Goal: Information Seeking & Learning: Learn about a topic

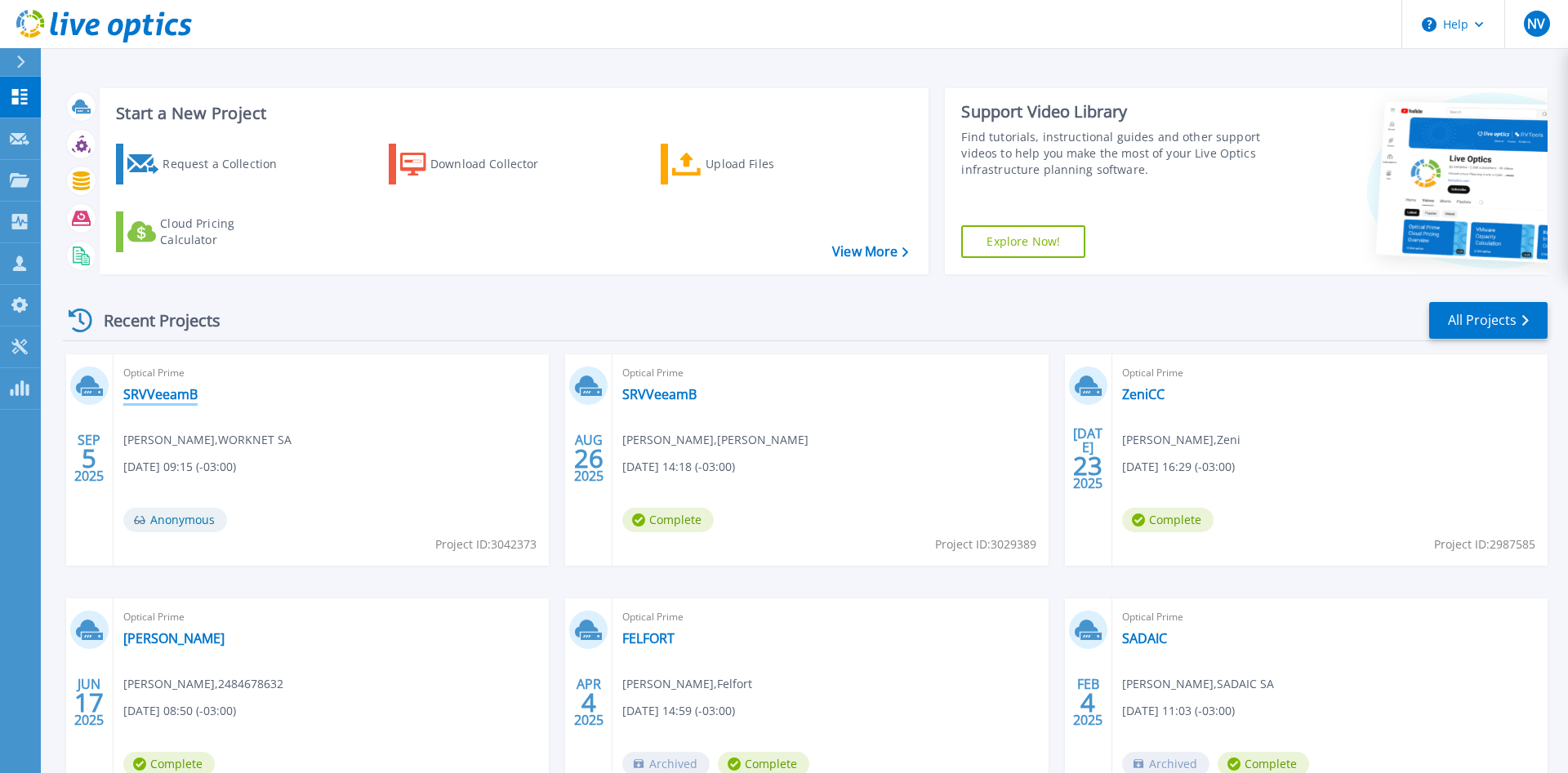
click at [182, 394] on link "SRVVeeamB" at bounding box center [160, 394] width 74 height 17
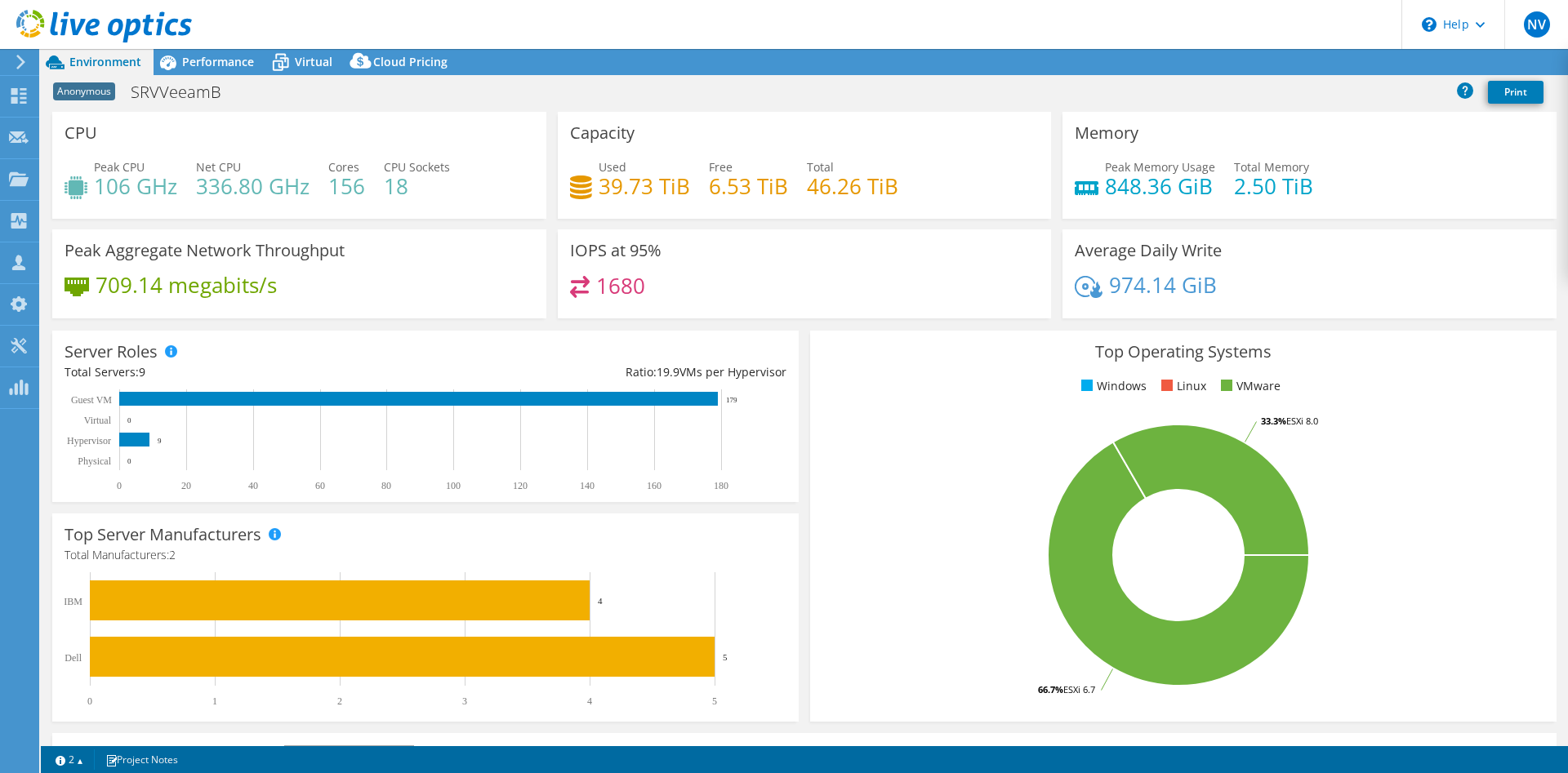
select select "USD"
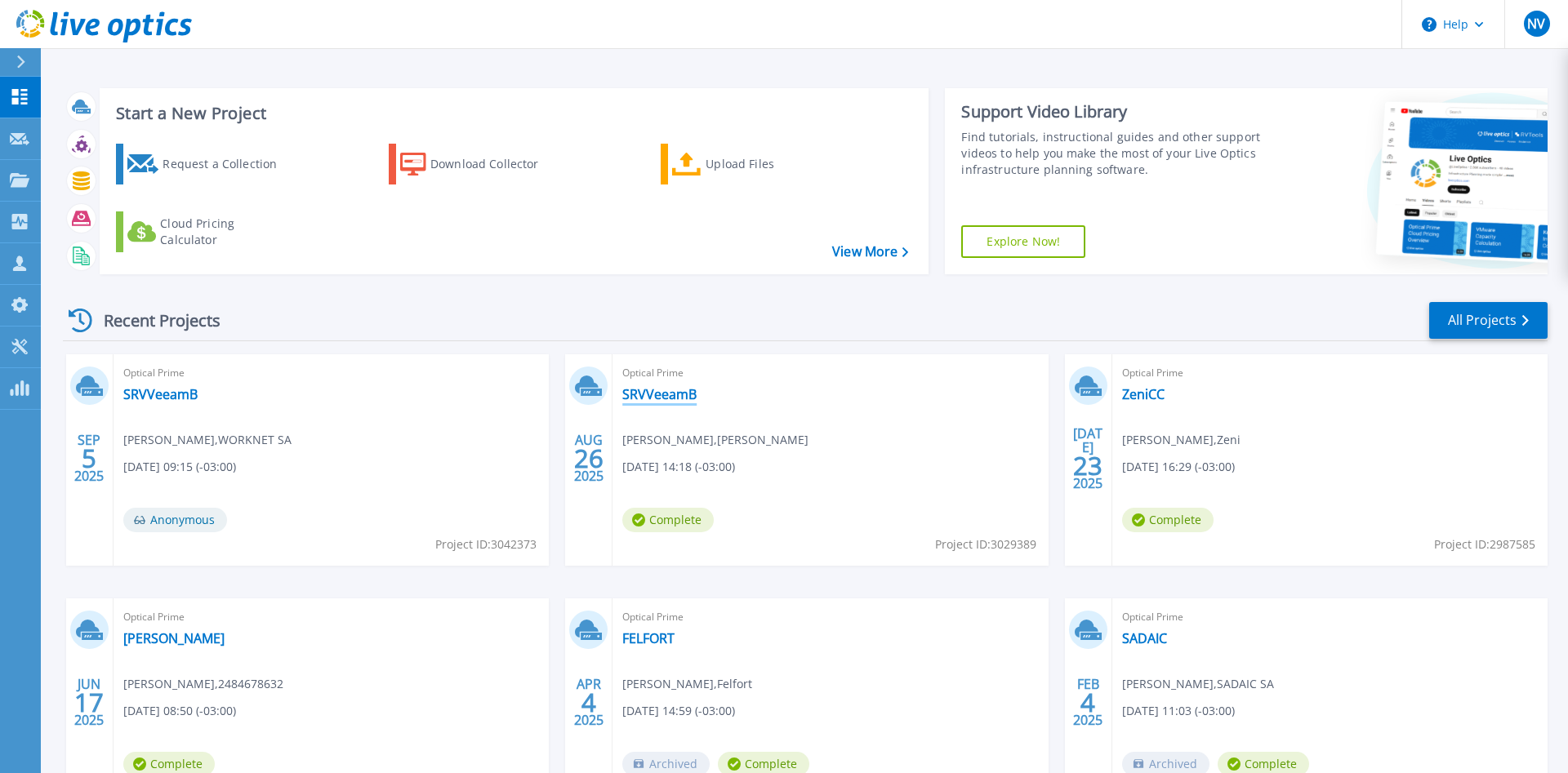
click at [679, 390] on link "SRVVeeamB" at bounding box center [659, 394] width 74 height 17
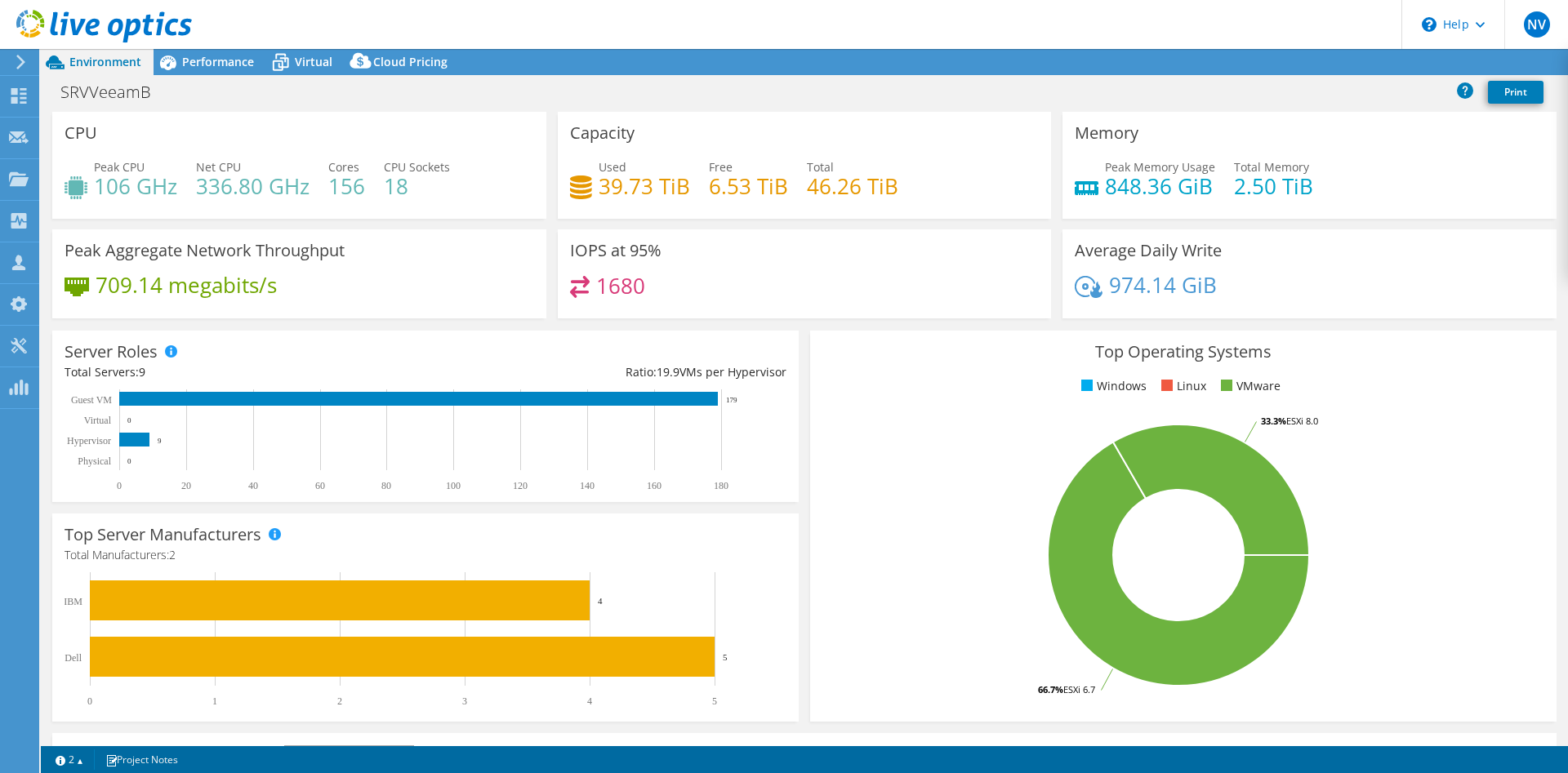
select select "USD"
click at [1276, 53] on link "Reports" at bounding box center [1292, 62] width 78 height 25
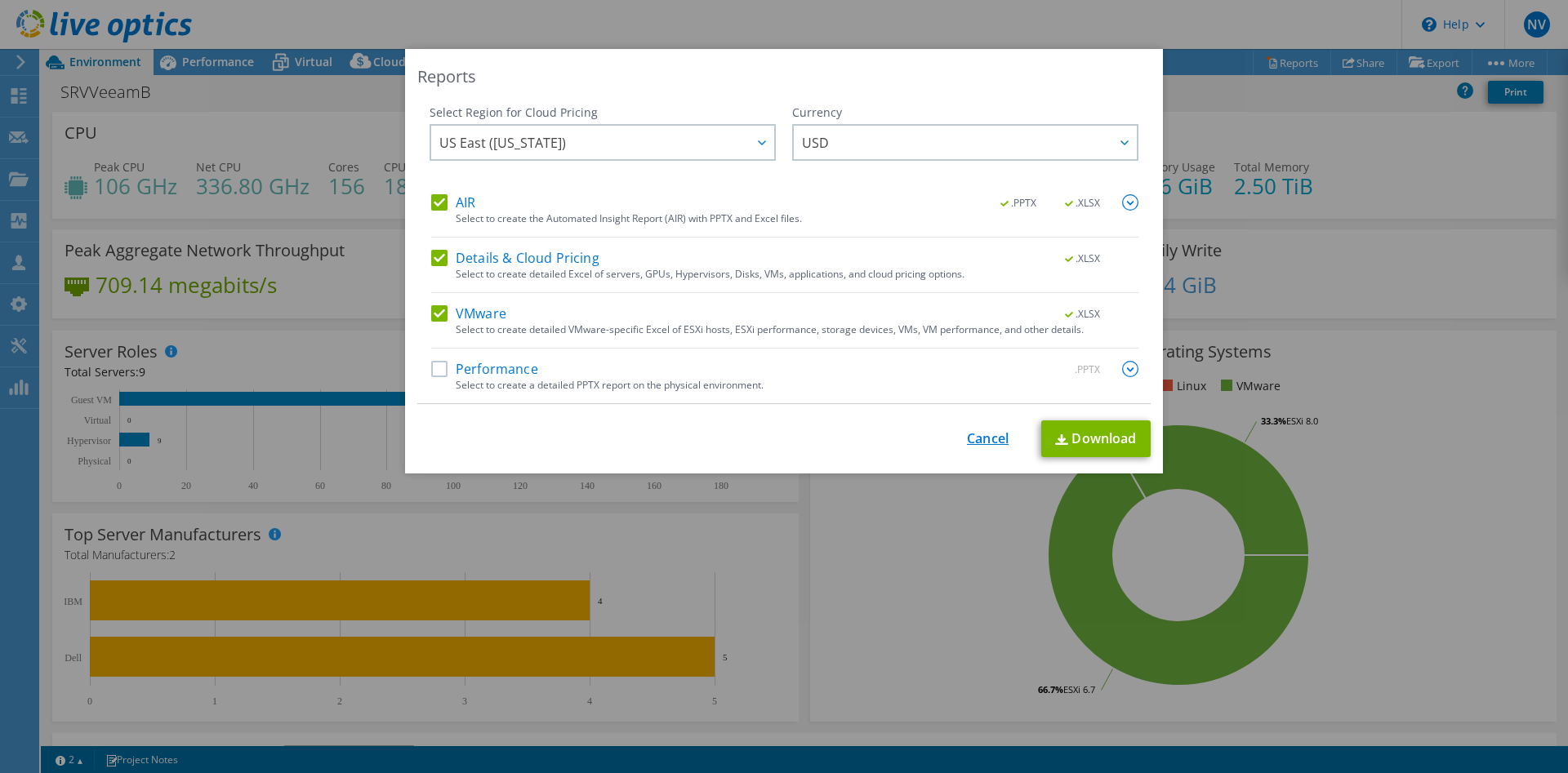
click at [965, 441] on div "This process may take a while, please wait... Cancel Download" at bounding box center [784, 438] width 733 height 37
click at [970, 438] on link "Cancel" at bounding box center [987, 438] width 42 height 16
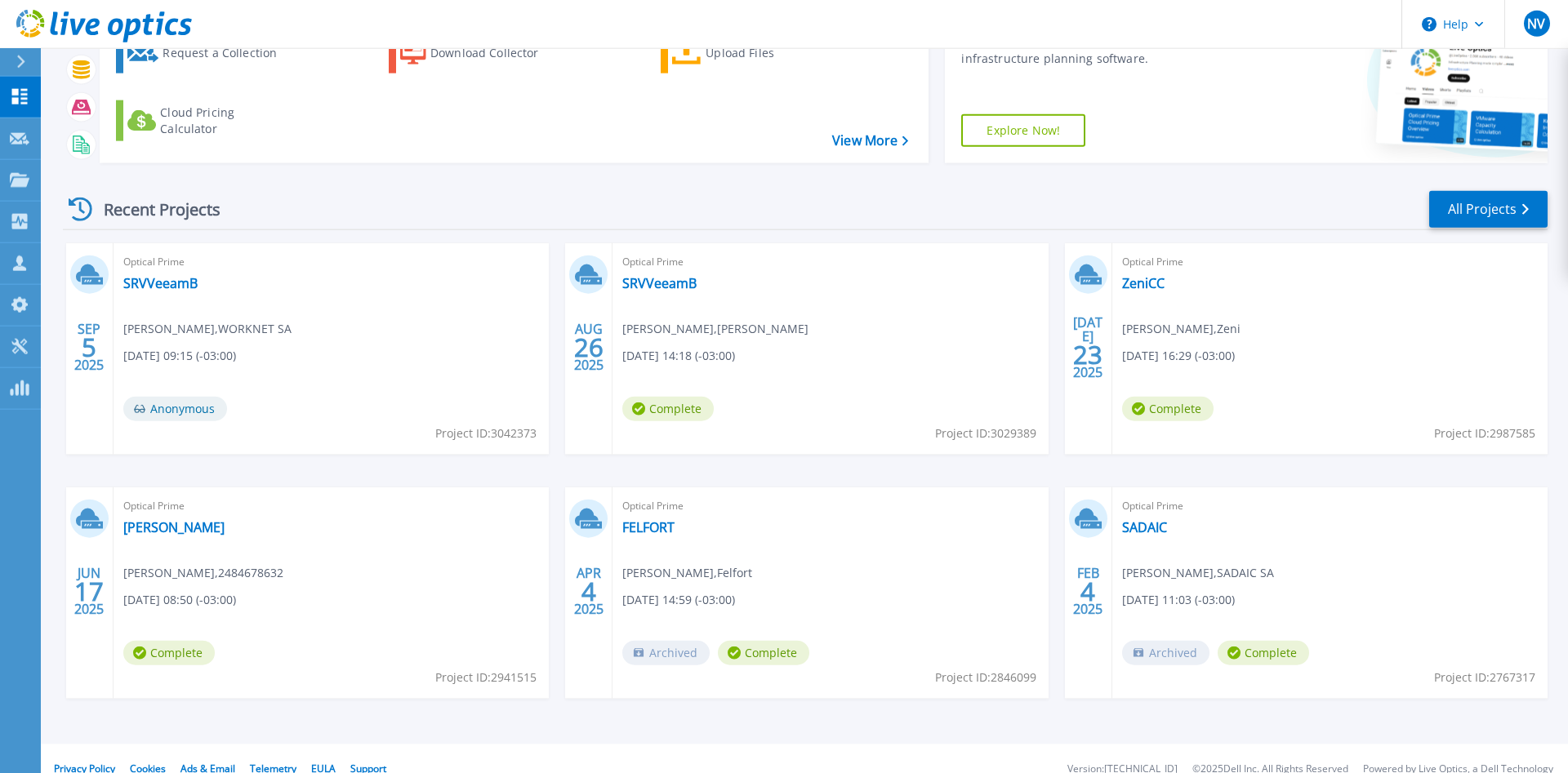
scroll to position [131, 0]
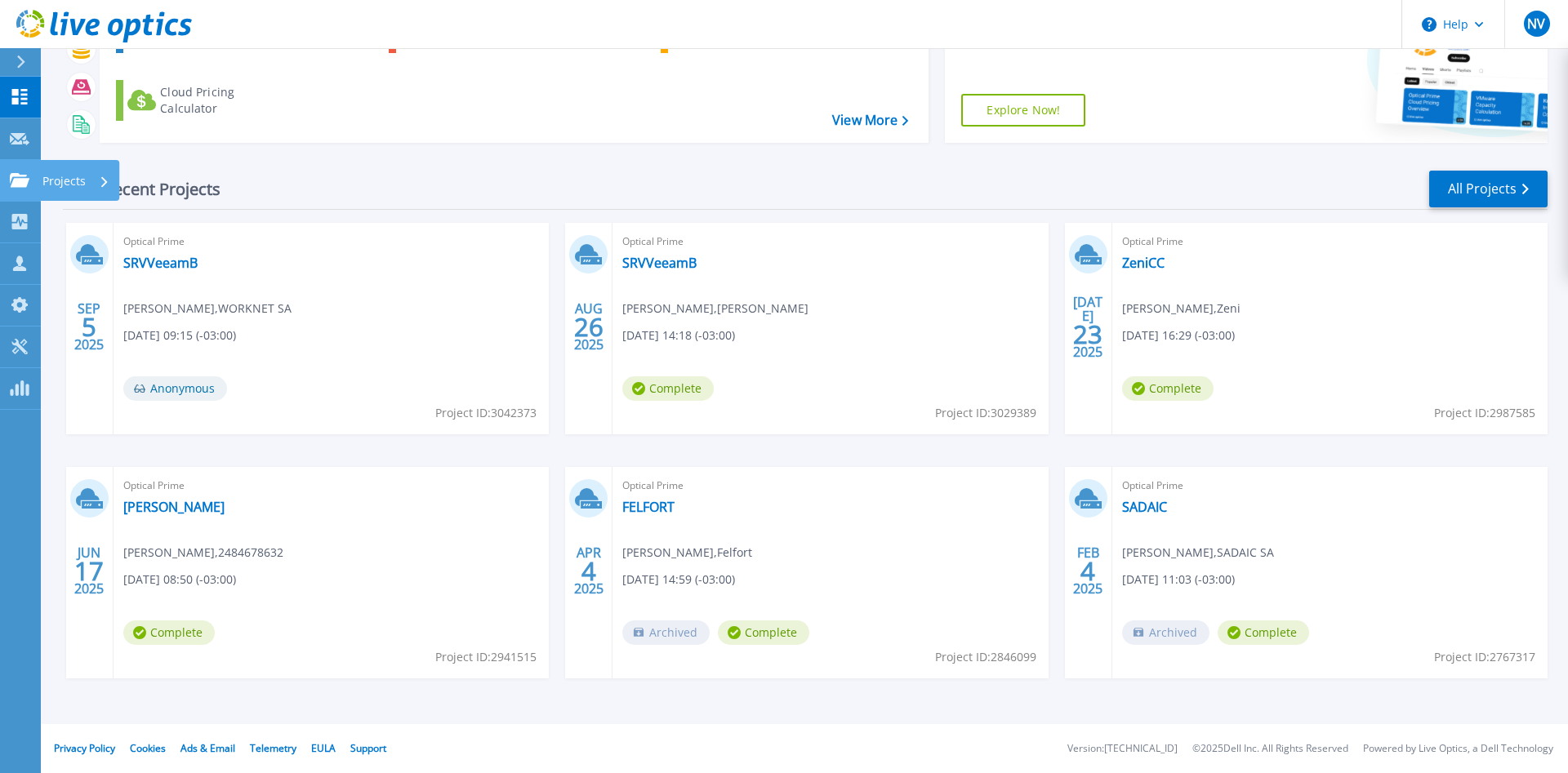
click at [21, 181] on icon at bounding box center [20, 179] width 20 height 14
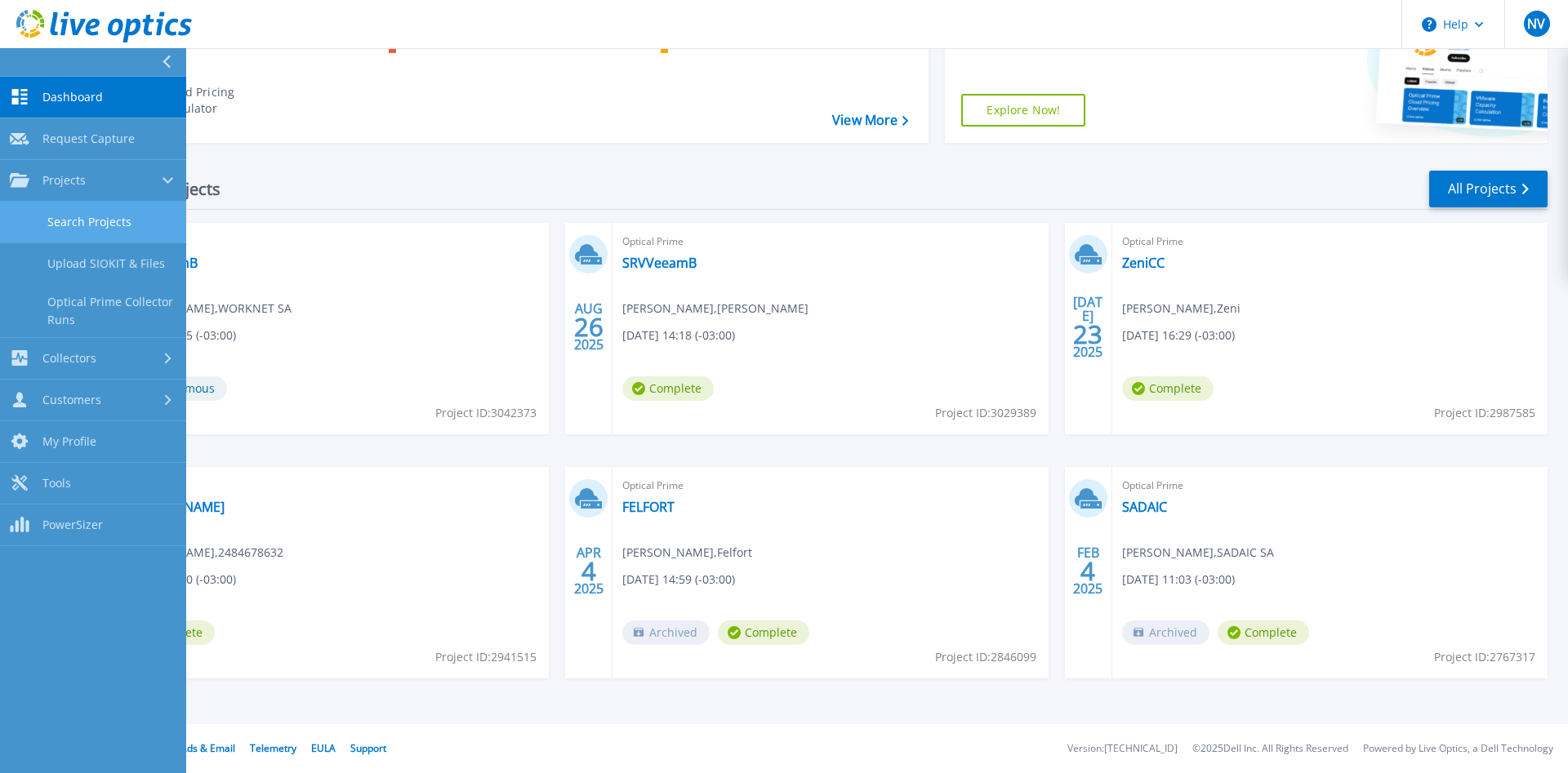
click at [123, 220] on link "Search Projects" at bounding box center [93, 223] width 186 height 42
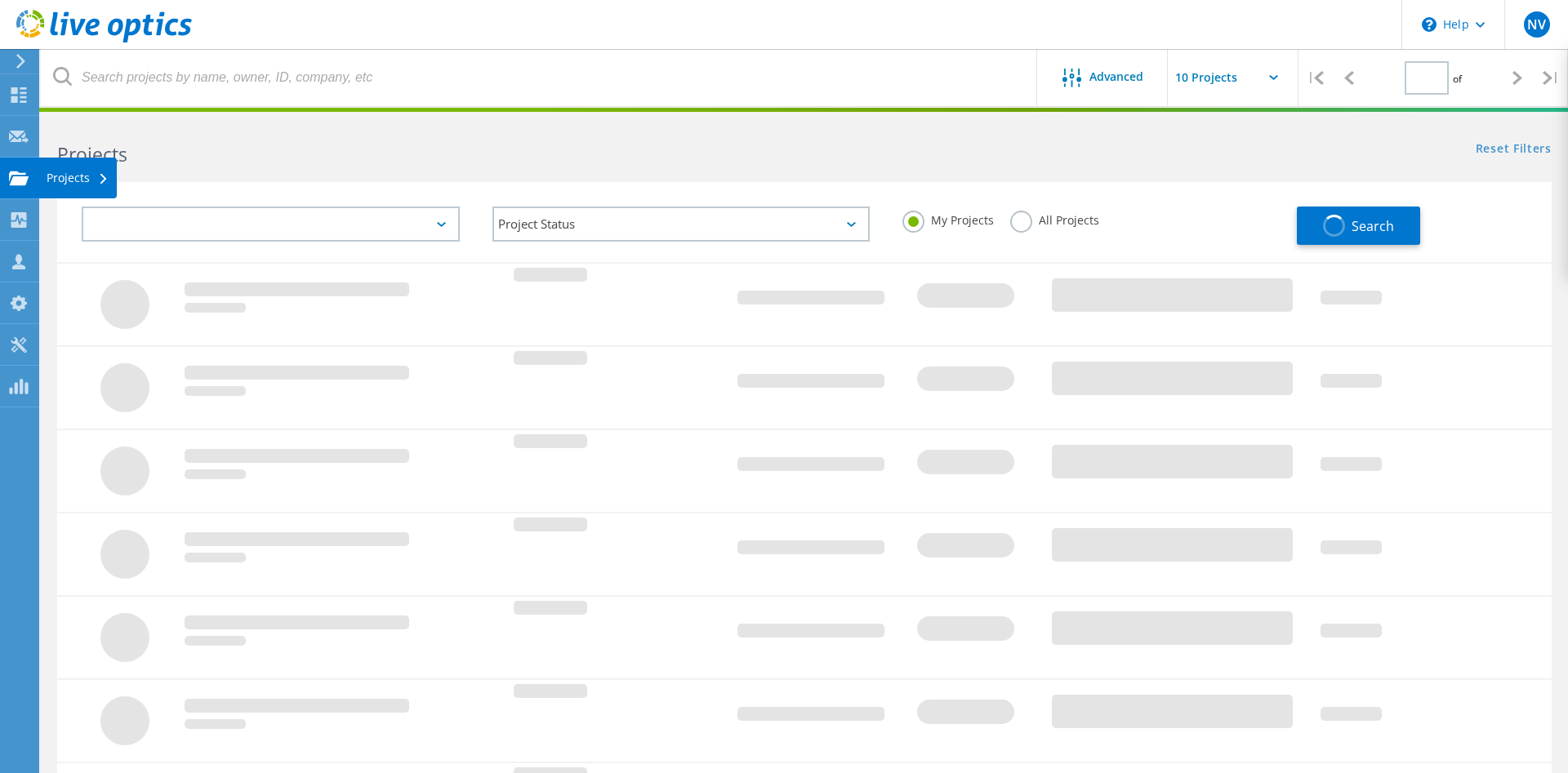
type input "1"
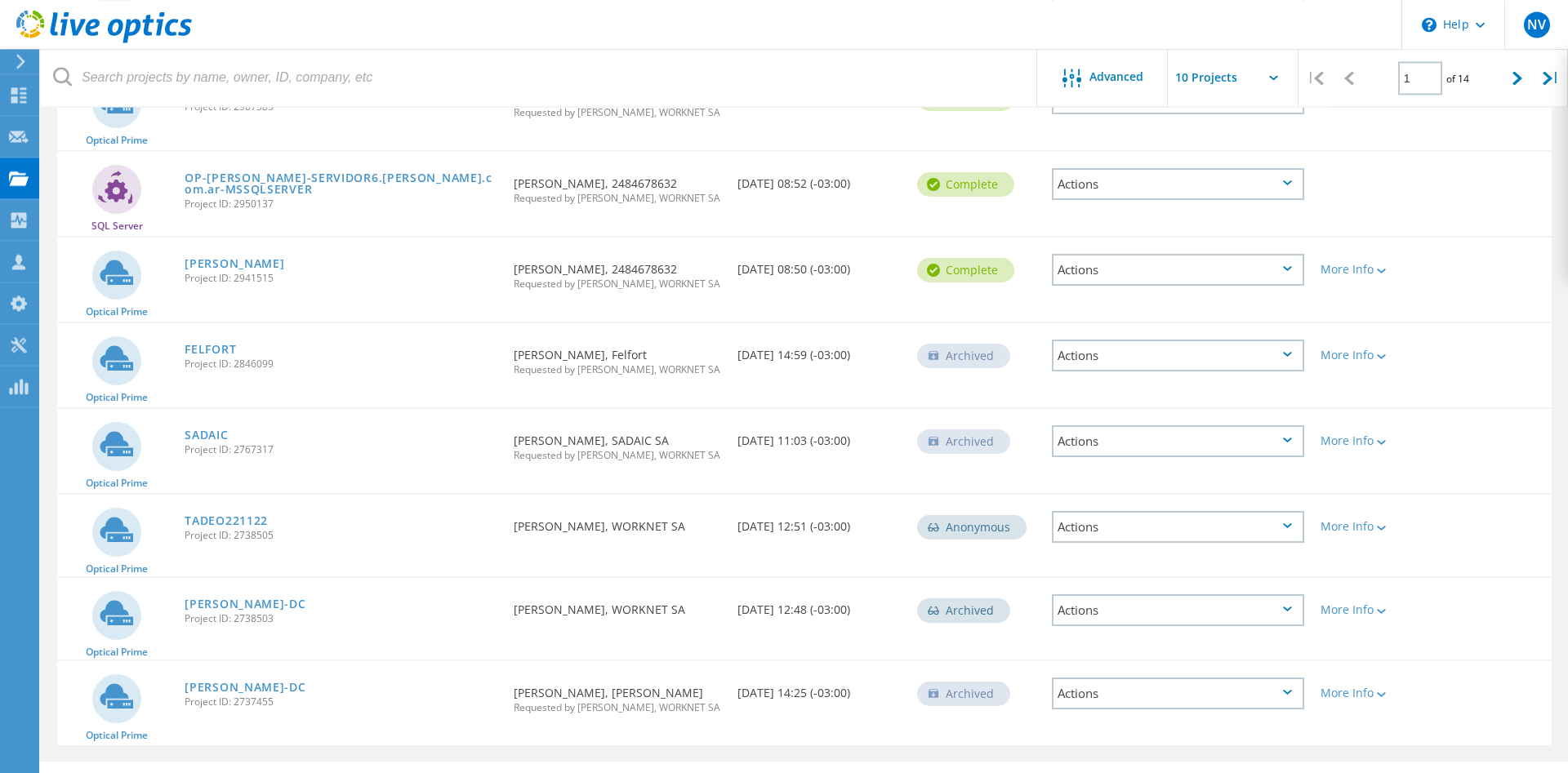
scroll to position [443, 0]
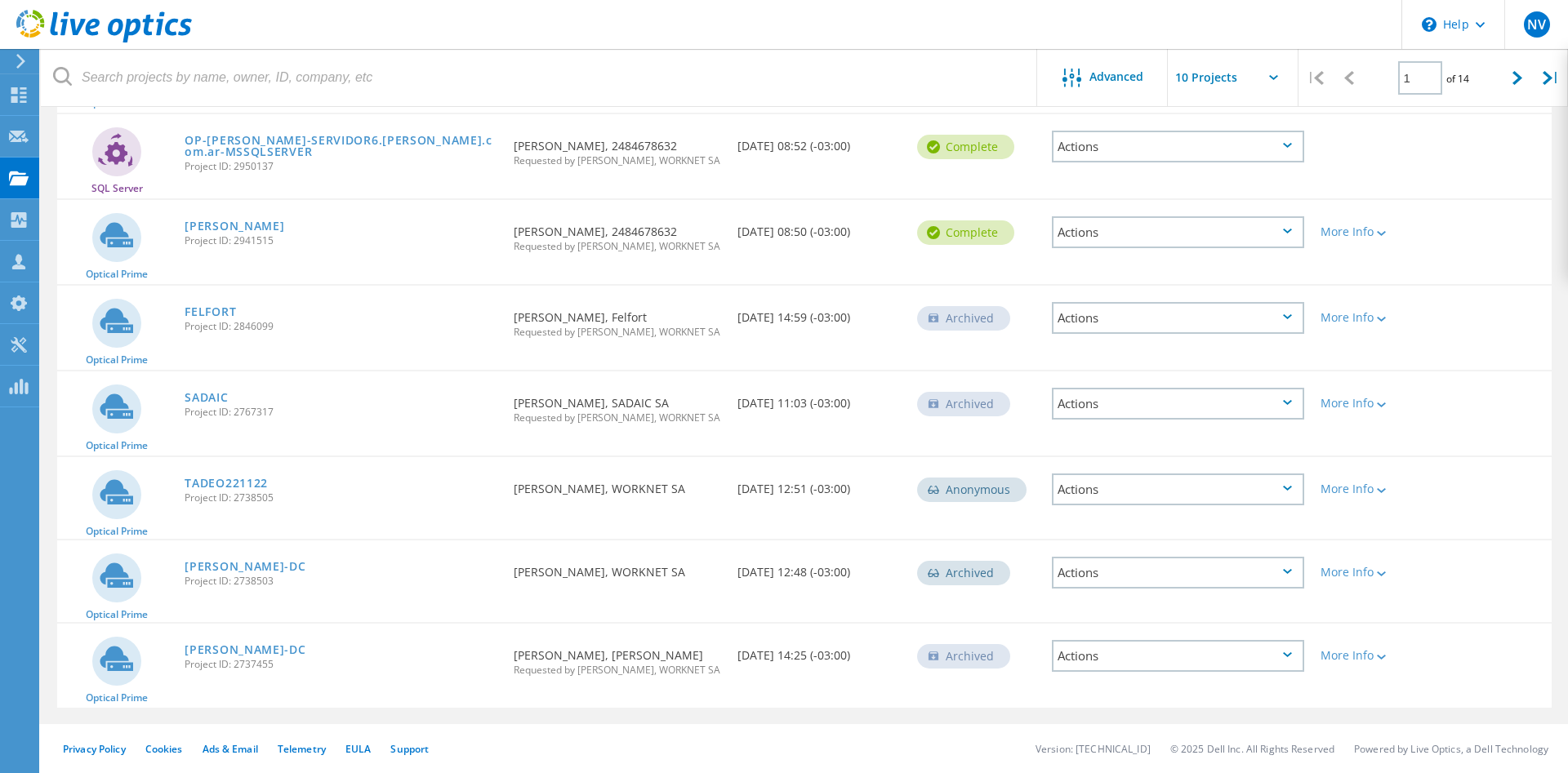
click at [1292, 488] on icon at bounding box center [1287, 488] width 9 height 5
click at [1408, 472] on div "More Info" at bounding box center [1372, 484] width 120 height 54
click at [1384, 489] on icon at bounding box center [1381, 491] width 9 height 5
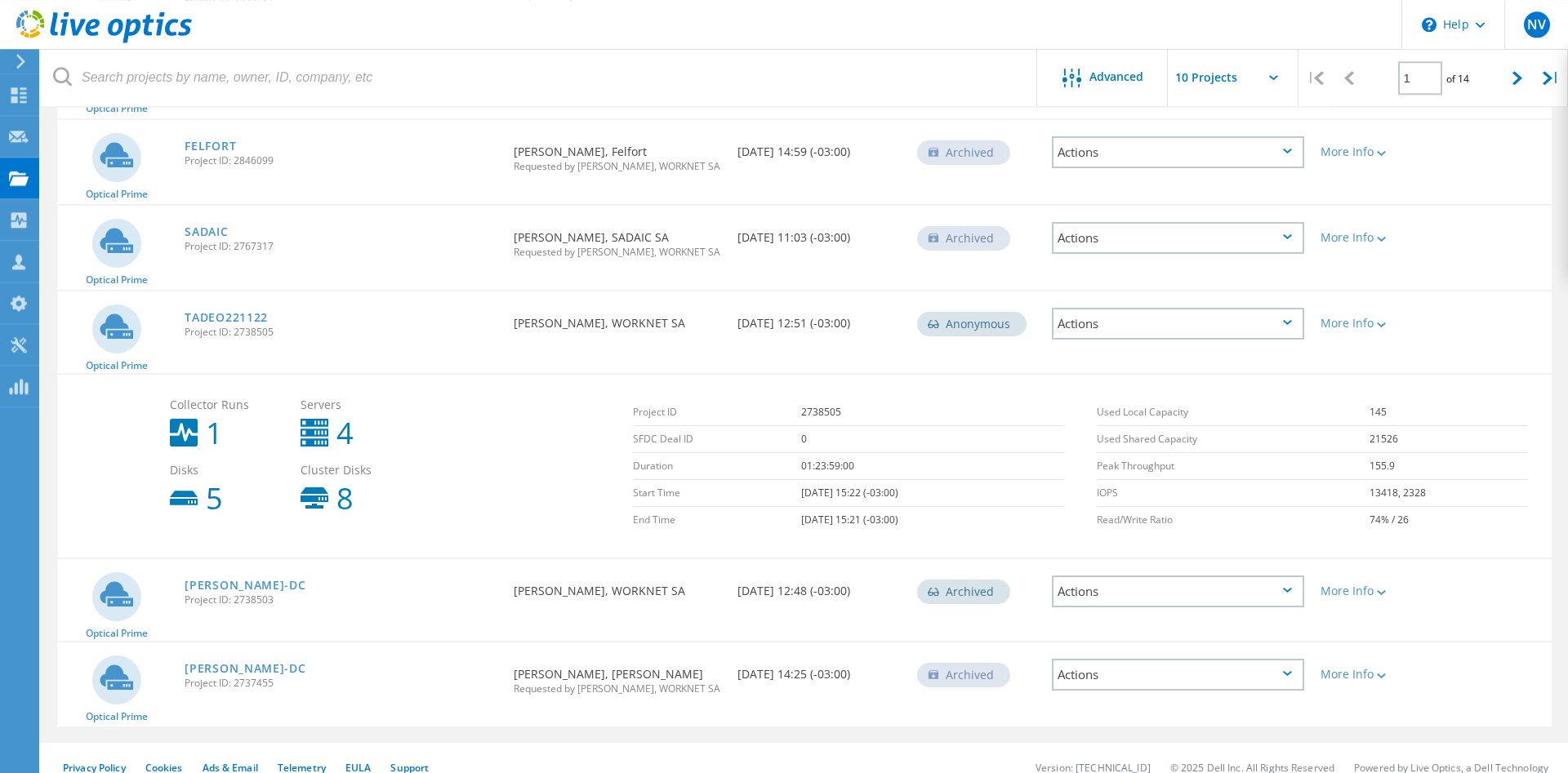
scroll to position [609, 0]
click at [1386, 594] on icon at bounding box center [1381, 591] width 9 height 5
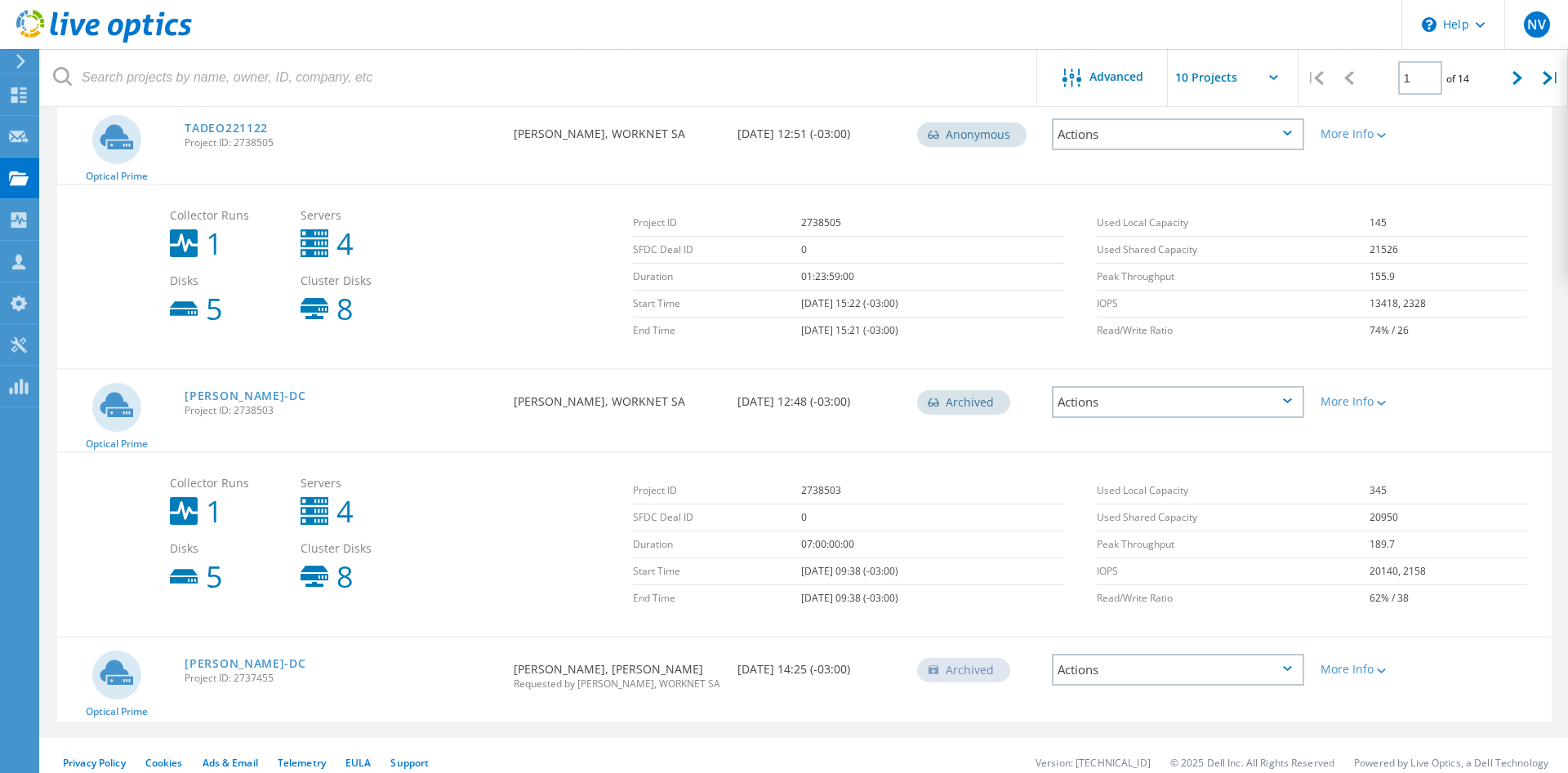
scroll to position [812, 0]
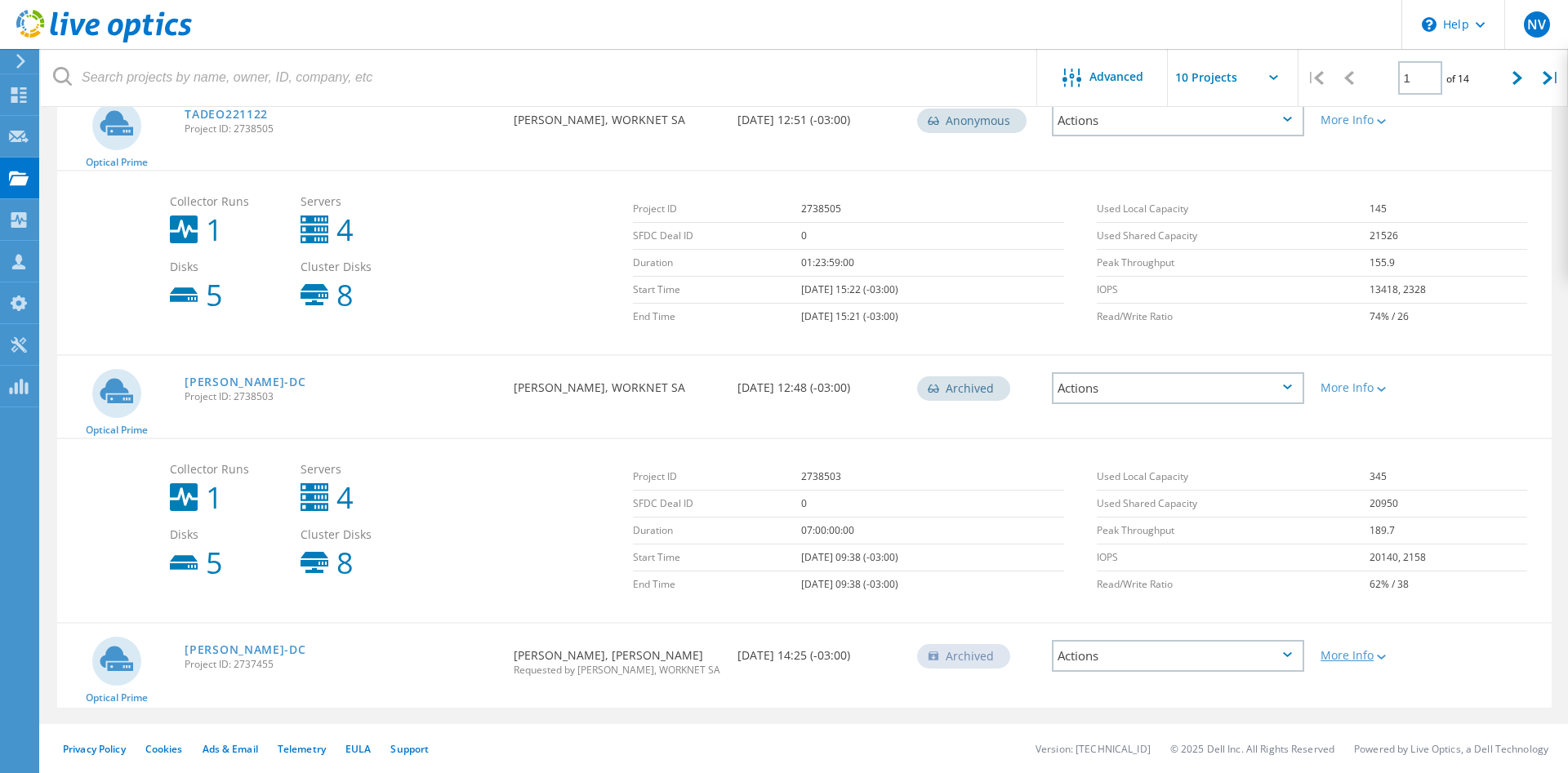
click at [1389, 660] on div "More Info" at bounding box center [1372, 656] width 103 height 12
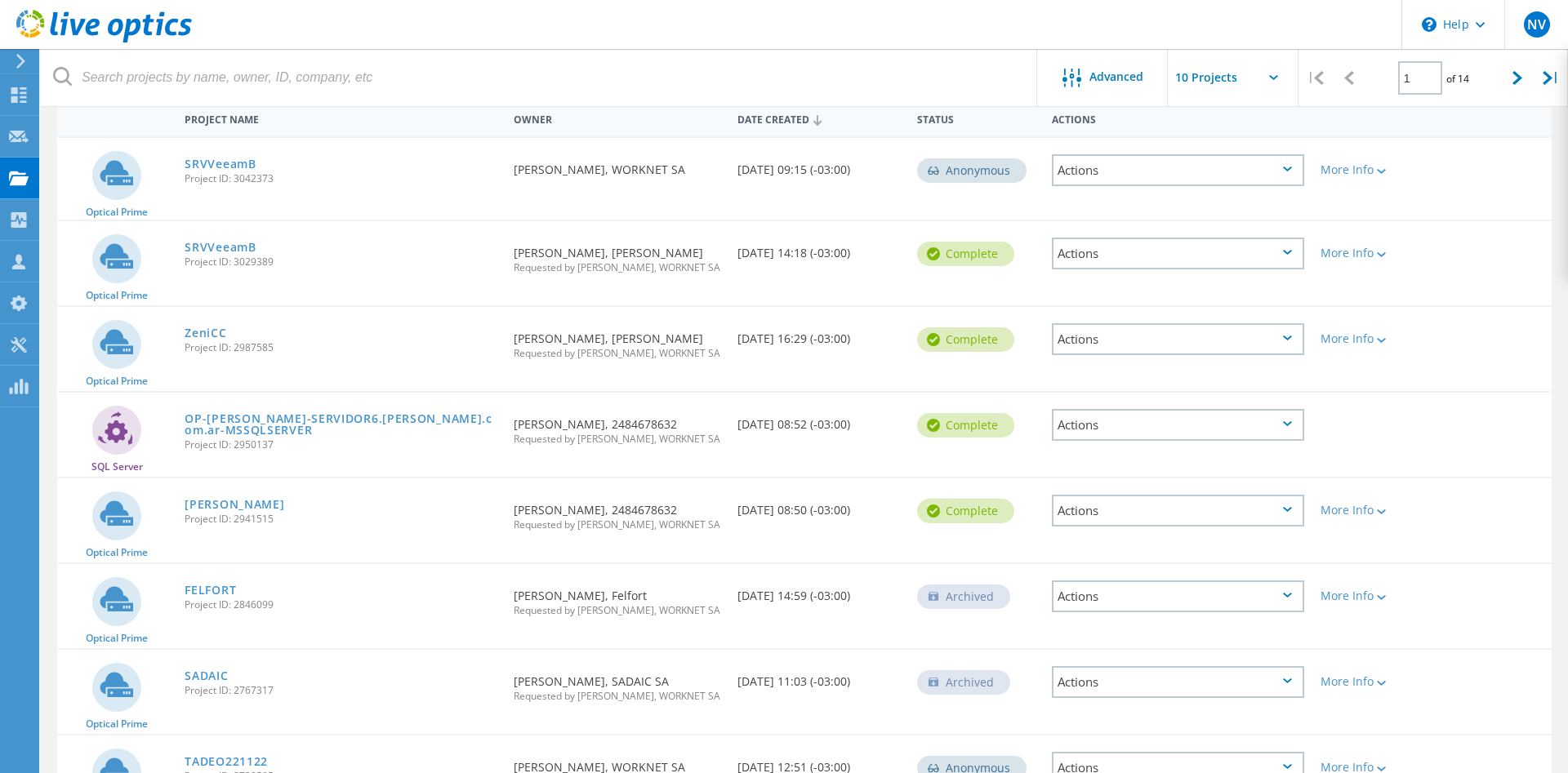
scroll to position [80, 0]
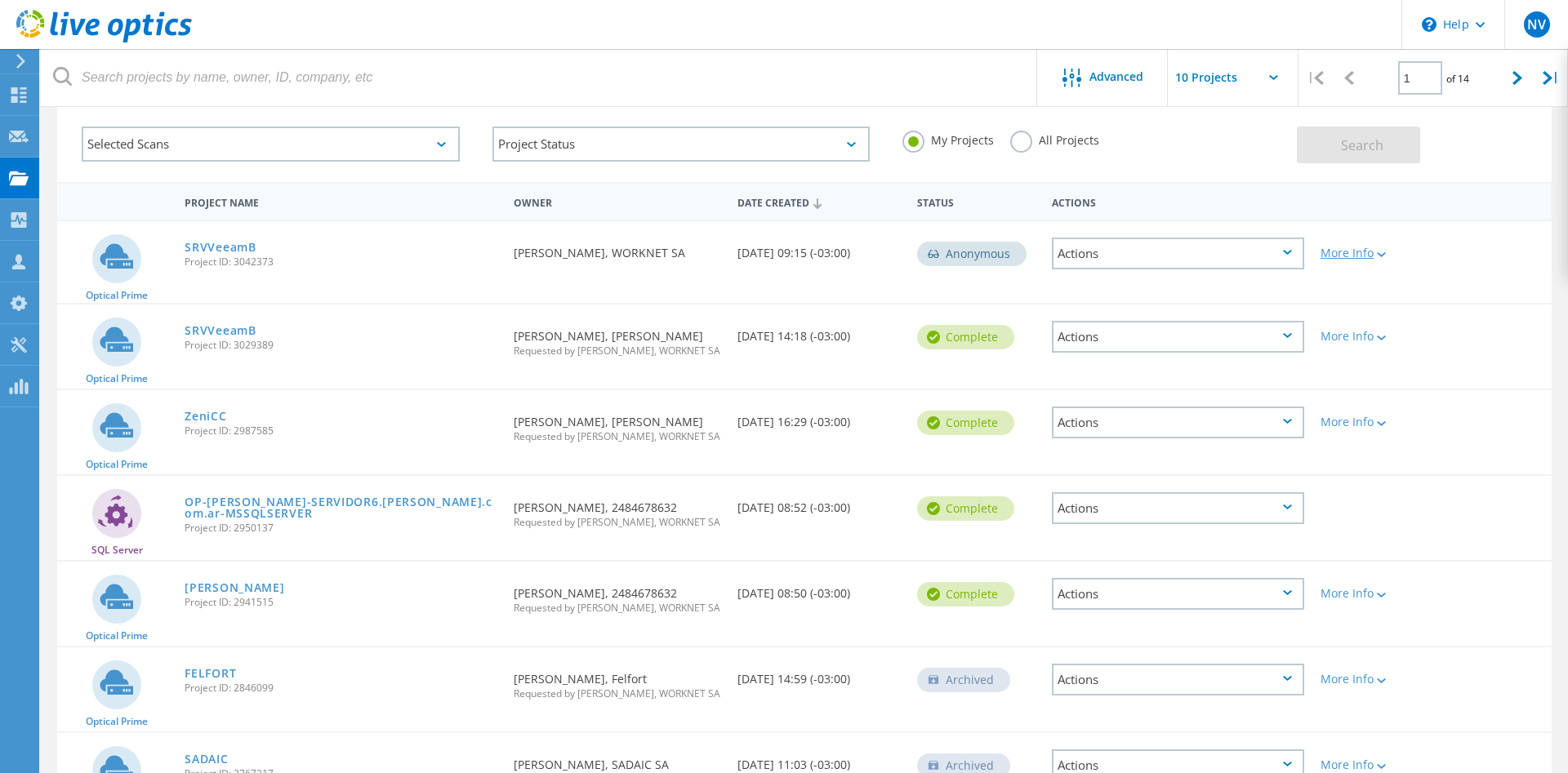
click at [1383, 257] on icon at bounding box center [1381, 255] width 9 height 5
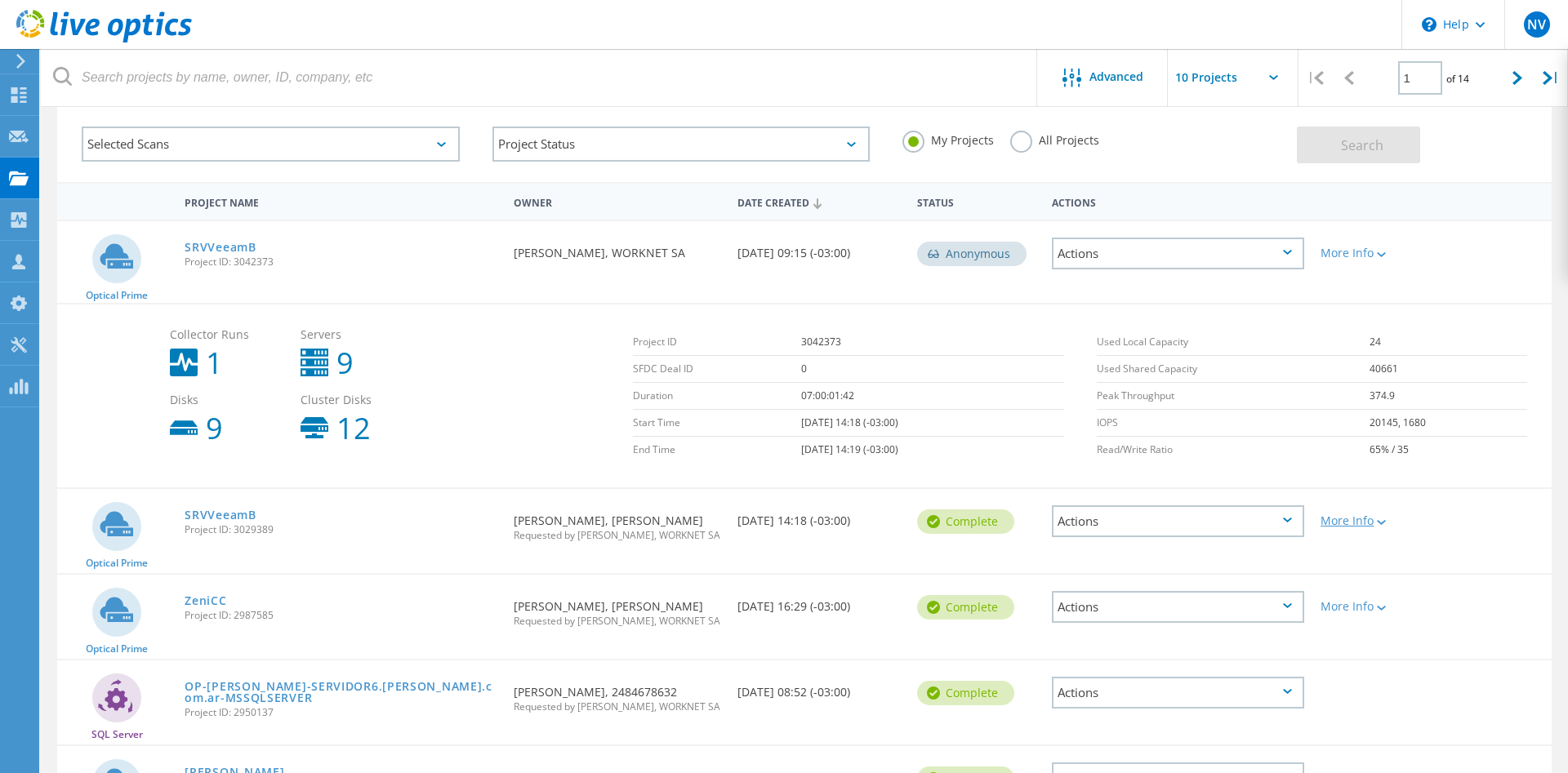
click at [1385, 525] on icon at bounding box center [1381, 522] width 9 height 5
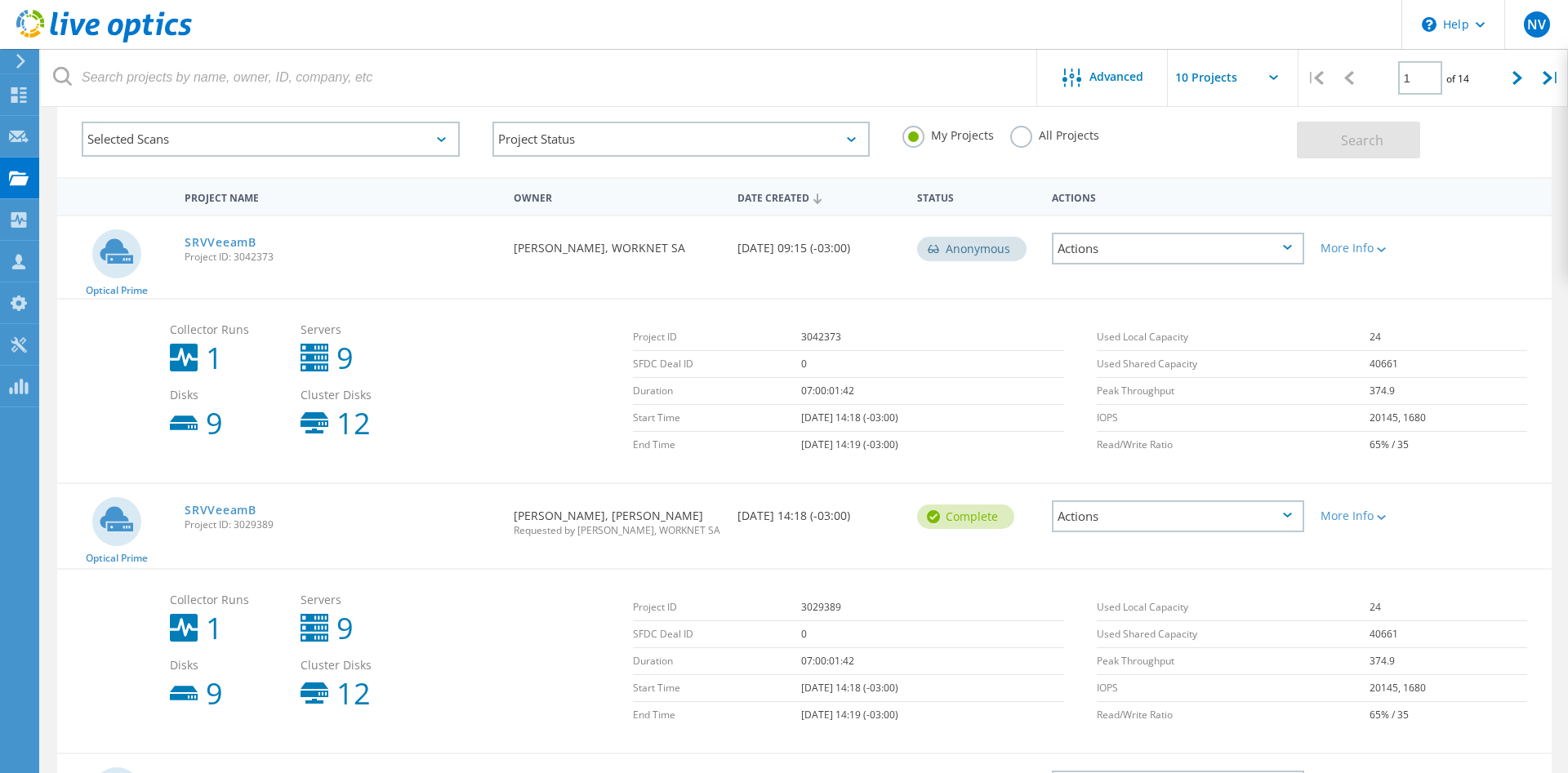
scroll to position [0, 0]
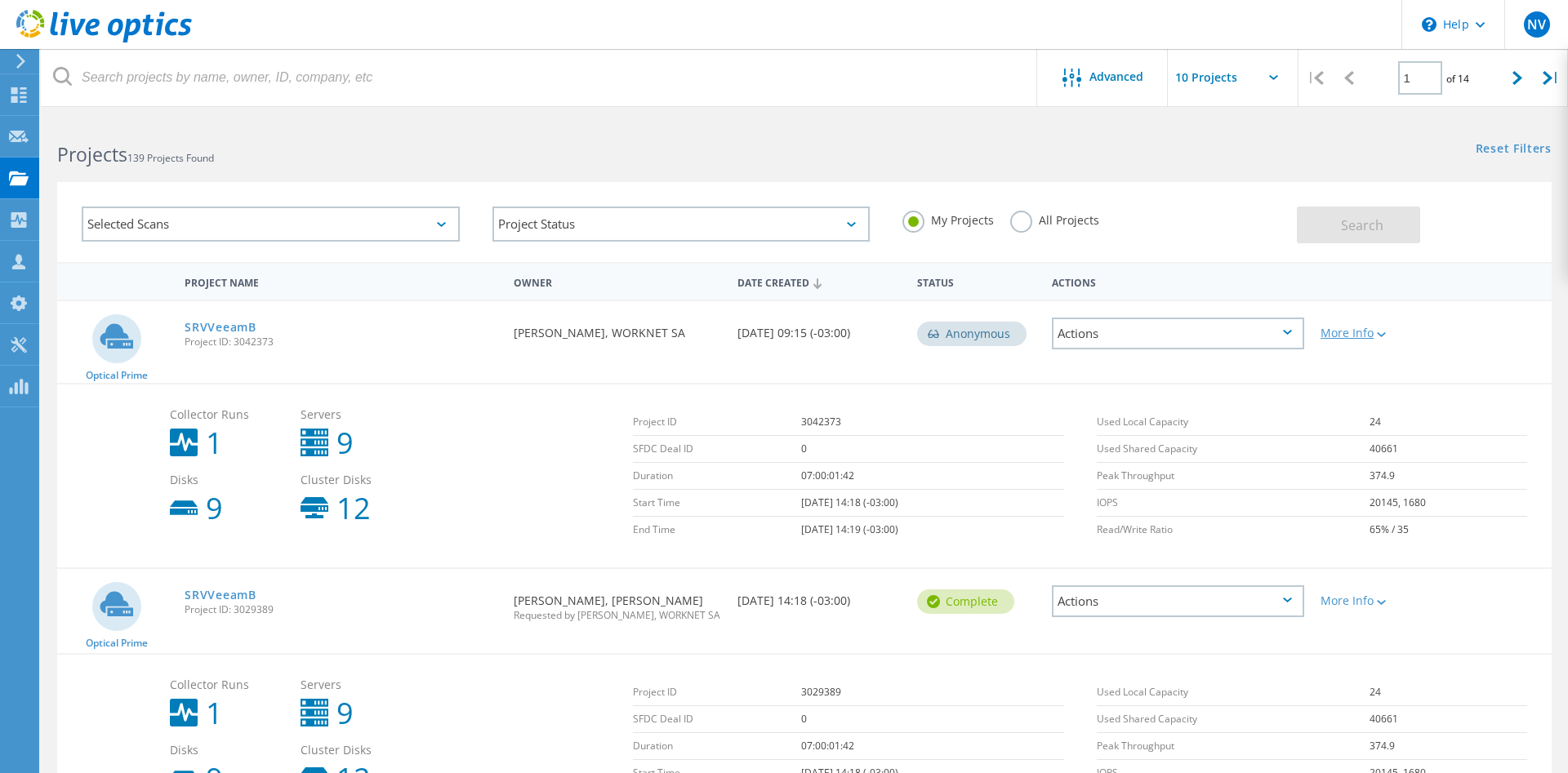
click at [1386, 334] on icon at bounding box center [1381, 335] width 9 height 5
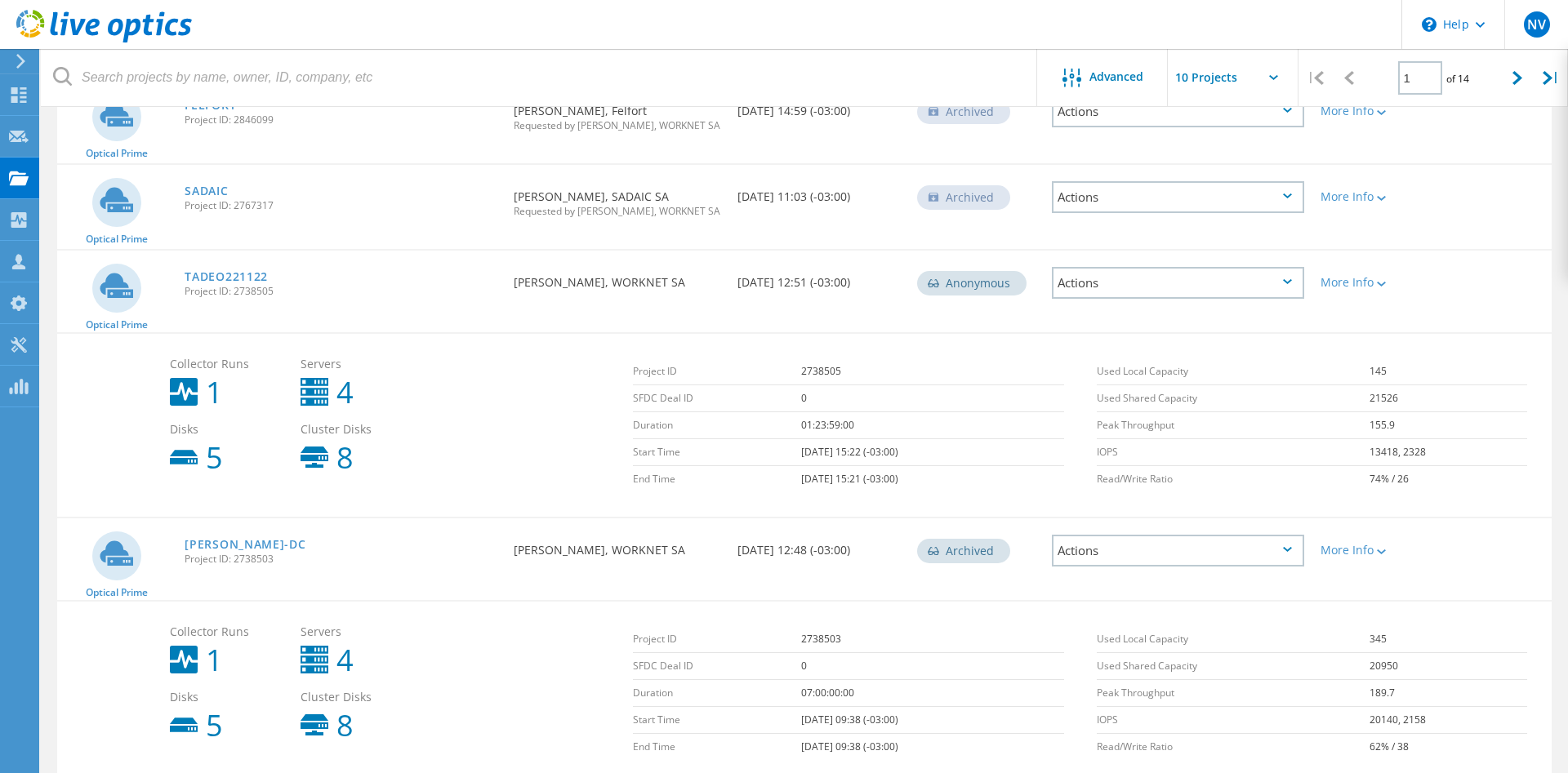
scroll to position [916, 0]
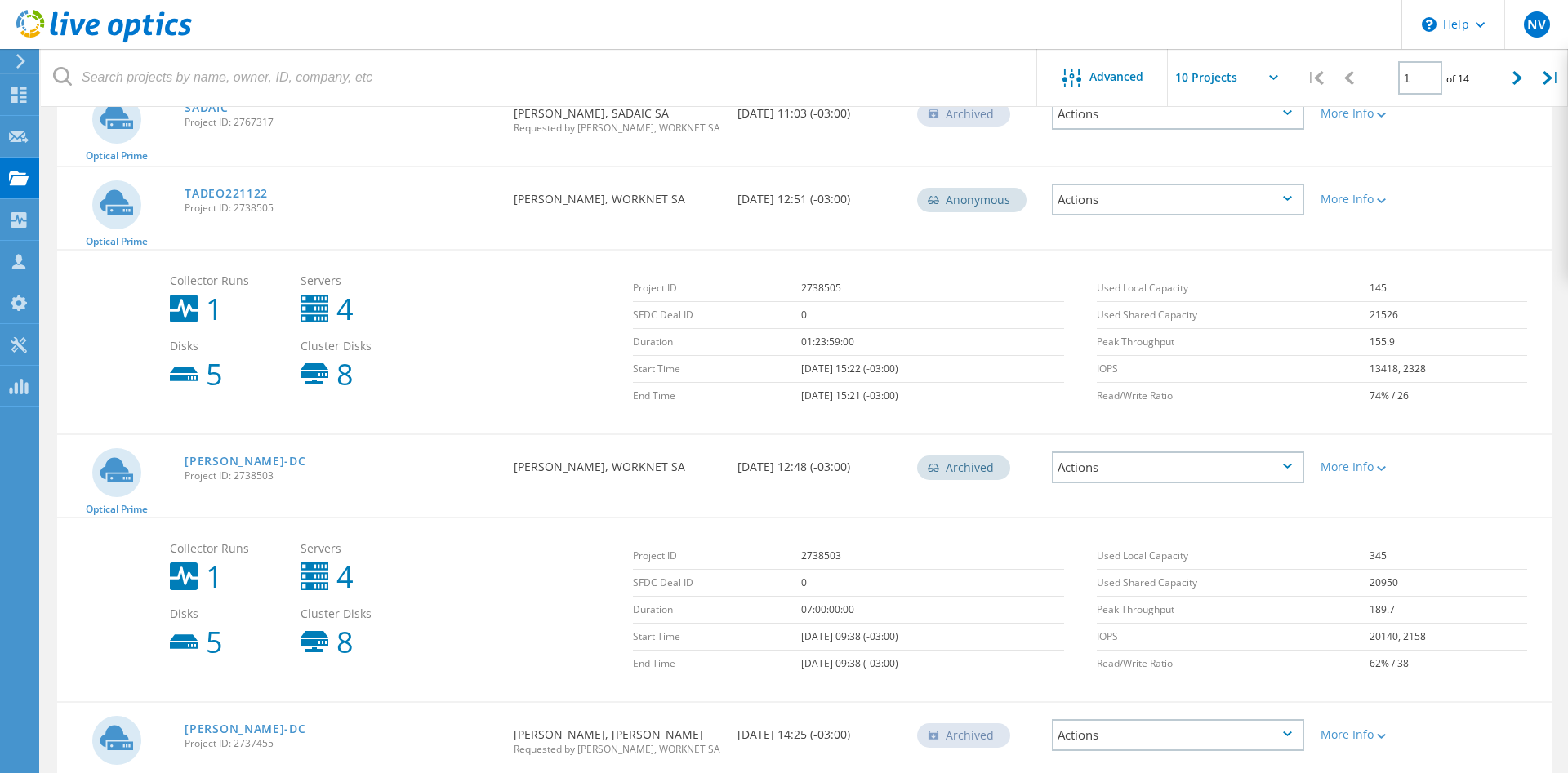
click at [1293, 462] on div "Actions" at bounding box center [1178, 467] width 252 height 32
click at [1386, 469] on icon at bounding box center [1381, 469] width 9 height 5
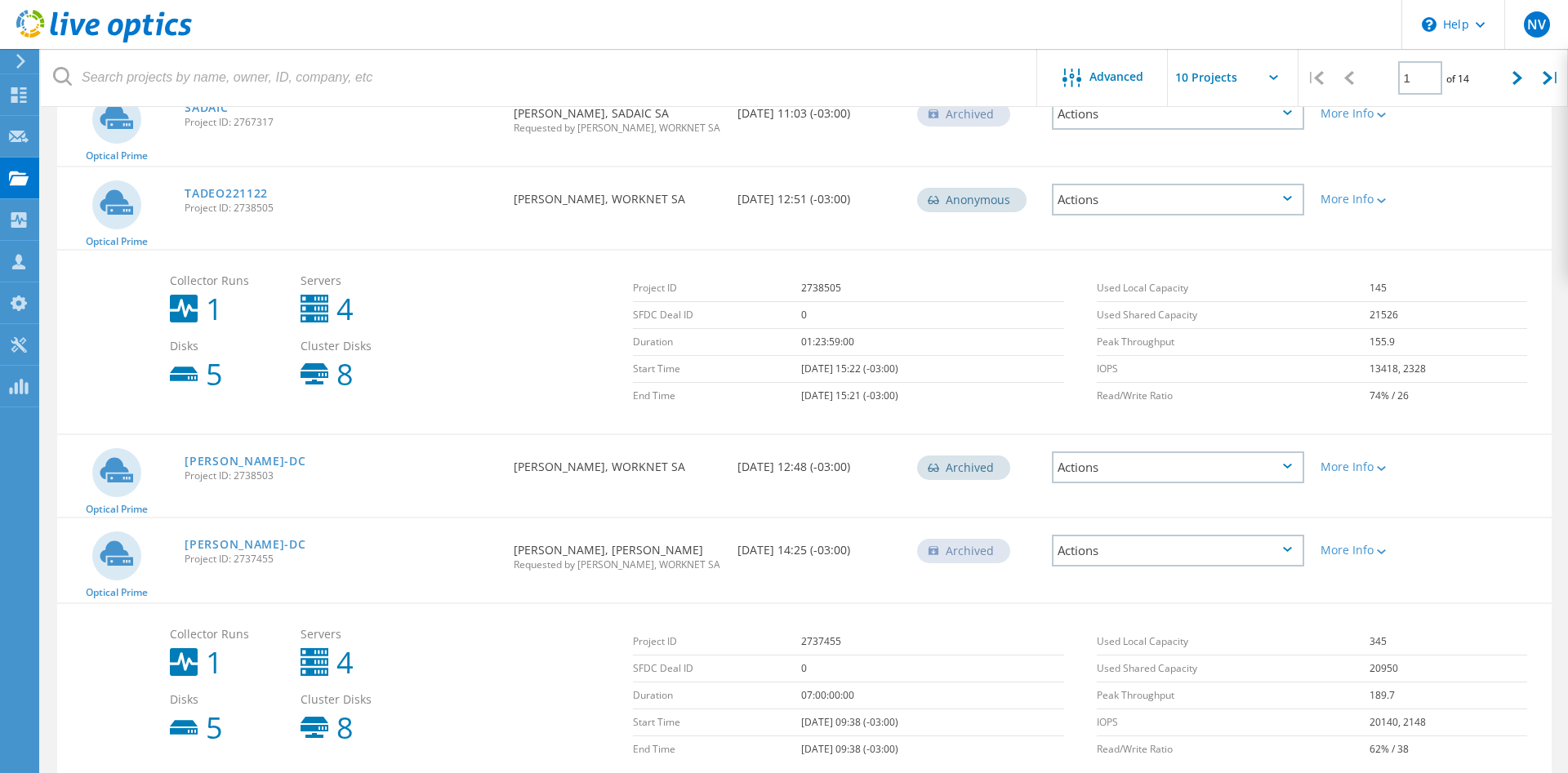
click at [1103, 468] on div "Actions" at bounding box center [1178, 467] width 252 height 32
click at [212, 466] on link "Tadeo-DC" at bounding box center [245, 462] width 121 height 12
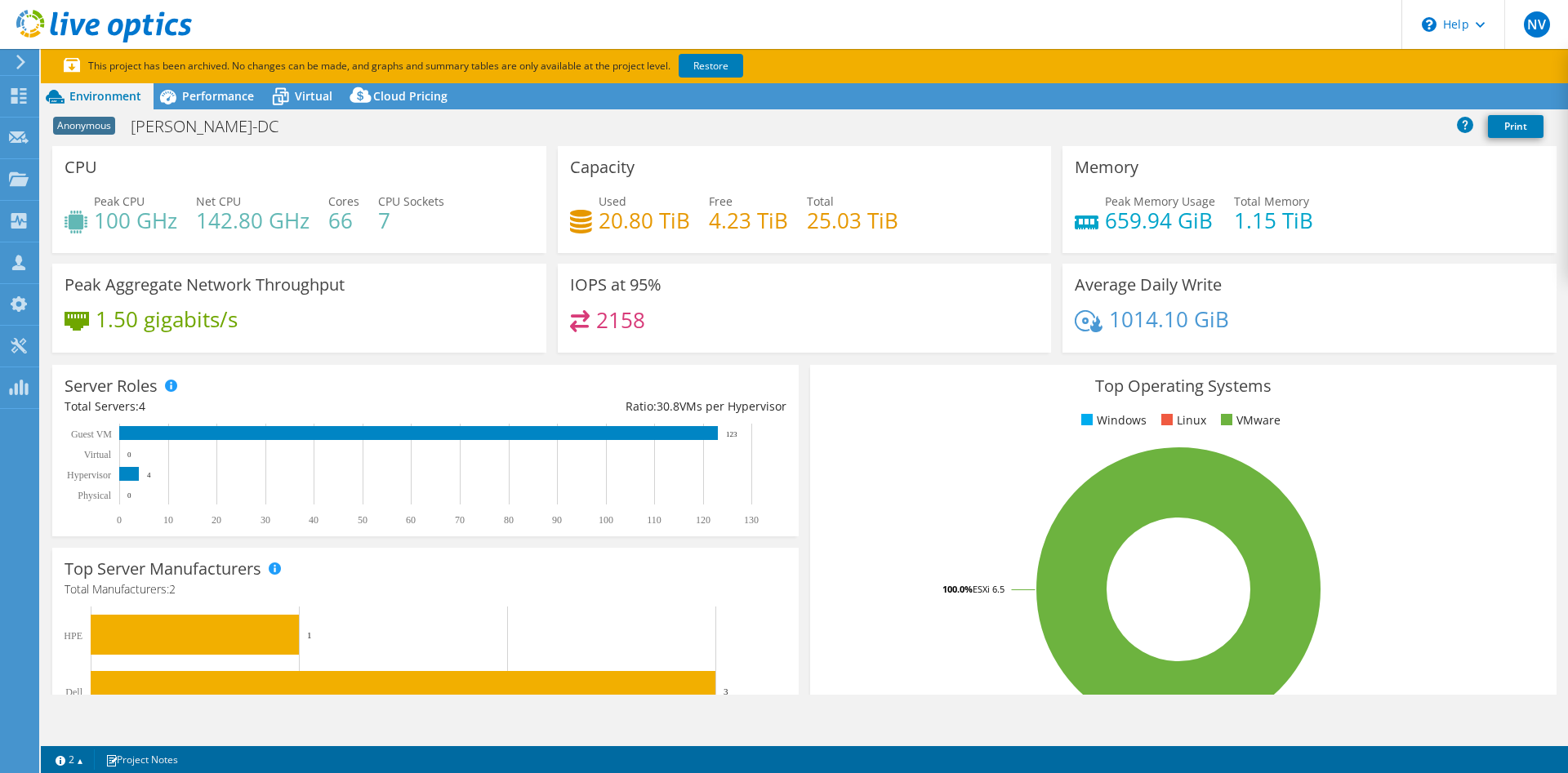
select select "USD"
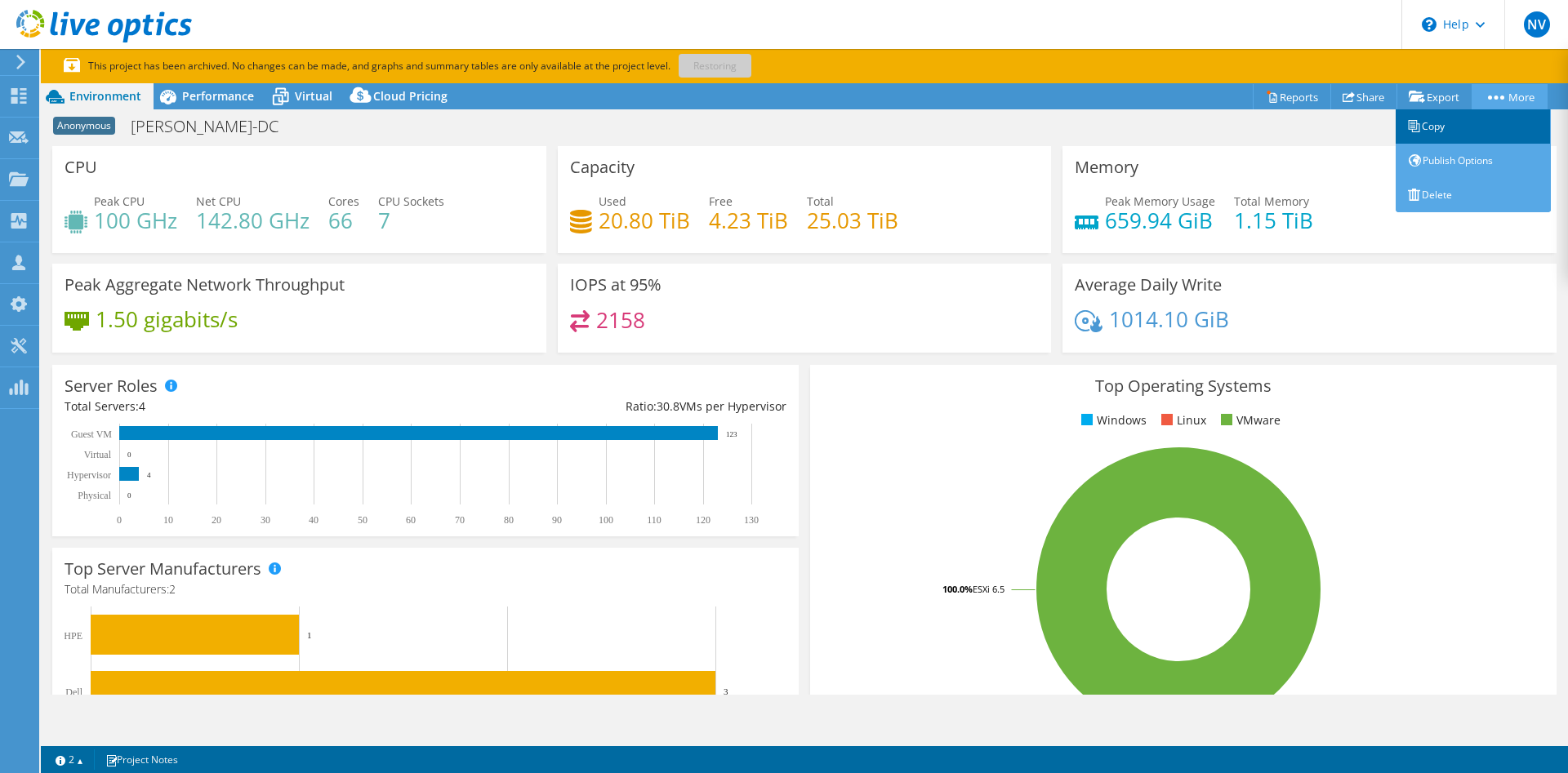
click at [1458, 122] on link "Copy" at bounding box center [1473, 126] width 155 height 34
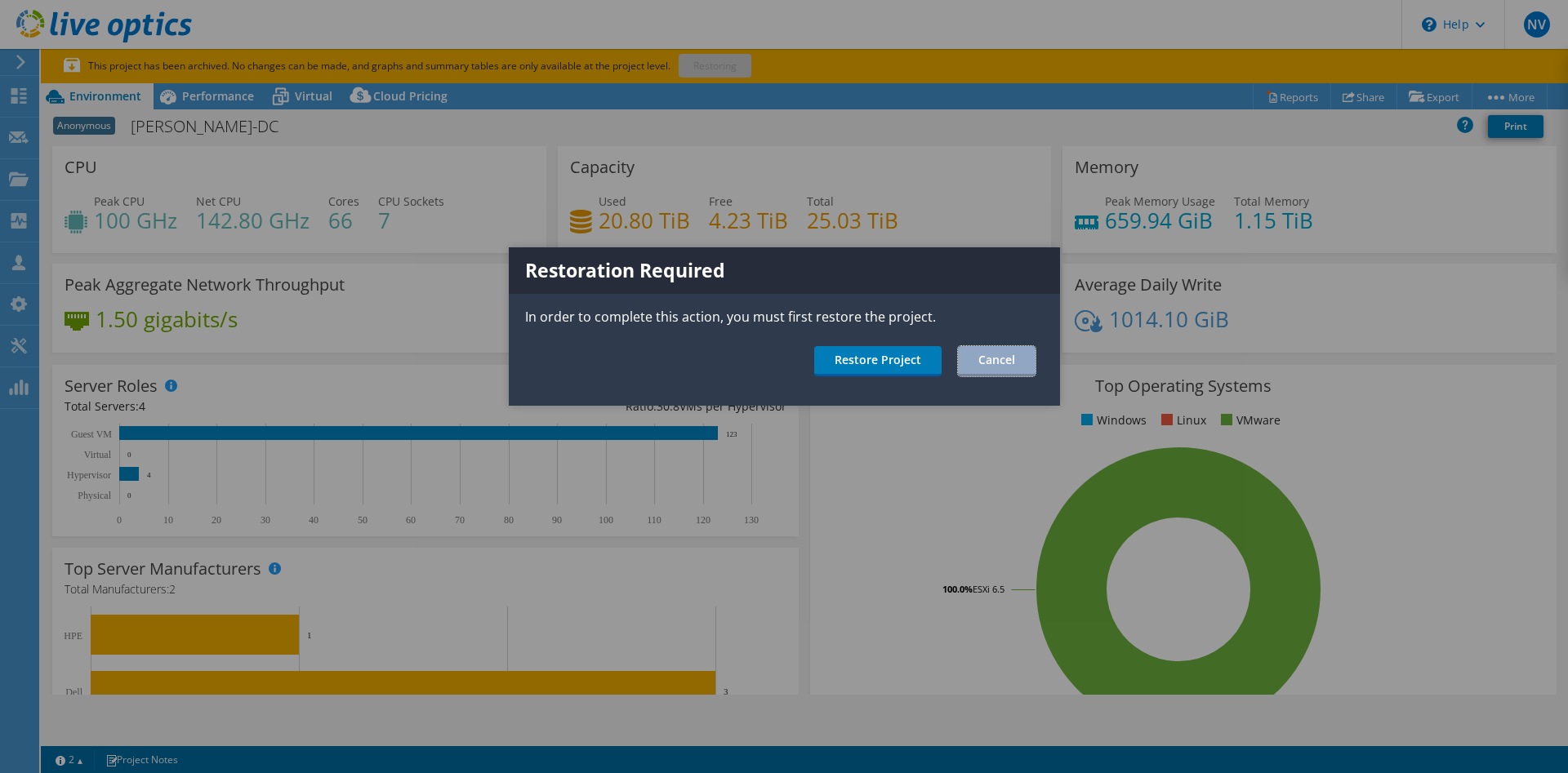
click at [1015, 371] on link "Cancel" at bounding box center [997, 361] width 77 height 30
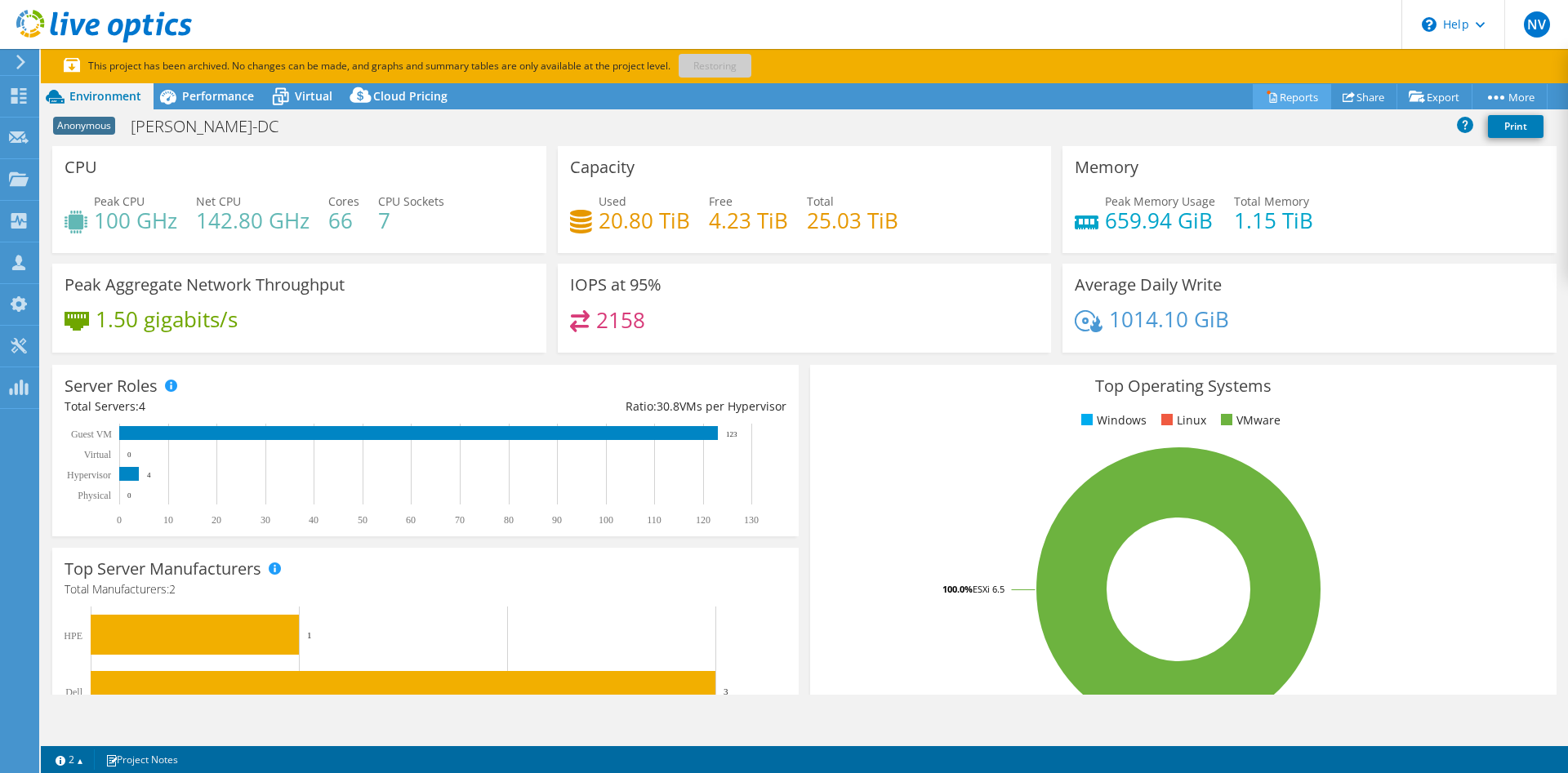
click at [1286, 101] on link "Reports" at bounding box center [1292, 96] width 78 height 25
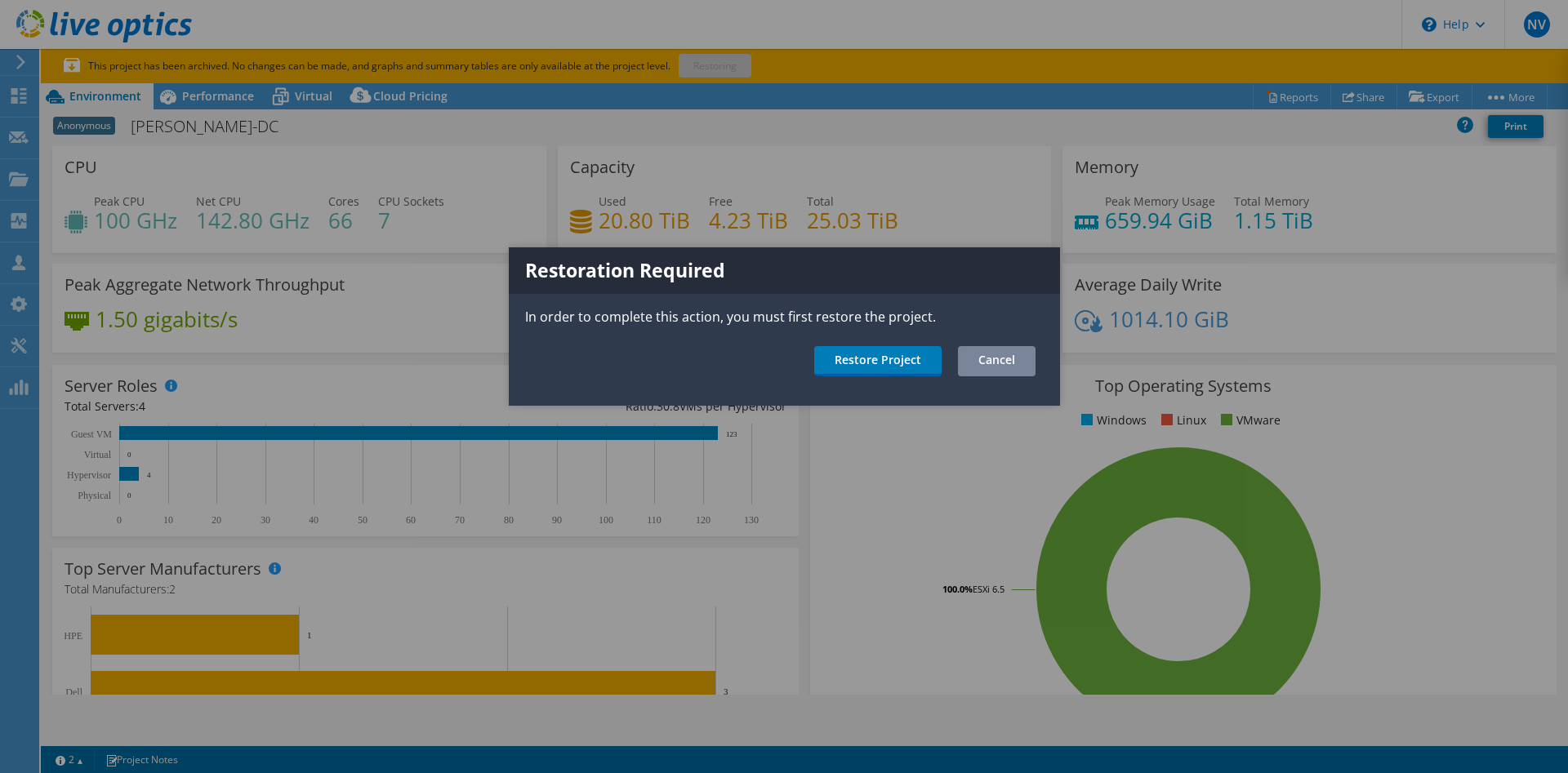
click at [1006, 357] on link "Cancel" at bounding box center [997, 361] width 77 height 30
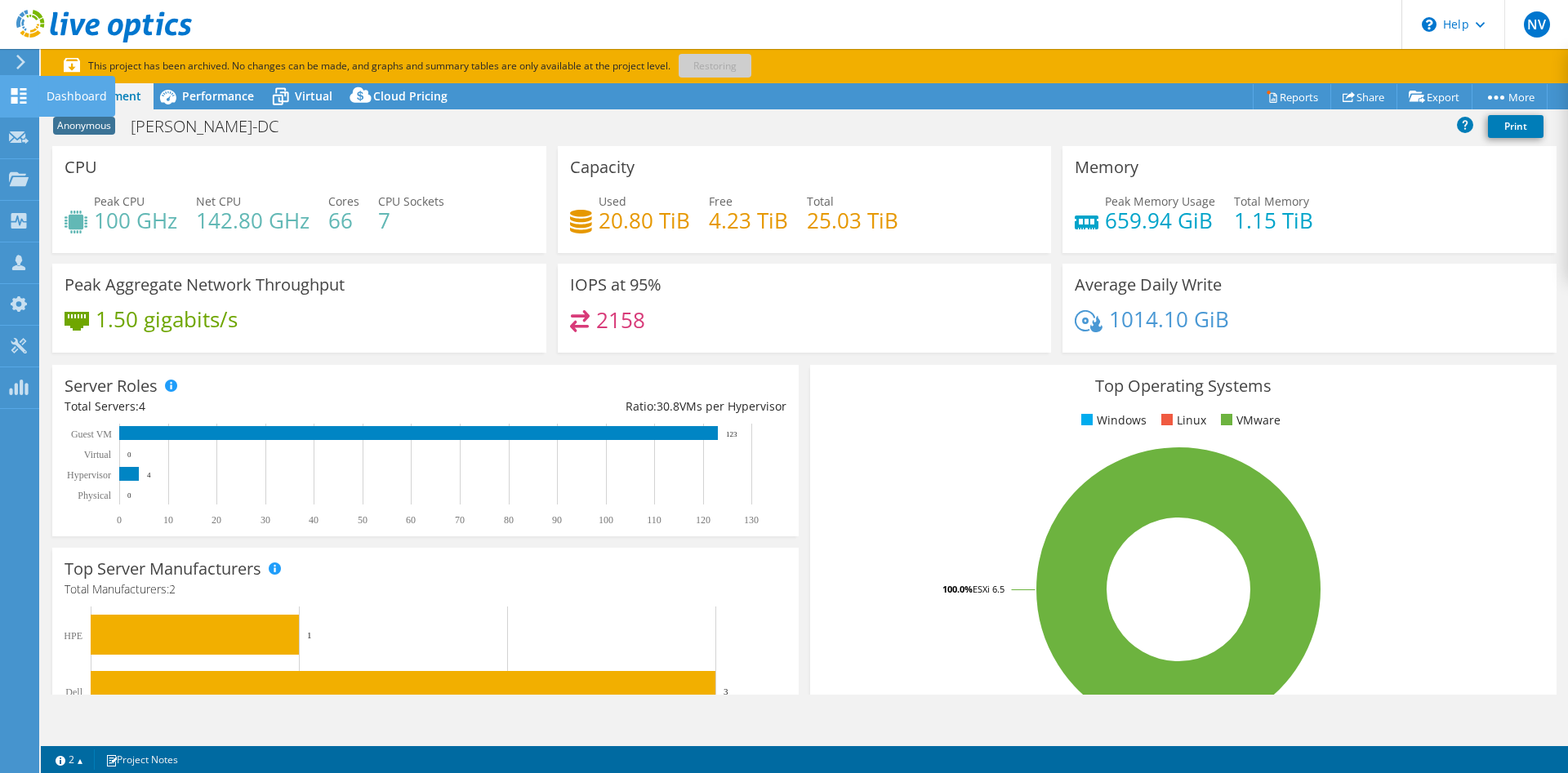
click at [21, 95] on use at bounding box center [19, 95] width 16 height 16
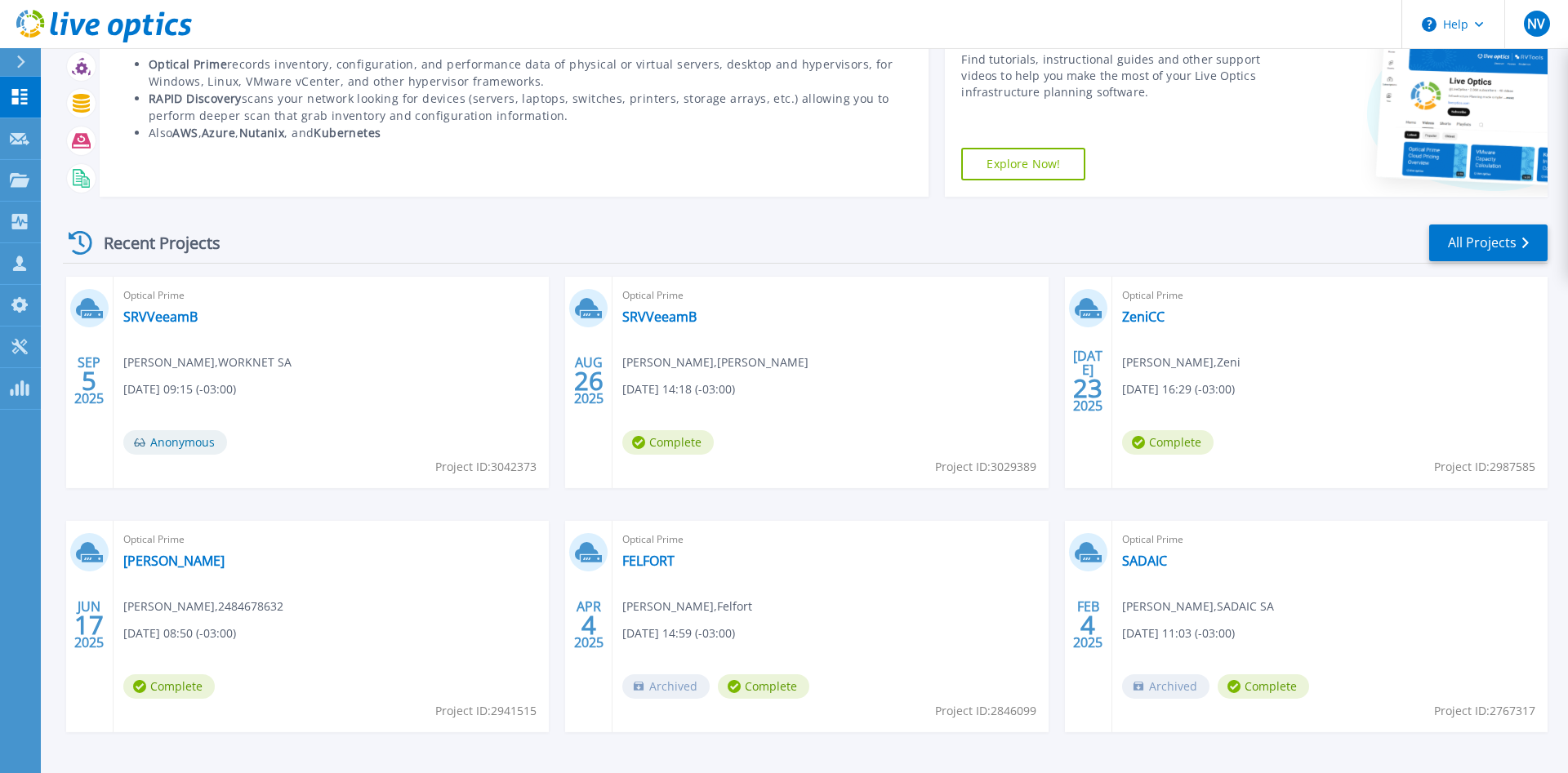
scroll to position [131, 0]
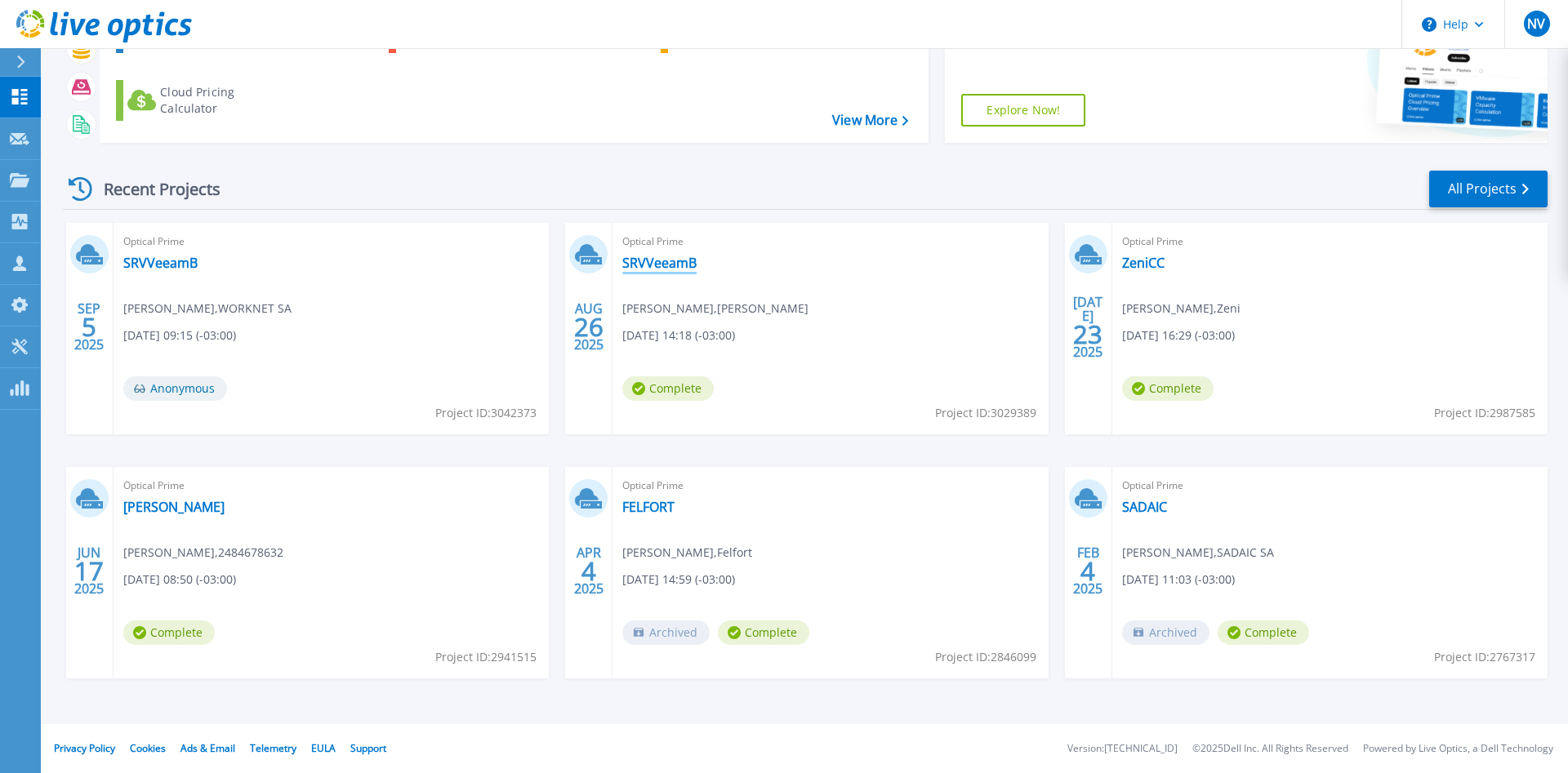
click at [674, 262] on link "SRVVeeamB" at bounding box center [659, 263] width 74 height 17
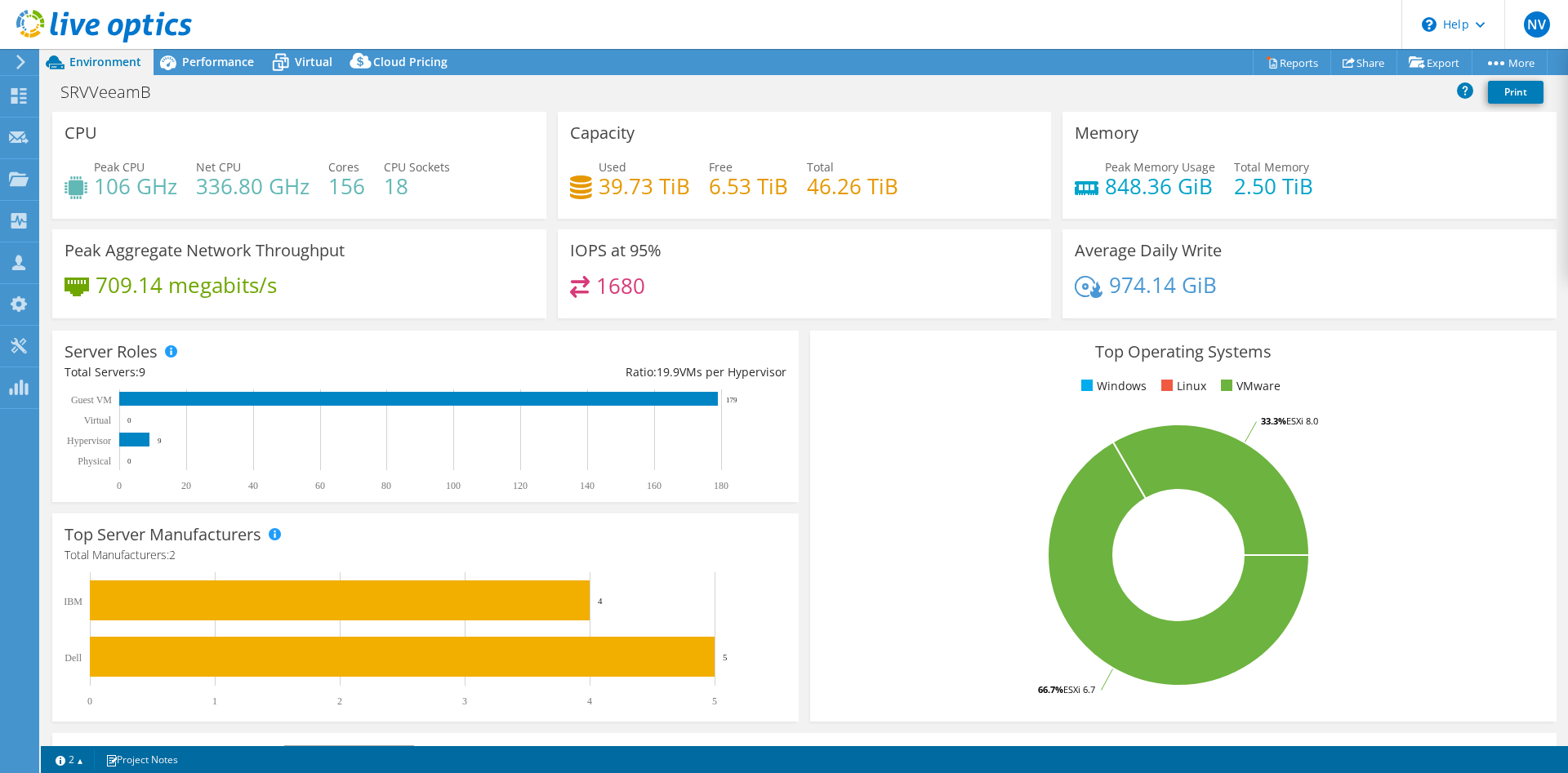
select select "USD"
click at [186, 59] on span "Performance" at bounding box center [218, 61] width 72 height 16
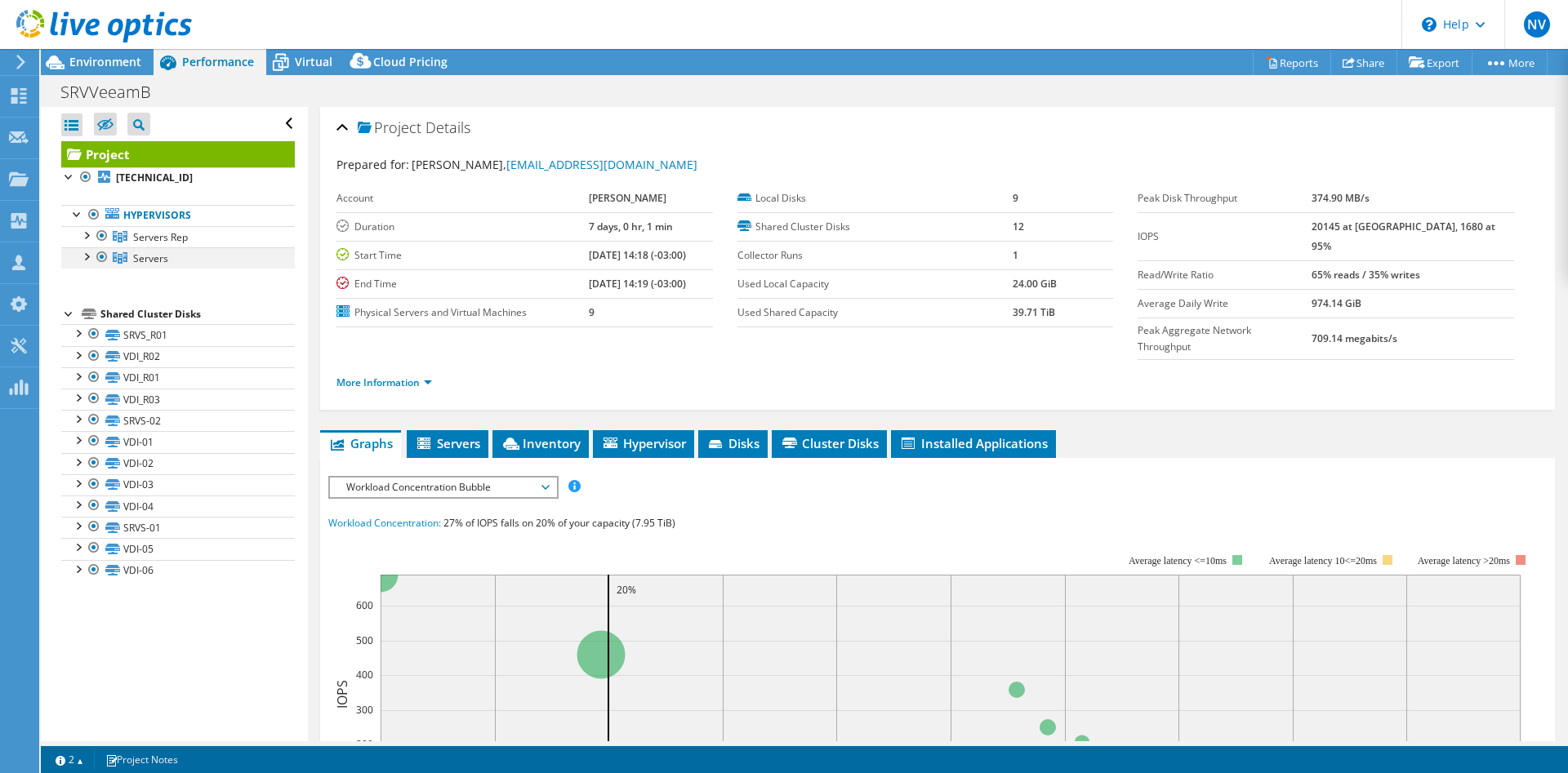
click at [86, 254] on div at bounding box center [86, 256] width 17 height 17
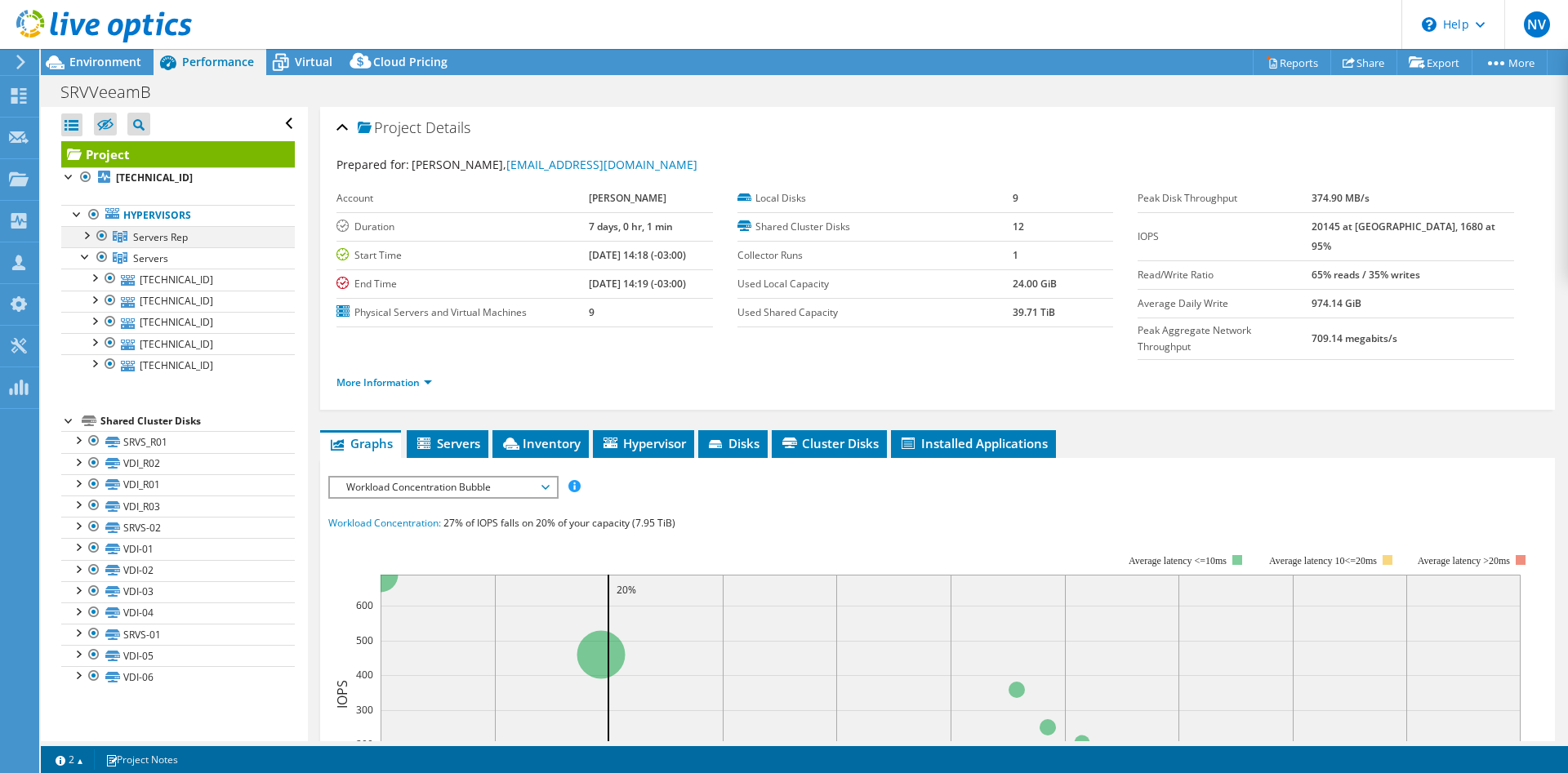
click at [86, 237] on div at bounding box center [86, 234] width 17 height 17
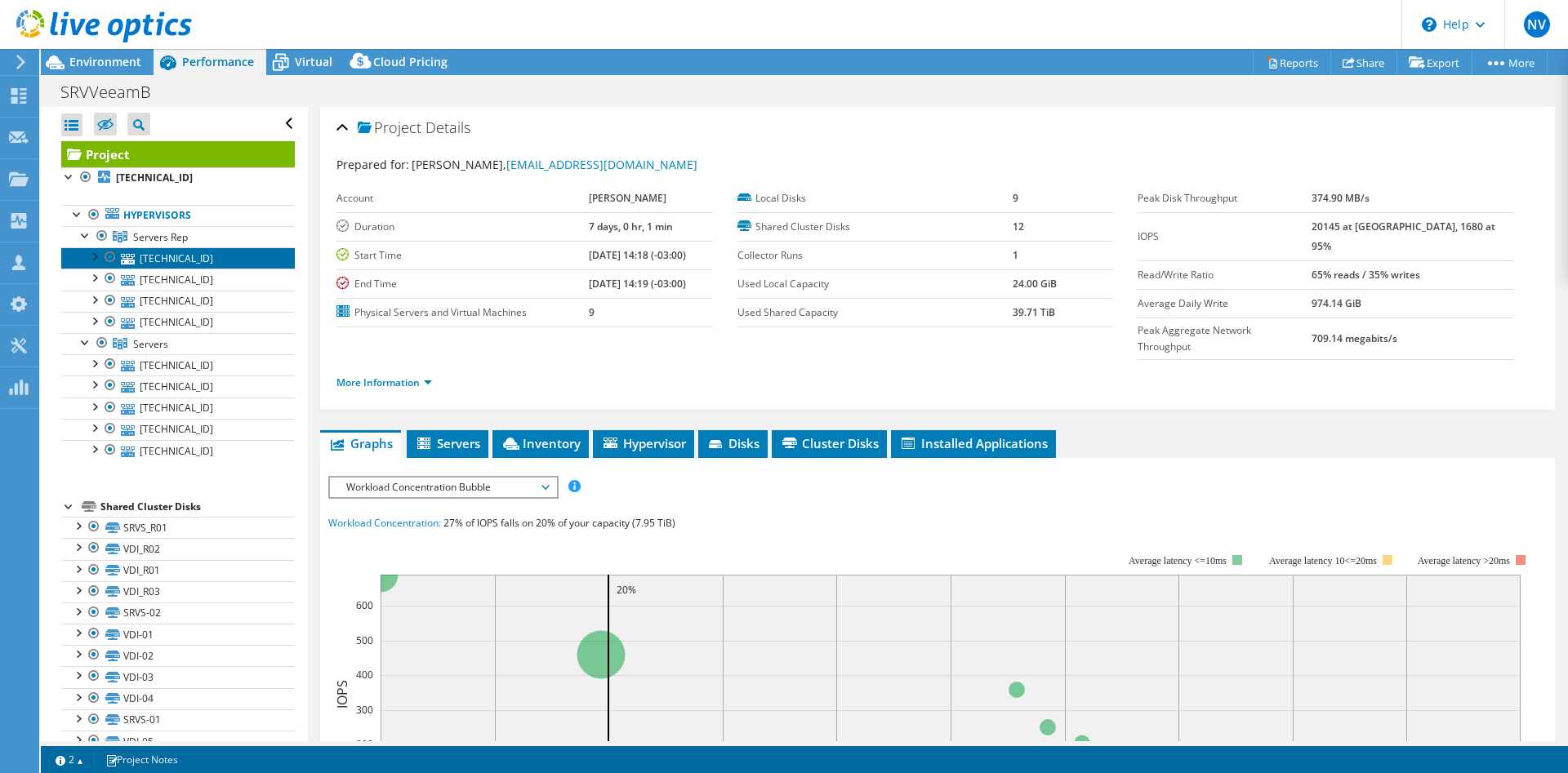
click at [154, 256] on link "10.10.0.40" at bounding box center [178, 258] width 233 height 22
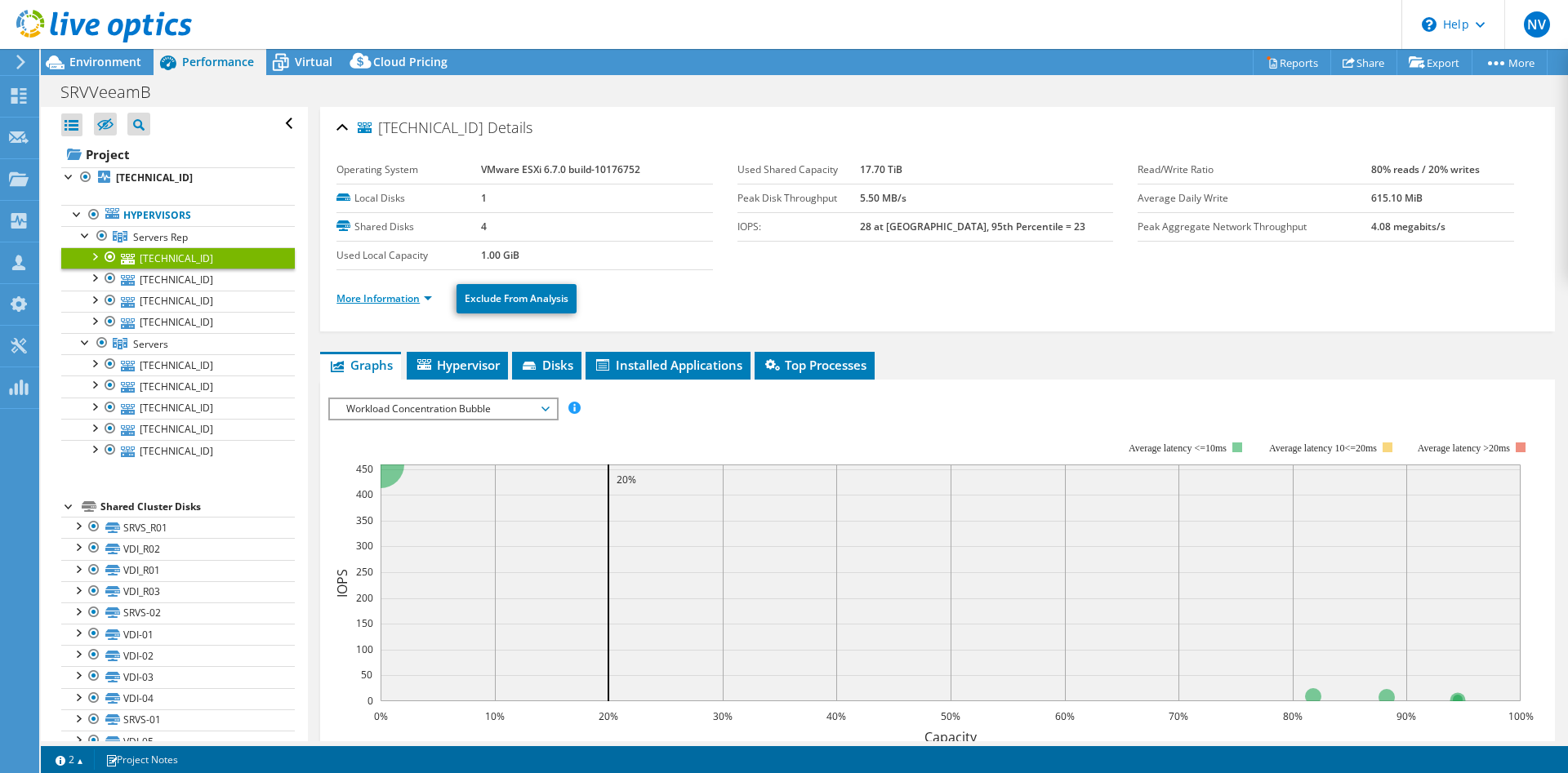
click at [370, 299] on link "More Information" at bounding box center [384, 298] width 96 height 14
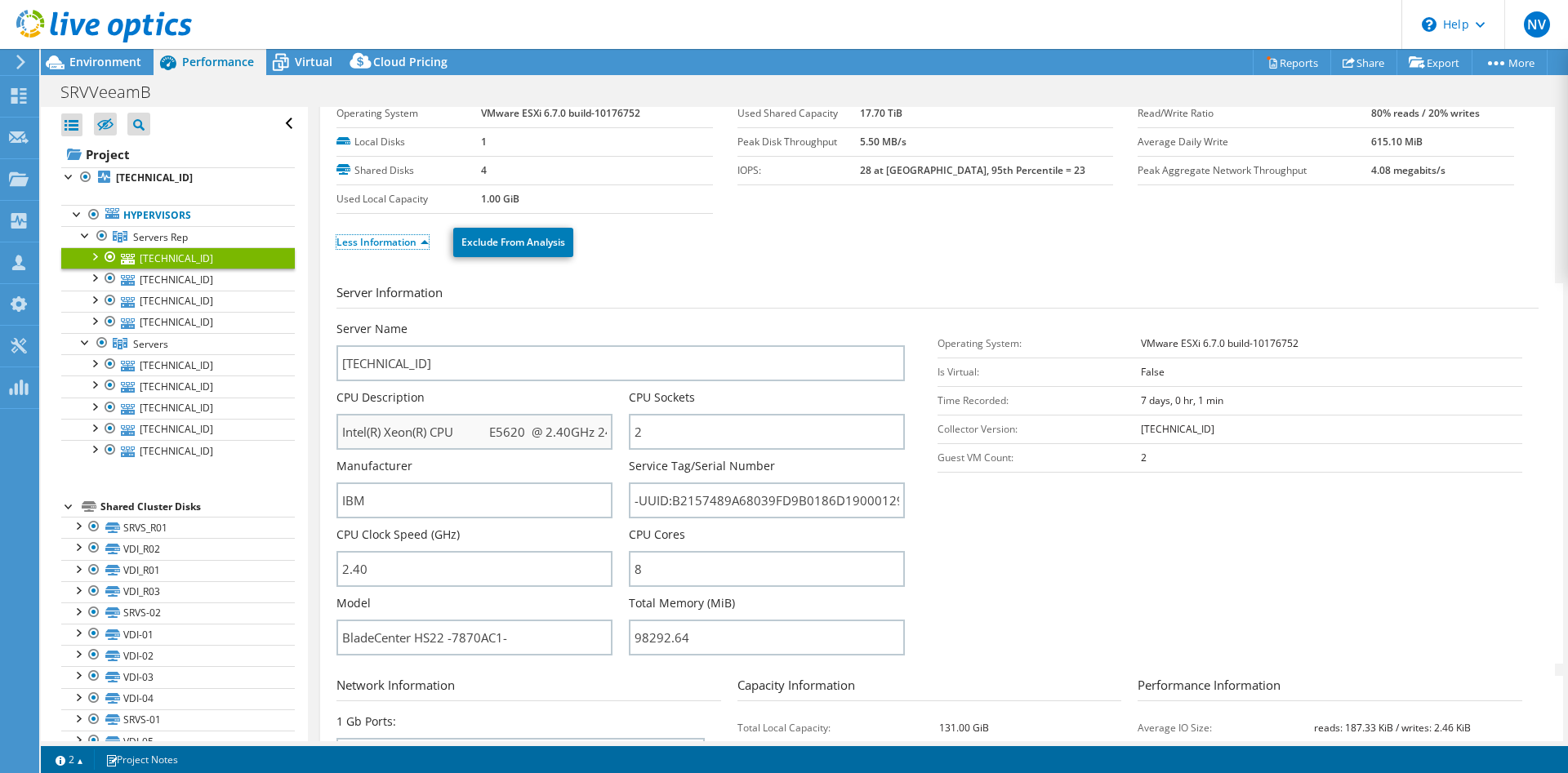
scroll to position [83, 0]
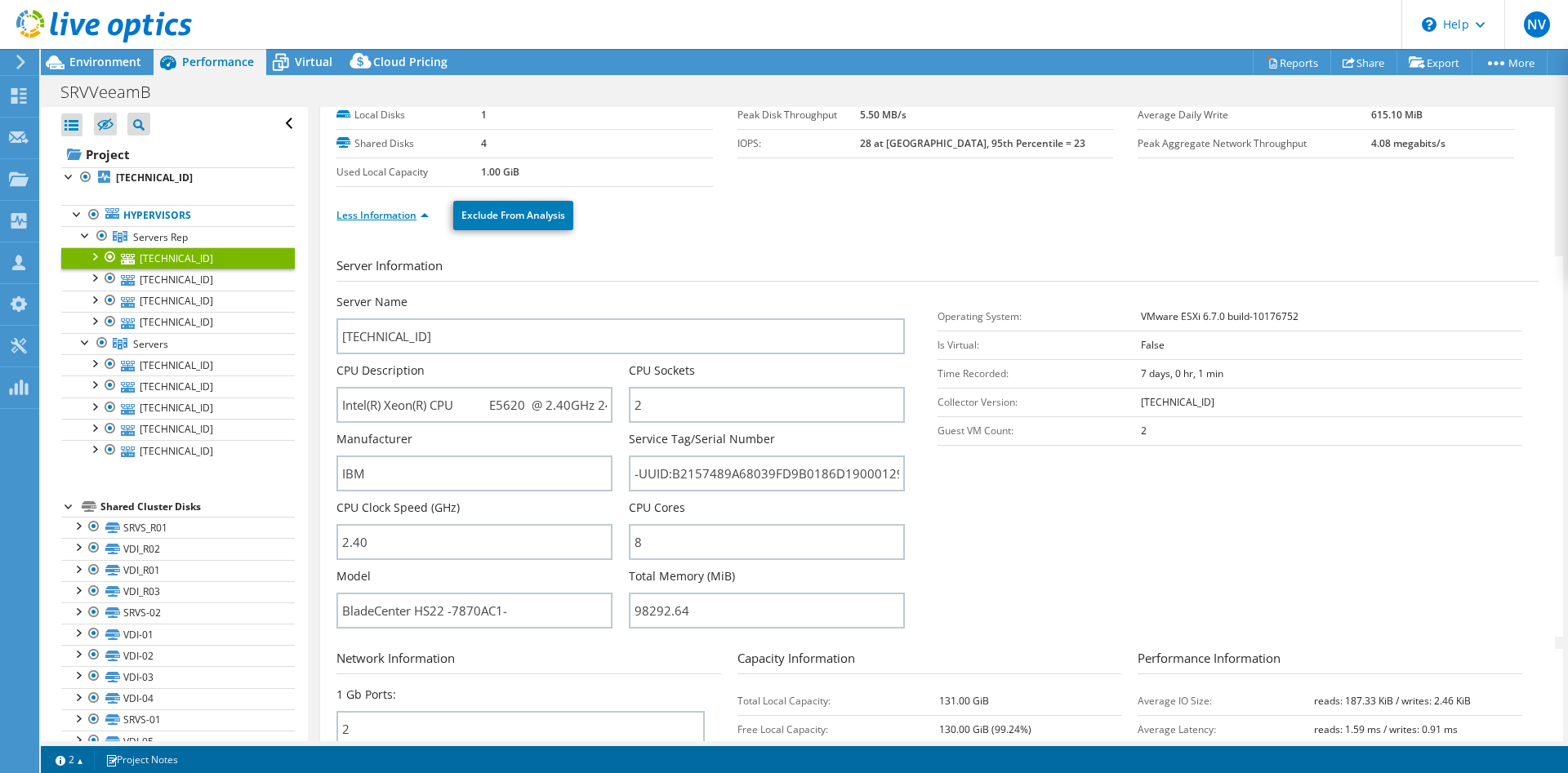
click at [379, 217] on link "Less Information" at bounding box center [382, 215] width 92 height 14
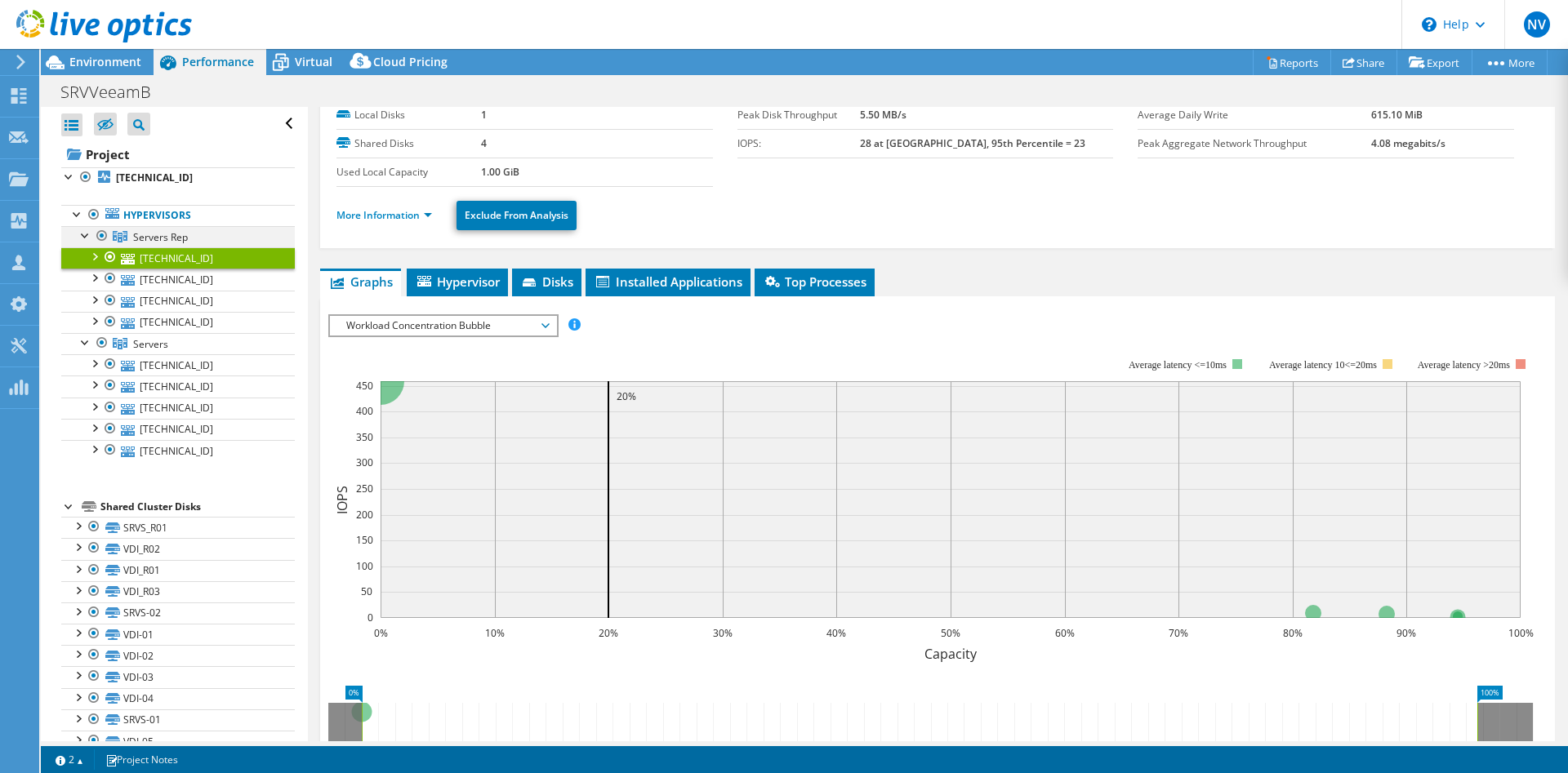
click at [81, 234] on div at bounding box center [86, 234] width 17 height 17
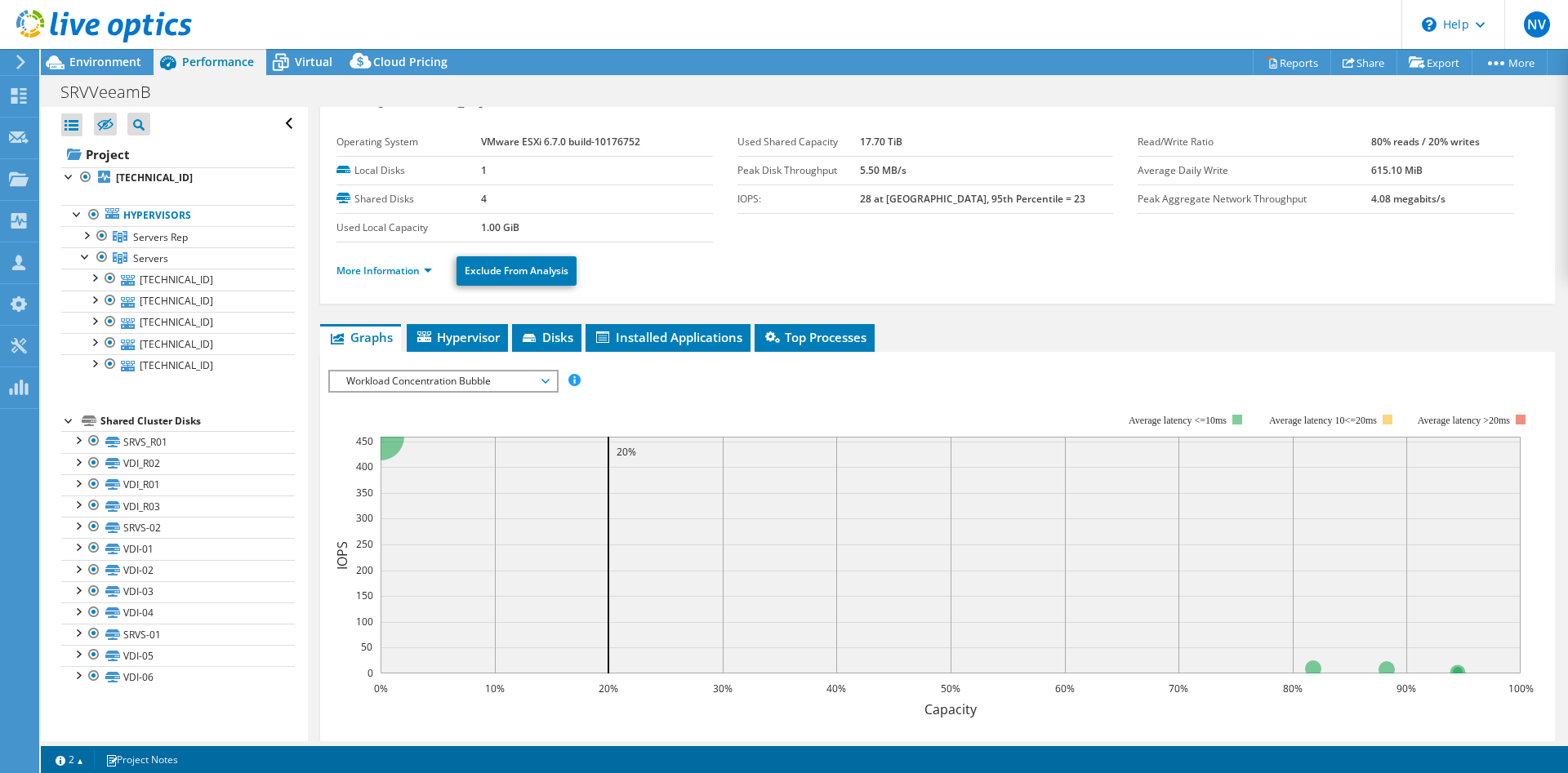
scroll to position [0, 0]
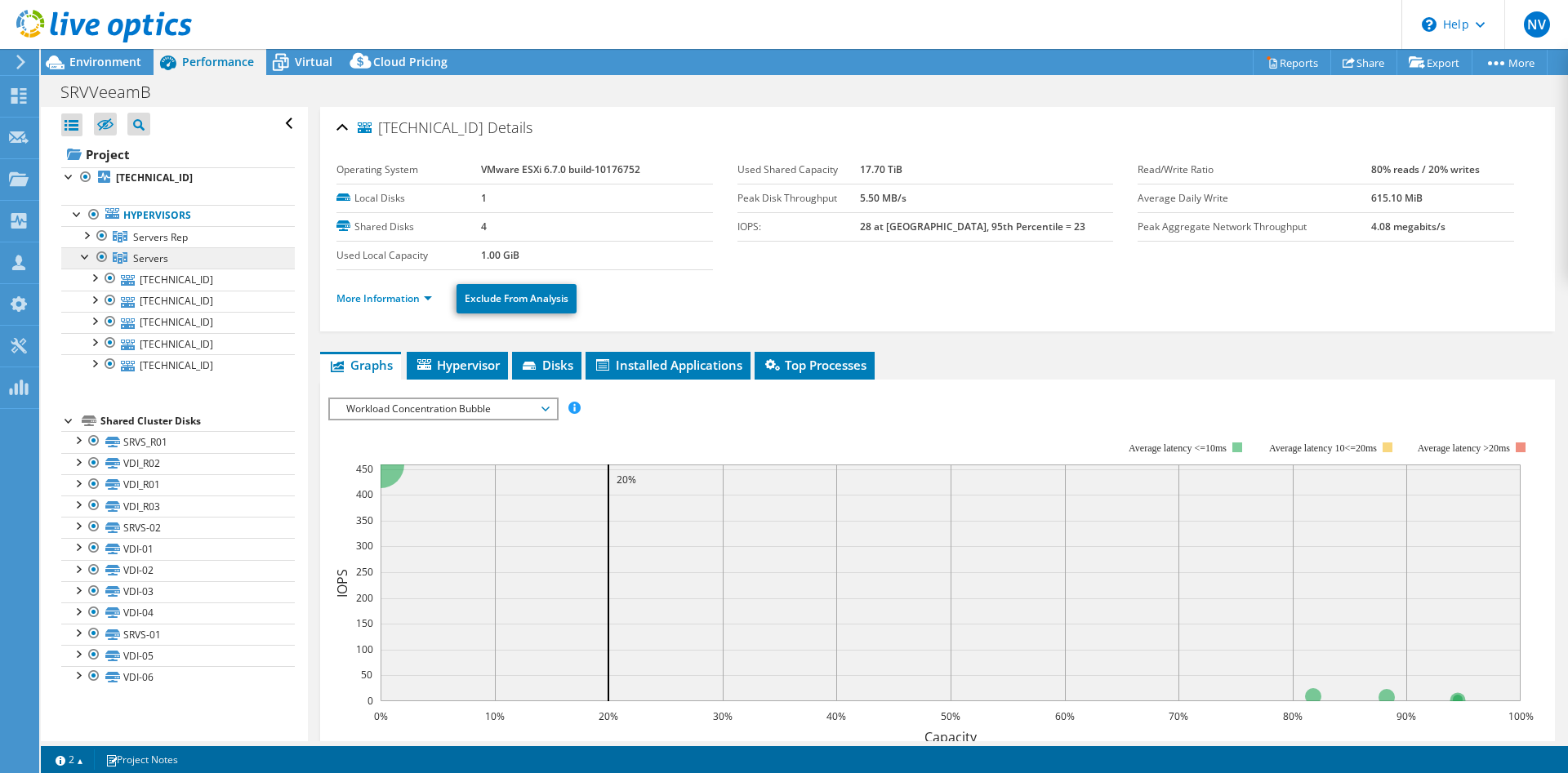
click at [156, 258] on span "Servers" at bounding box center [150, 258] width 35 height 14
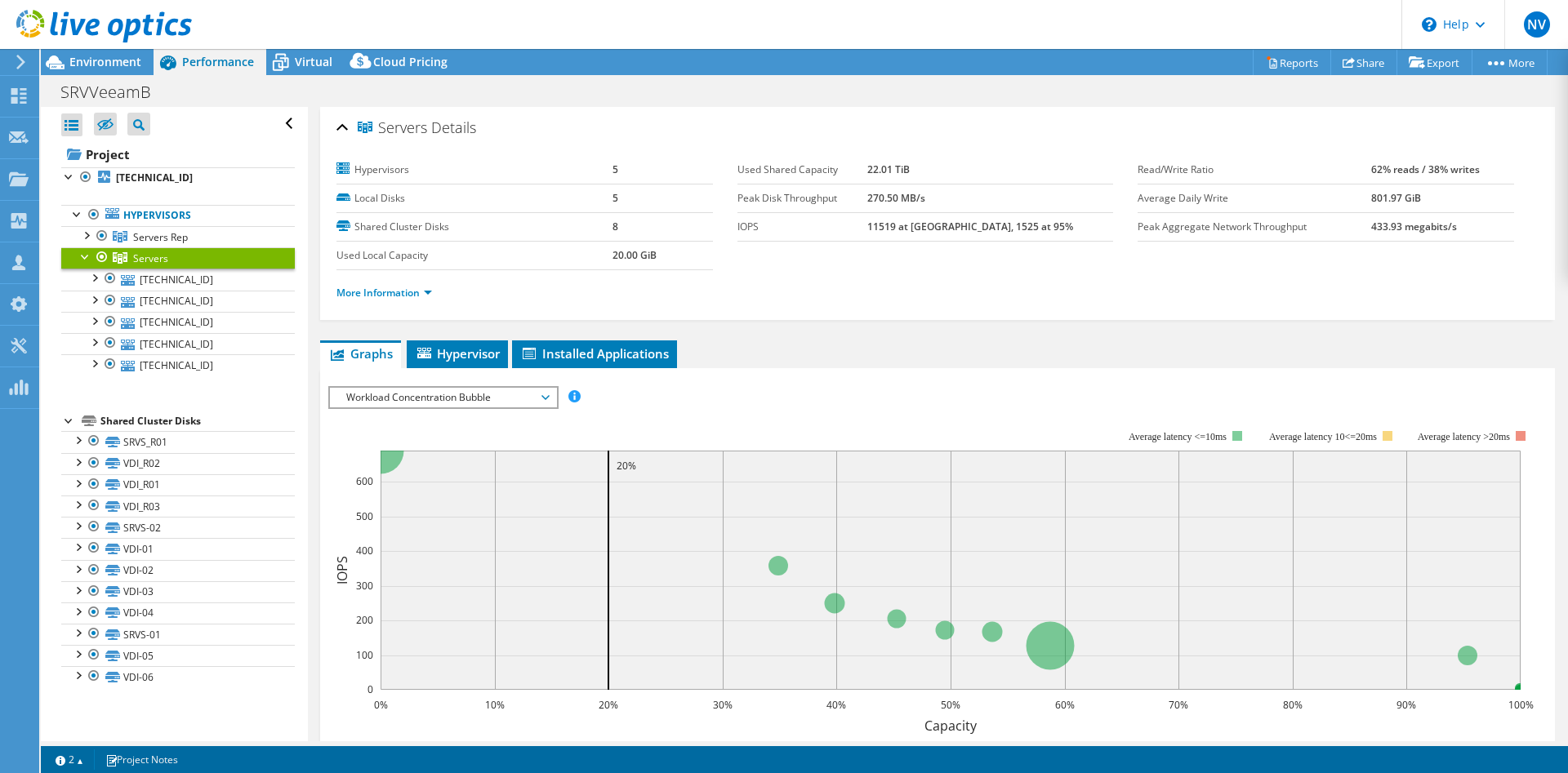
click at [500, 391] on span "Workload Concentration Bubble" at bounding box center [443, 398] width 210 height 20
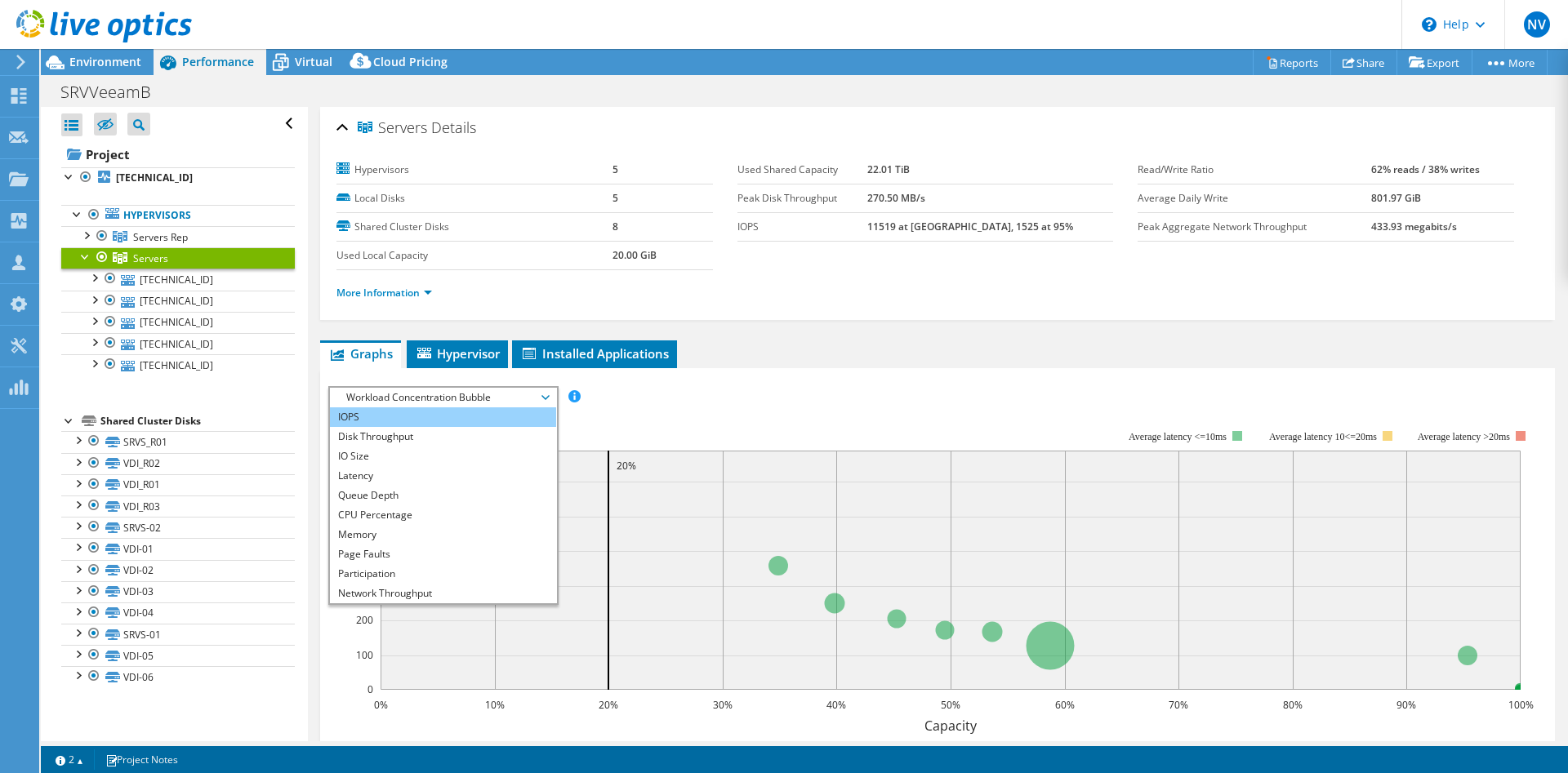
click at [462, 408] on li "IOPS" at bounding box center [443, 418] width 226 height 20
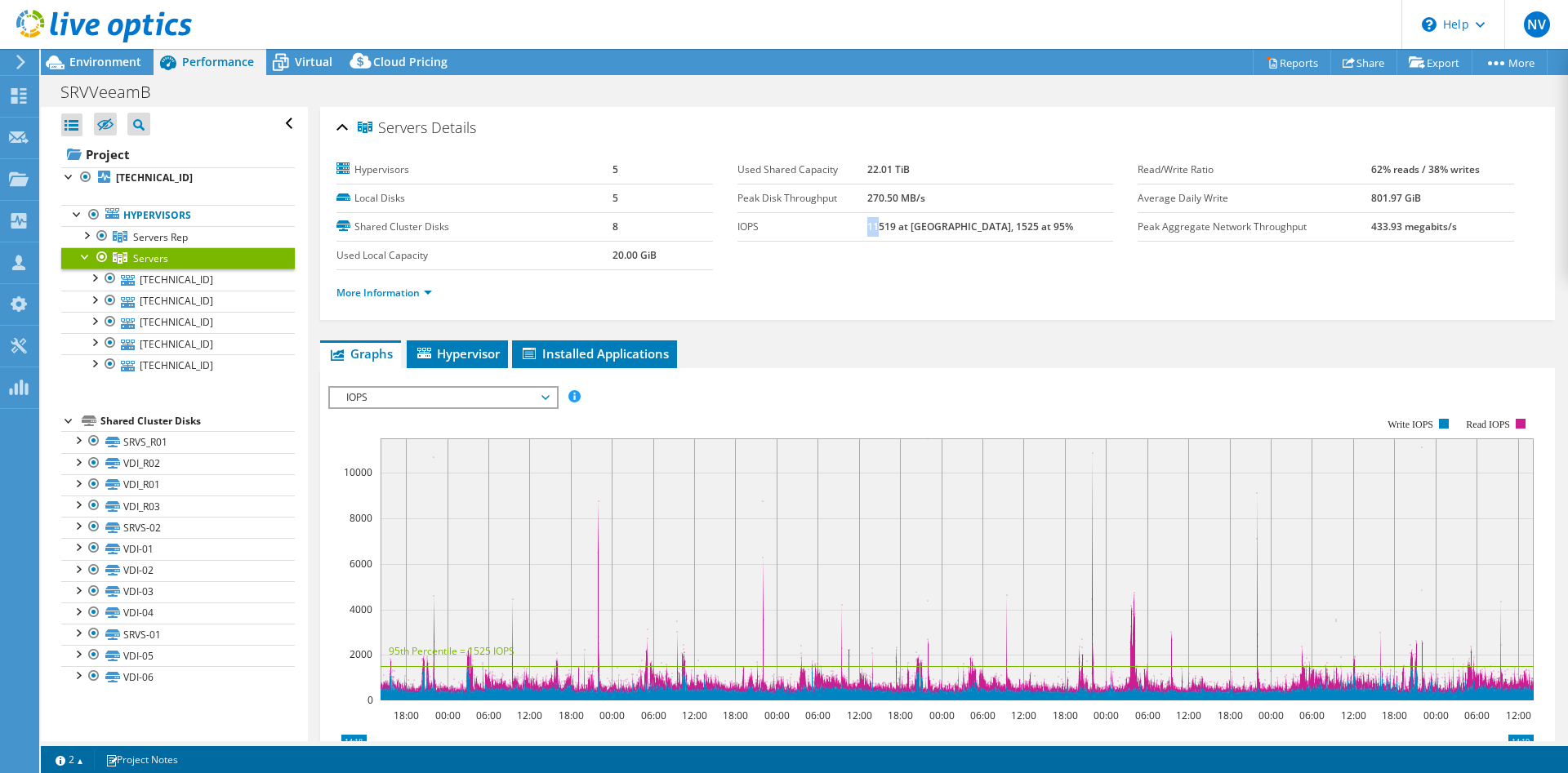
drag, startPoint x: 919, startPoint y: 228, endPoint x: 912, endPoint y: 227, distance: 7.1
click at [912, 227] on b "11519 at [GEOGRAPHIC_DATA], 1525 at 95%" at bounding box center [970, 227] width 206 height 14
click at [420, 294] on link "More Information" at bounding box center [384, 292] width 96 height 14
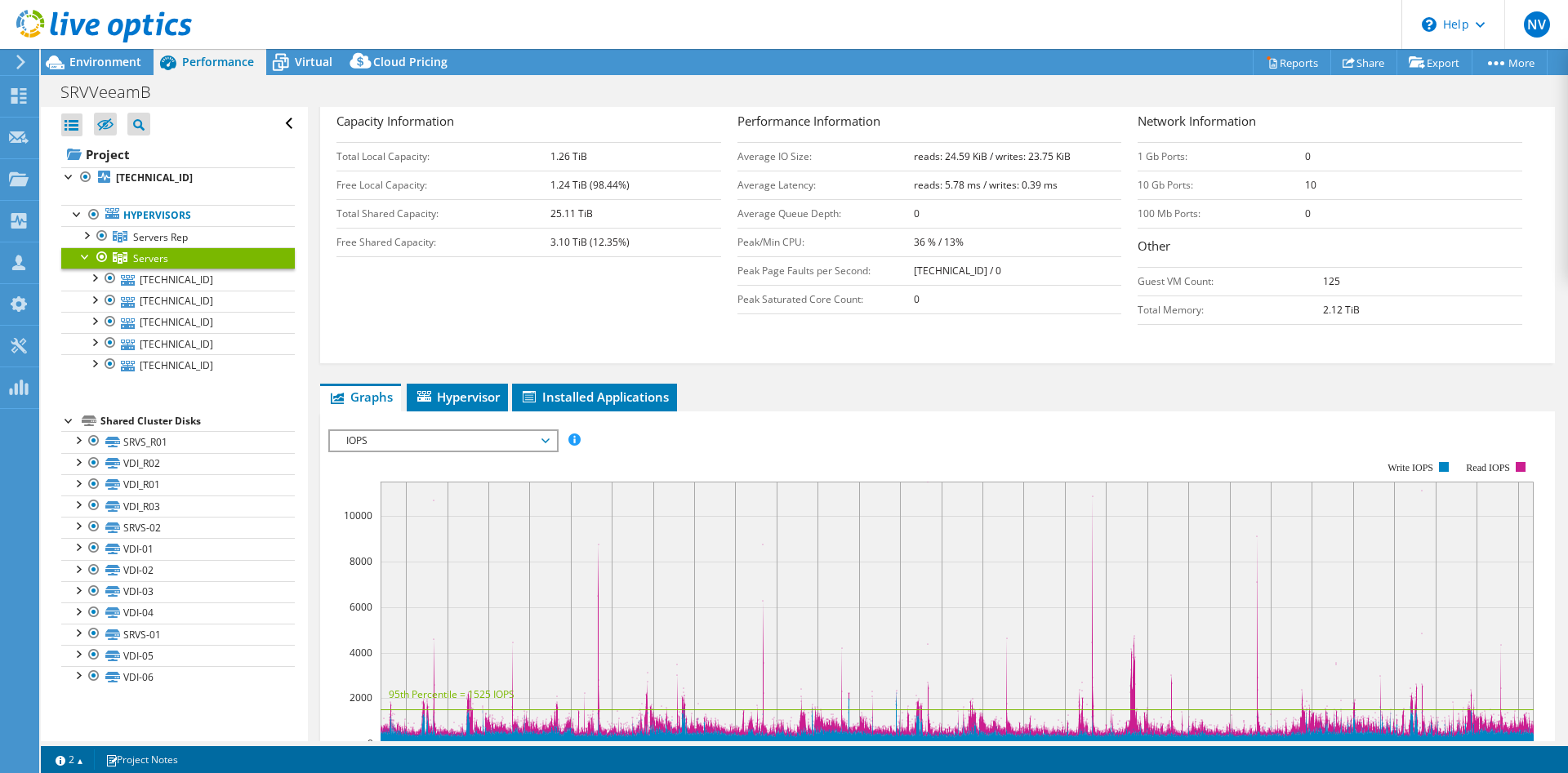
scroll to position [417, 0]
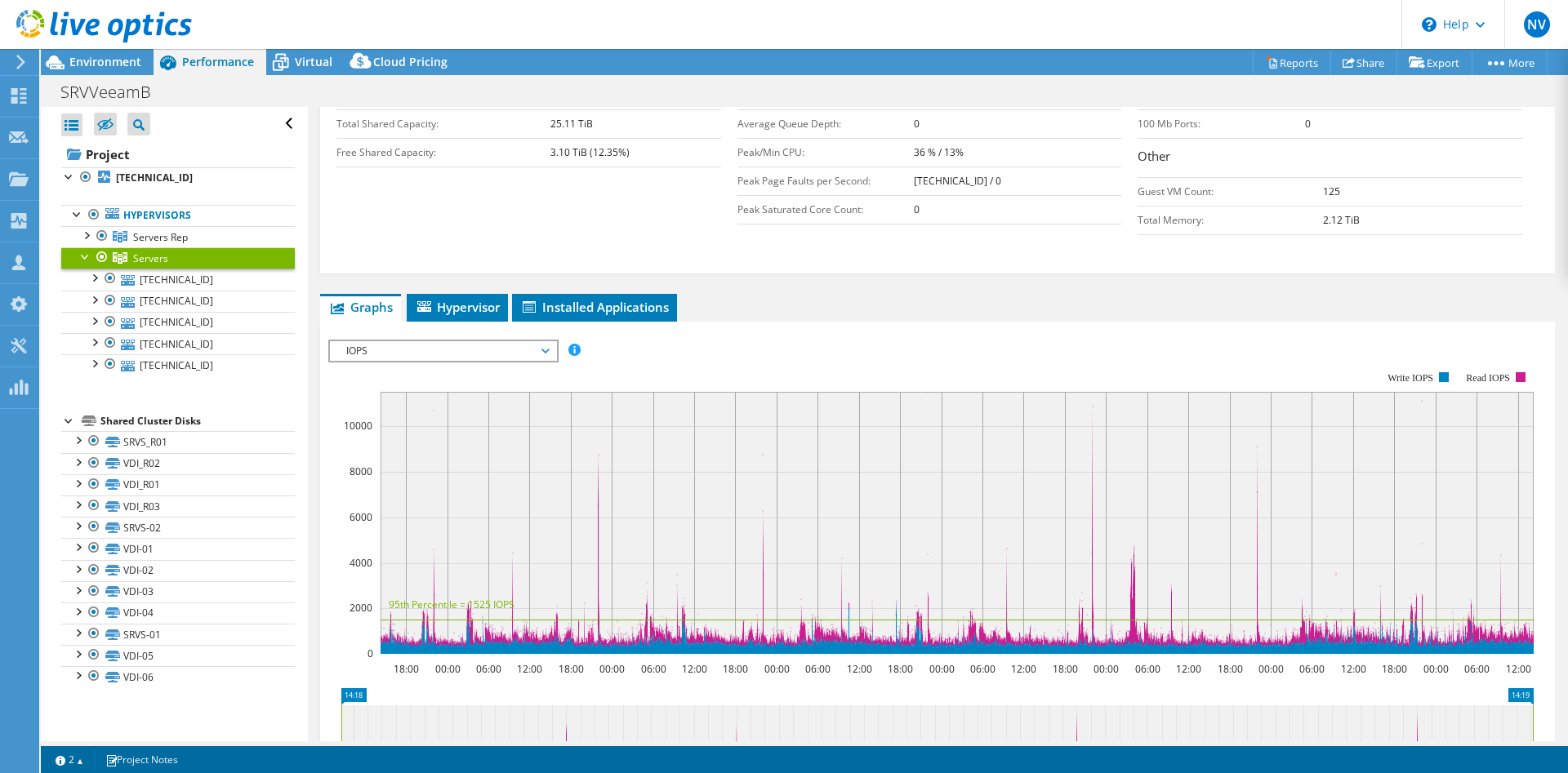
click at [469, 357] on span "IOPS" at bounding box center [443, 351] width 210 height 20
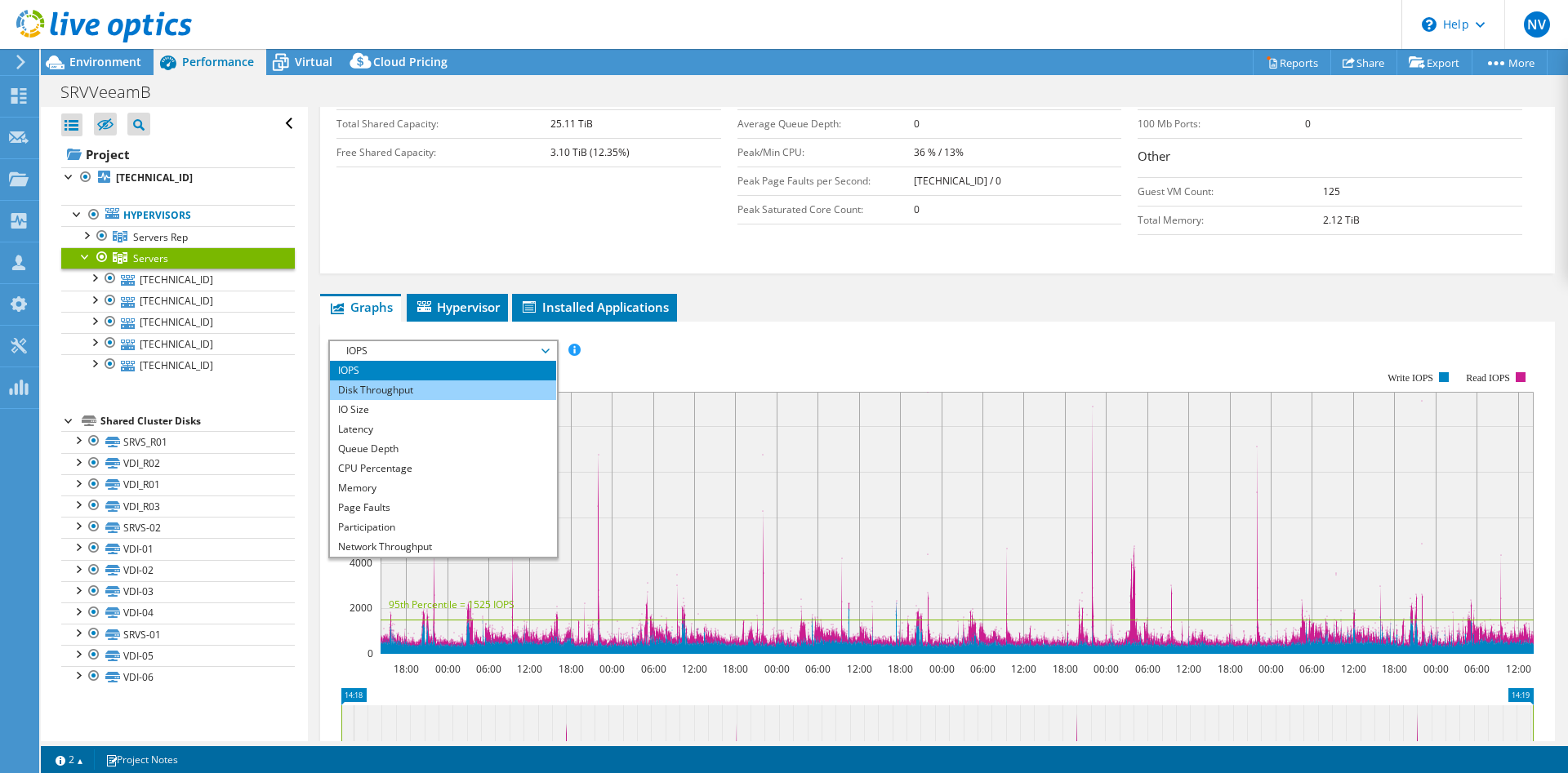
click at [447, 389] on li "Disk Throughput" at bounding box center [443, 390] width 226 height 20
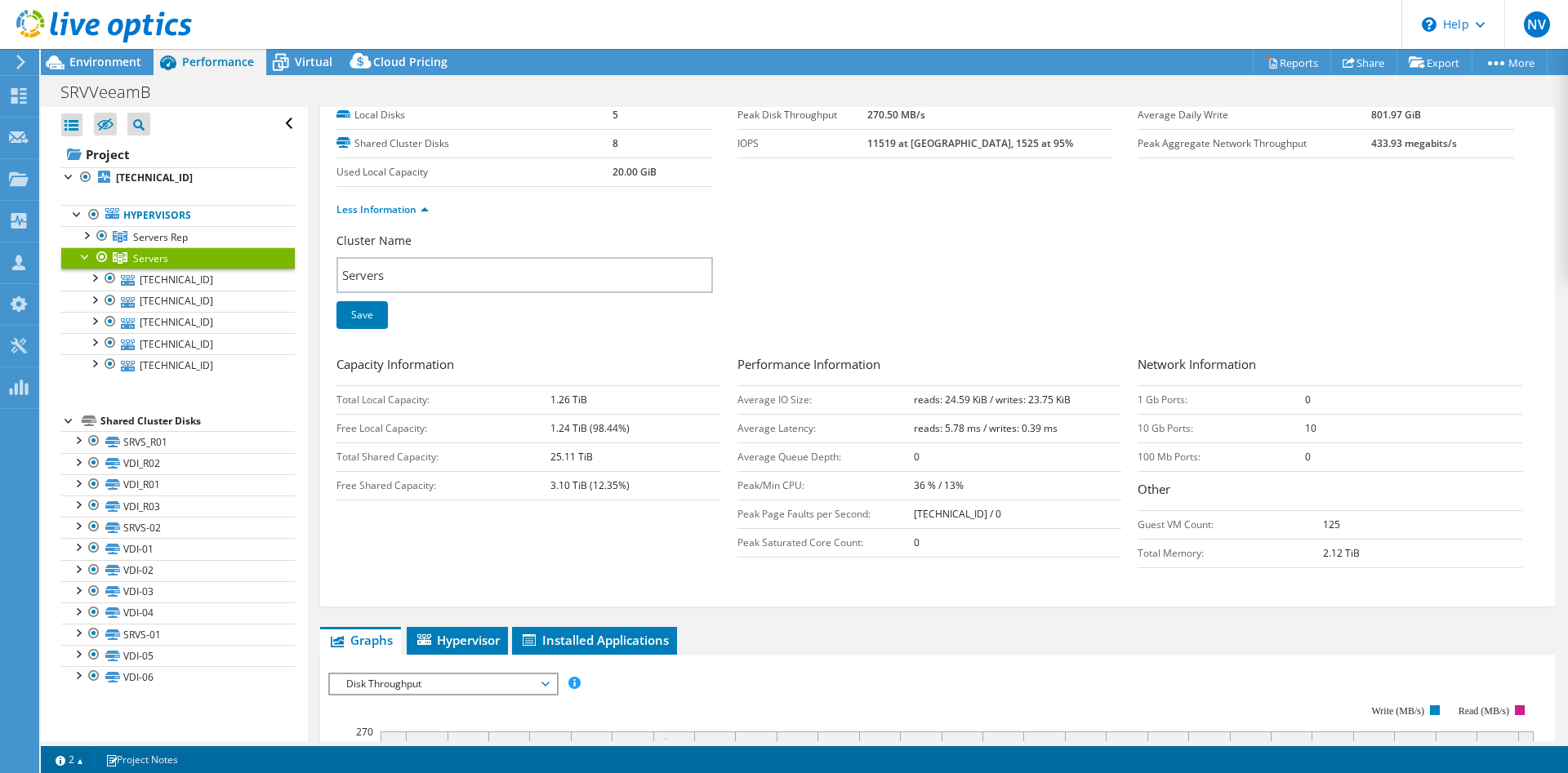
scroll to position [500, 0]
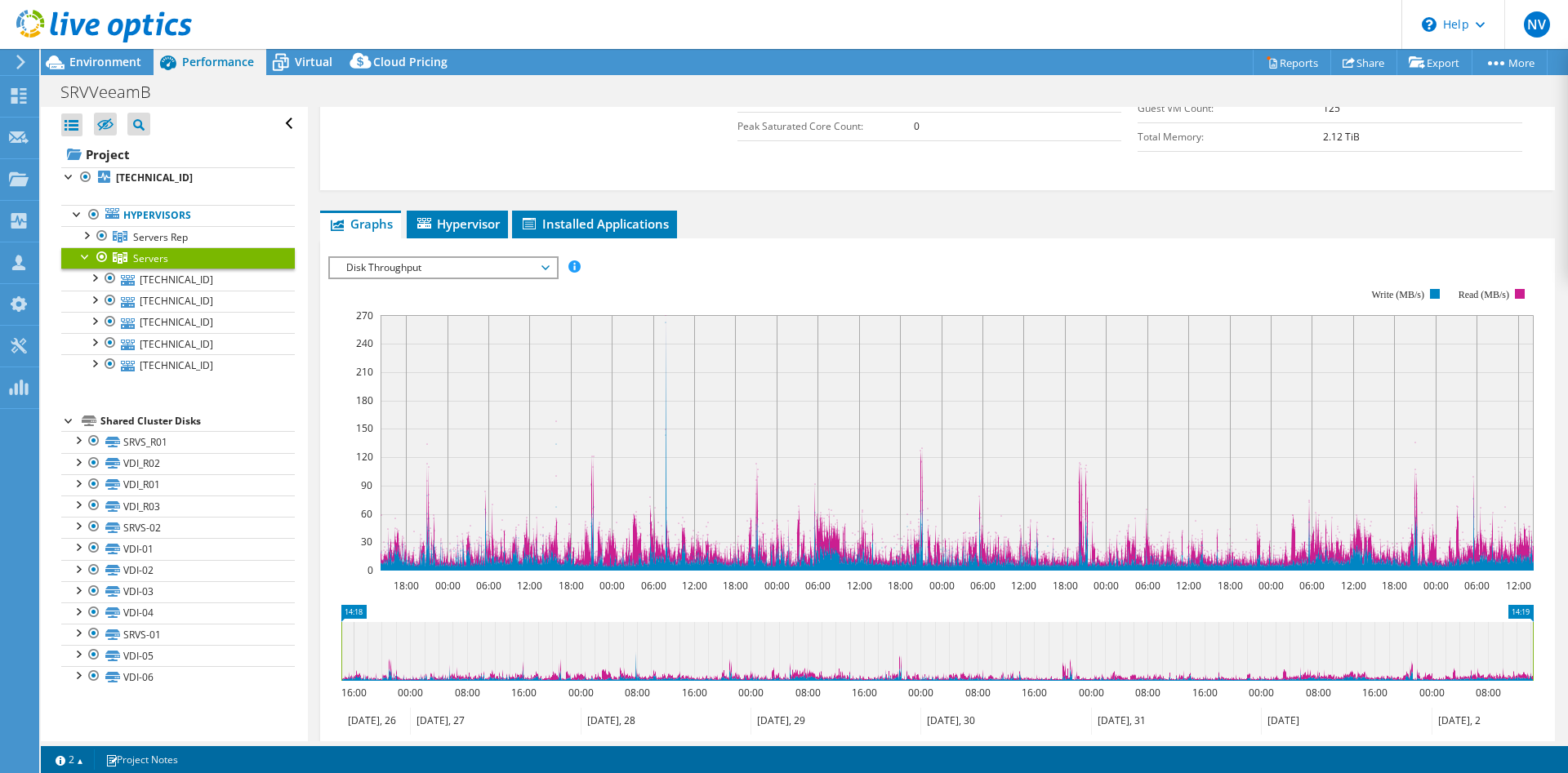
click at [500, 265] on span "Disk Throughput" at bounding box center [443, 268] width 210 height 20
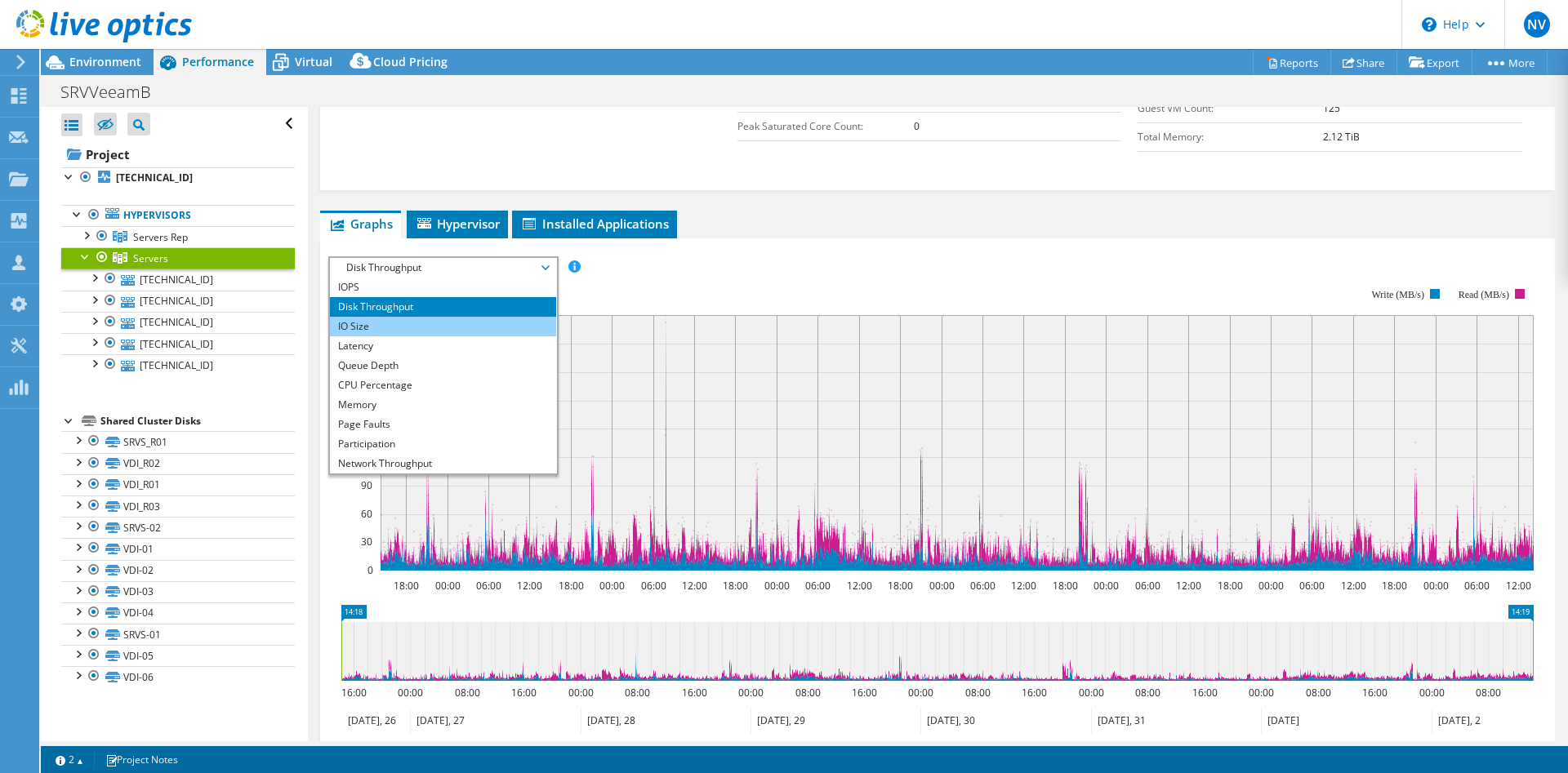
click at [446, 329] on li "IO Size" at bounding box center [443, 327] width 226 height 20
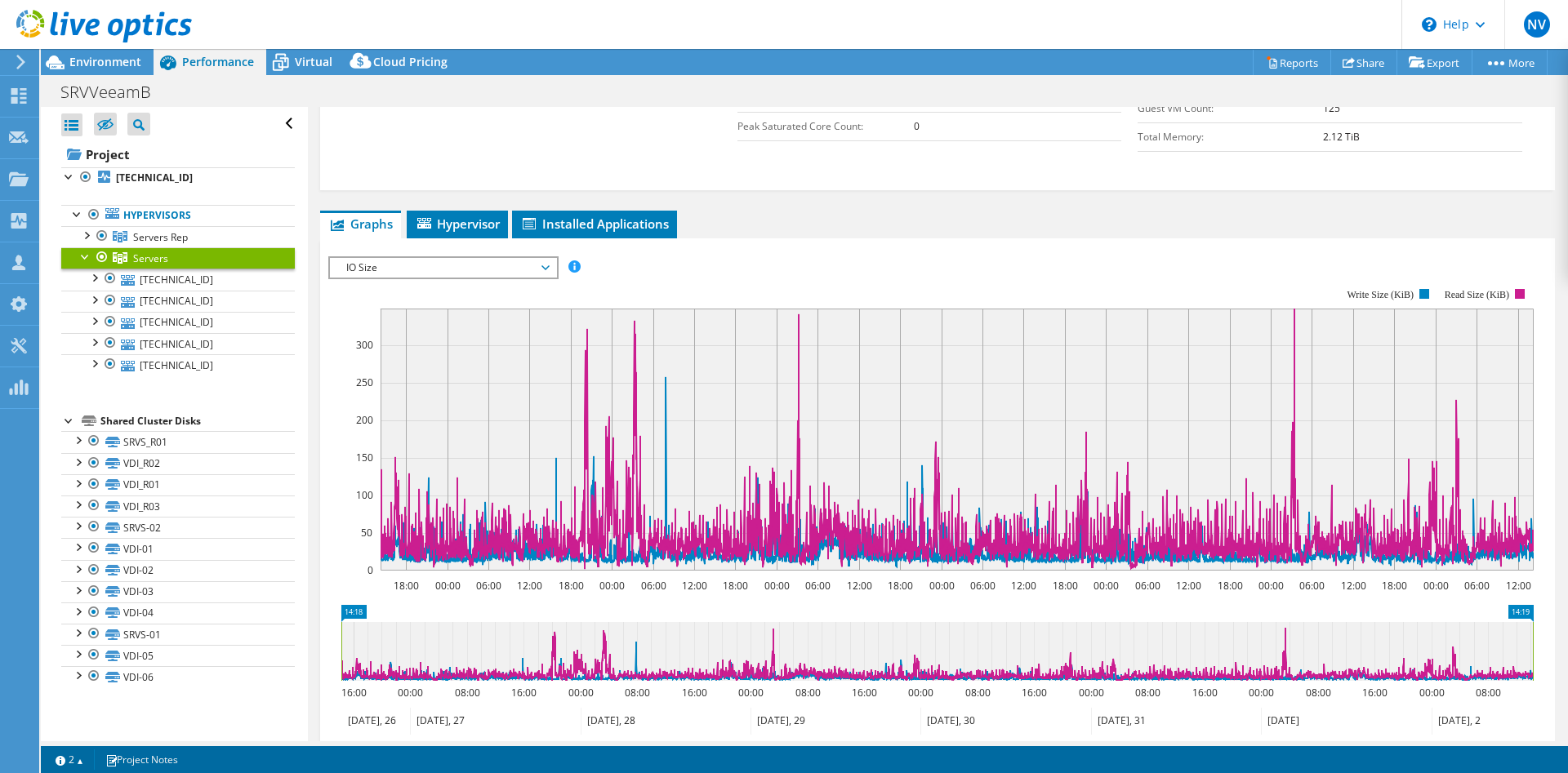
click at [504, 270] on span "IO Size" at bounding box center [443, 268] width 210 height 20
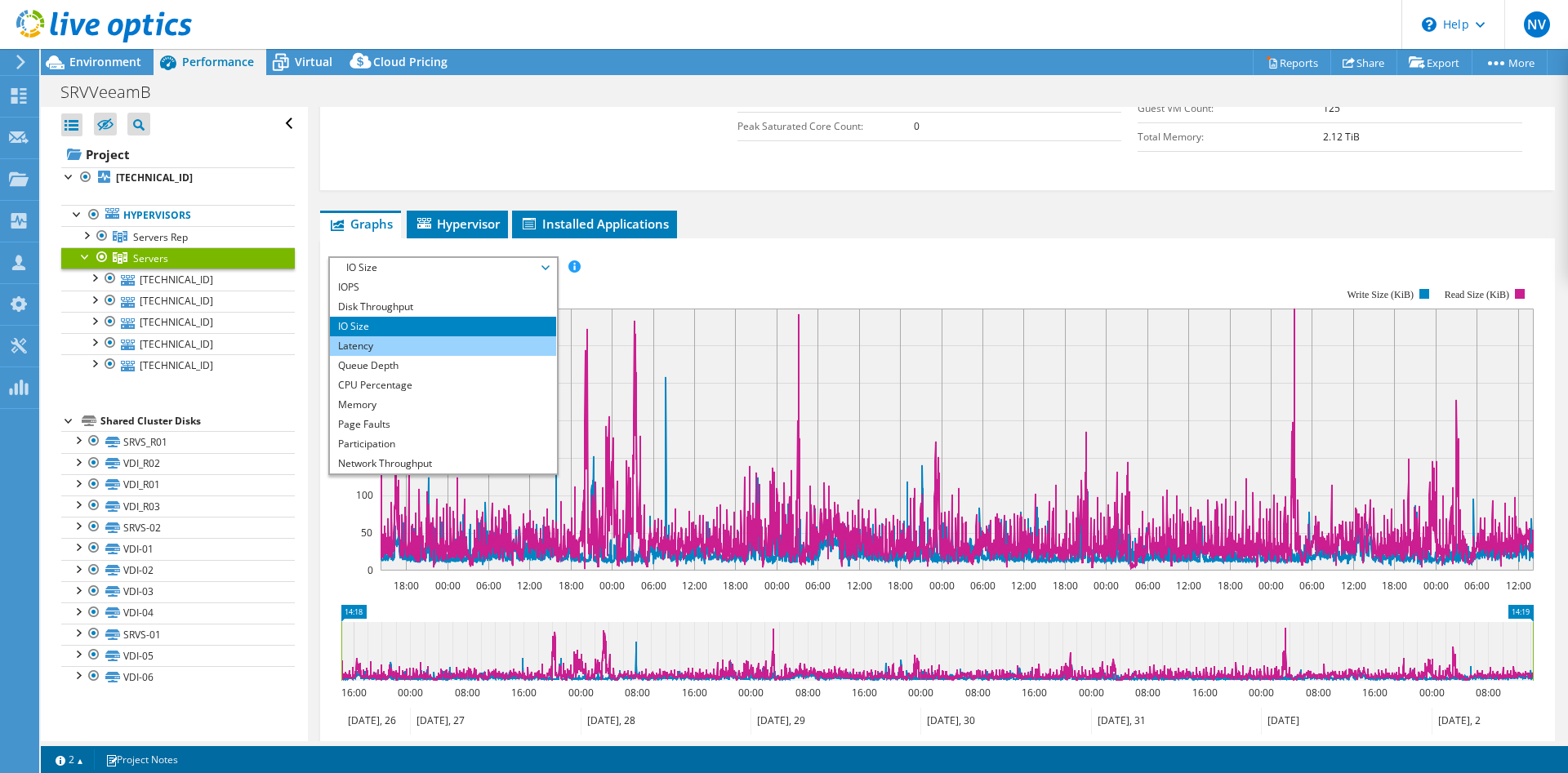
click at [454, 348] on li "Latency" at bounding box center [443, 346] width 226 height 20
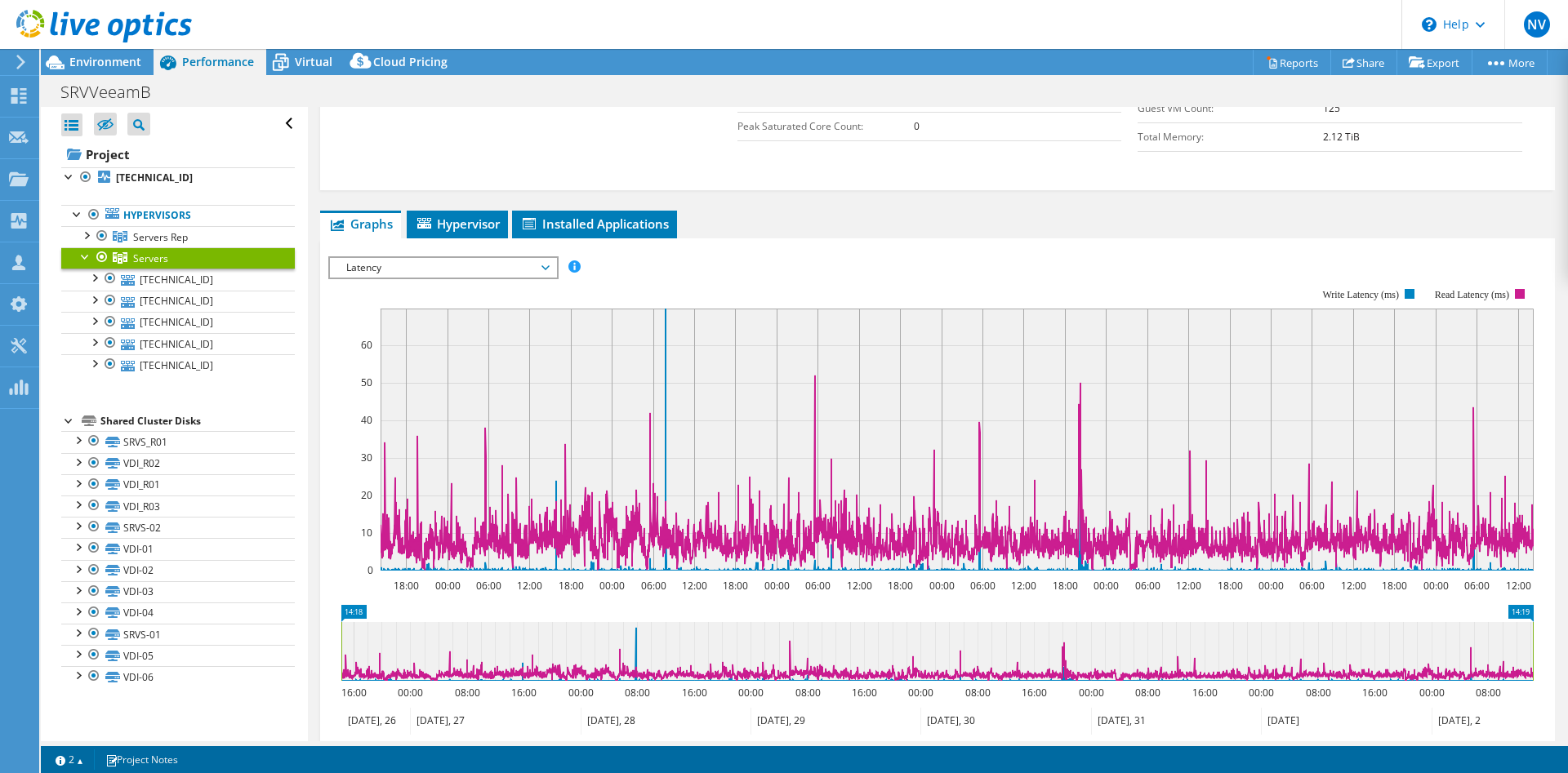
click at [469, 272] on span "Latency" at bounding box center [443, 268] width 210 height 20
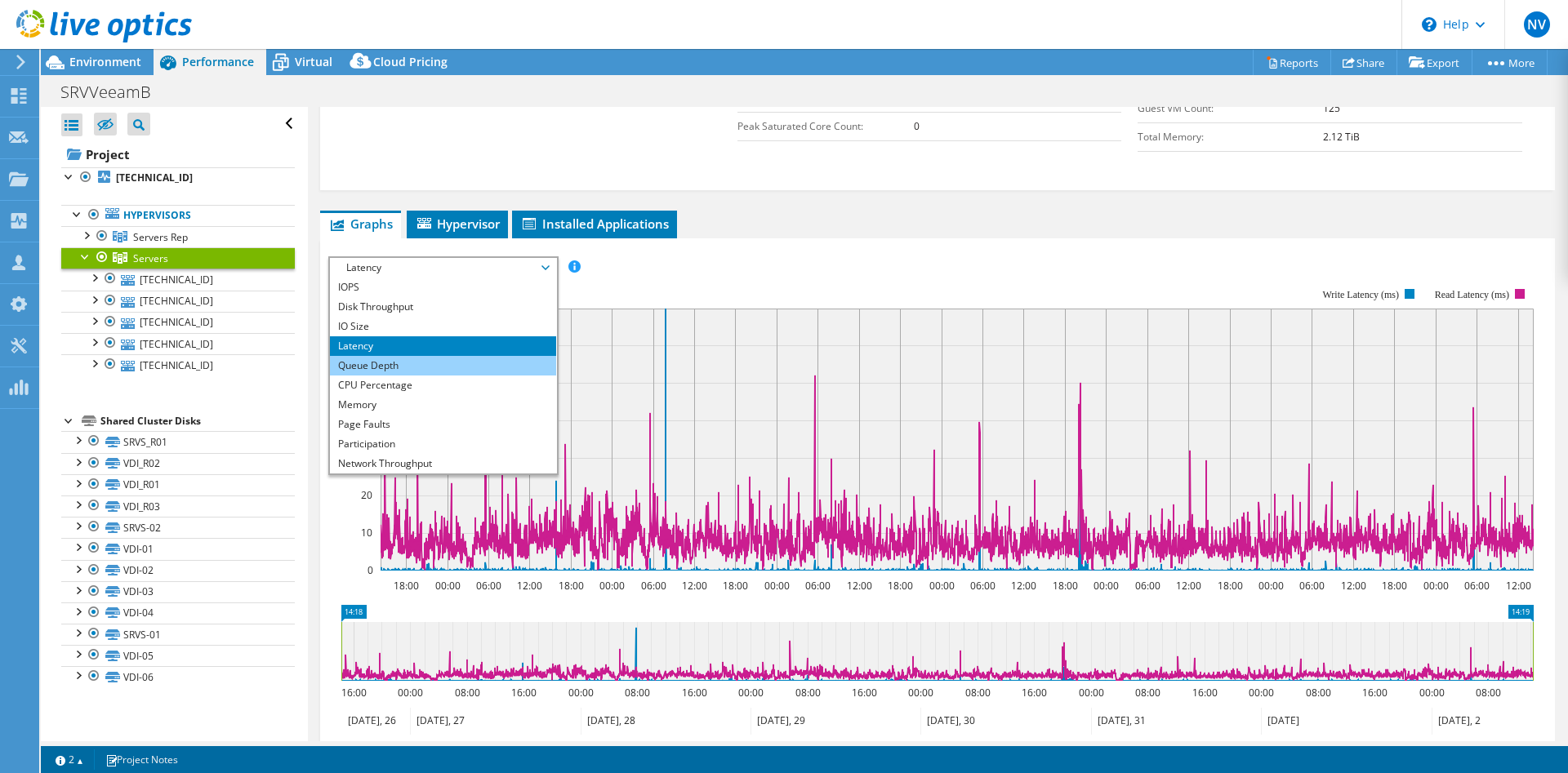
click at [453, 364] on li "Queue Depth" at bounding box center [443, 366] width 226 height 20
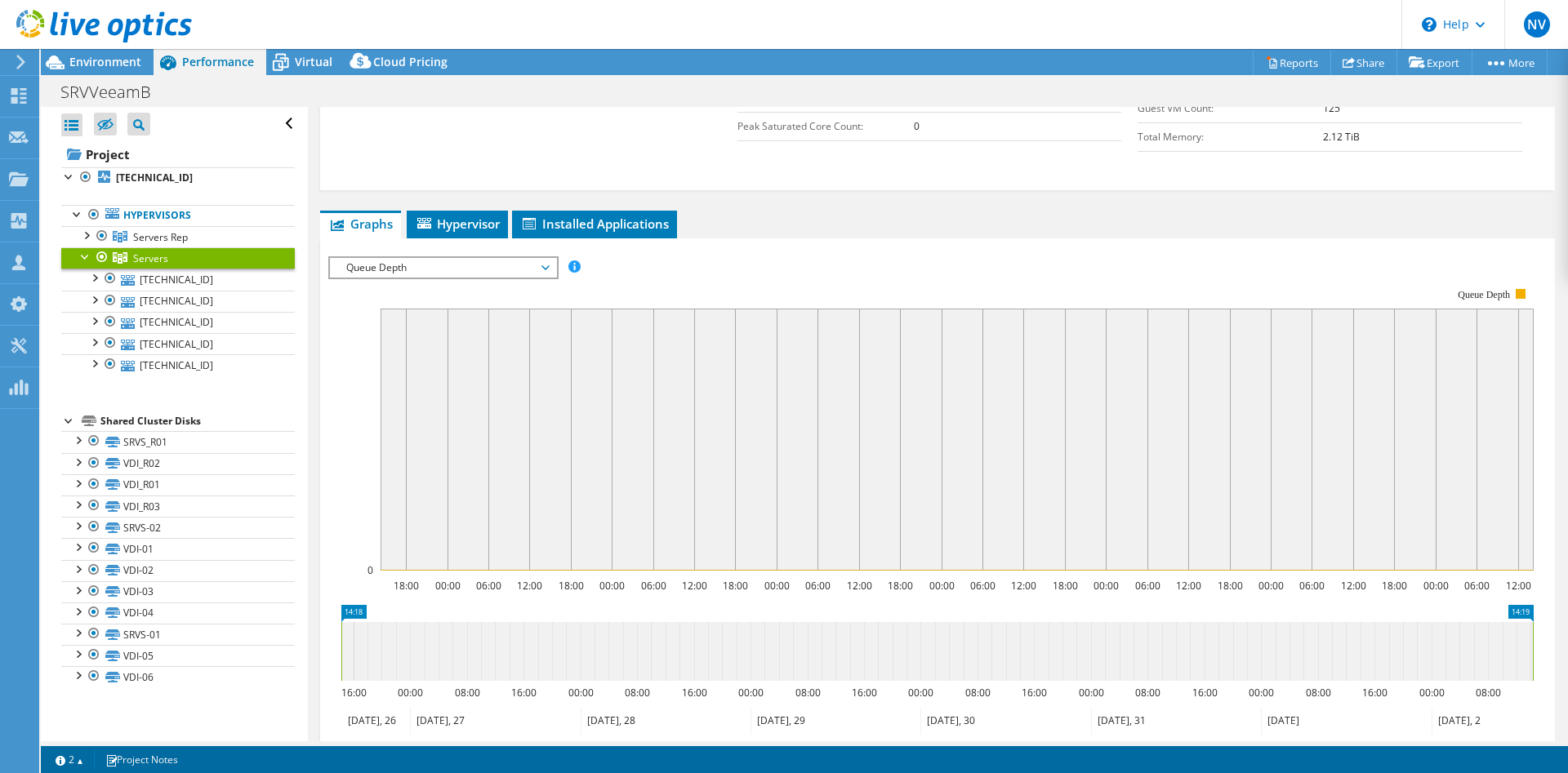
click at [511, 262] on span "Queue Depth" at bounding box center [443, 268] width 210 height 20
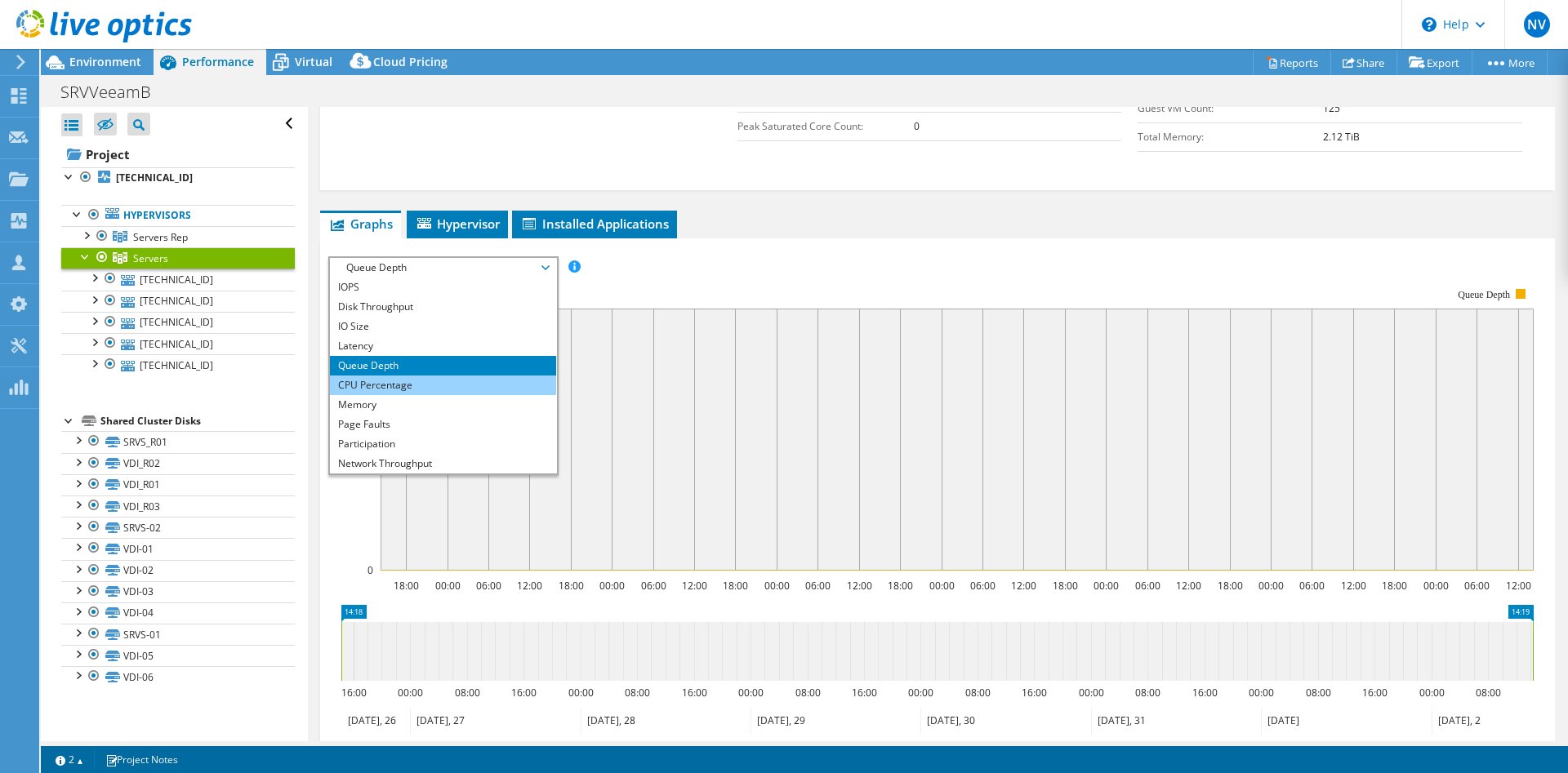
click at [416, 387] on li "CPU Percentage" at bounding box center [443, 385] width 226 height 20
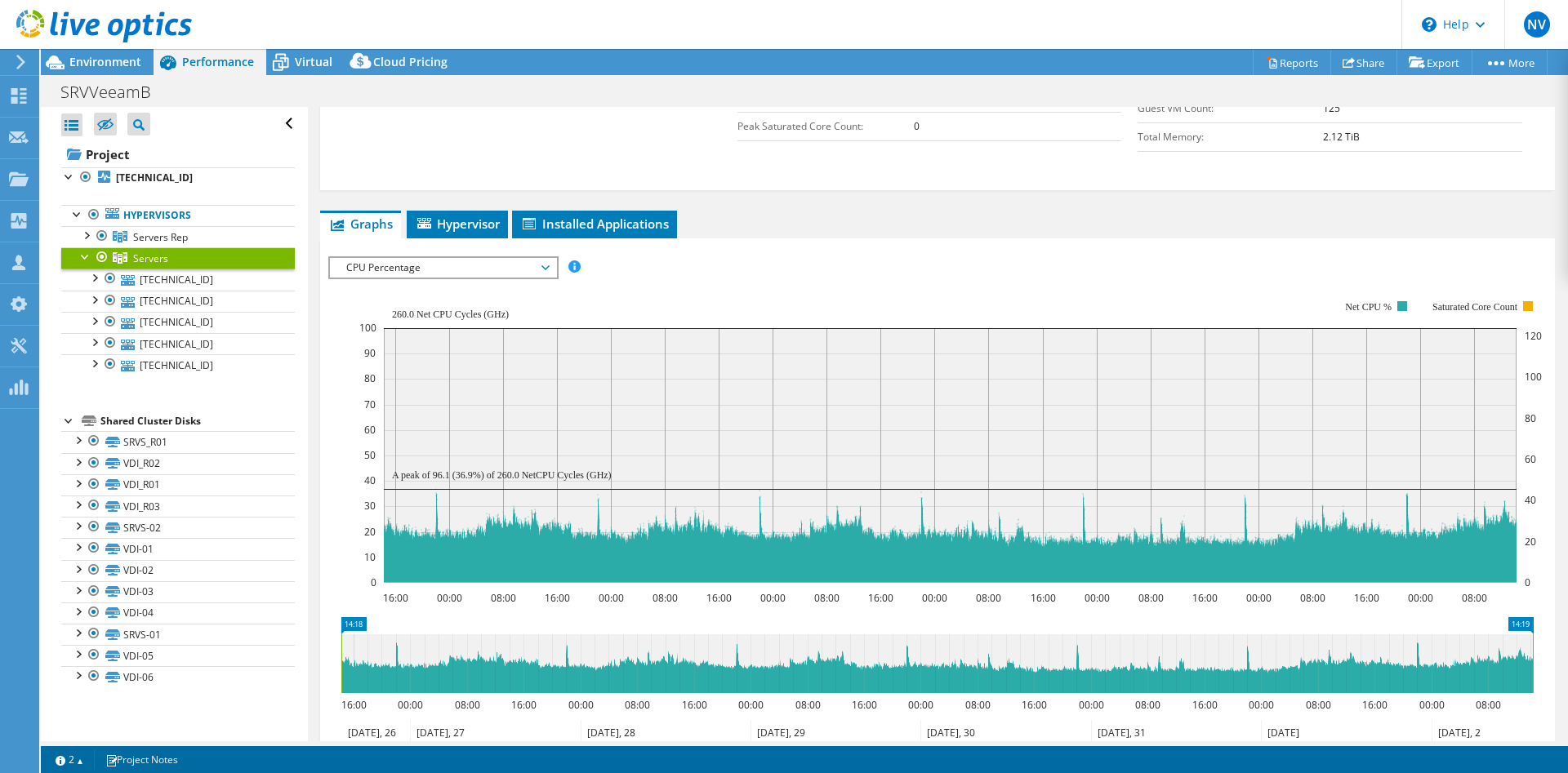
click at [410, 267] on span "CPU Percentage" at bounding box center [443, 268] width 210 height 20
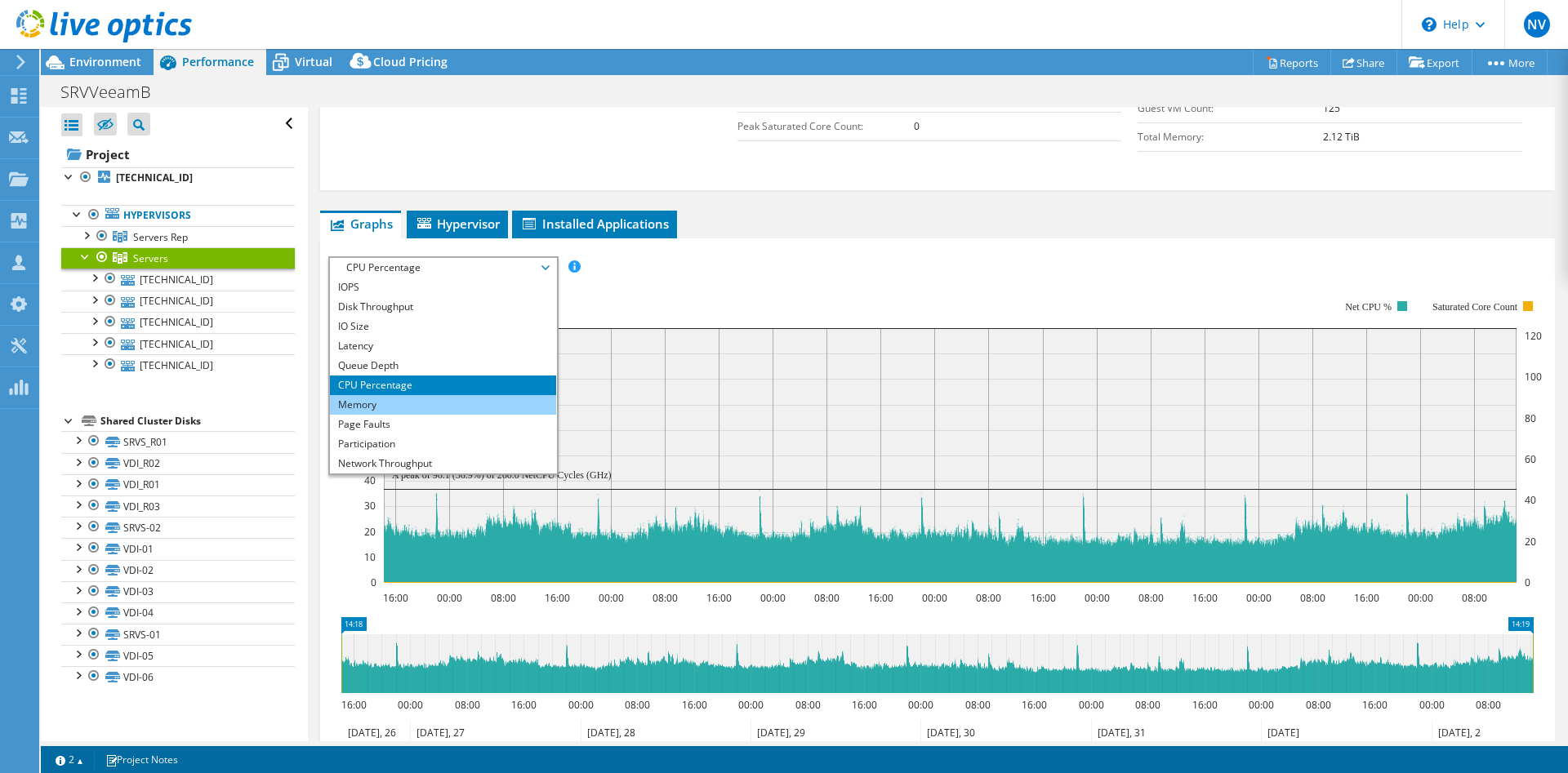
click at [388, 407] on li "Memory" at bounding box center [443, 405] width 226 height 20
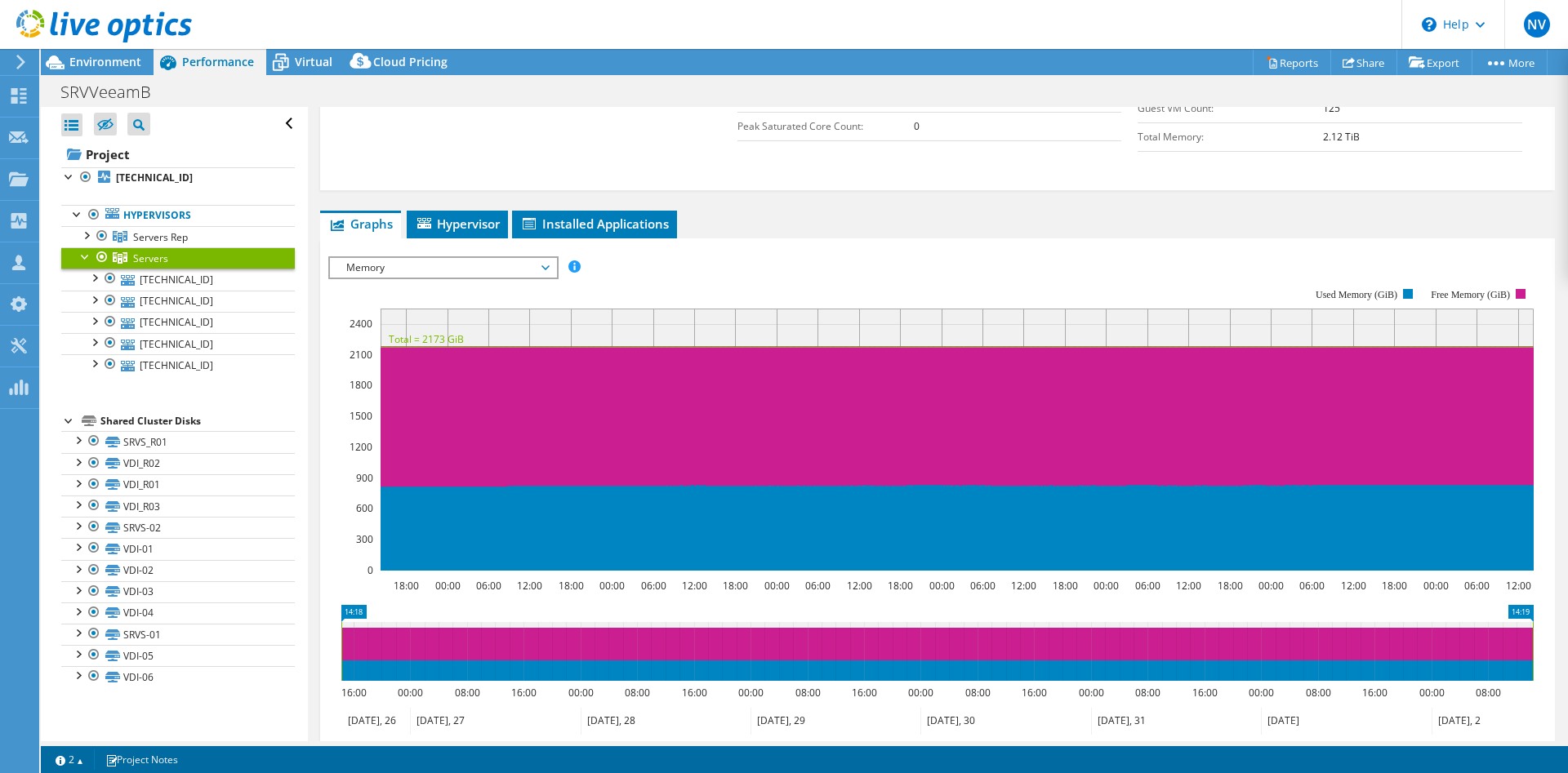
click at [536, 261] on span "Memory" at bounding box center [443, 268] width 210 height 20
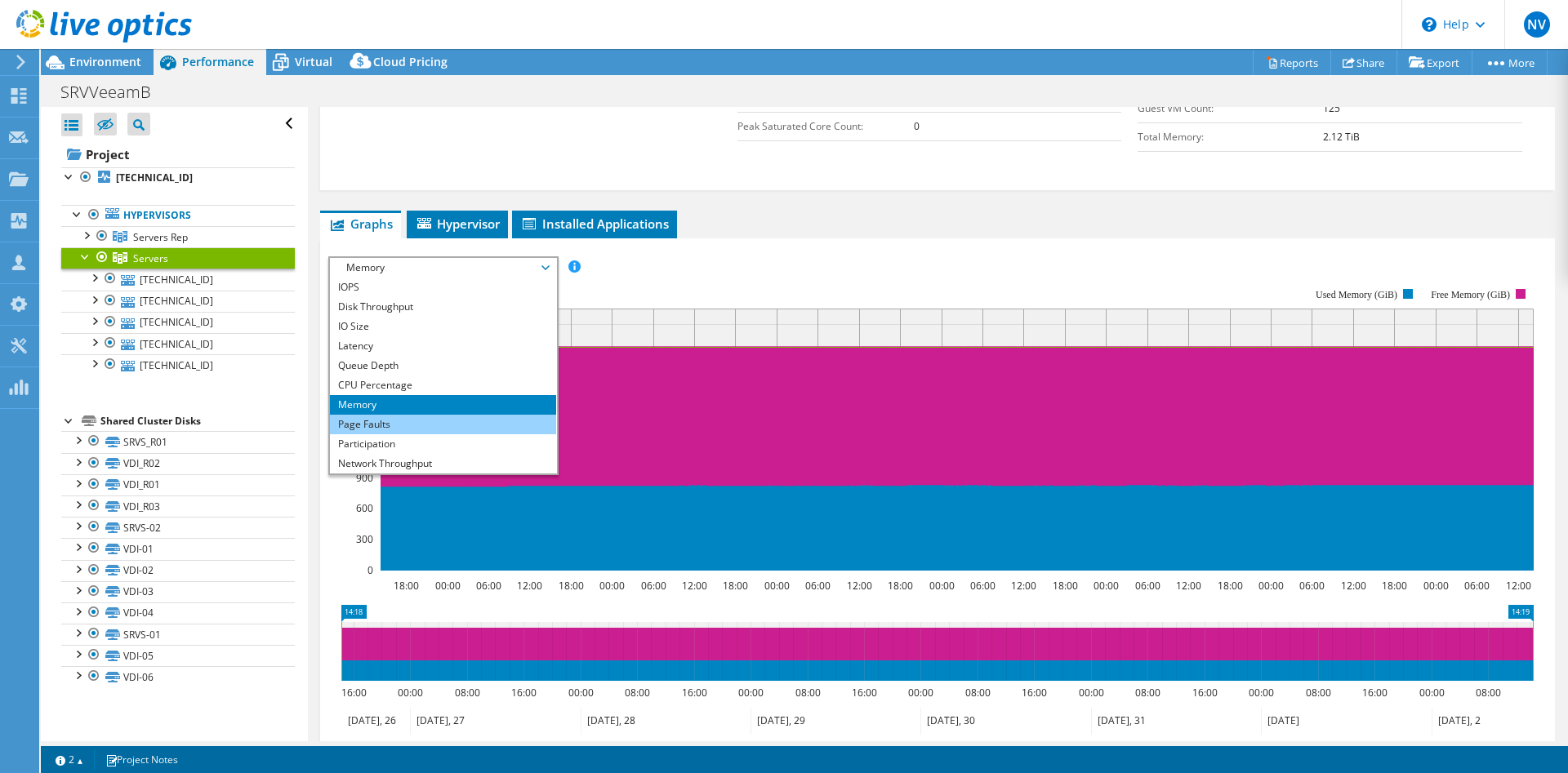
click at [474, 417] on li "Page Faults" at bounding box center [443, 425] width 226 height 20
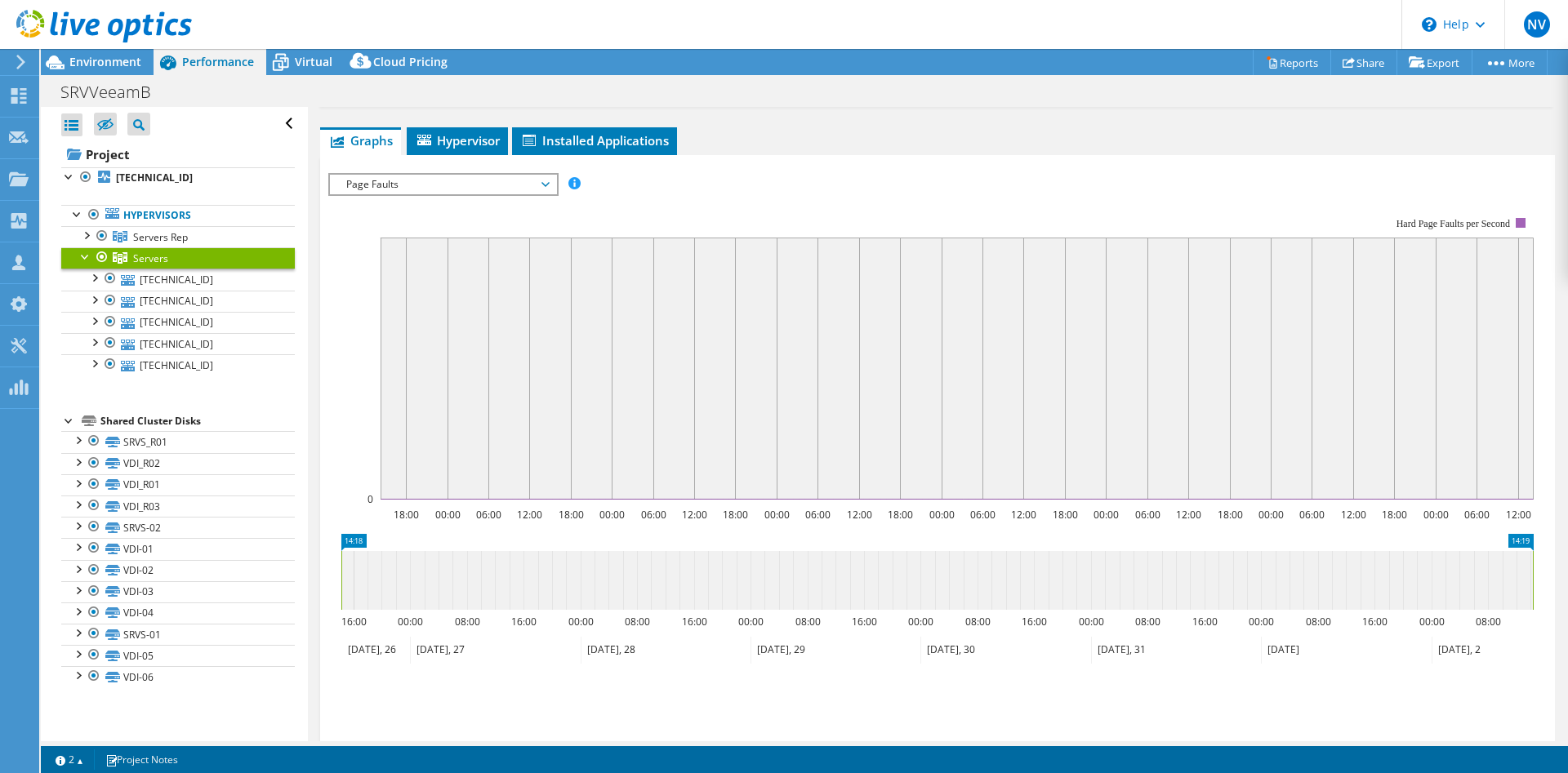
scroll to position [417, 0]
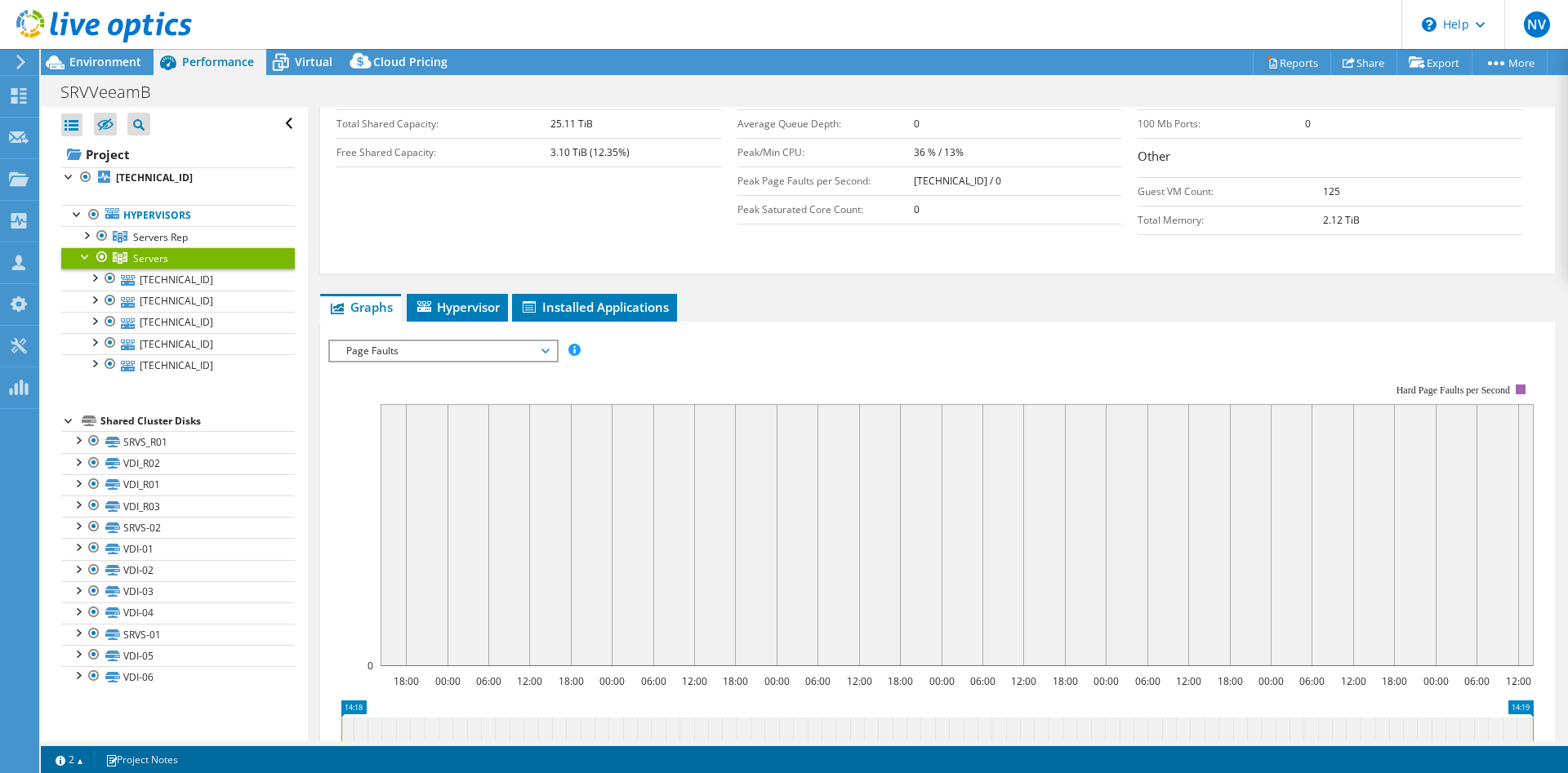
click at [514, 348] on span "Page Faults" at bounding box center [443, 351] width 210 height 20
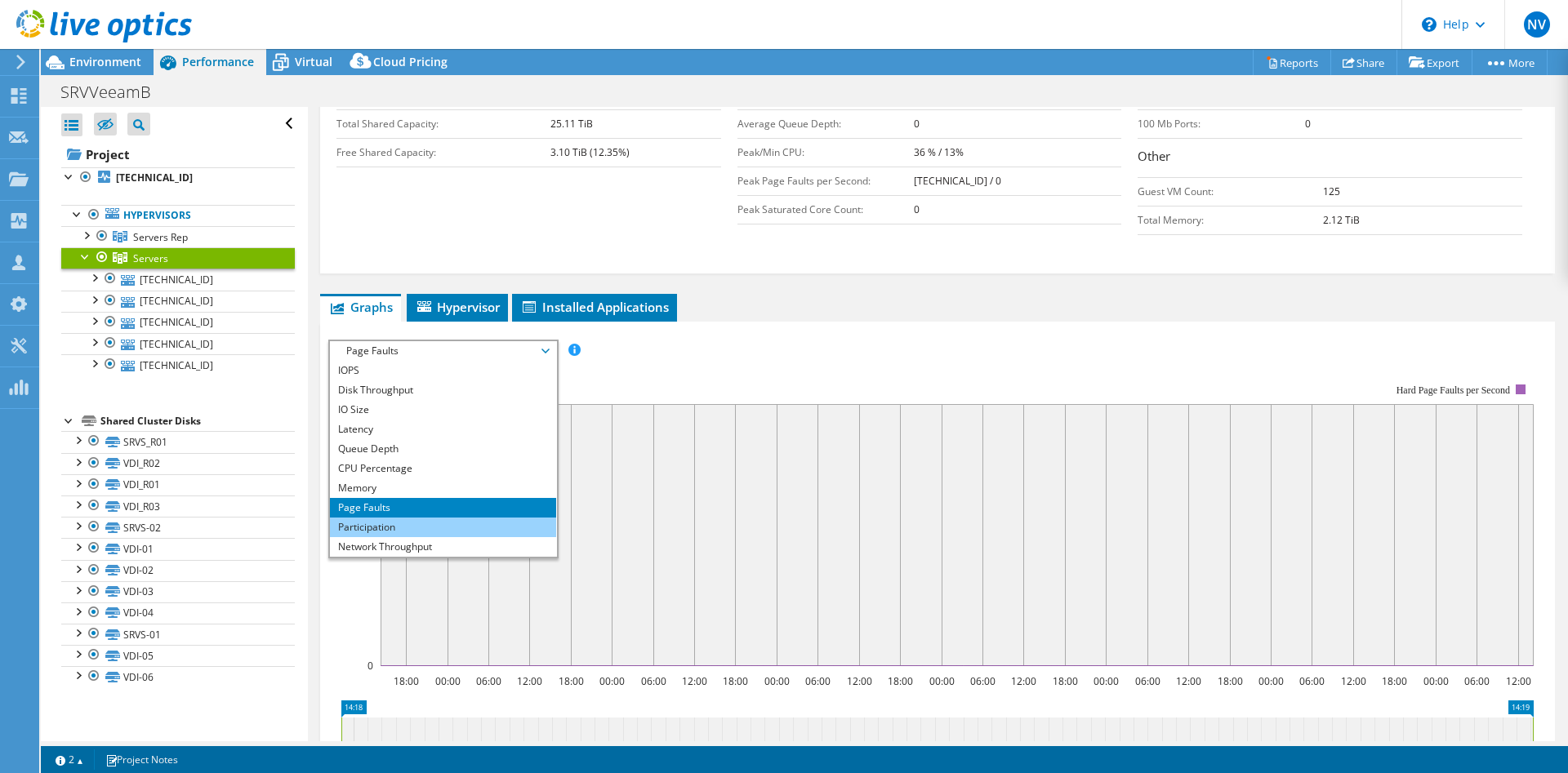
click at [465, 518] on li "Participation" at bounding box center [443, 528] width 226 height 20
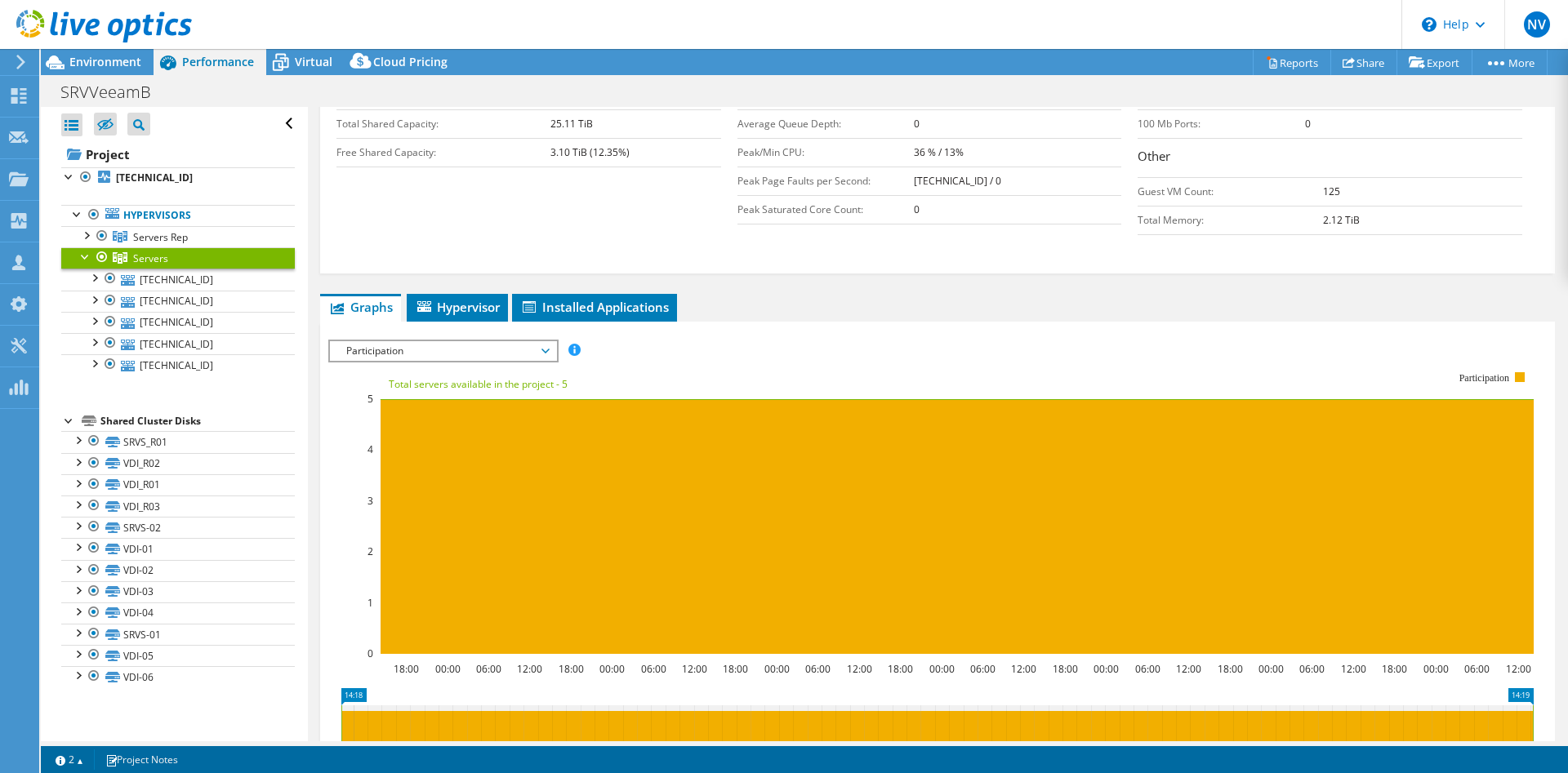
click at [502, 353] on span "Participation" at bounding box center [443, 351] width 210 height 20
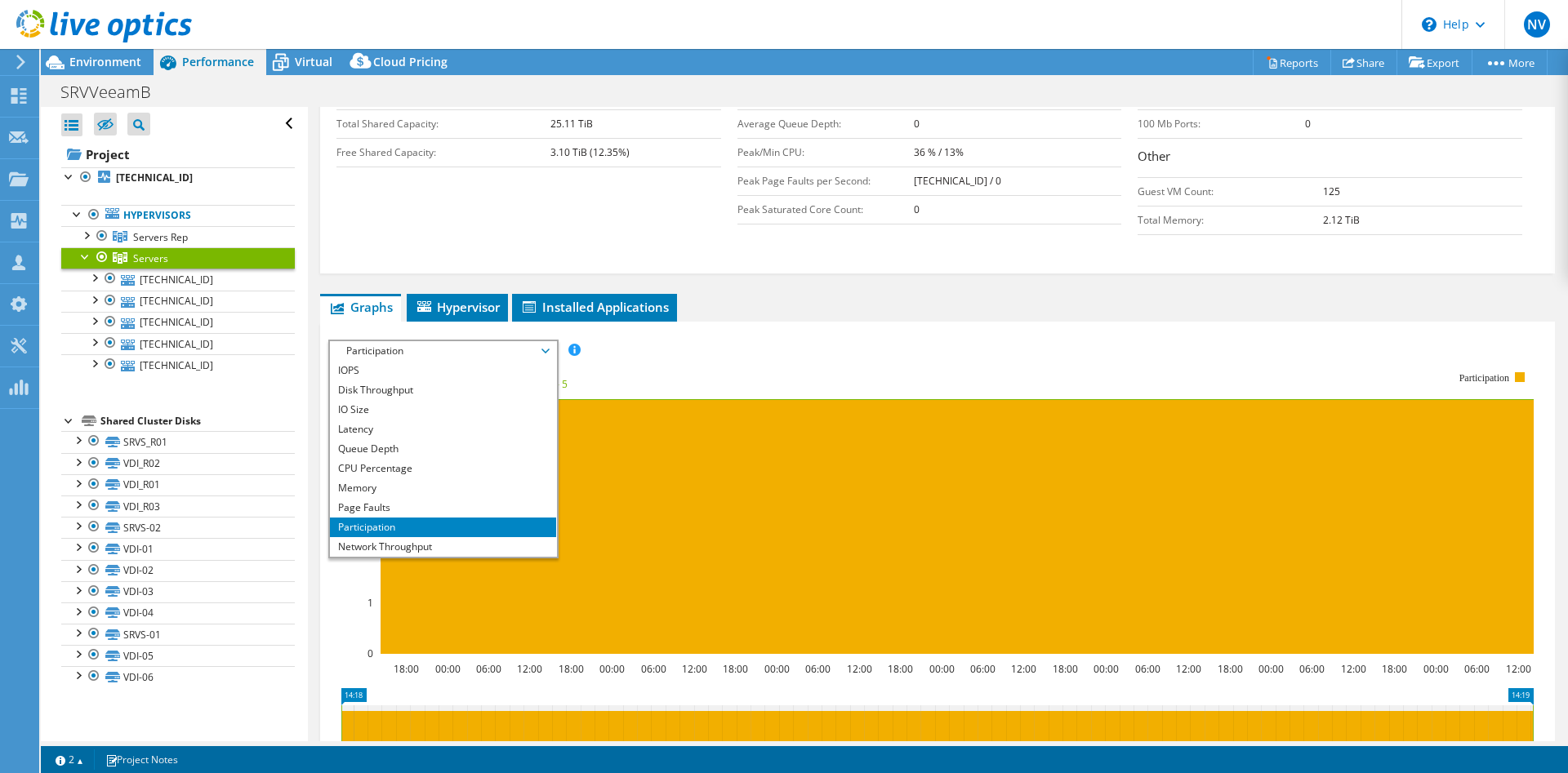
scroll to position [59, 0]
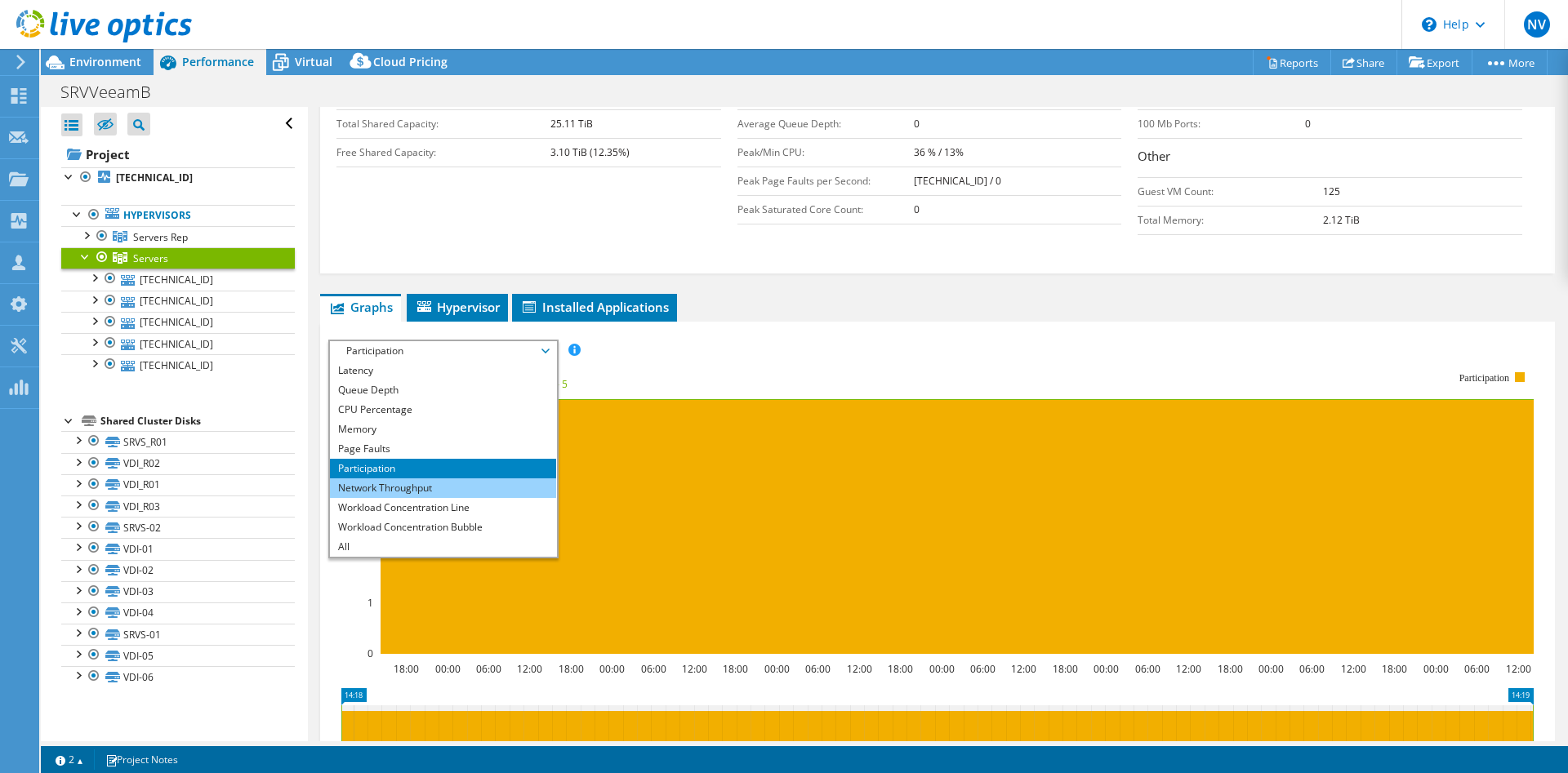
click at [429, 490] on li "Network Throughput" at bounding box center [443, 488] width 226 height 20
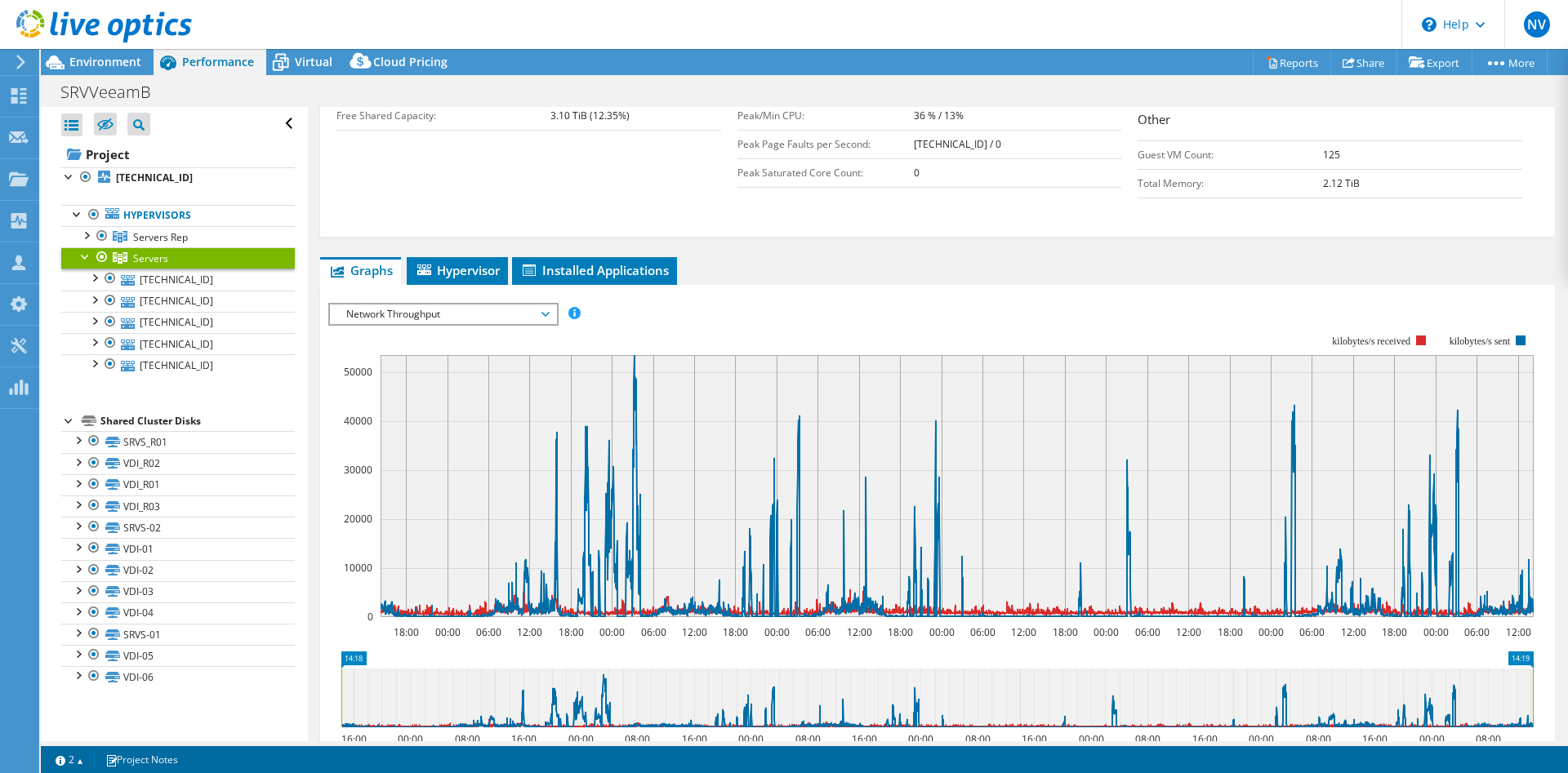
scroll to position [417, 0]
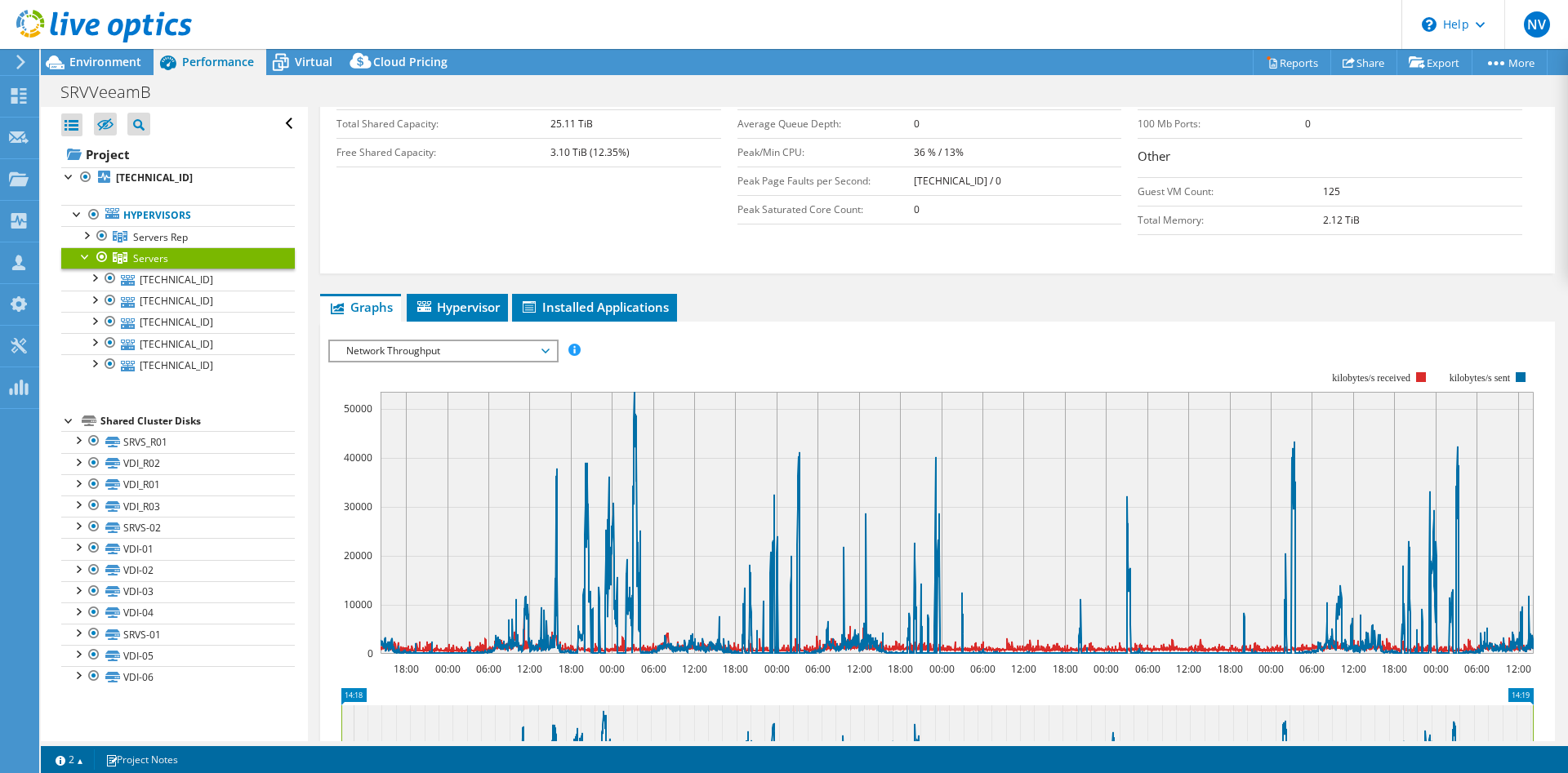
click at [439, 356] on span "Network Throughput" at bounding box center [443, 351] width 210 height 20
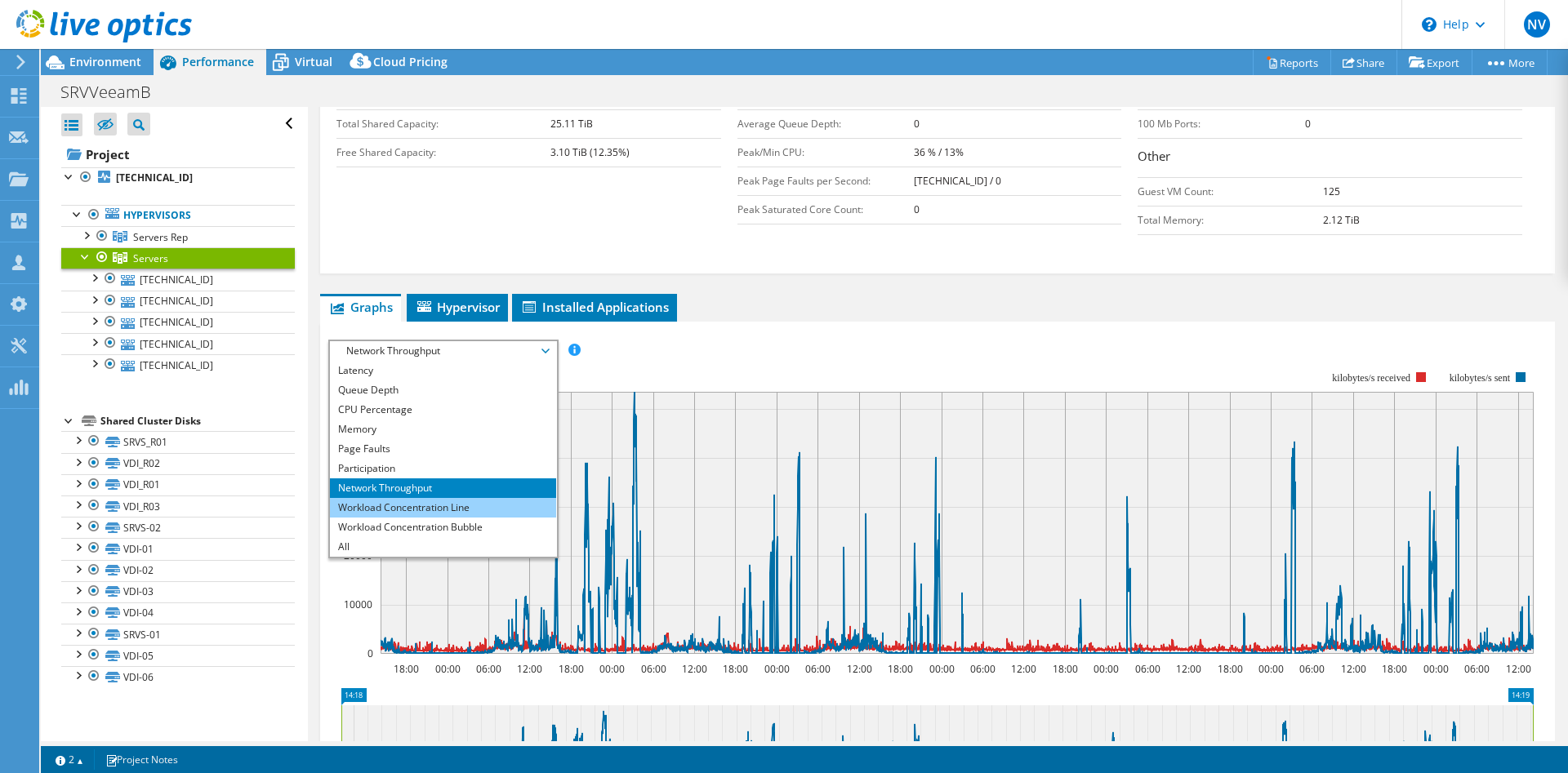
click at [398, 506] on li "Workload Concentration Line" at bounding box center [443, 508] width 226 height 20
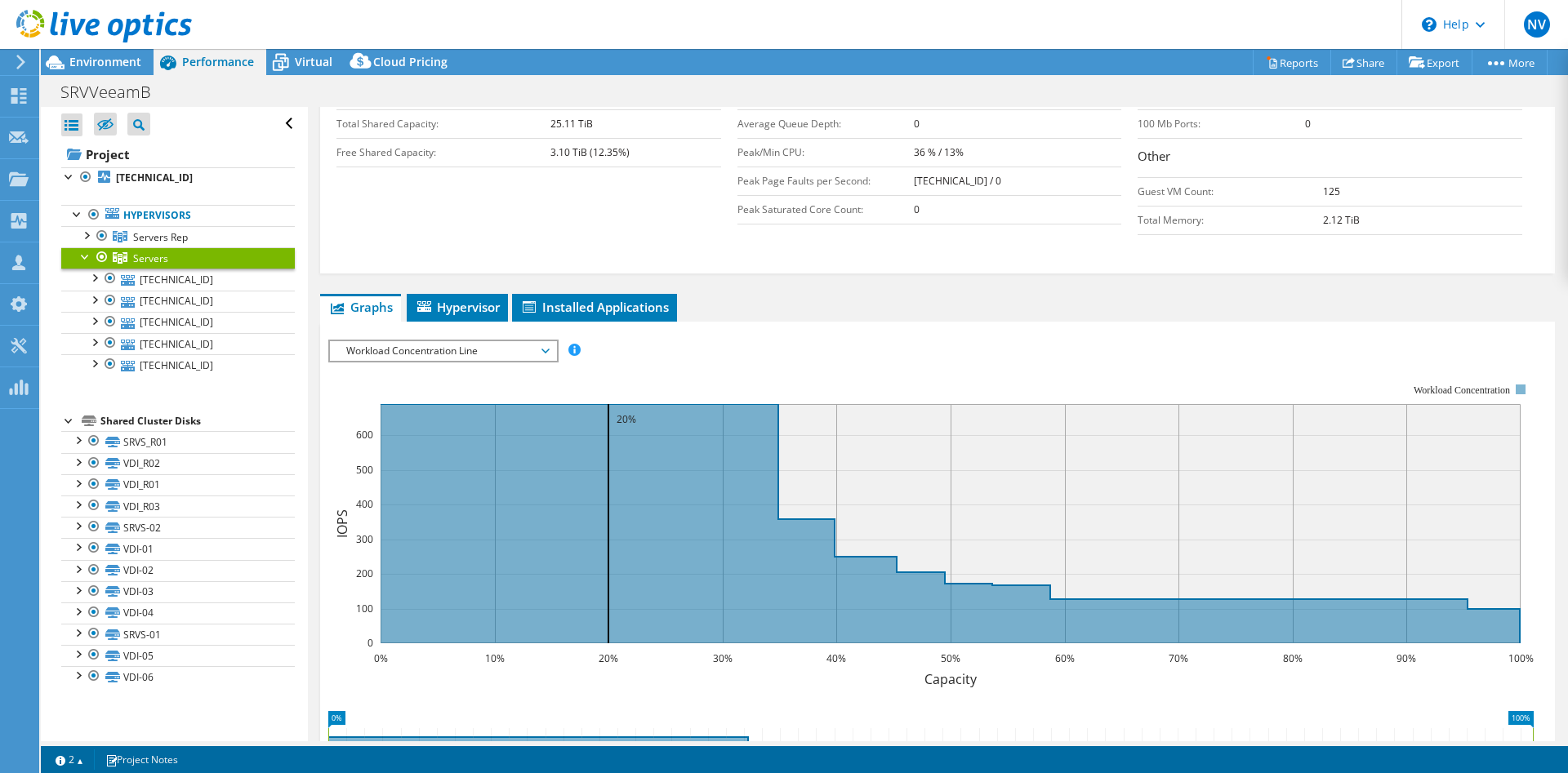
click at [439, 356] on span "Workload Concentration Line" at bounding box center [443, 351] width 210 height 20
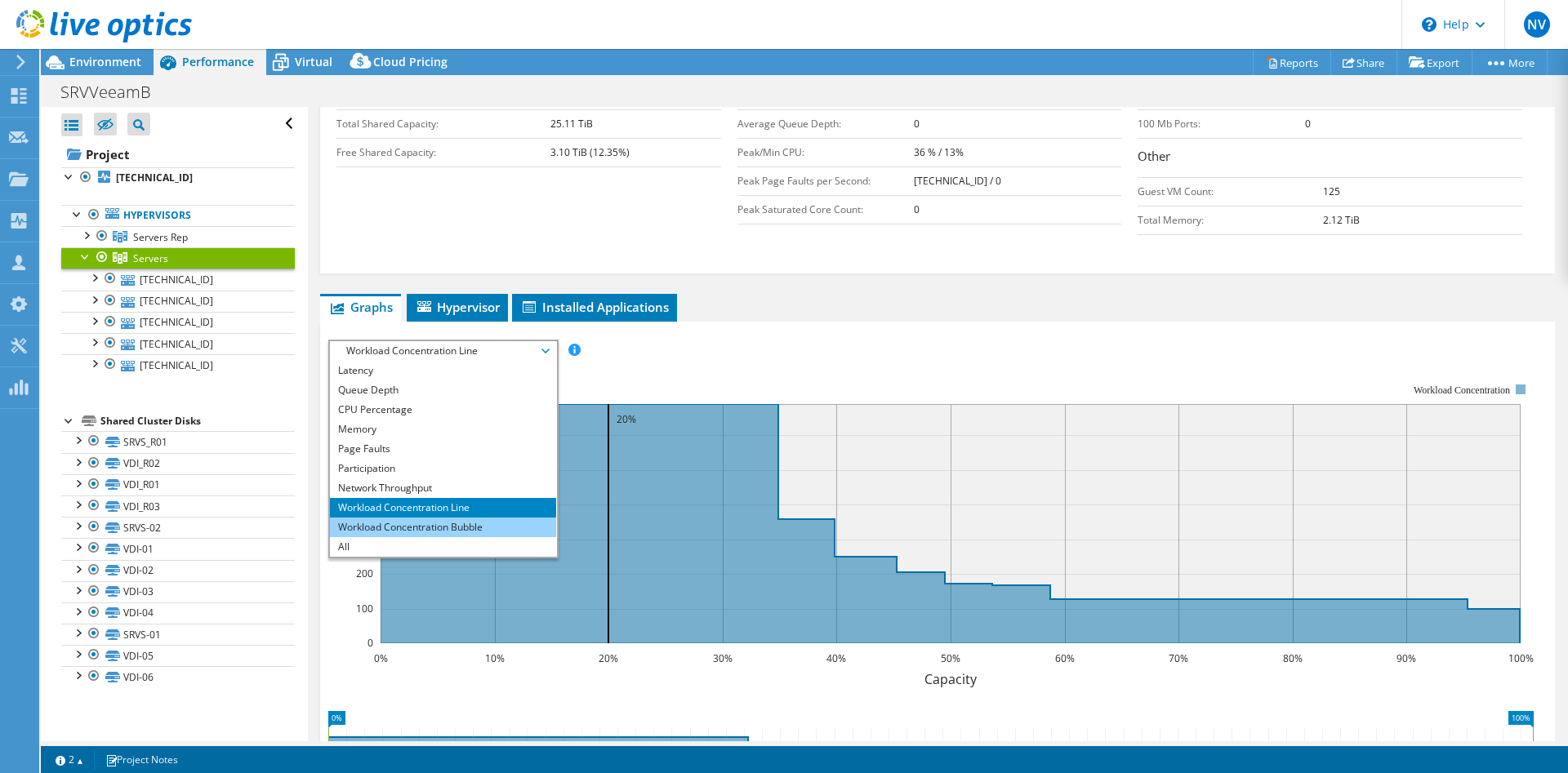
click at [445, 520] on li "Workload Concentration Bubble" at bounding box center [443, 528] width 226 height 20
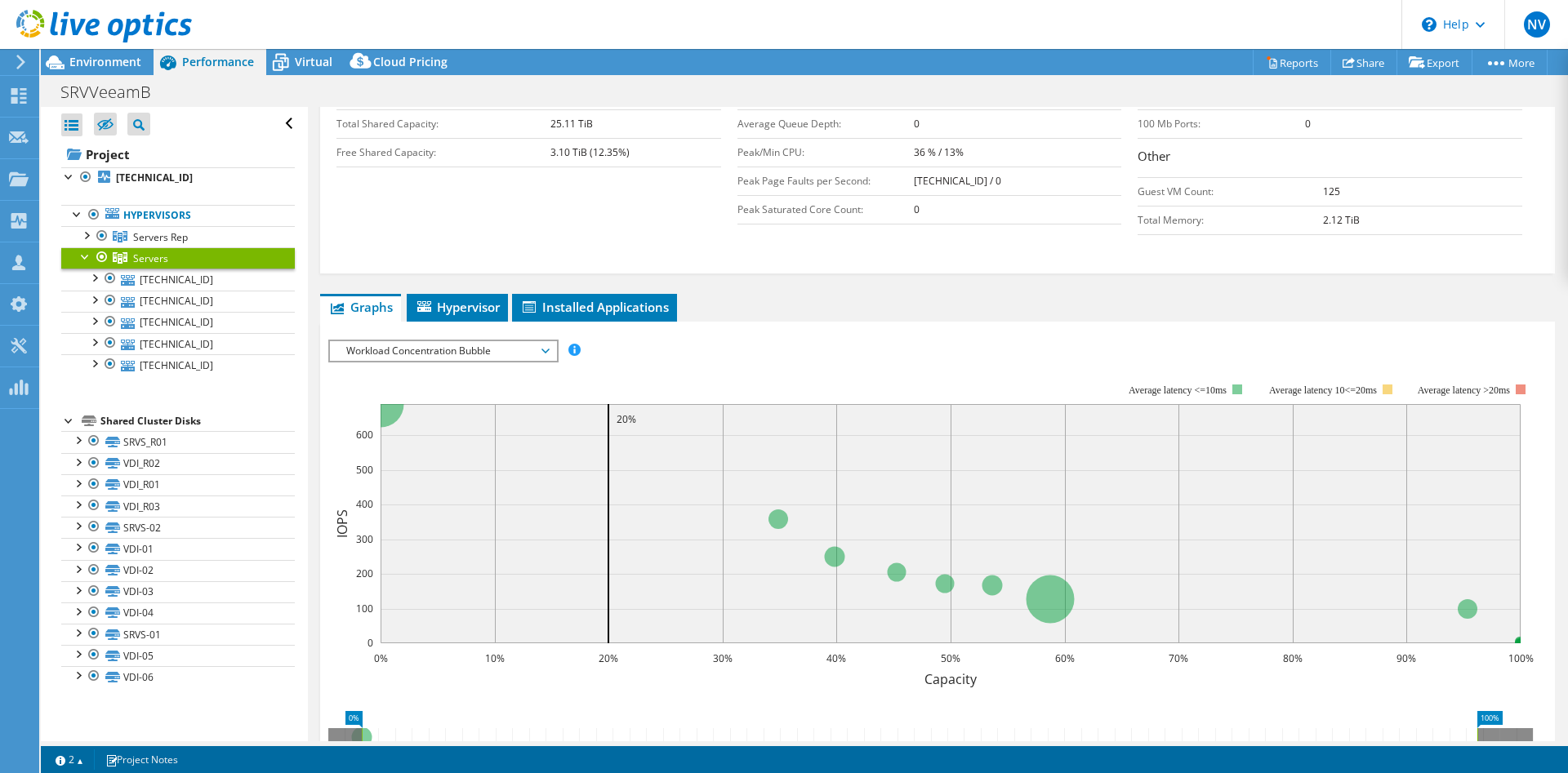
click at [497, 352] on span "Workload Concentration Bubble" at bounding box center [443, 351] width 210 height 20
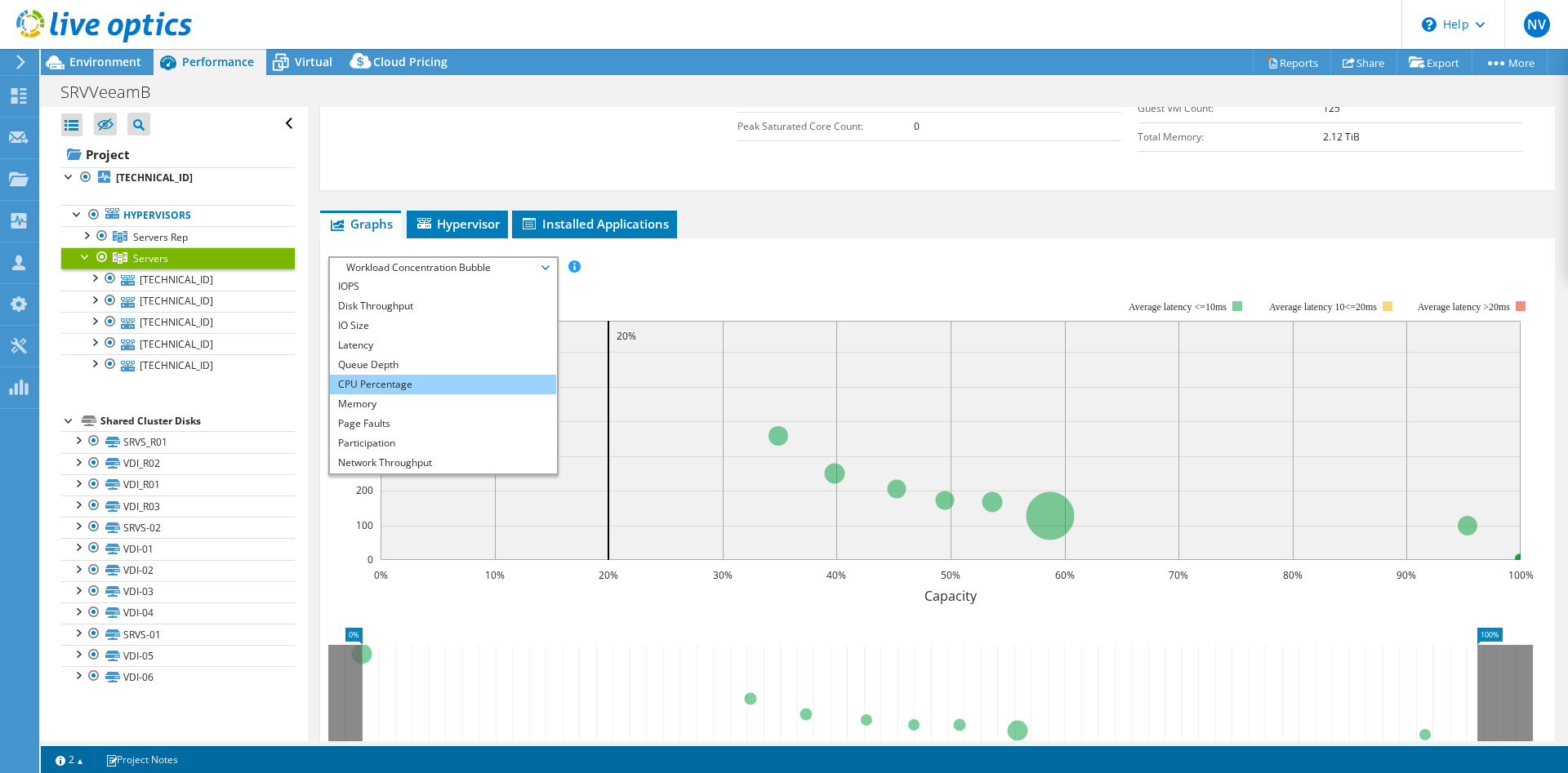
scroll to position [0, 0]
click at [420, 402] on li "Memory" at bounding box center [443, 405] width 226 height 20
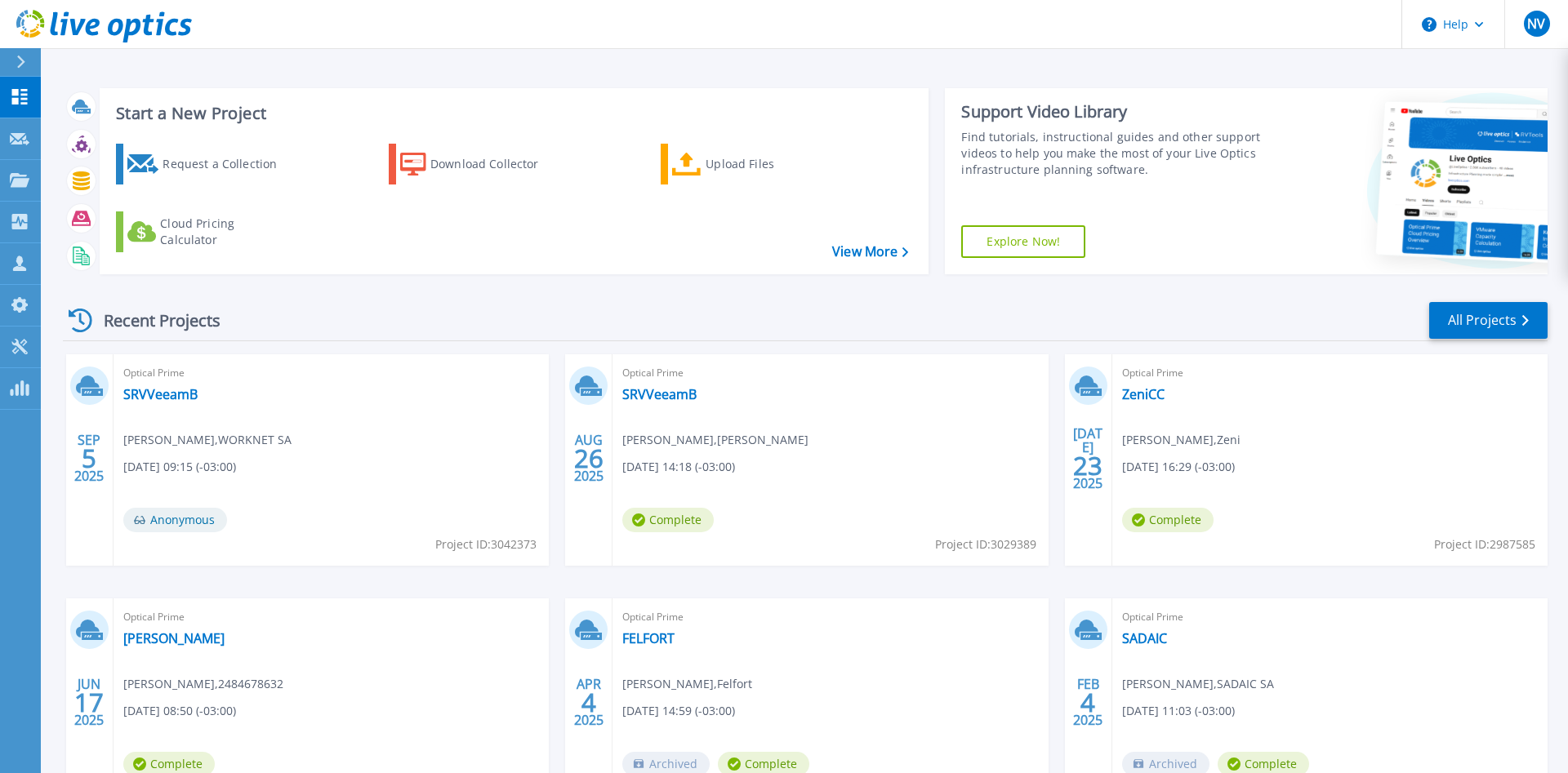
scroll to position [131, 0]
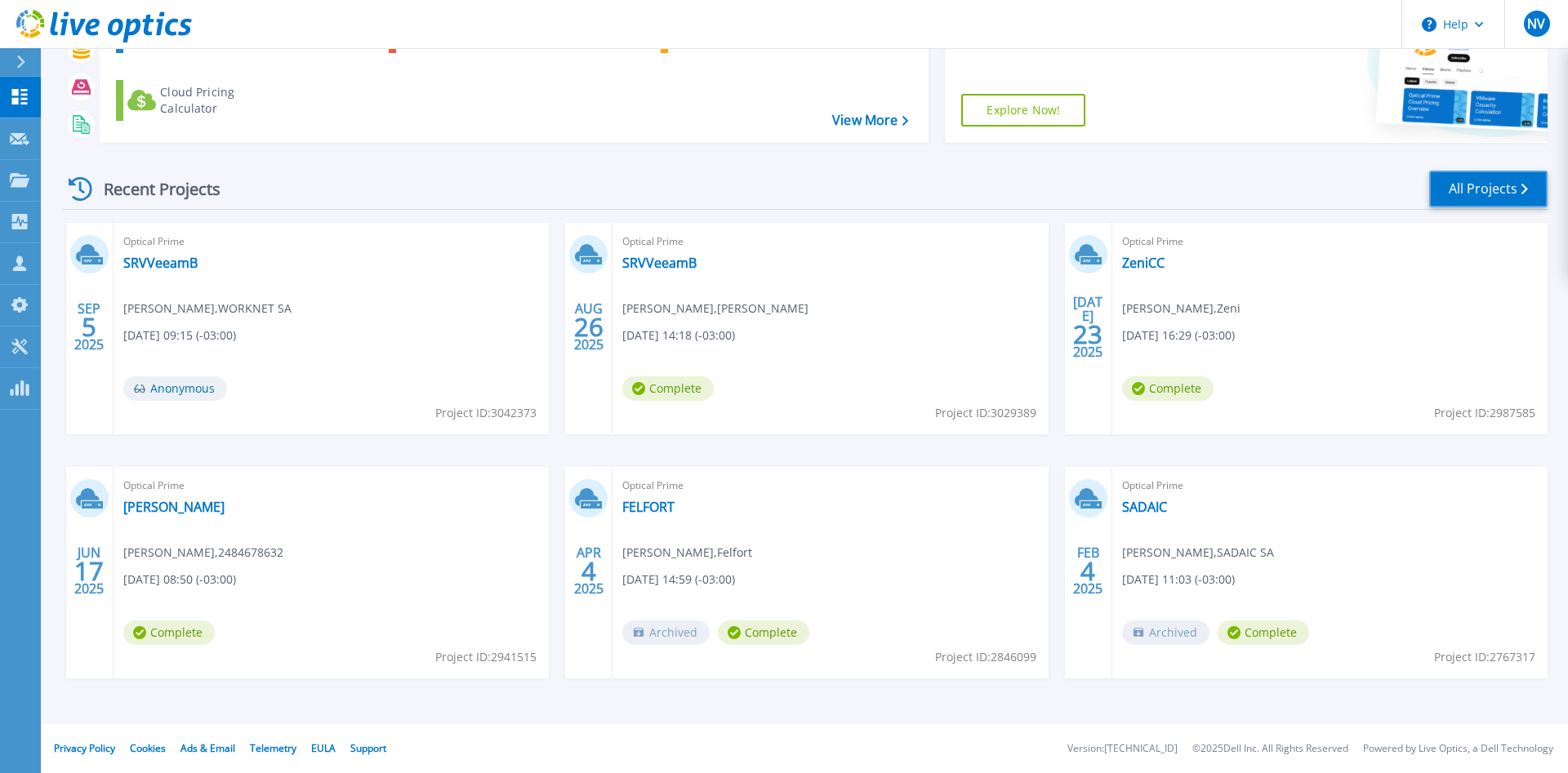
click at [1472, 194] on link "All Projects" at bounding box center [1488, 189] width 119 height 37
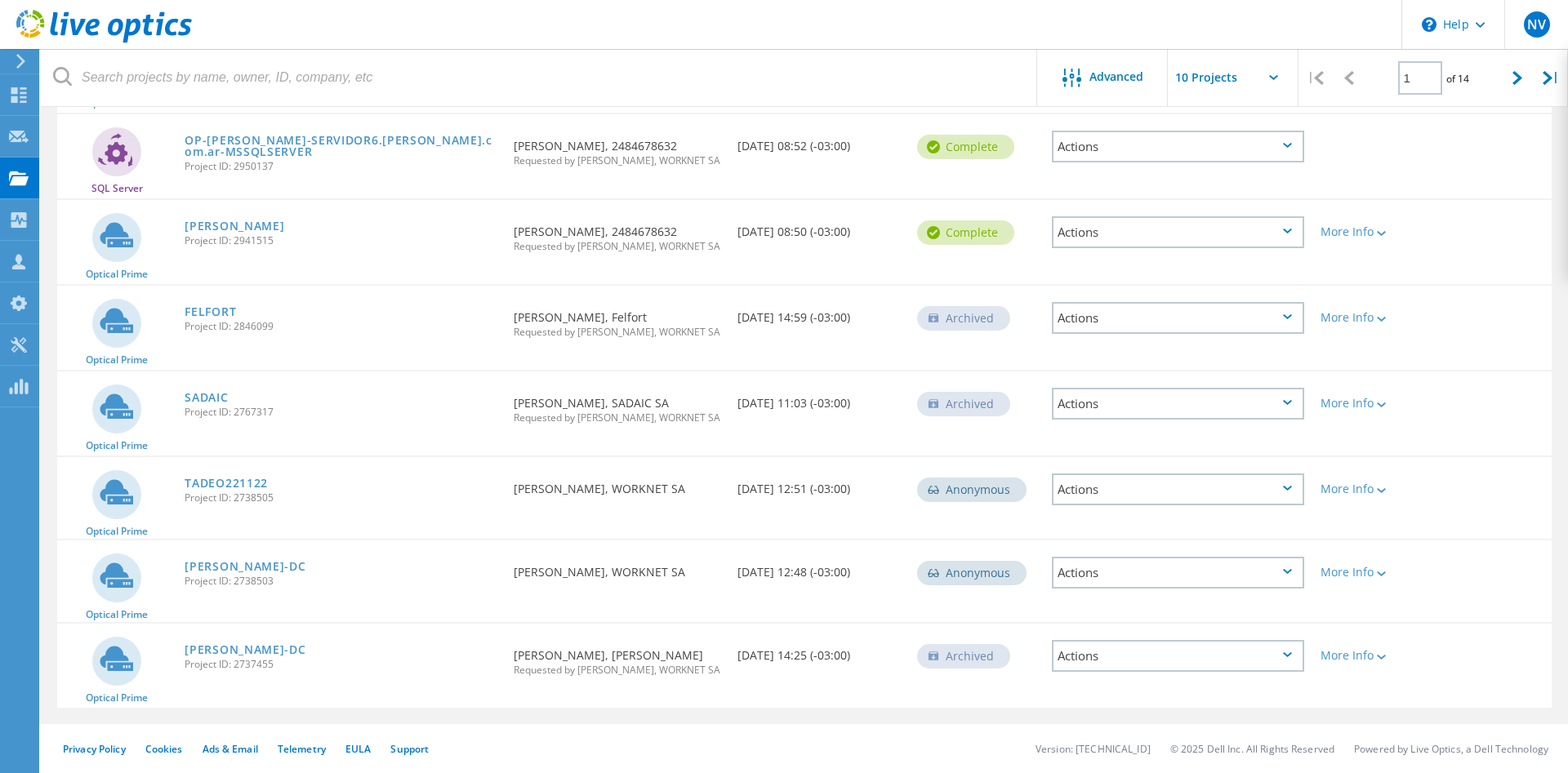
scroll to position [443, 0]
click at [222, 478] on link "TADEO221122" at bounding box center [226, 483] width 83 height 12
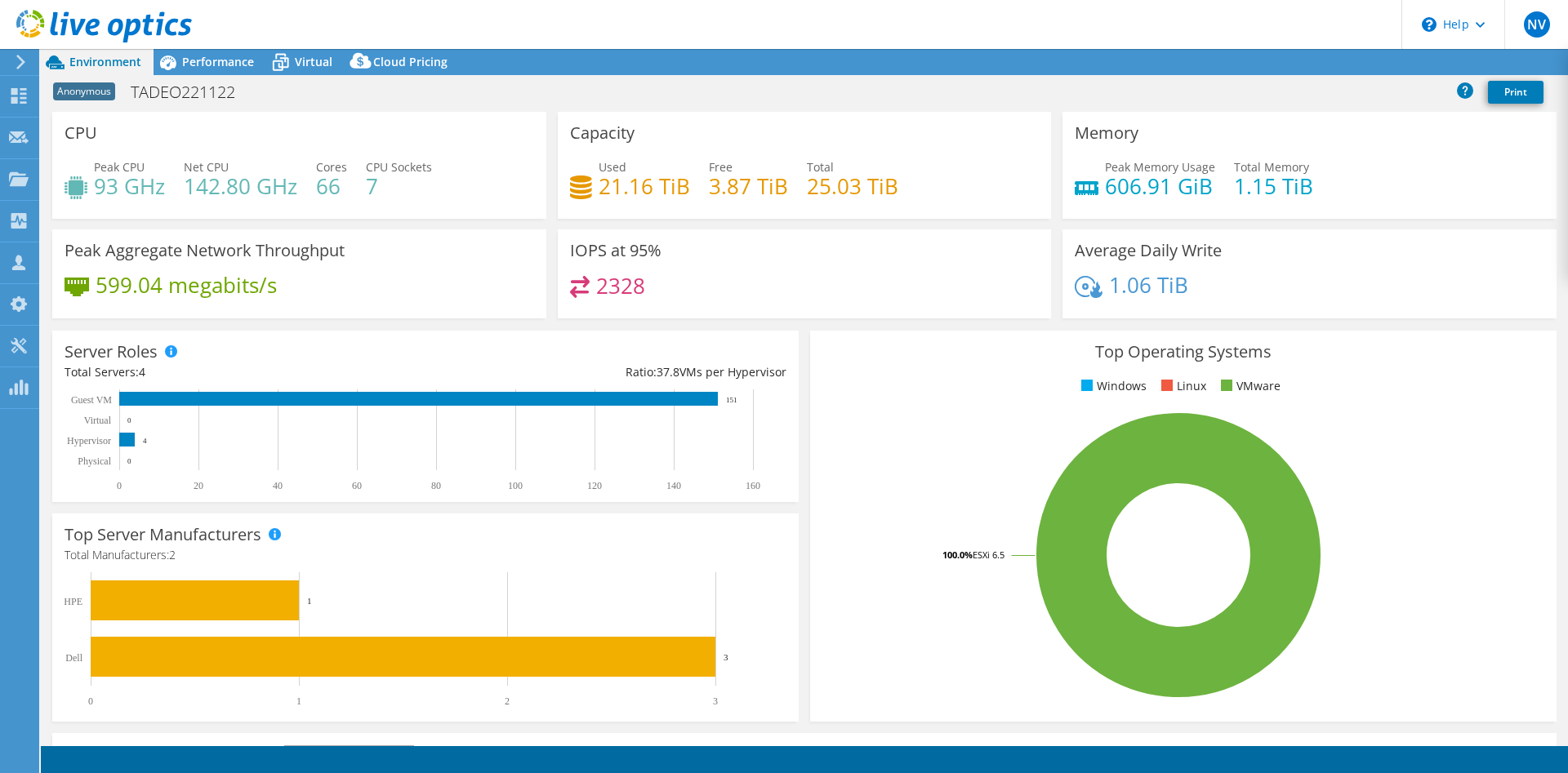
select select "USD"
click at [230, 56] on span "Performance" at bounding box center [218, 61] width 72 height 16
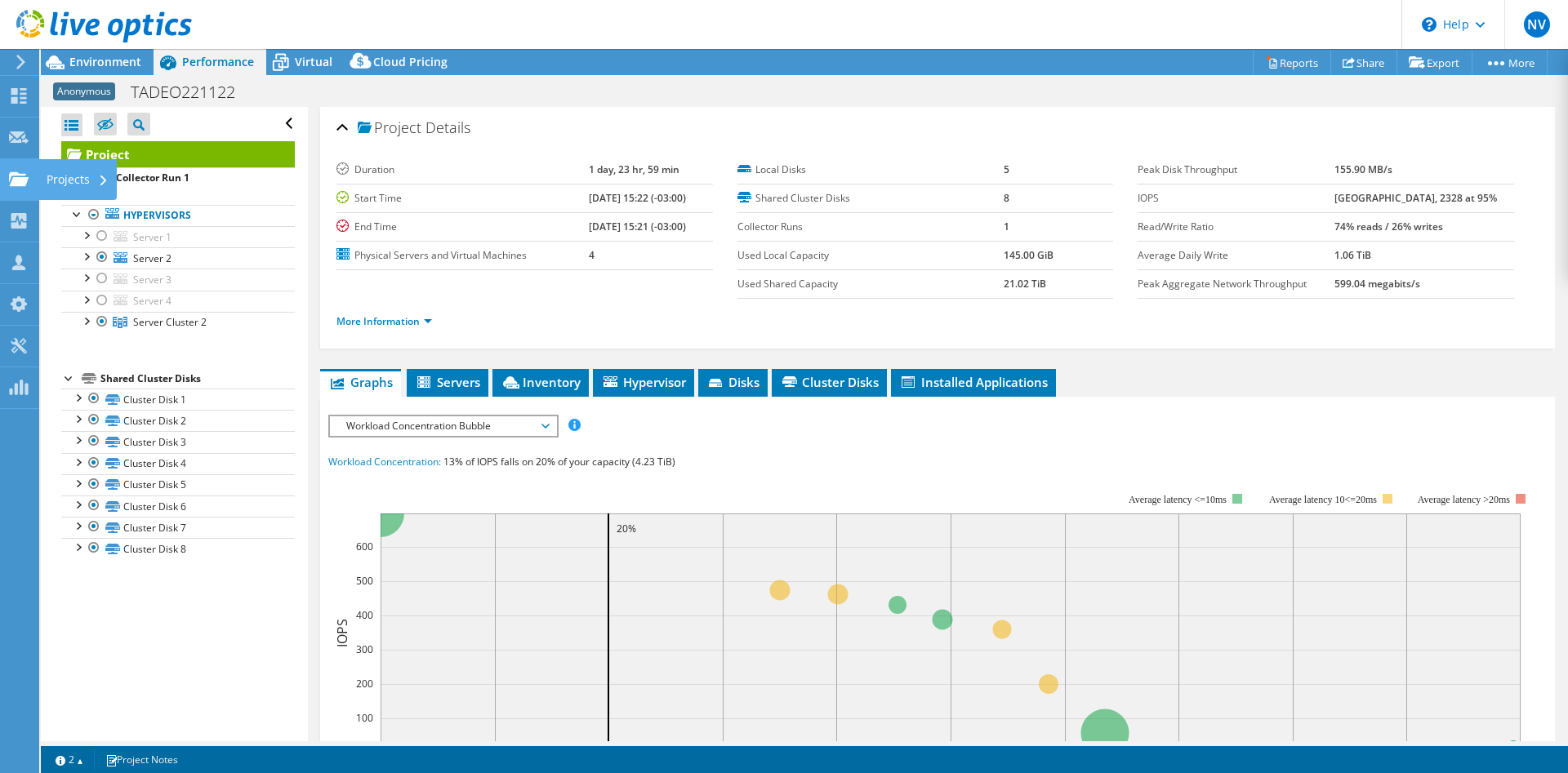
click at [16, 182] on use at bounding box center [19, 179] width 20 height 14
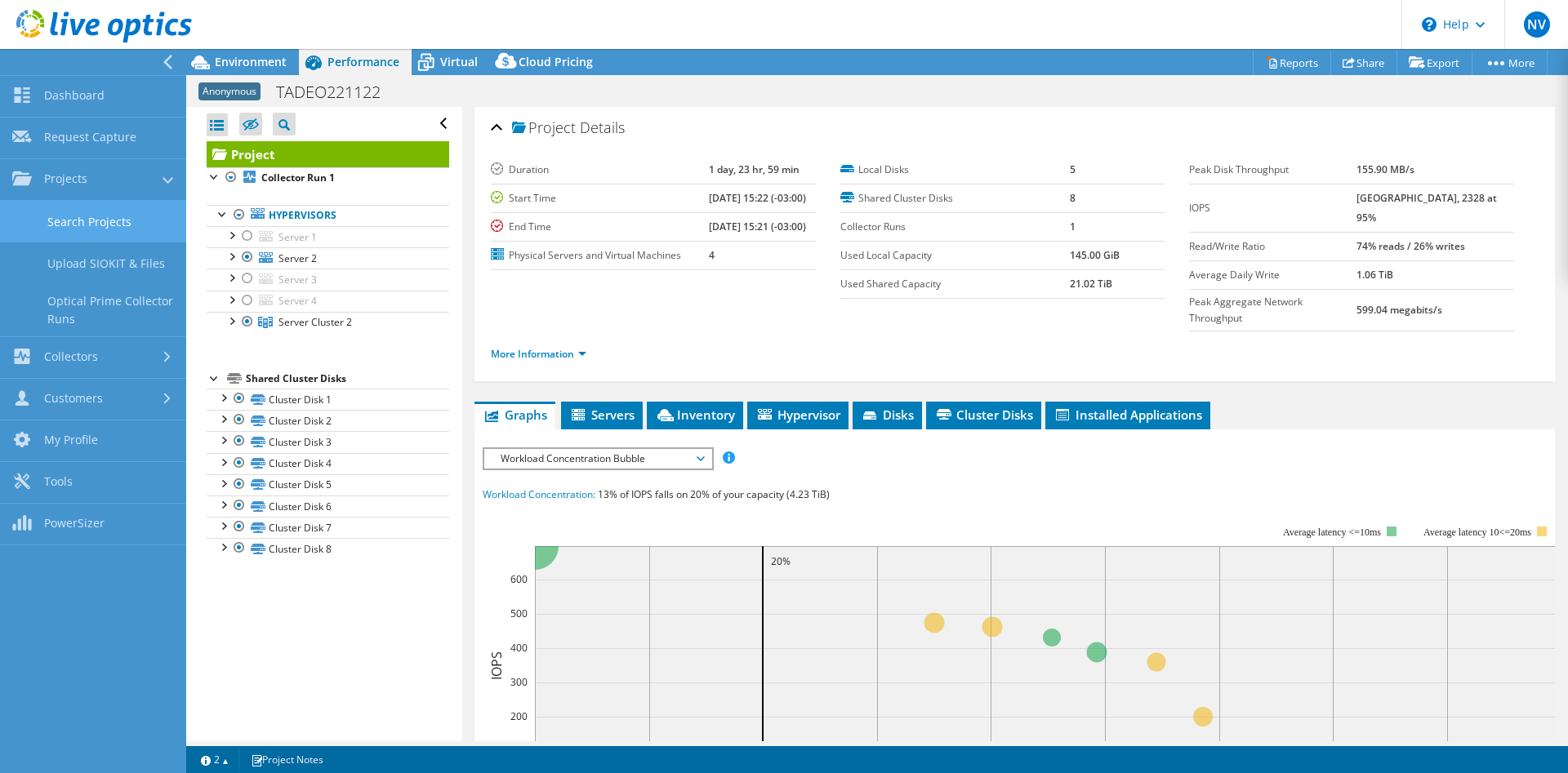
click at [100, 217] on link "Search Projects" at bounding box center [93, 222] width 186 height 42
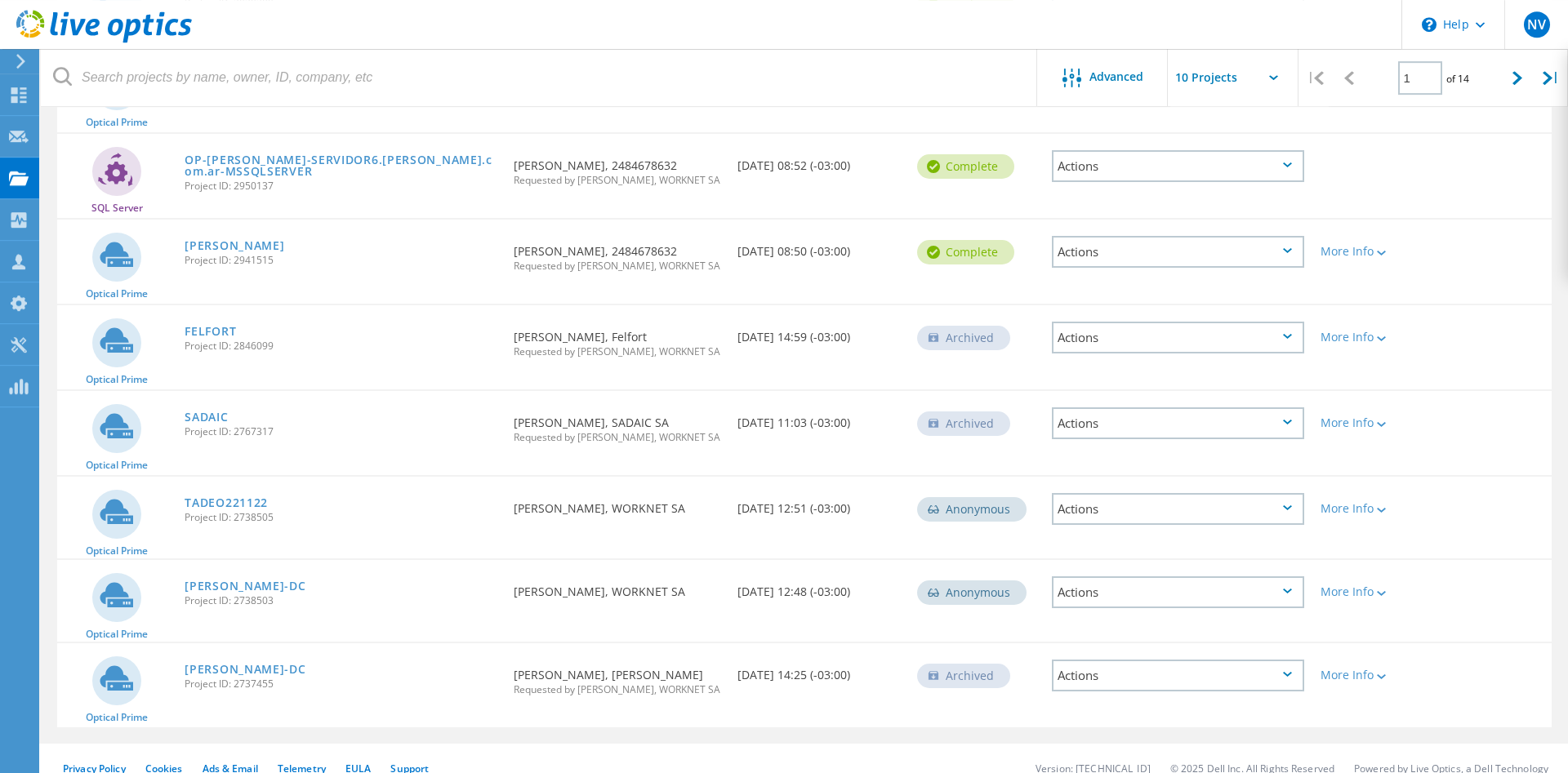
scroll to position [443, 0]
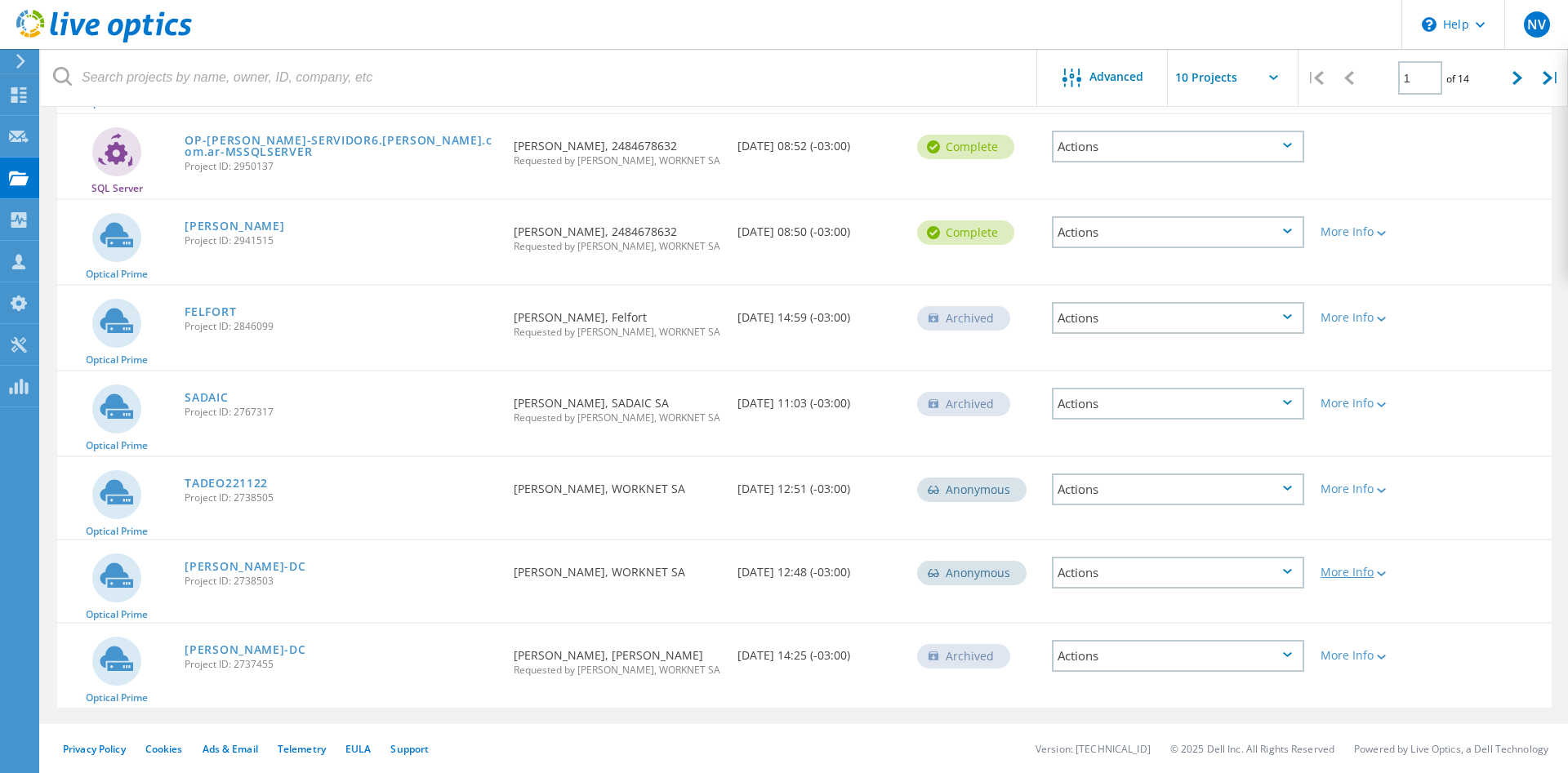
click at [1372, 572] on div "More Info" at bounding box center [1372, 573] width 103 height 12
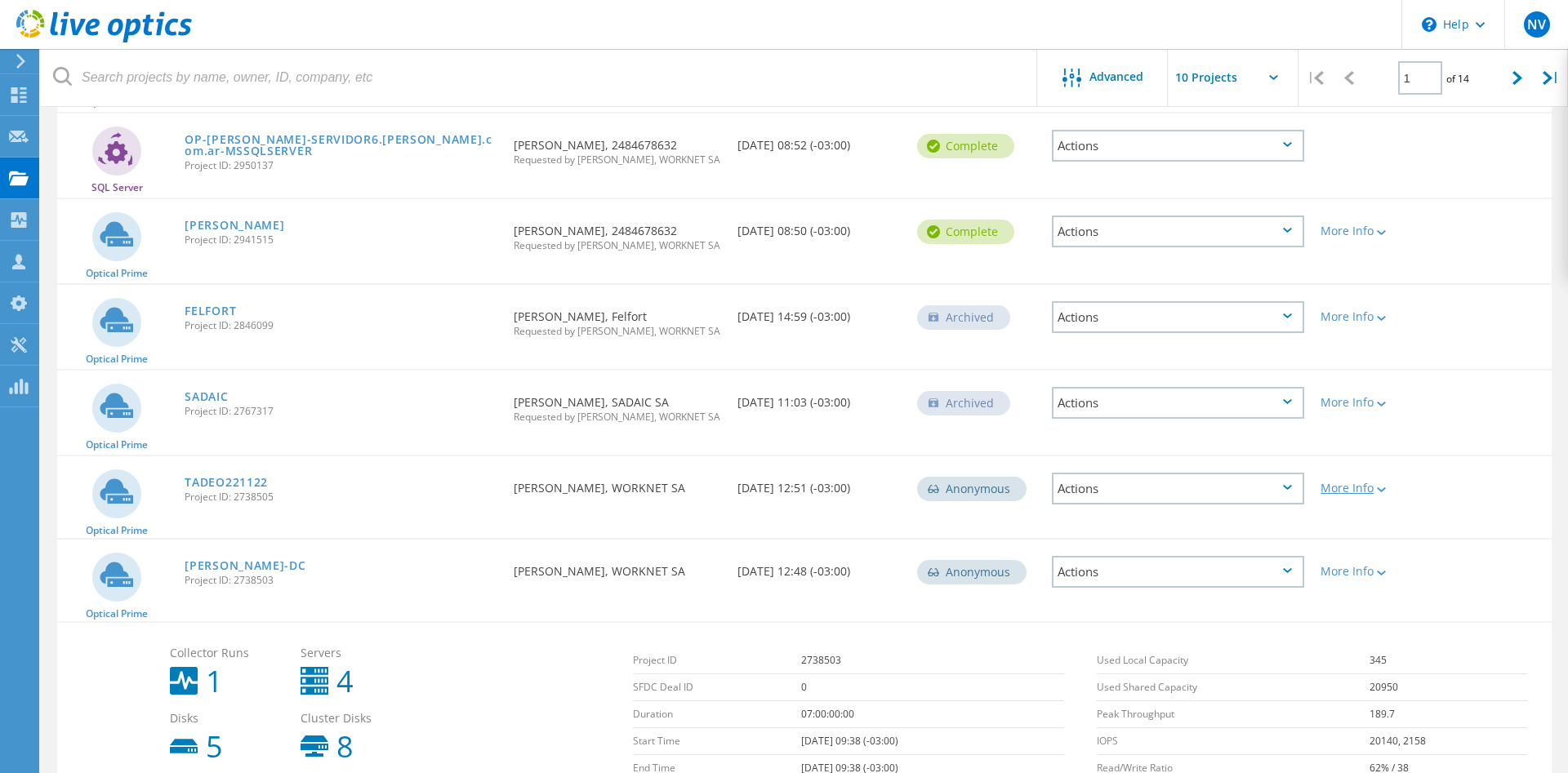
click at [1385, 492] on icon at bounding box center [1381, 490] width 9 height 5
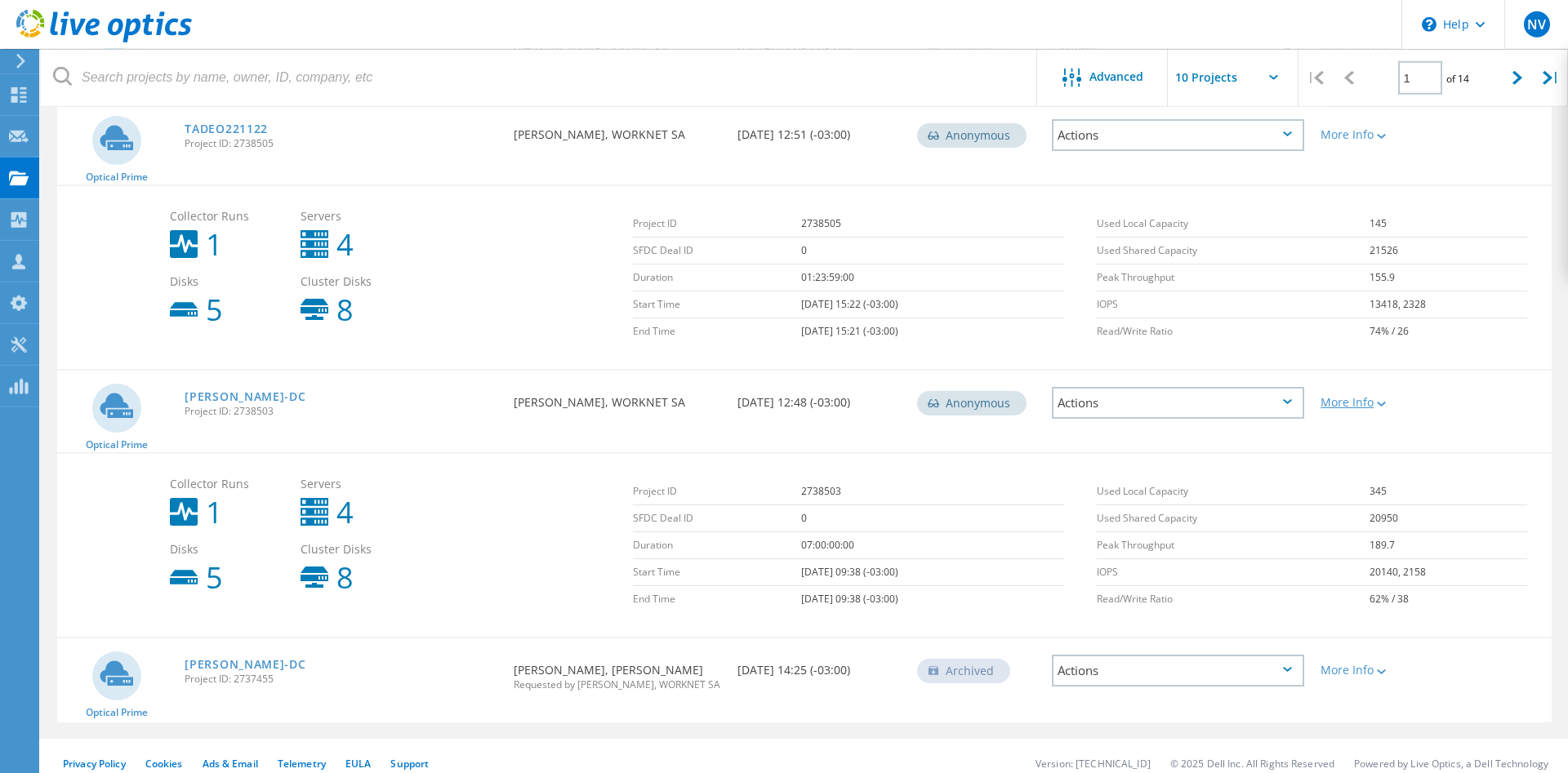
scroll to position [812, 0]
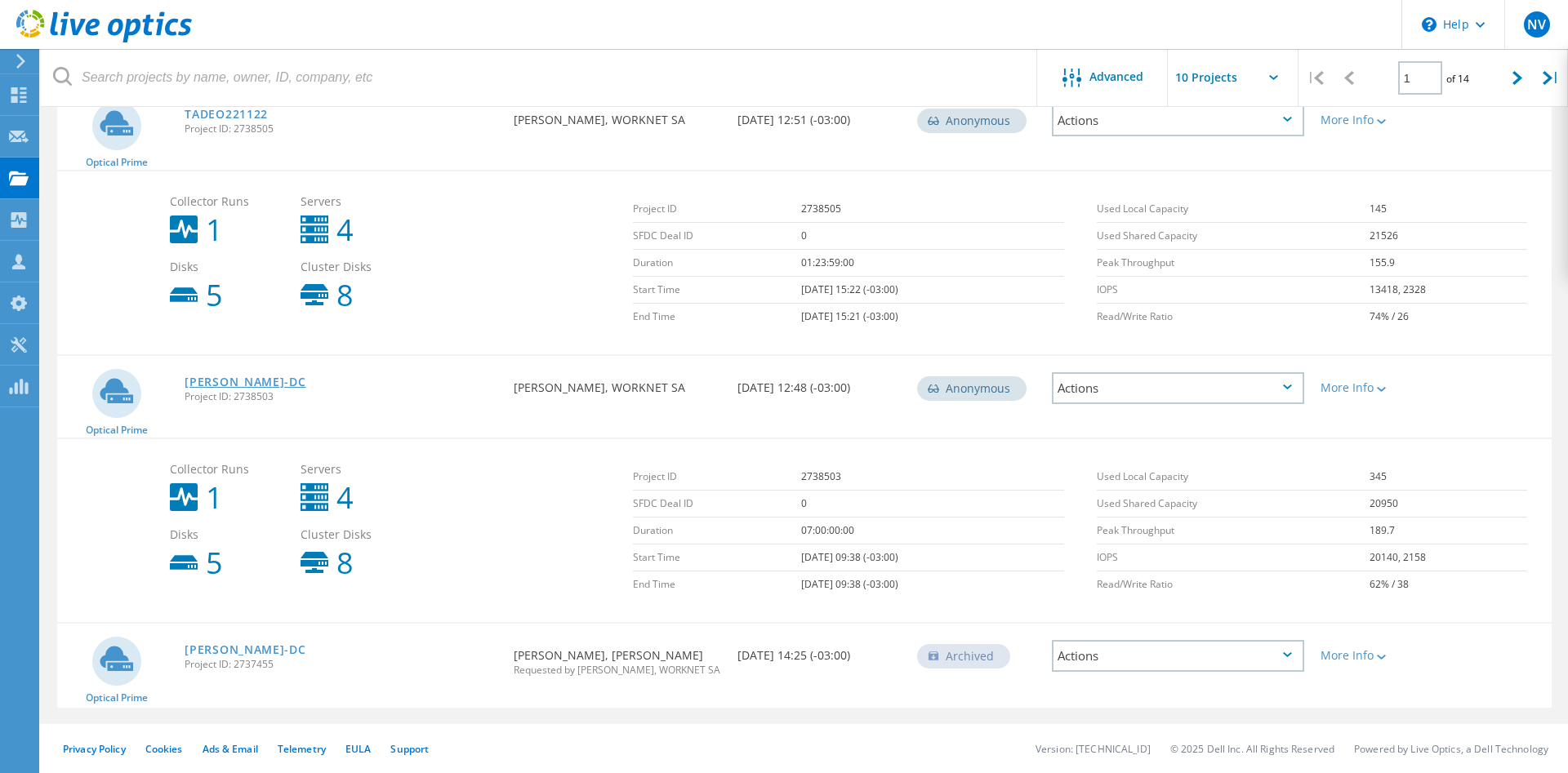
click at [225, 378] on link "[PERSON_NAME]-DC" at bounding box center [245, 382] width 121 height 12
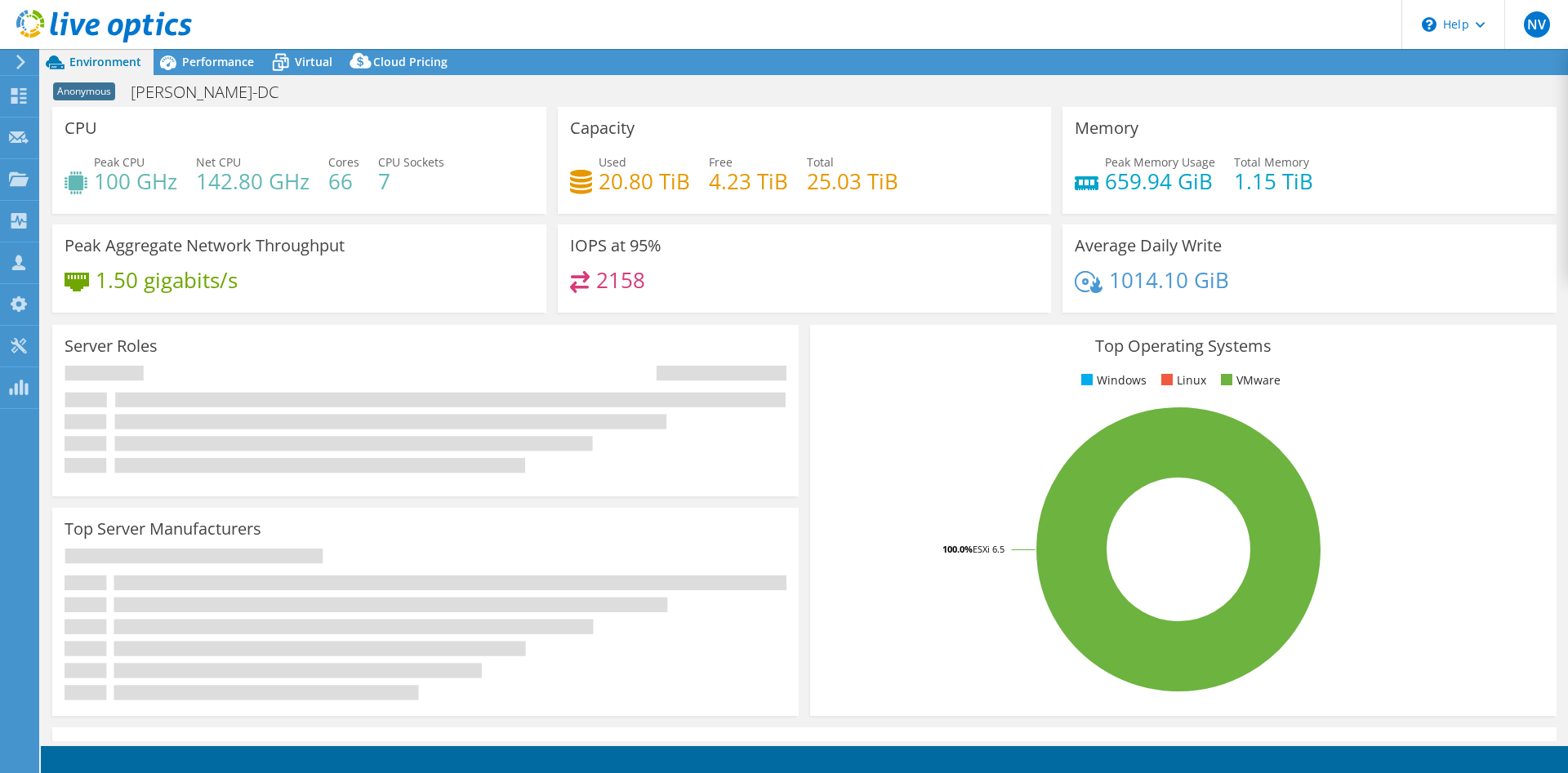
select select "USD"
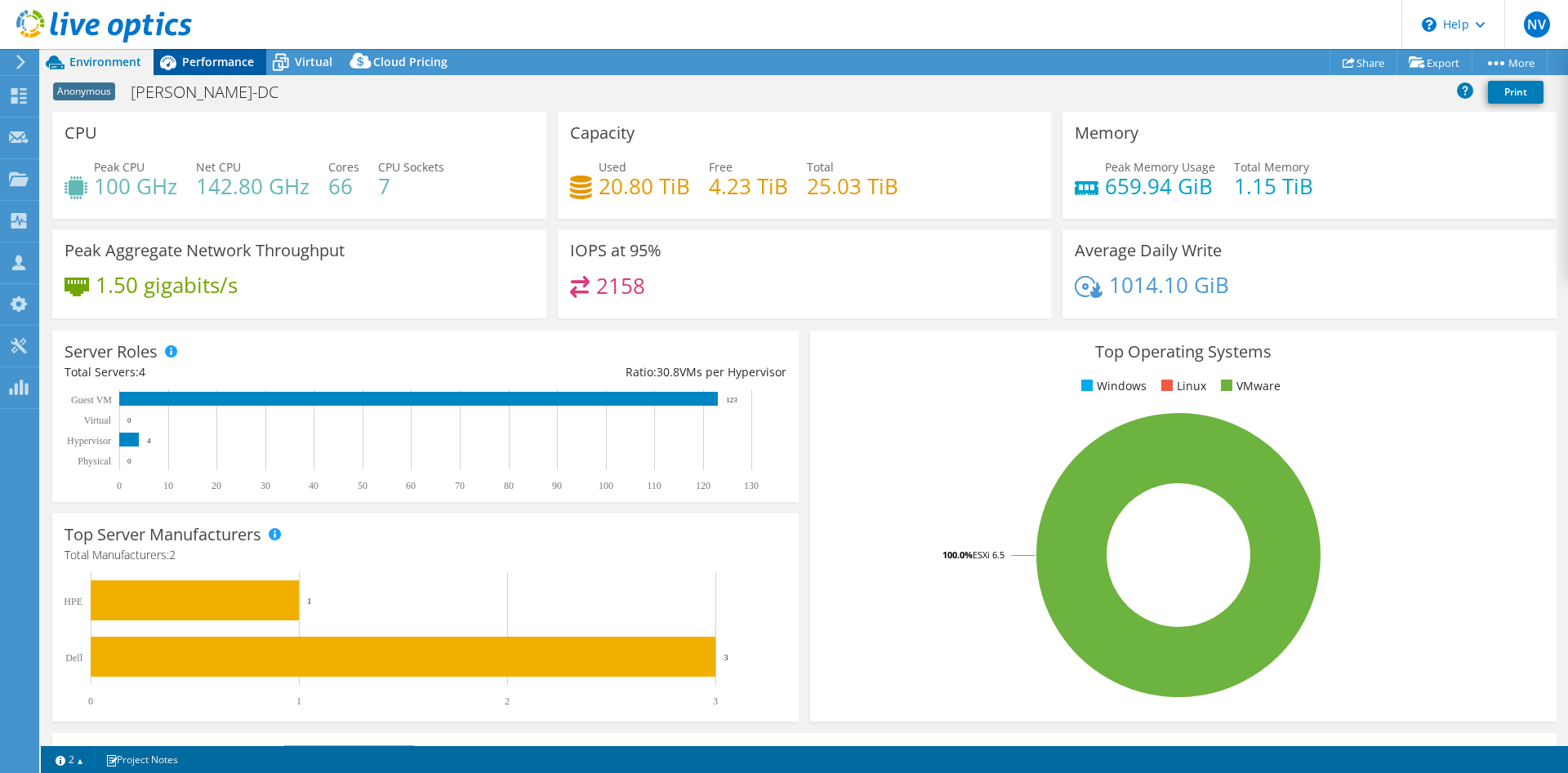
click at [193, 61] on span "Performance" at bounding box center [218, 61] width 72 height 16
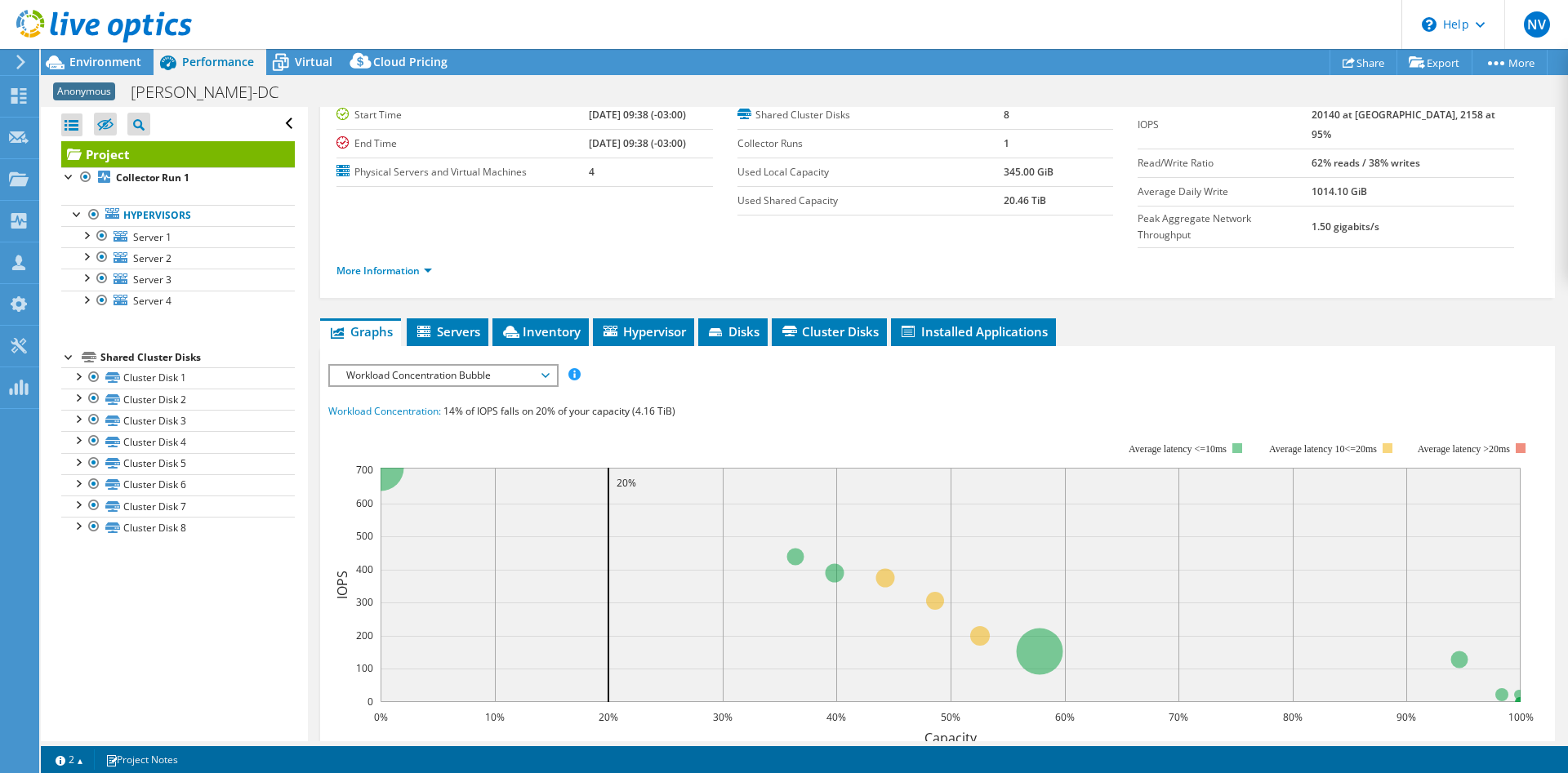
scroll to position [167, 0]
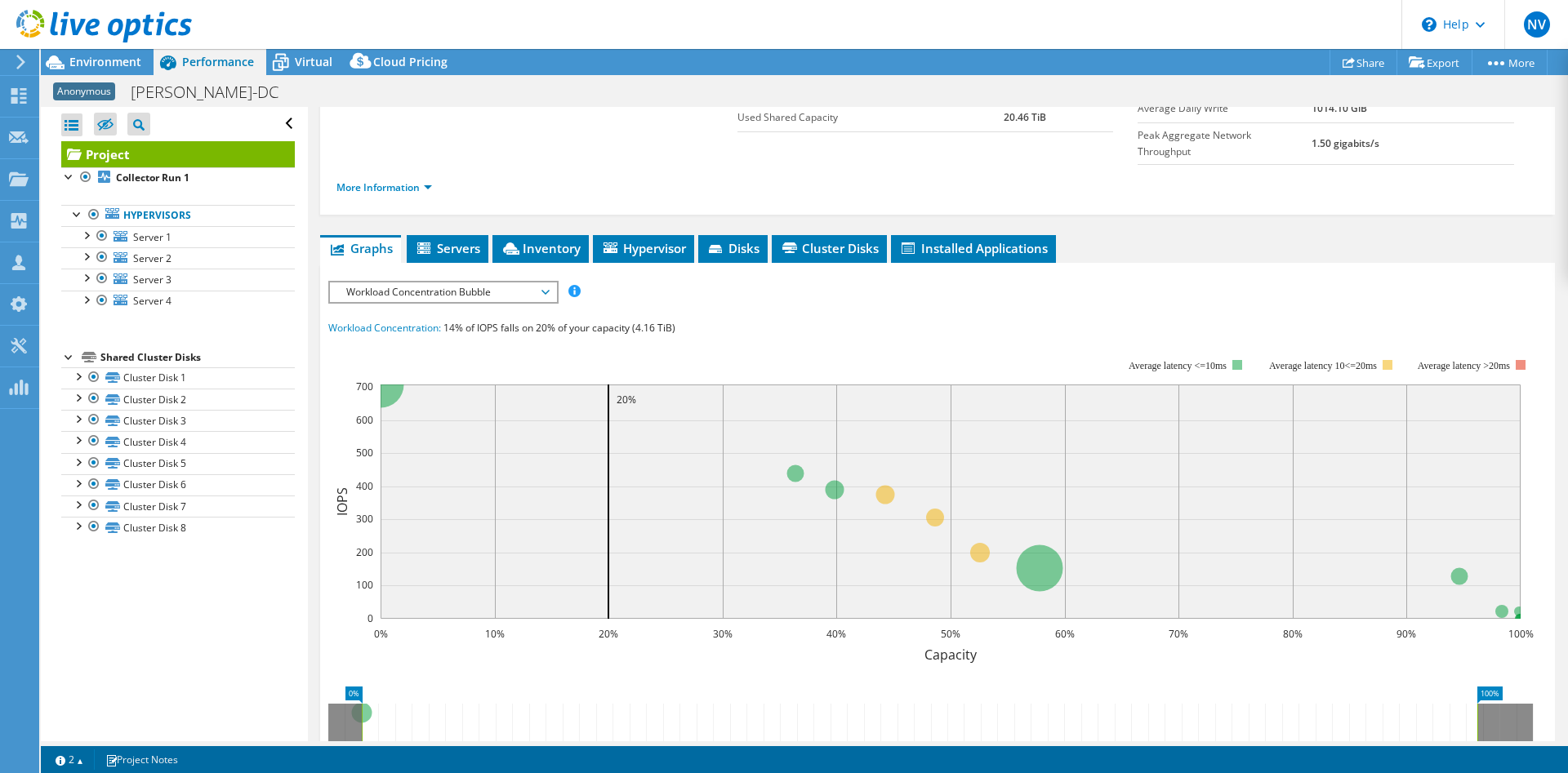
click at [551, 282] on span "Workload Concentration Bubble" at bounding box center [443, 292] width 226 height 20
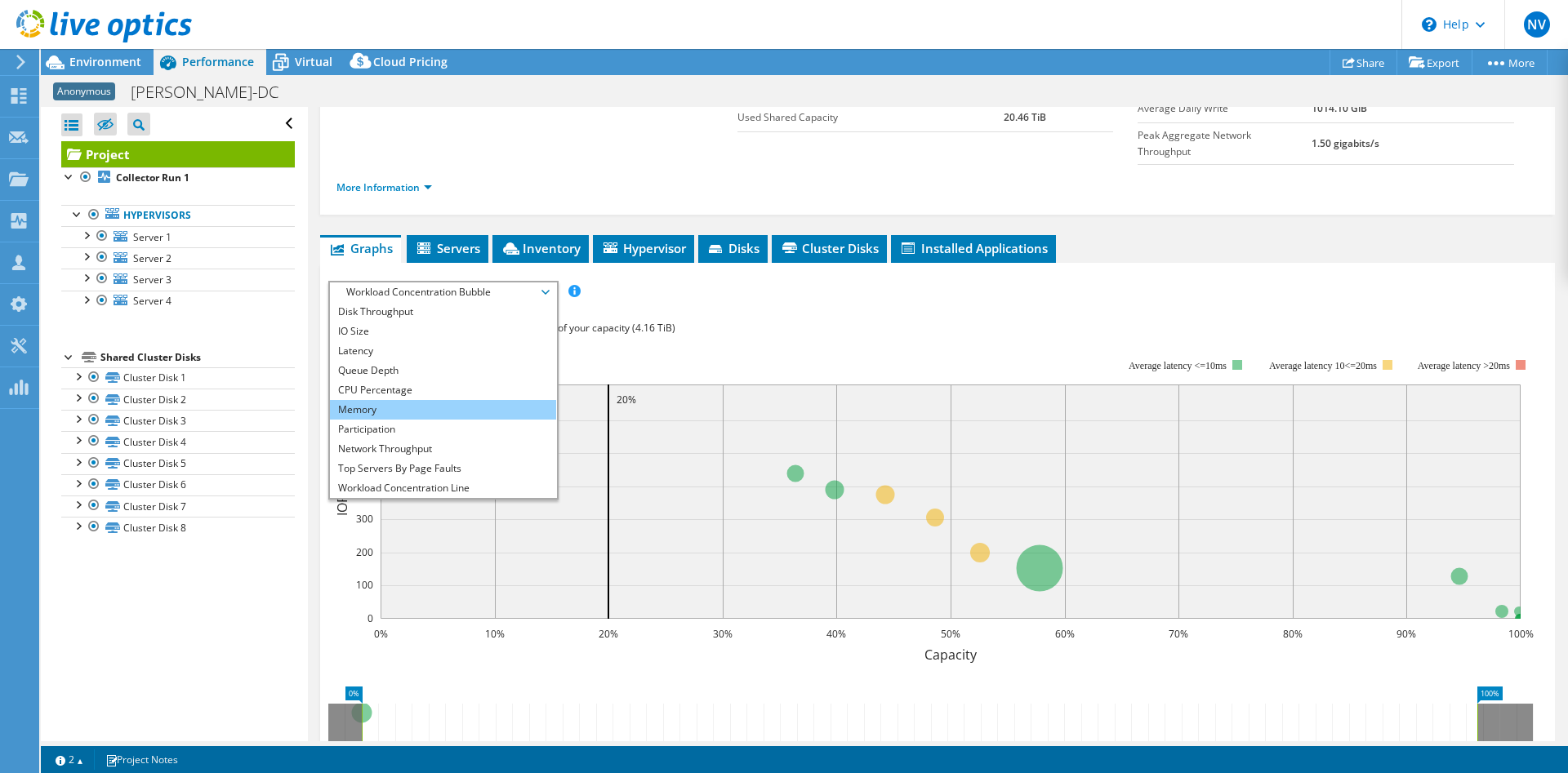
scroll to position [0, 0]
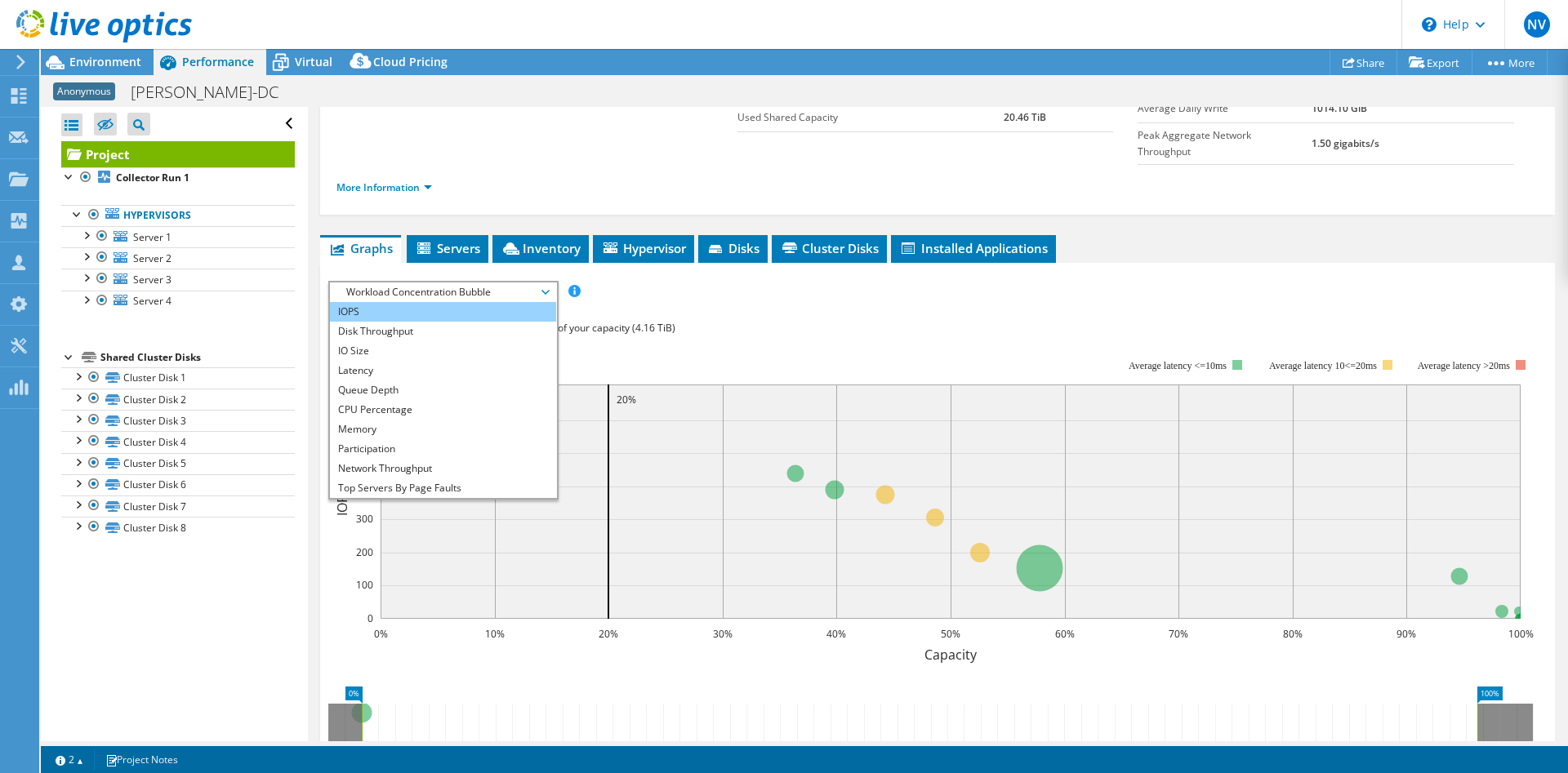
click at [443, 302] on li "IOPS" at bounding box center [443, 312] width 226 height 20
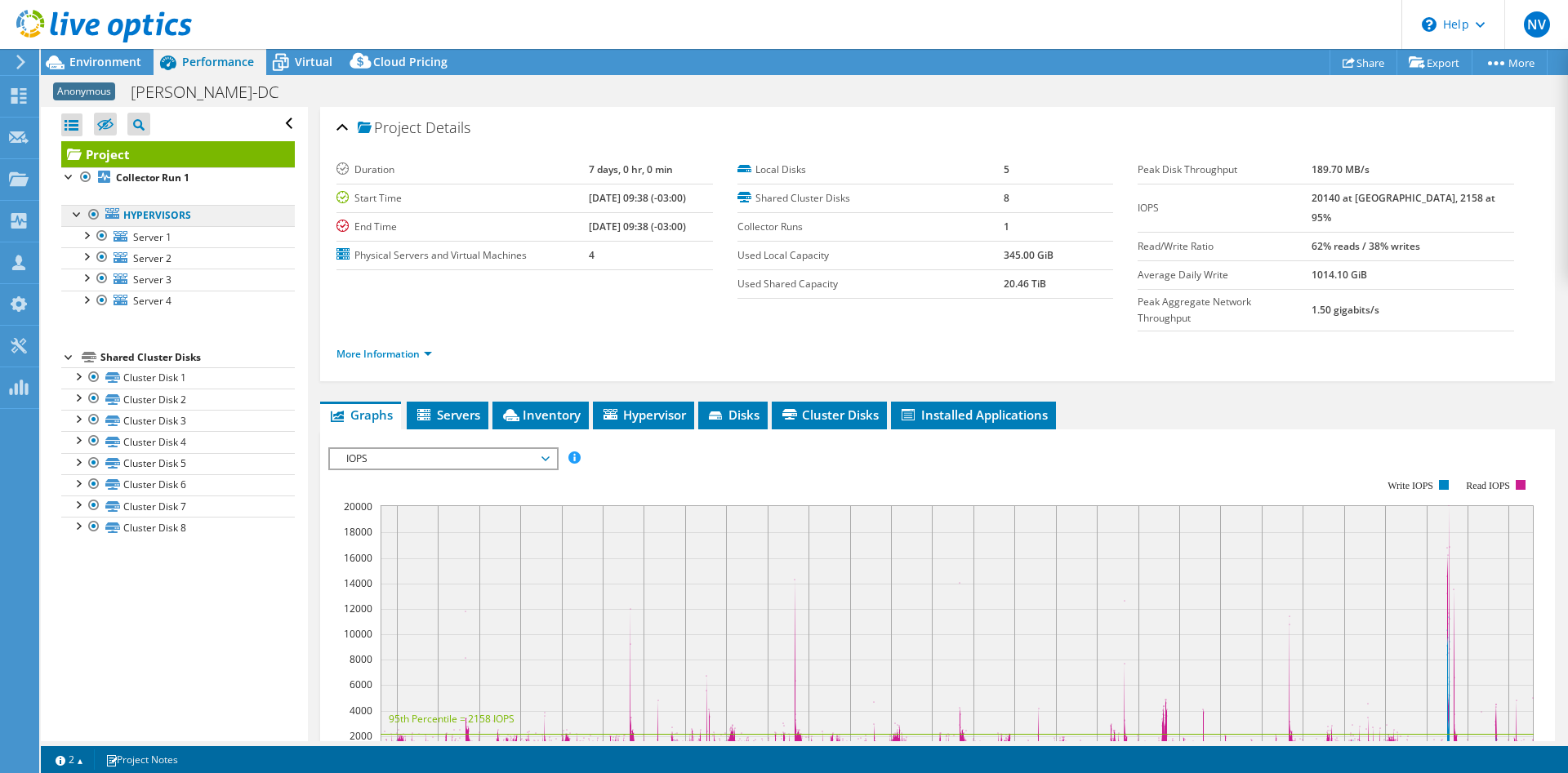
click at [152, 221] on link "Hypervisors" at bounding box center [178, 216] width 233 height 22
click at [154, 219] on link "Hypervisors" at bounding box center [178, 216] width 233 height 22
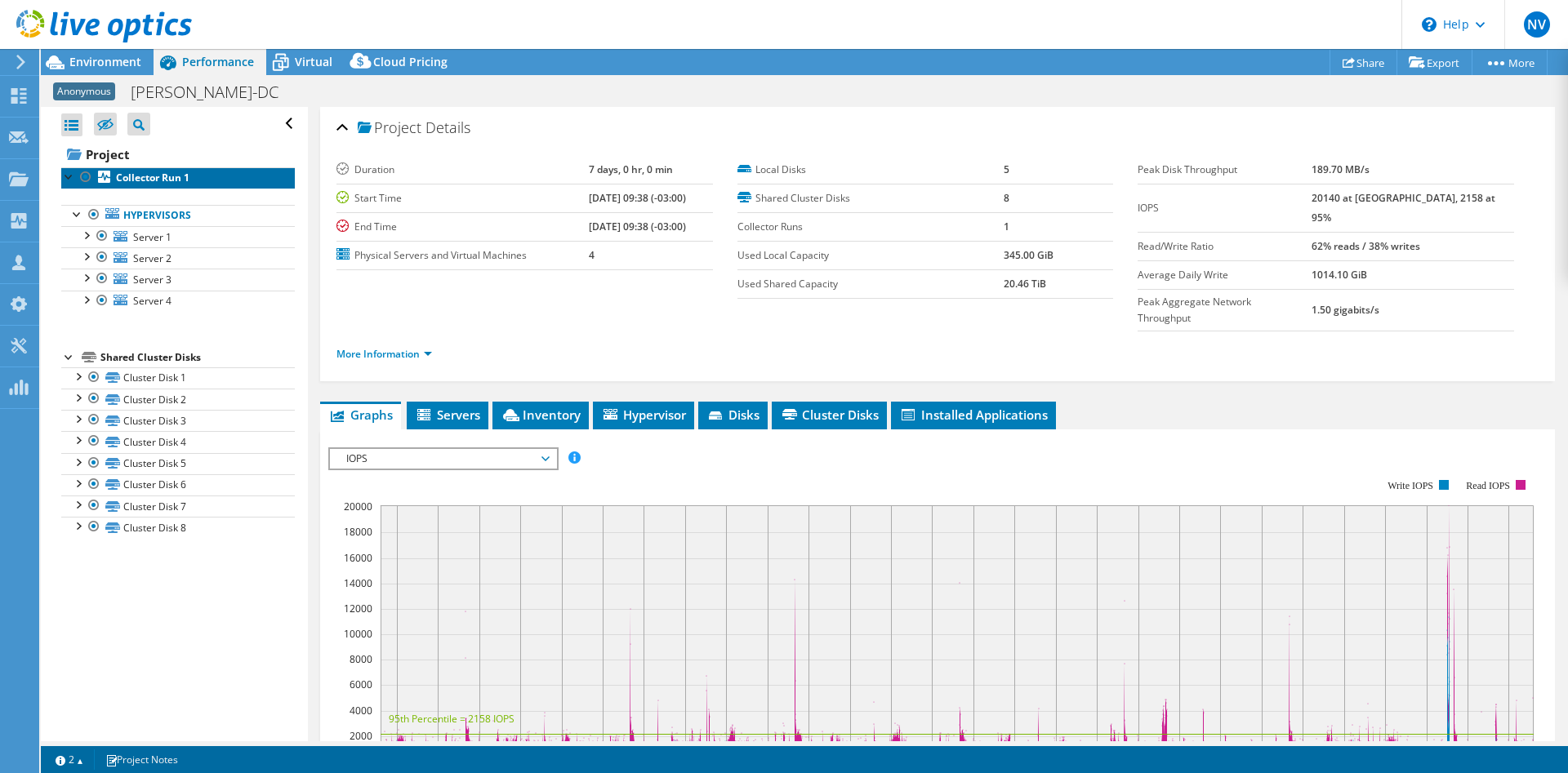
click at [151, 174] on b "Collector Run 1" at bounding box center [153, 178] width 74 height 14
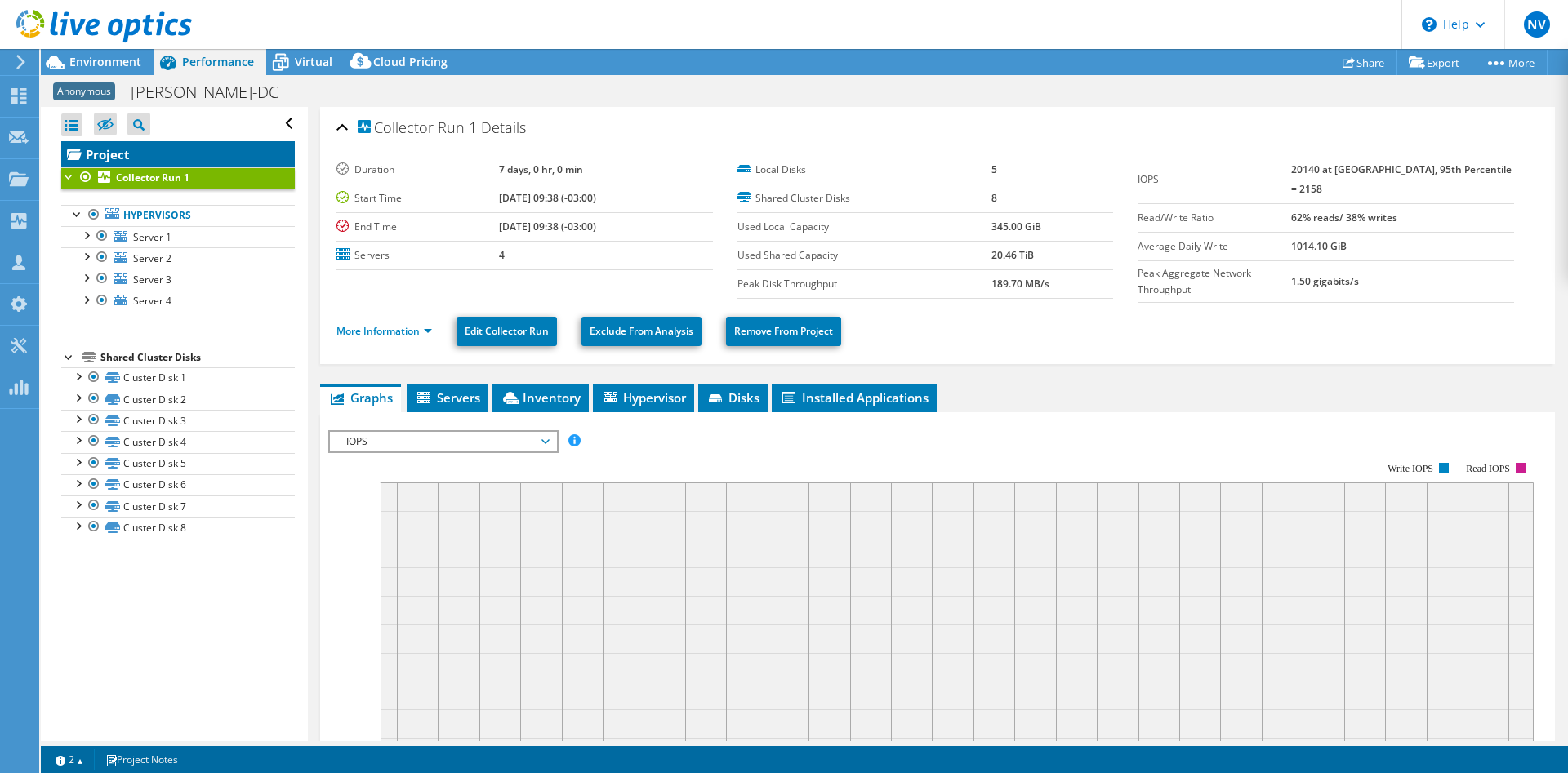
click at [151, 154] on link "Project" at bounding box center [178, 154] width 233 height 26
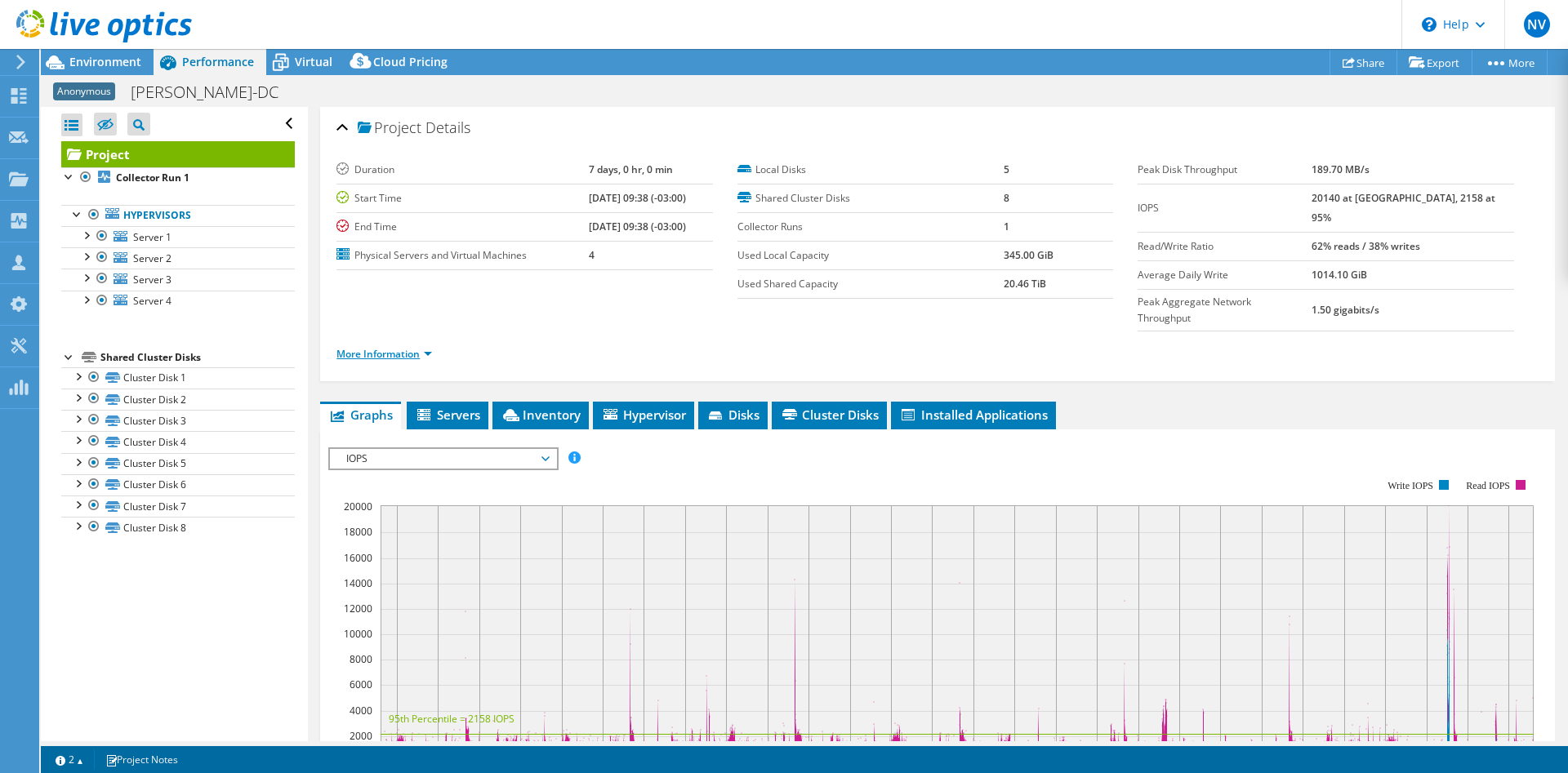
click at [429, 347] on link "More Information" at bounding box center [384, 354] width 96 height 14
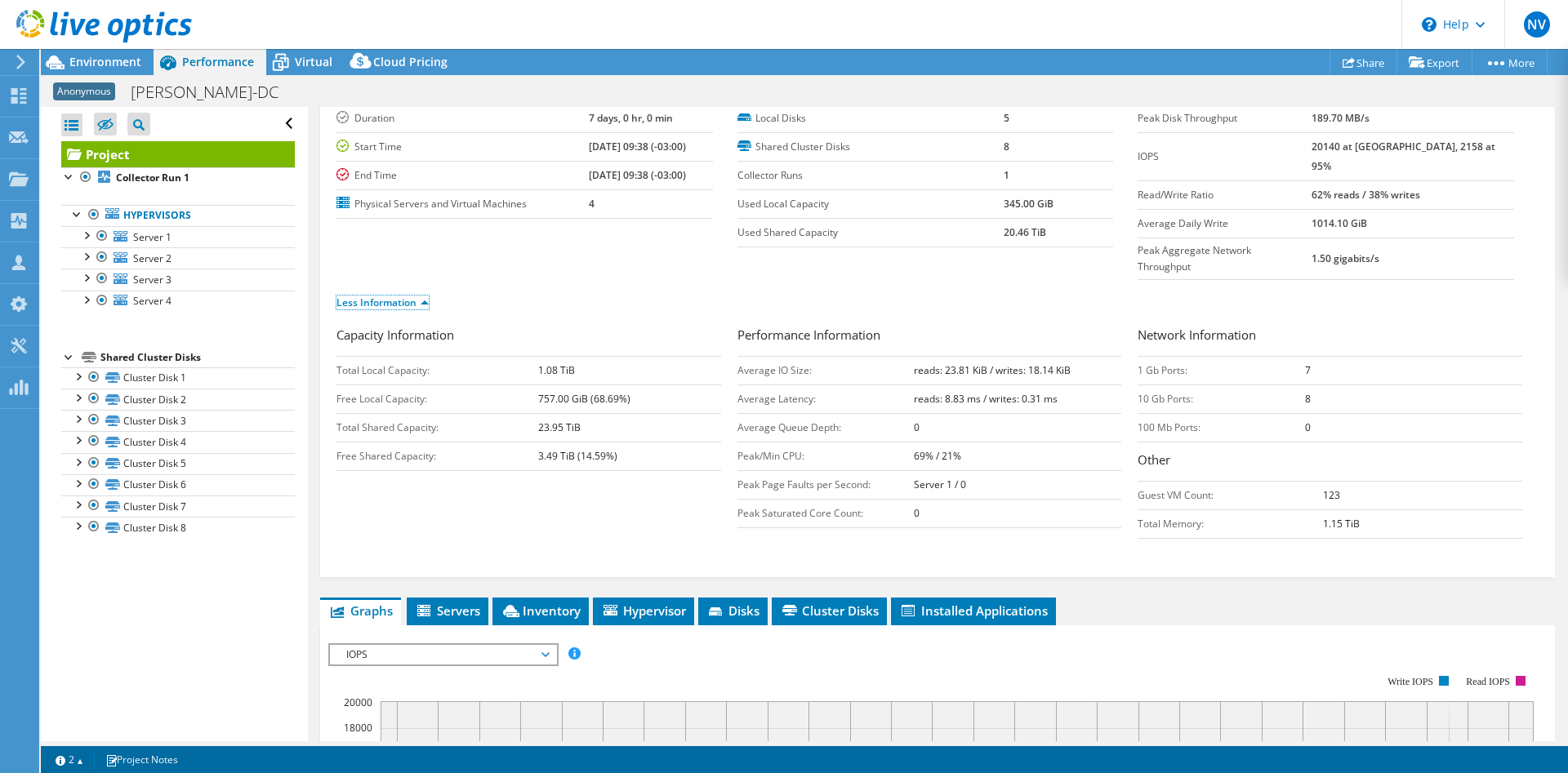
scroll to position [83, 0]
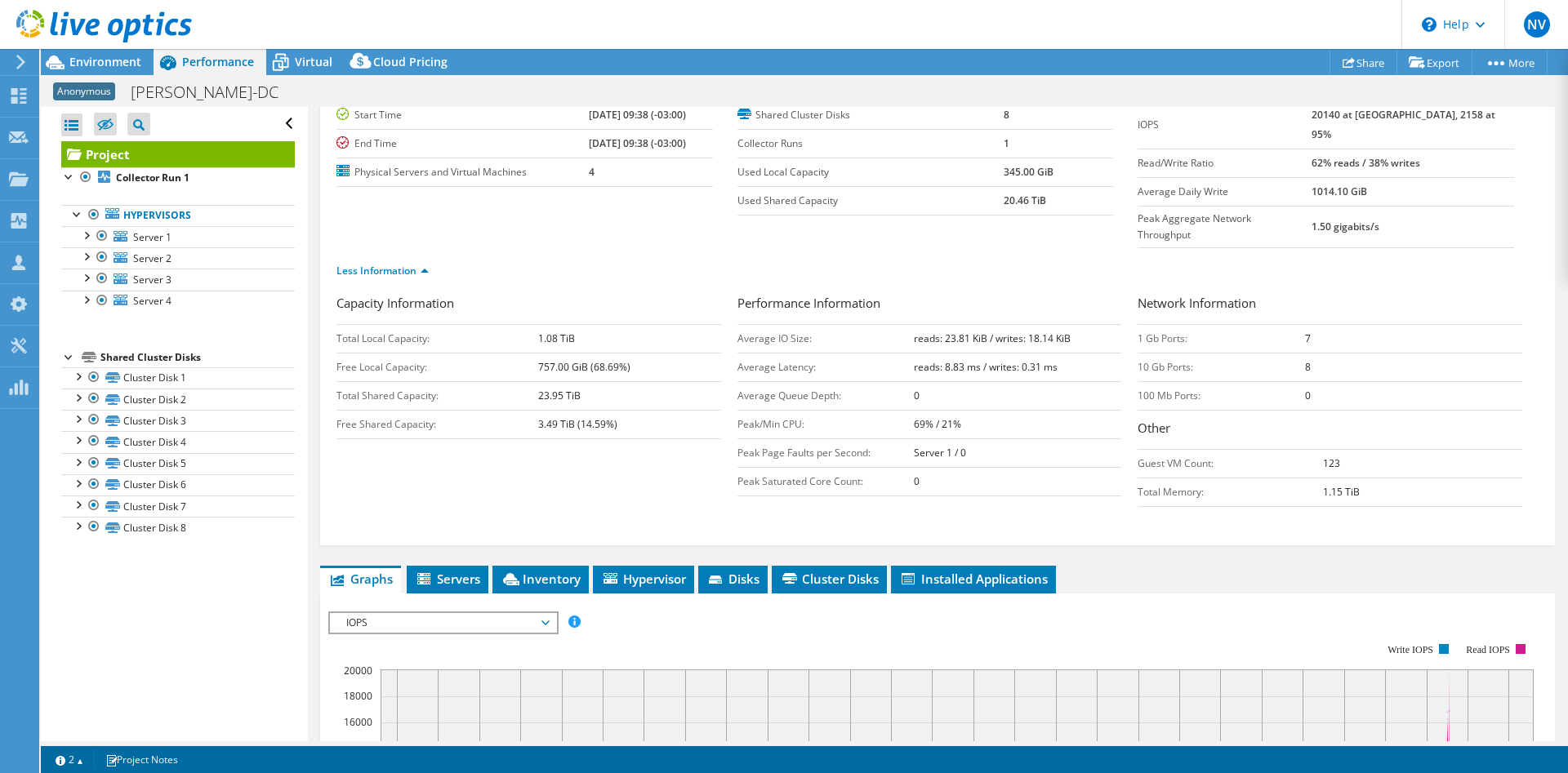
click at [497, 614] on span "IOPS" at bounding box center [443, 624] width 210 height 20
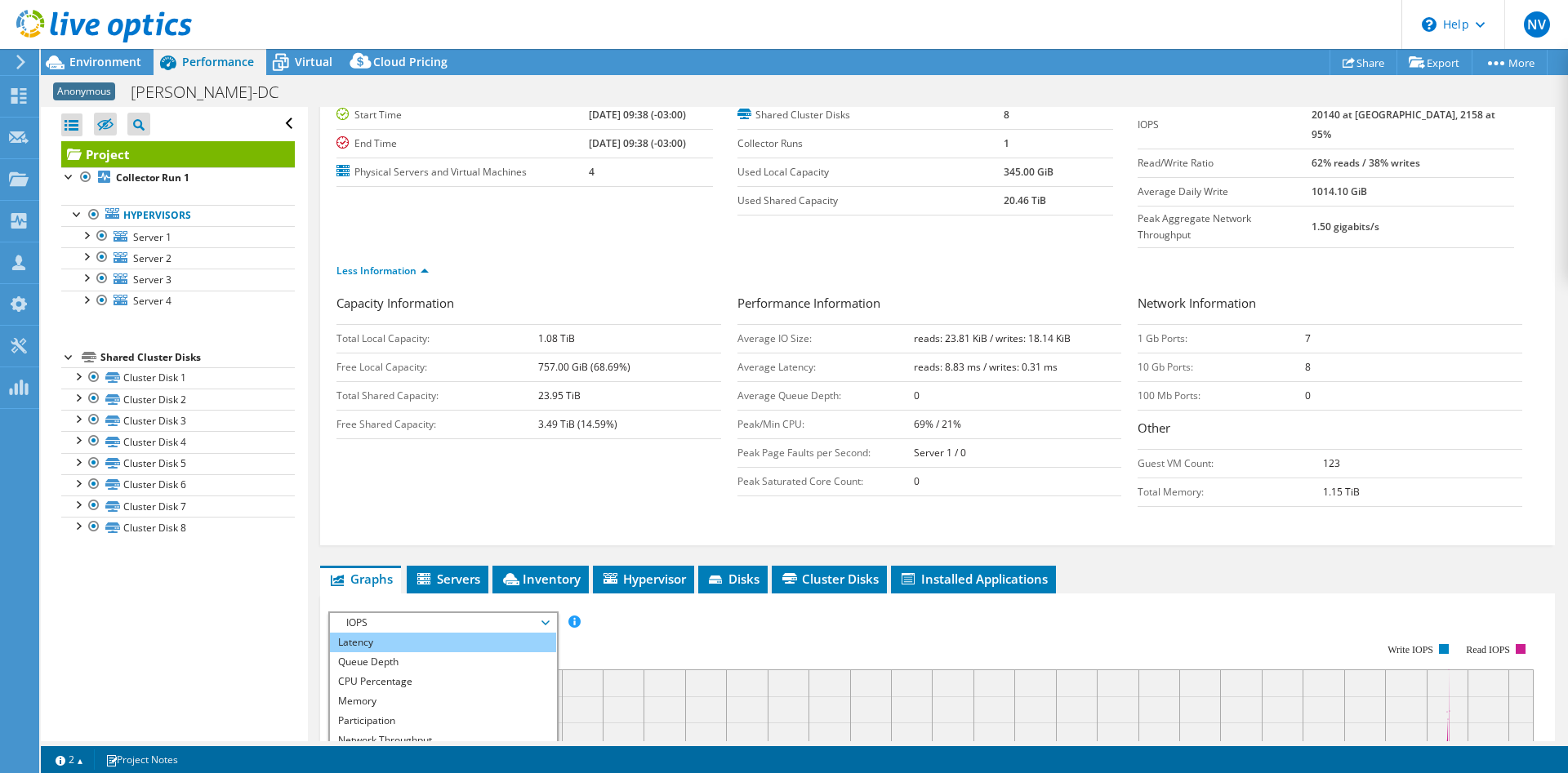
scroll to position [0, 0]
click at [439, 653] on li "Disk Throughput" at bounding box center [443, 663] width 226 height 20
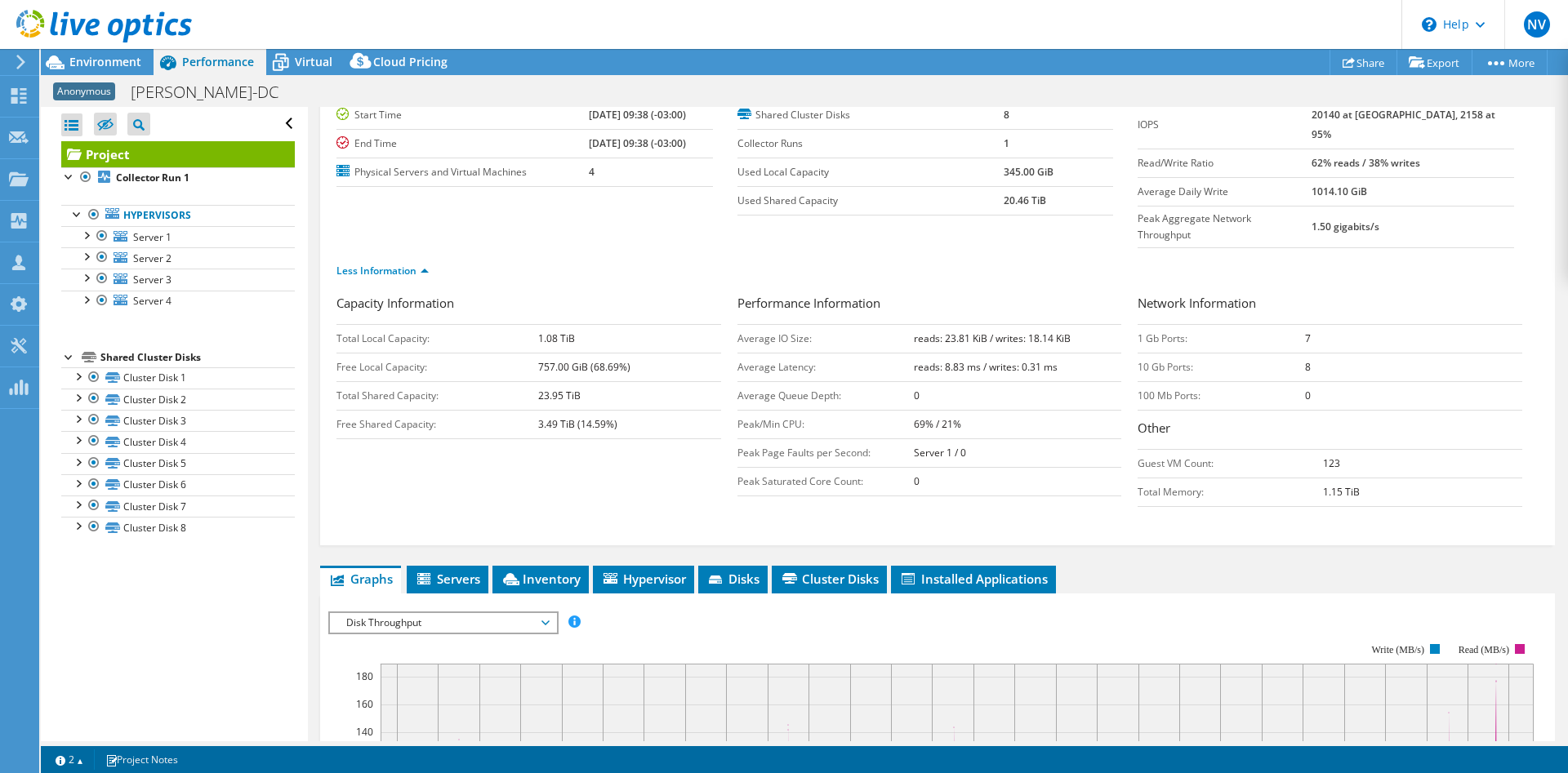
scroll to position [417, 0]
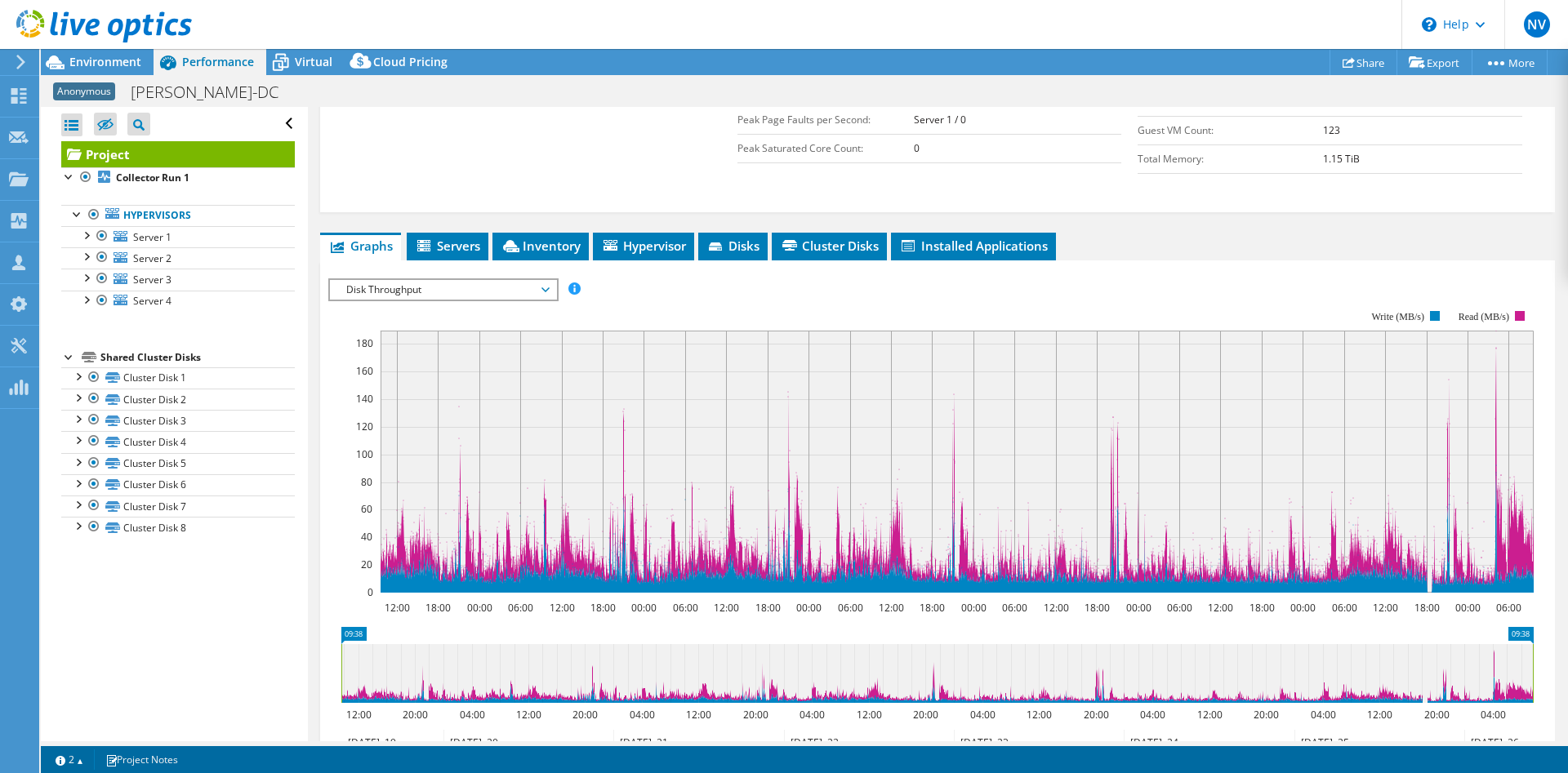
click at [469, 280] on span "Disk Throughput" at bounding box center [443, 290] width 210 height 20
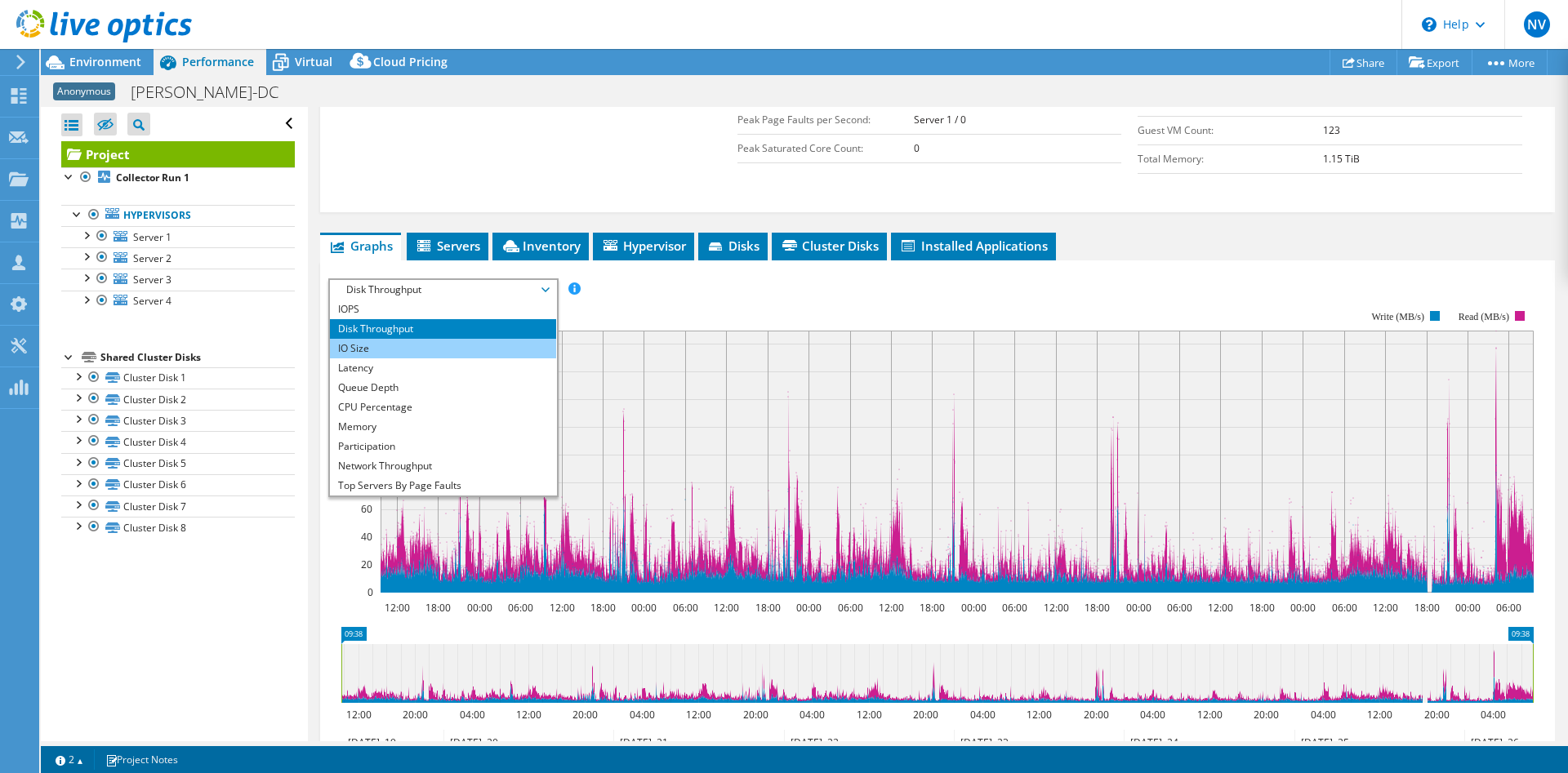
click at [436, 339] on li "IO Size" at bounding box center [443, 349] width 226 height 20
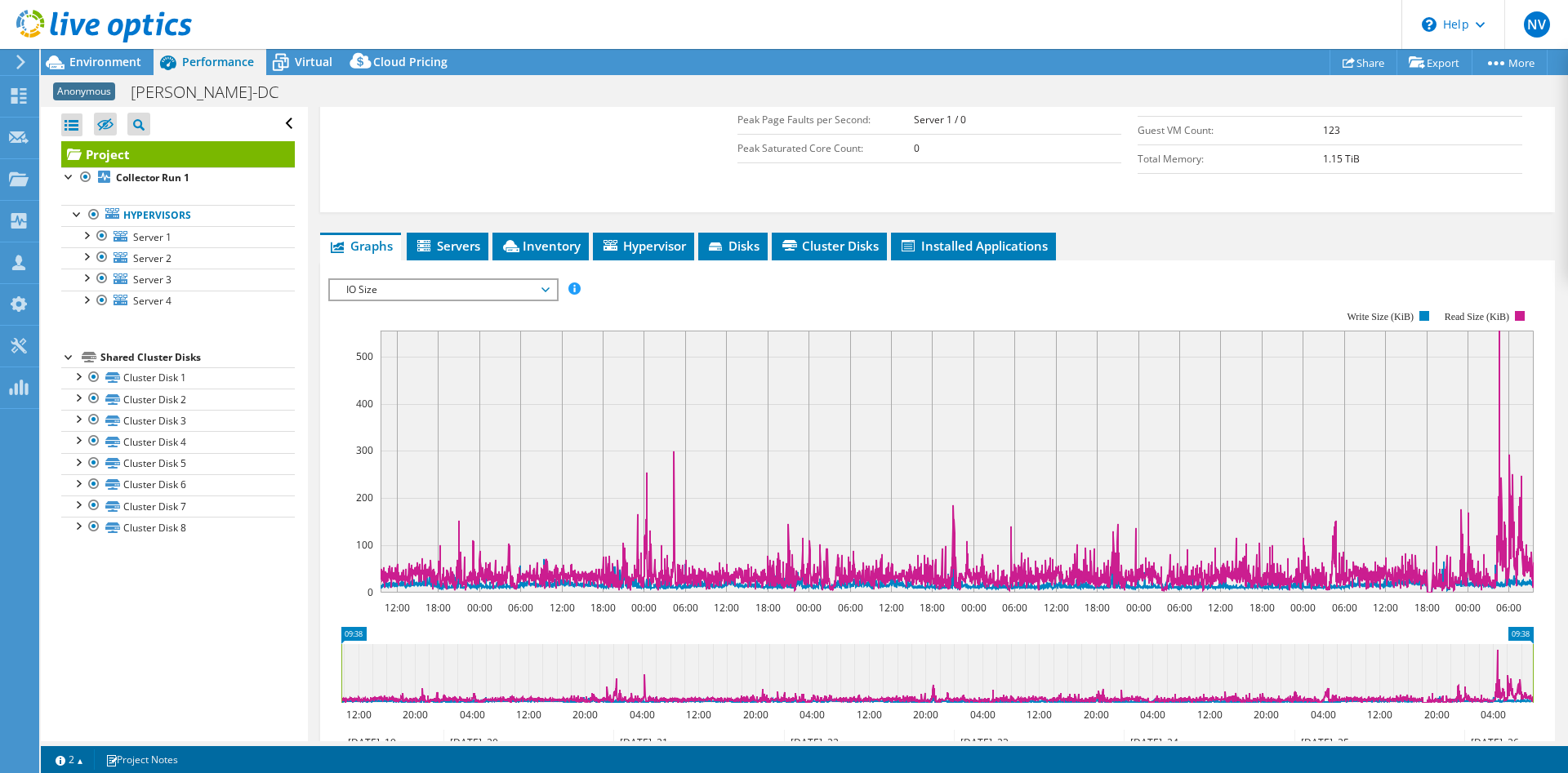
click at [507, 280] on span "IO Size" at bounding box center [443, 290] width 210 height 20
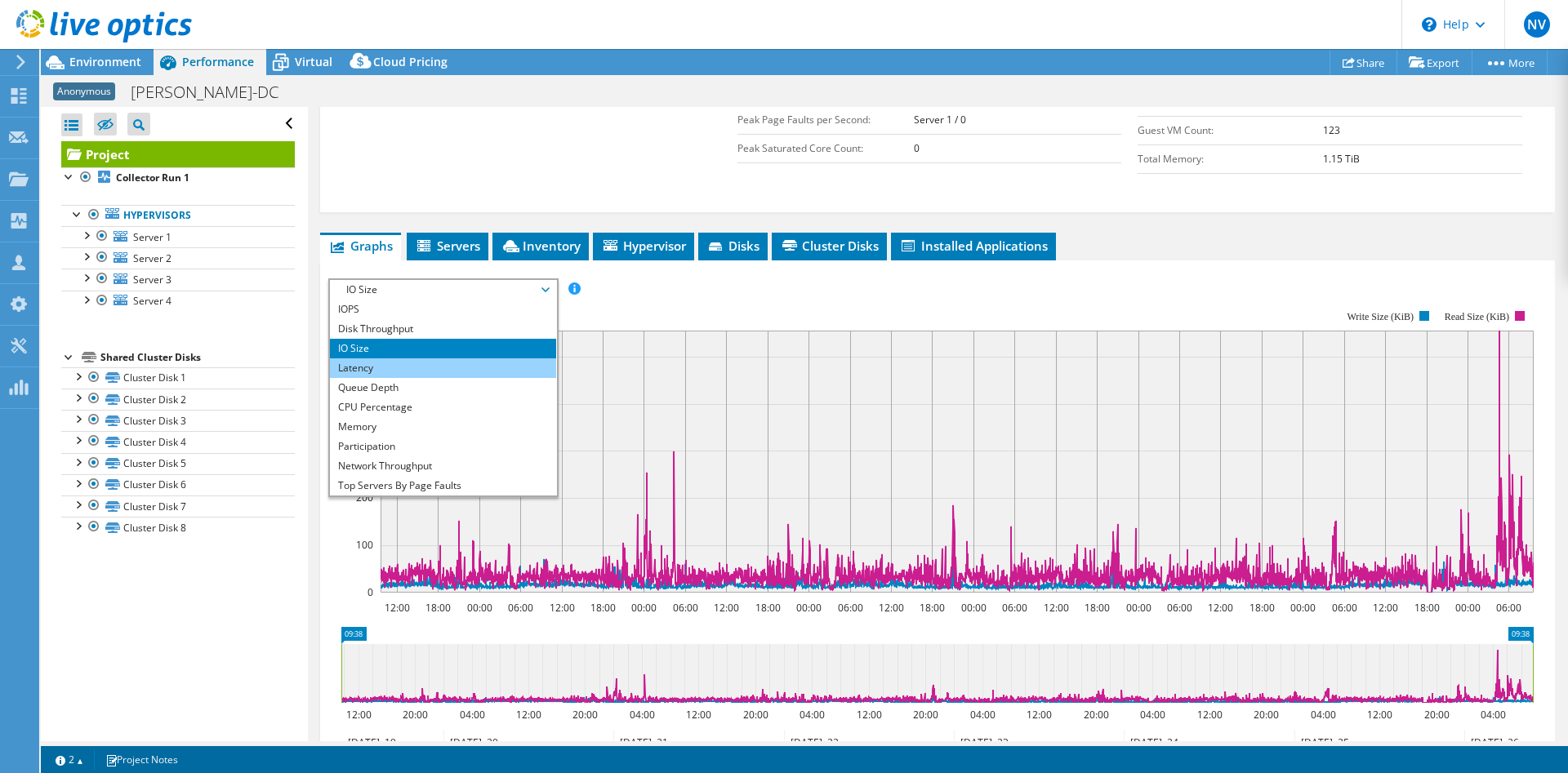
click at [468, 359] on li "Latency" at bounding box center [443, 369] width 226 height 20
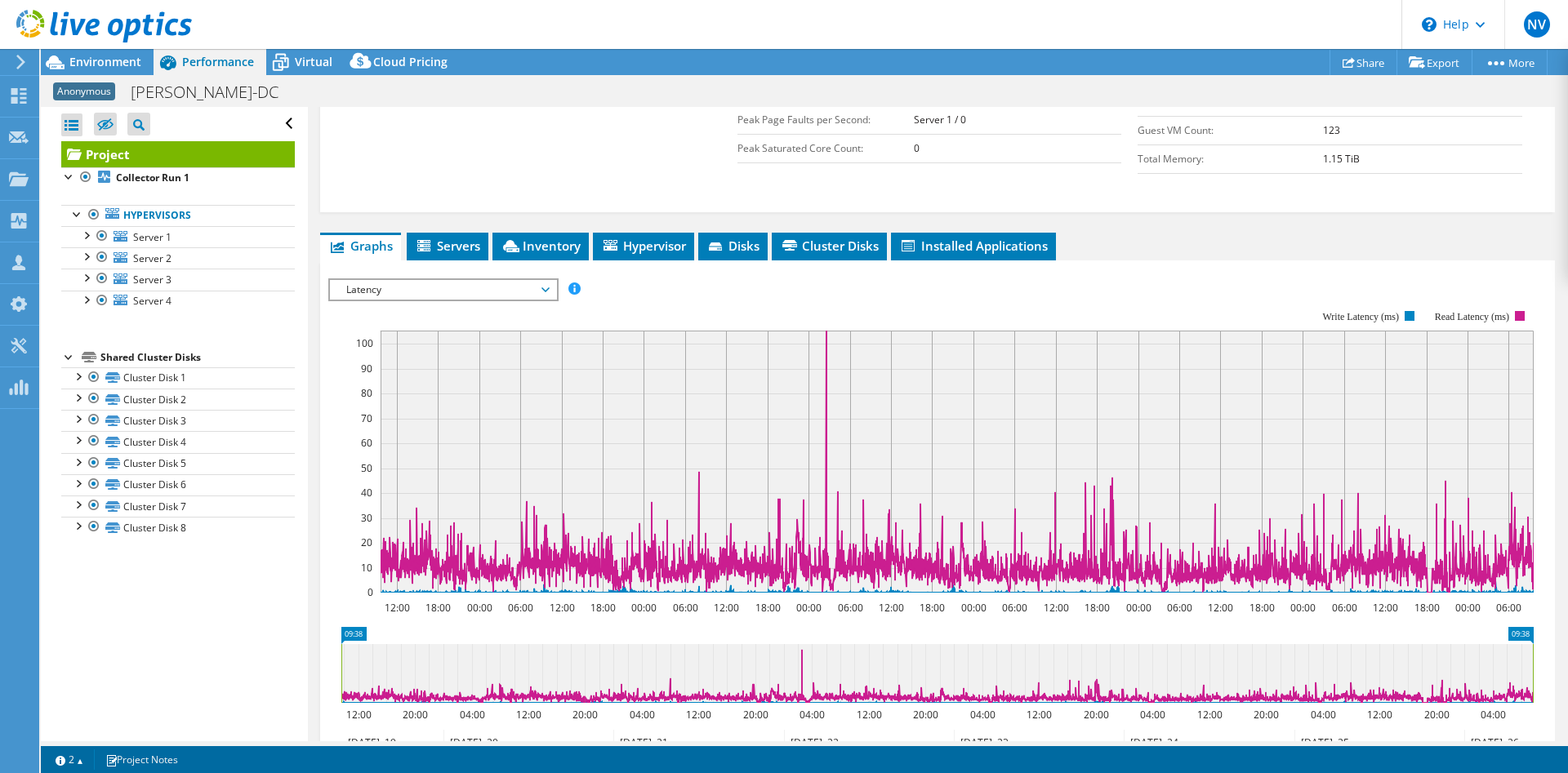
click at [398, 280] on span "Latency" at bounding box center [443, 290] width 210 height 20
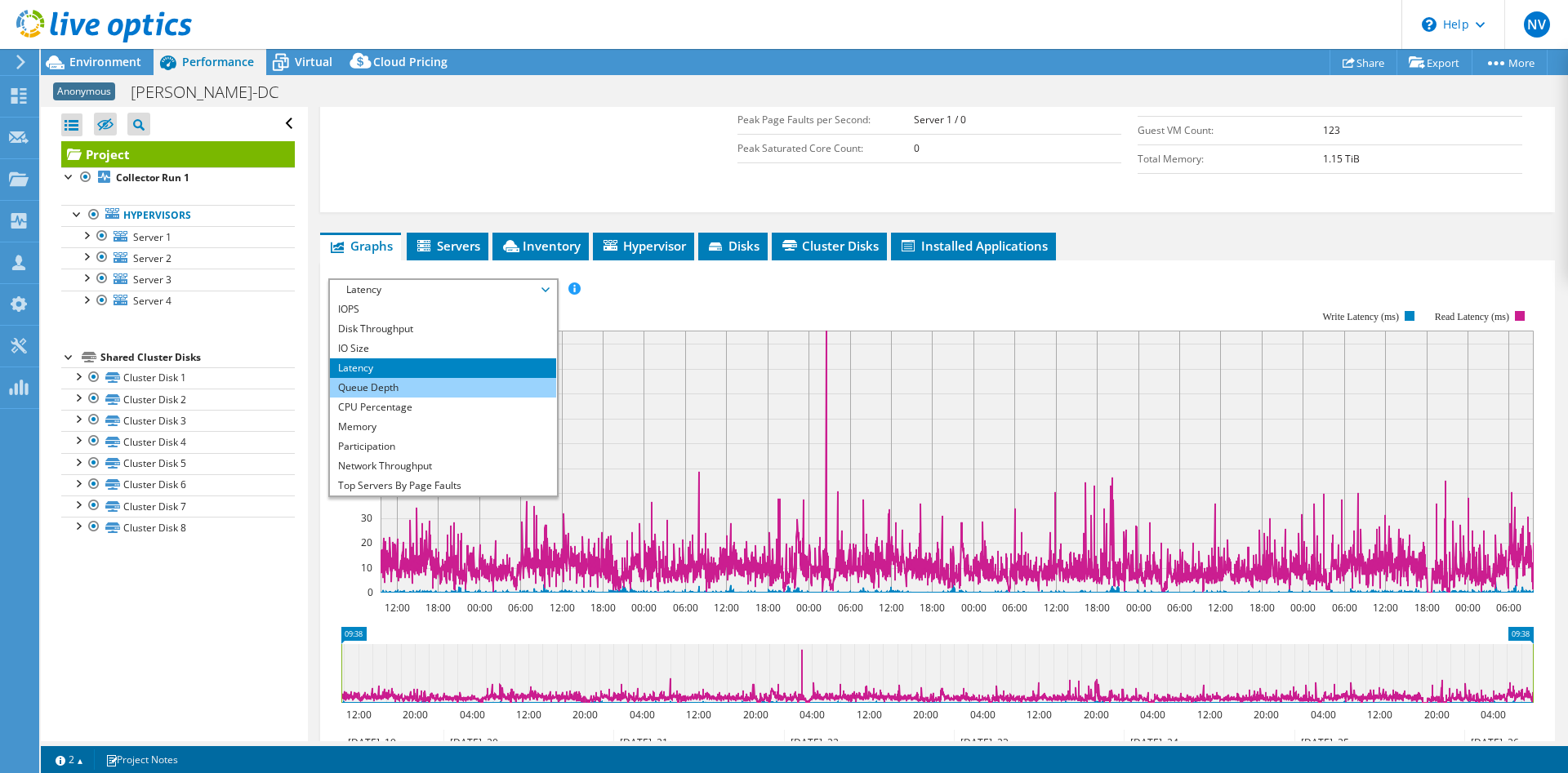
click at [383, 378] on li "Queue Depth" at bounding box center [443, 388] width 226 height 20
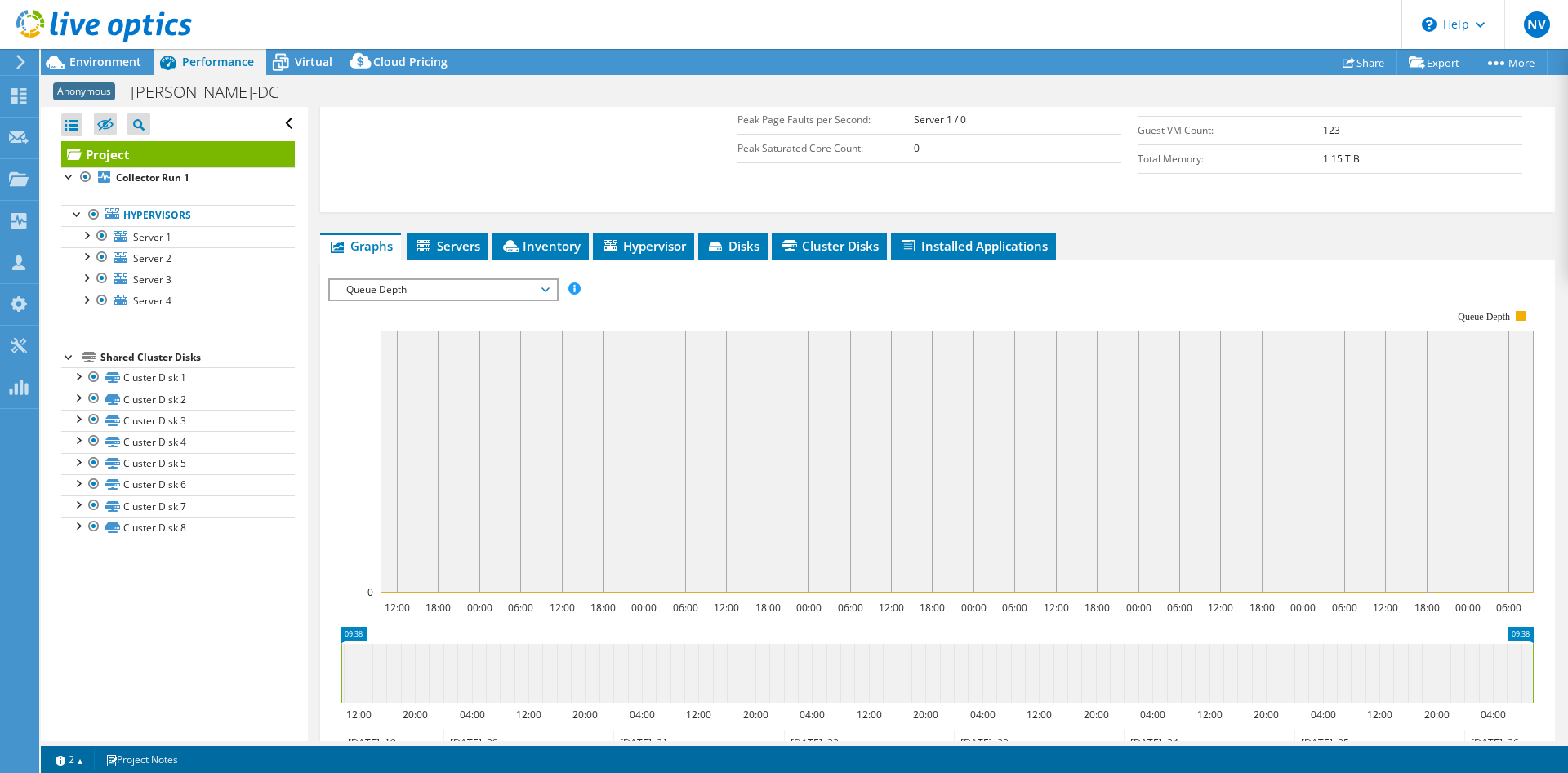
click at [427, 280] on span "Queue Depth" at bounding box center [443, 290] width 210 height 20
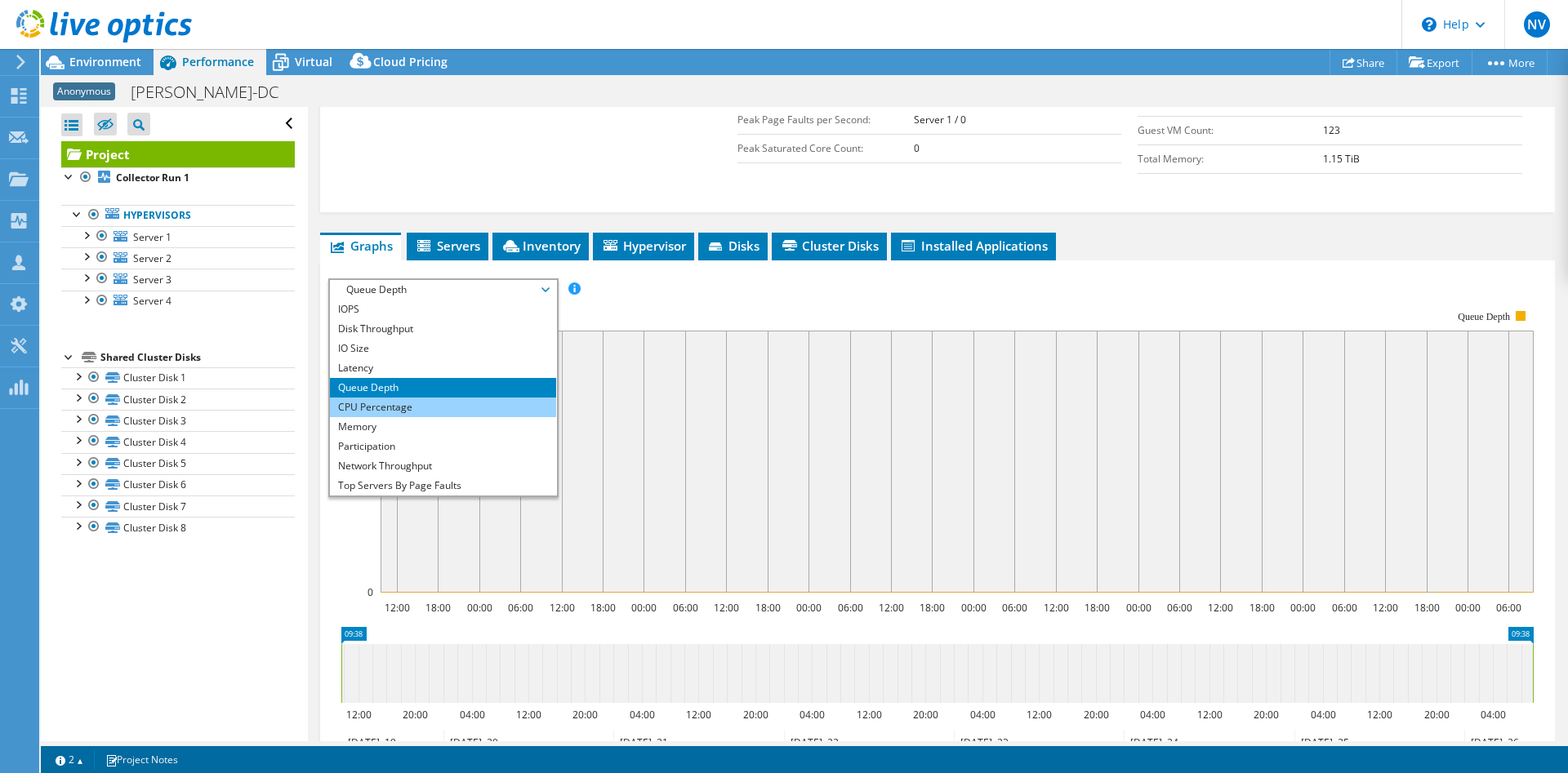
click at [400, 398] on li "CPU Percentage" at bounding box center [443, 408] width 226 height 20
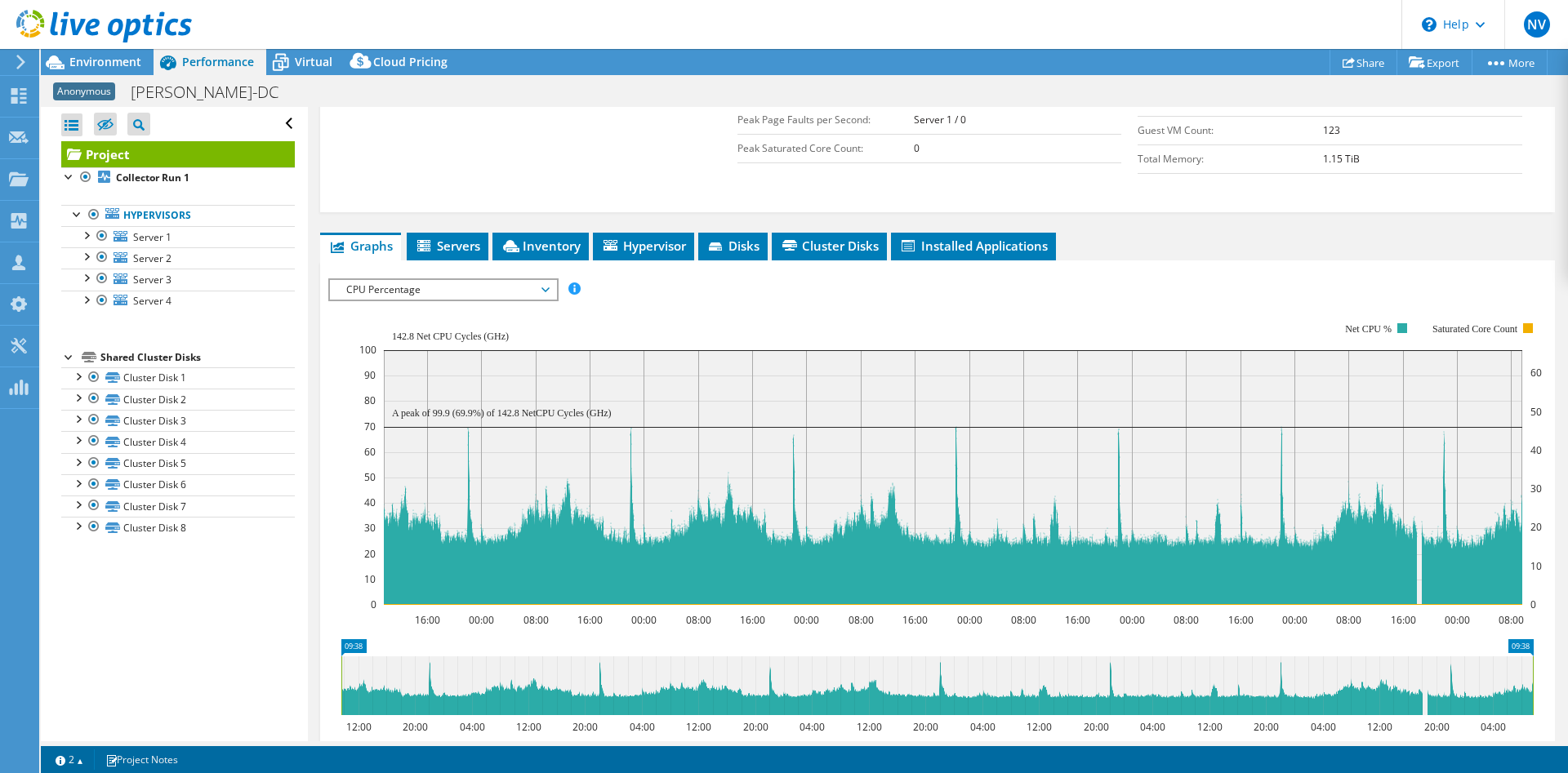
click at [492, 280] on span "CPU Percentage" at bounding box center [443, 290] width 210 height 20
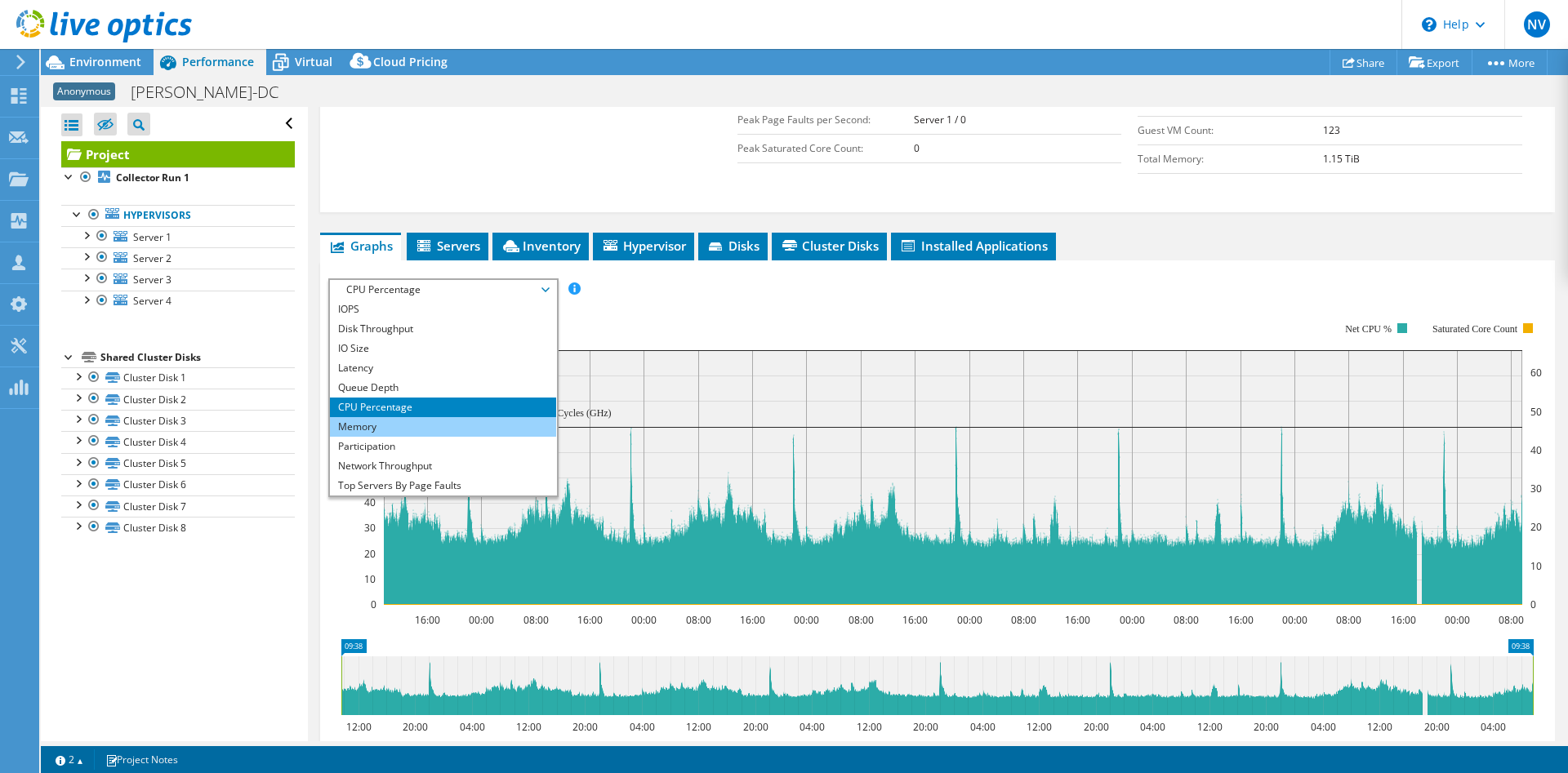
click at [382, 418] on li "Memory" at bounding box center [443, 428] width 226 height 20
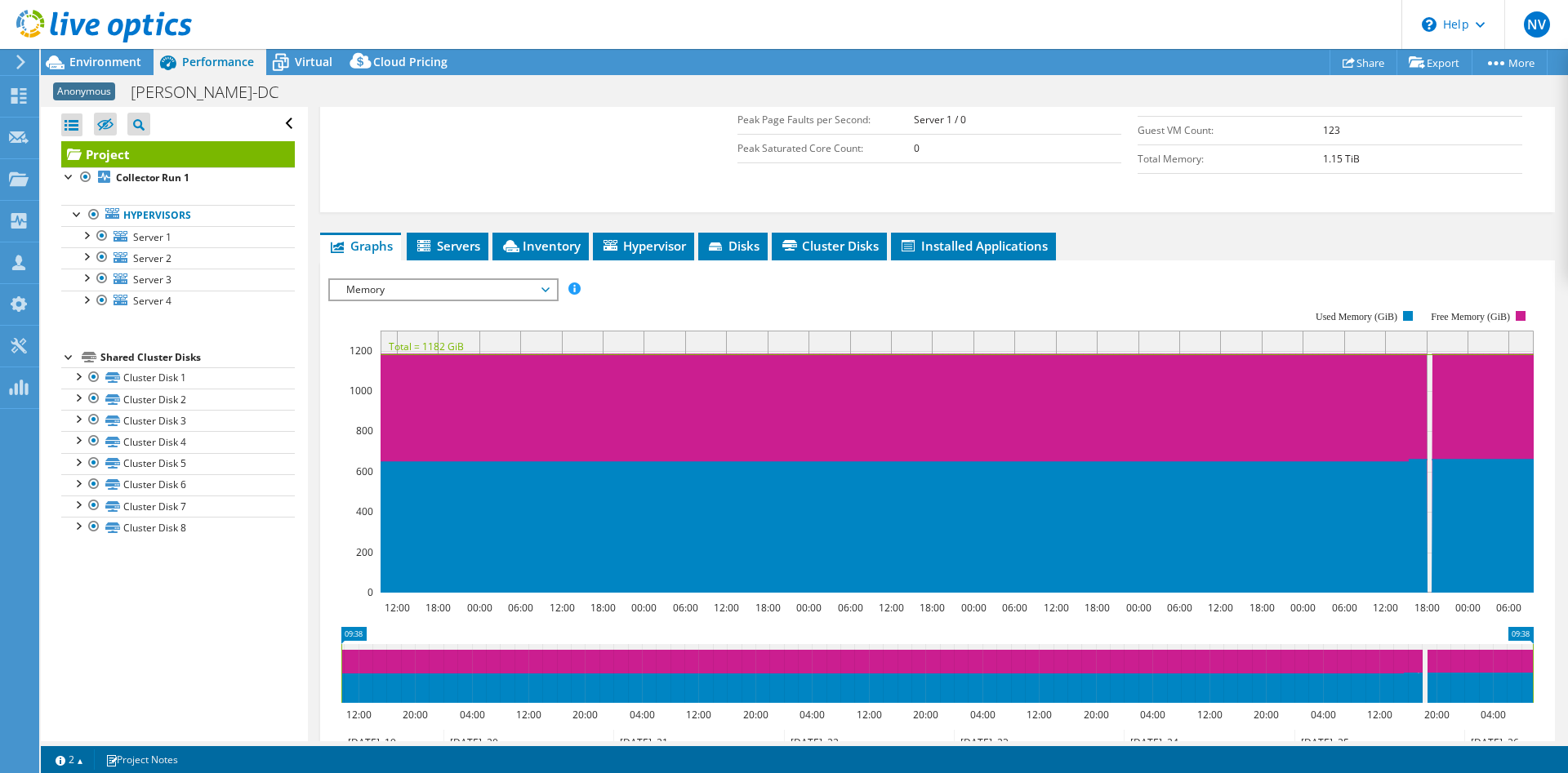
click at [453, 280] on span "Memory" at bounding box center [443, 290] width 210 height 20
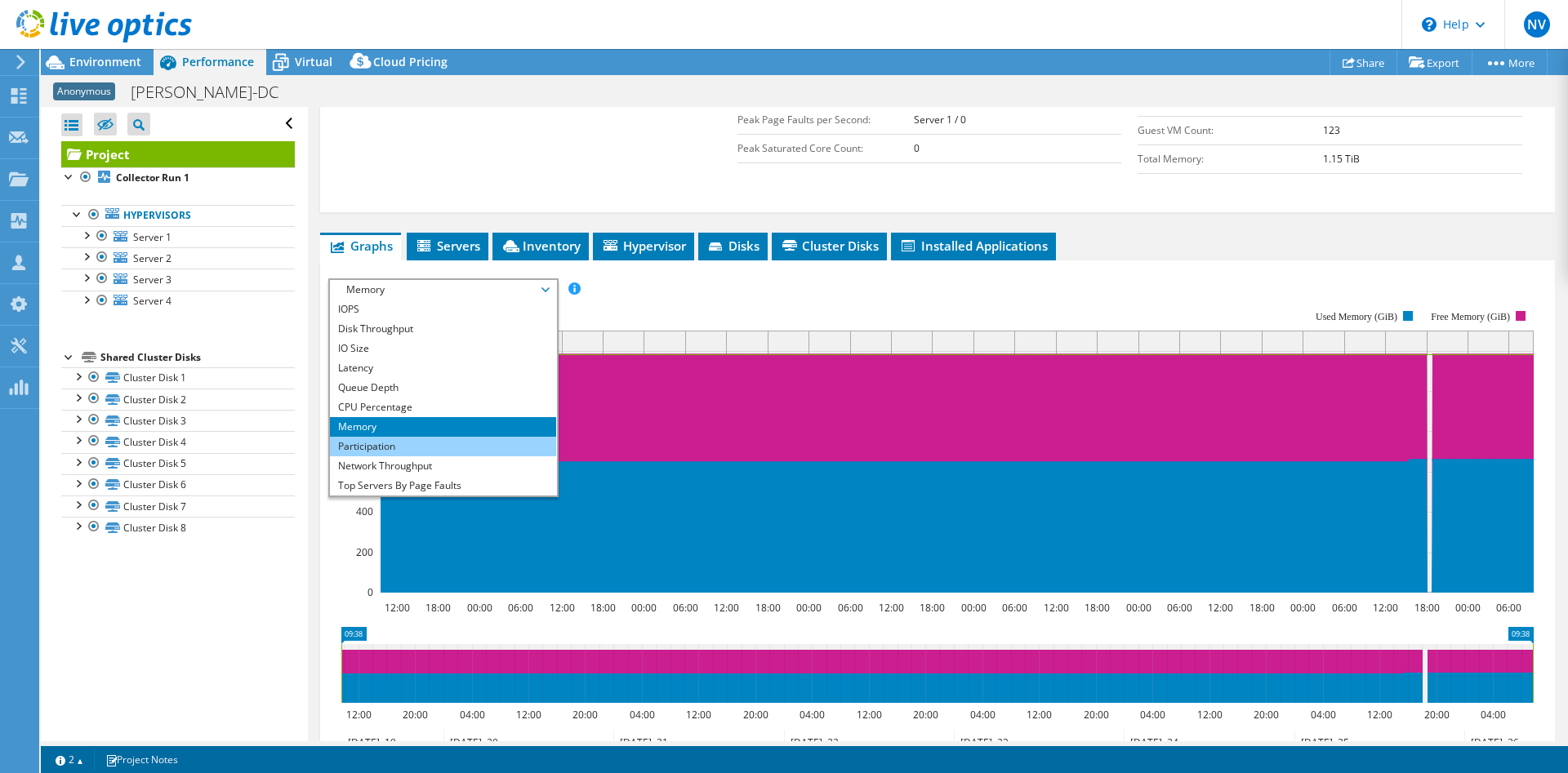
click at [394, 437] on li "Participation" at bounding box center [443, 447] width 226 height 20
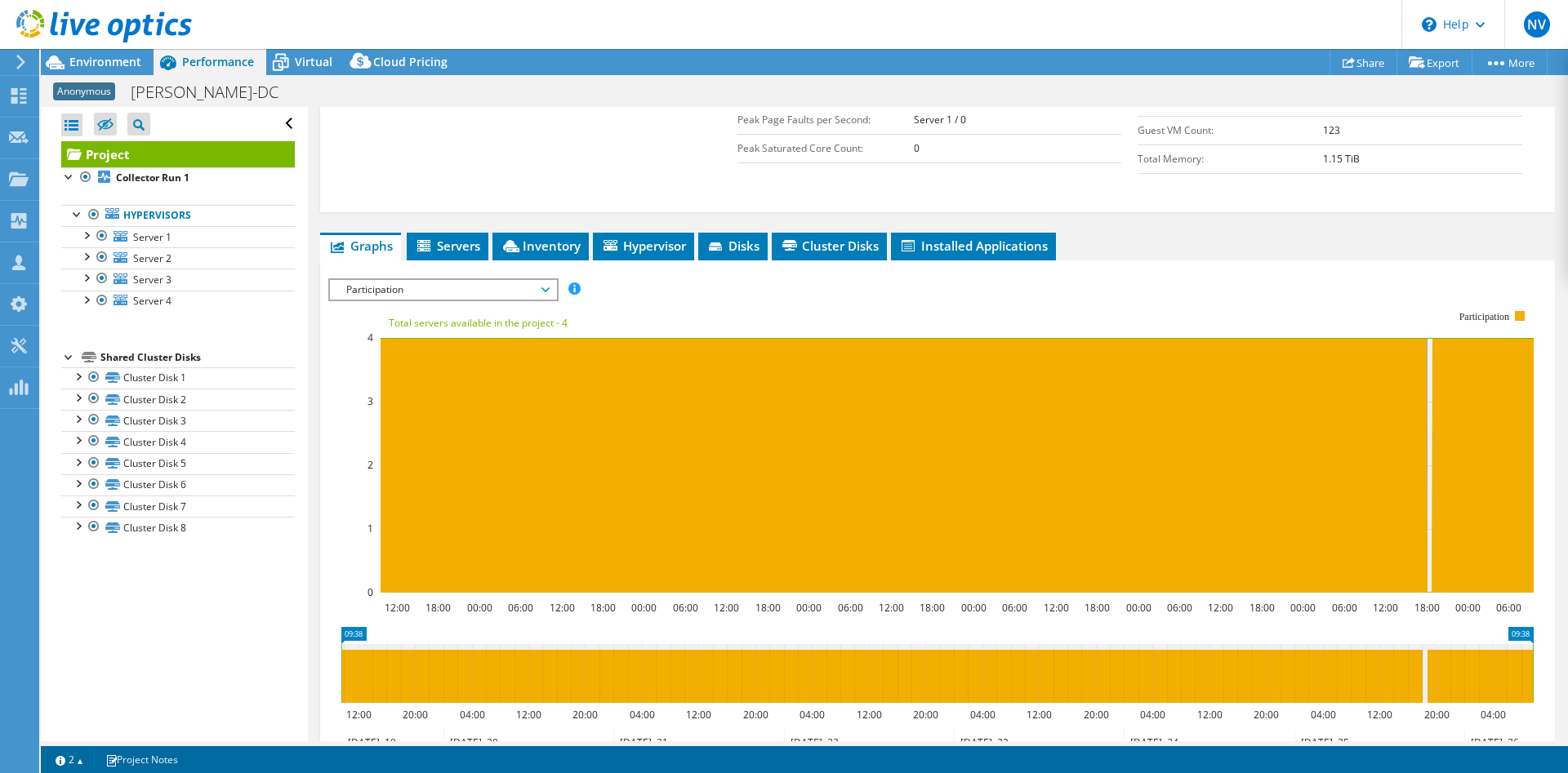
click at [516, 280] on span "Participation" at bounding box center [443, 290] width 210 height 20
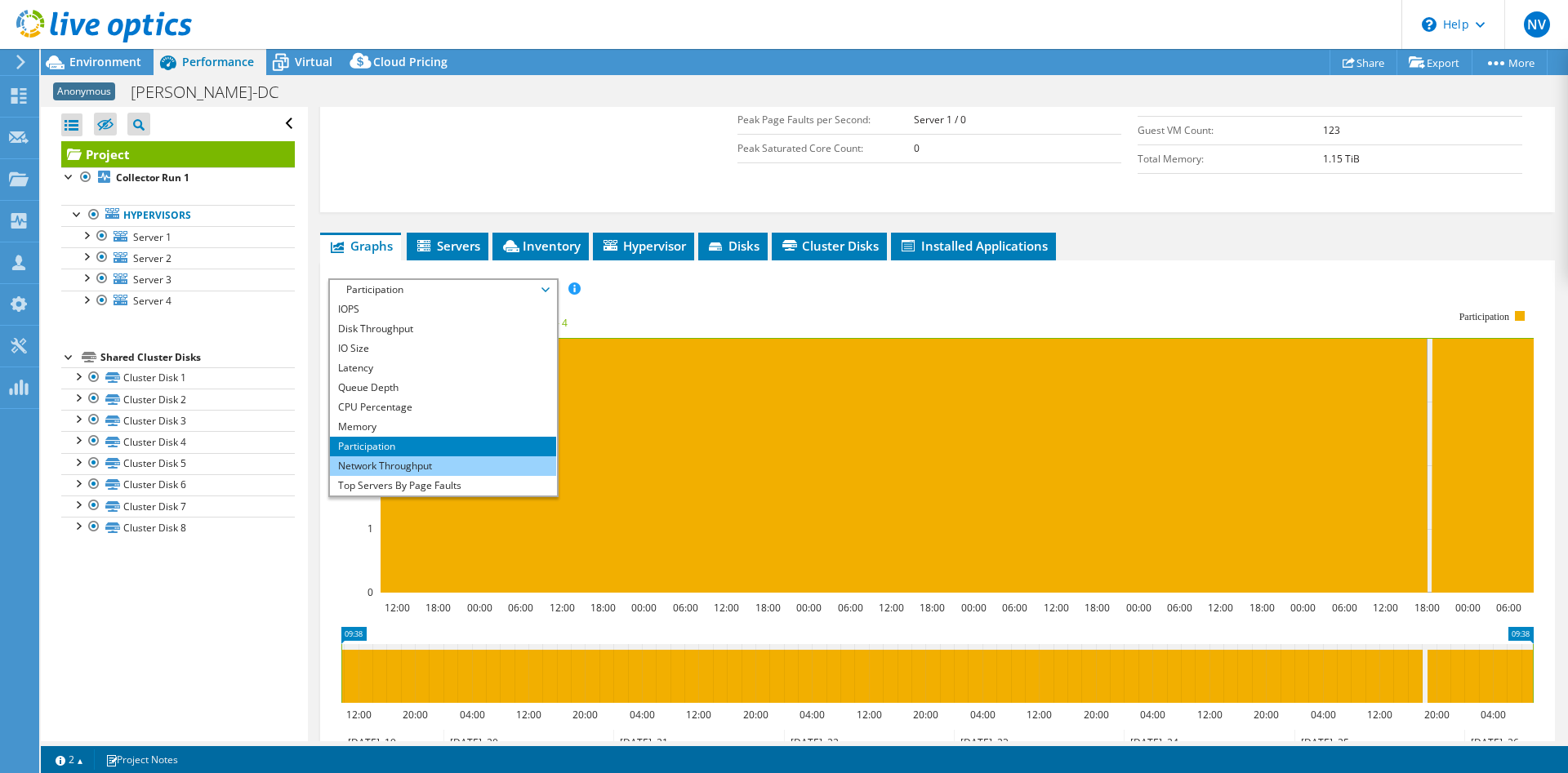
click at [403, 457] on li "Network Throughput" at bounding box center [443, 467] width 226 height 20
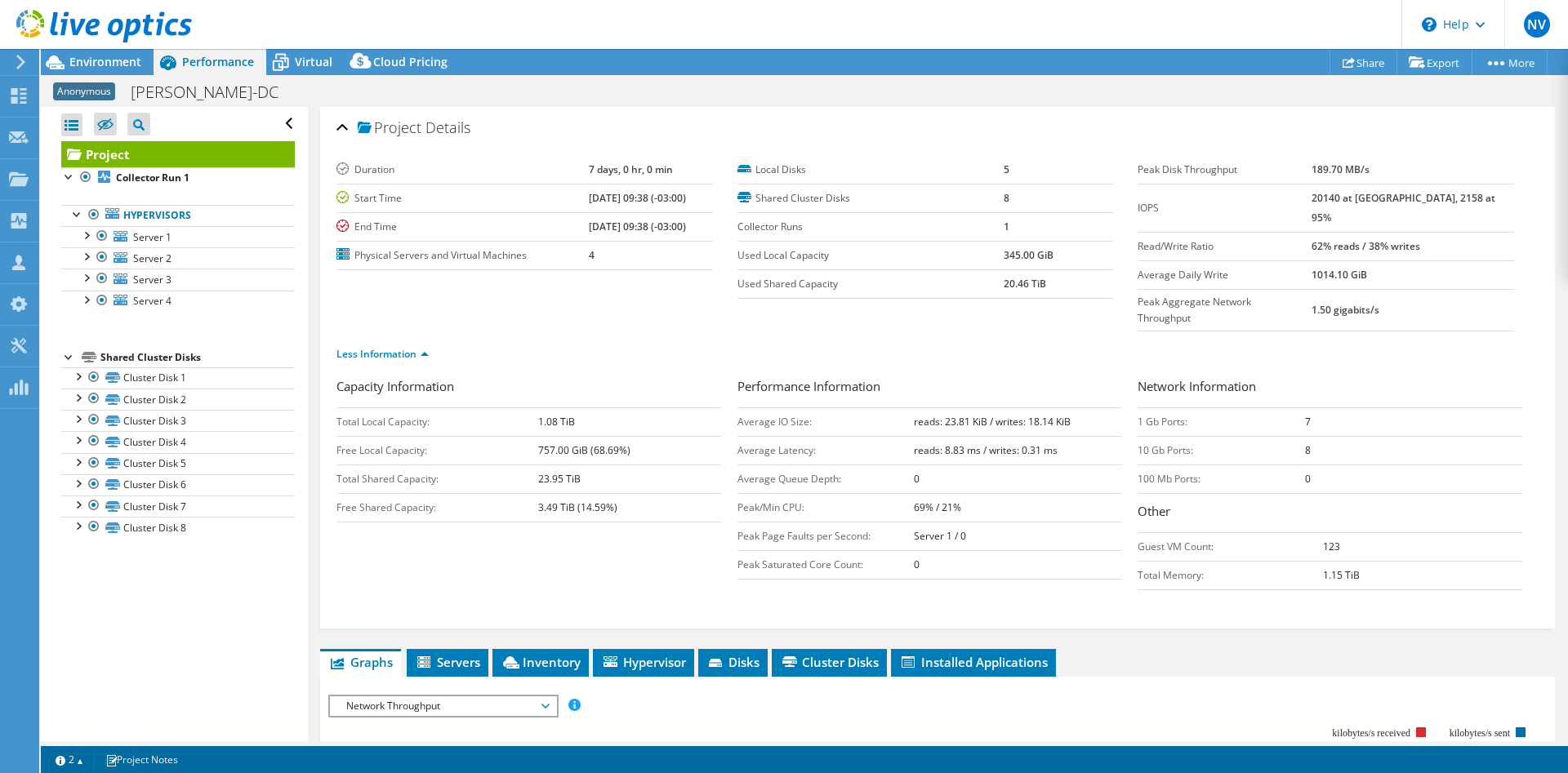
select select "USD"
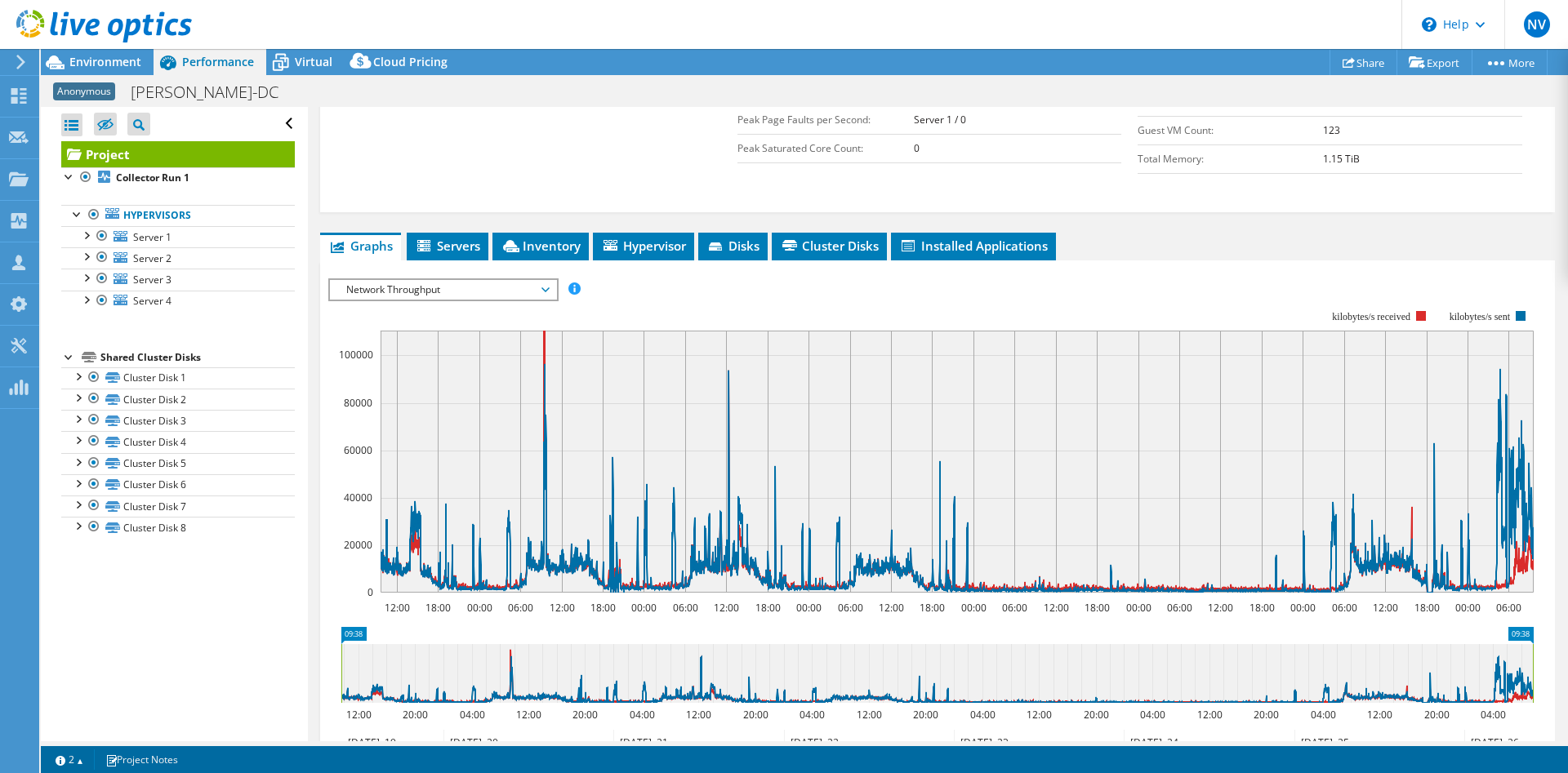
click at [453, 280] on span "Network Throughput" at bounding box center [443, 290] width 210 height 20
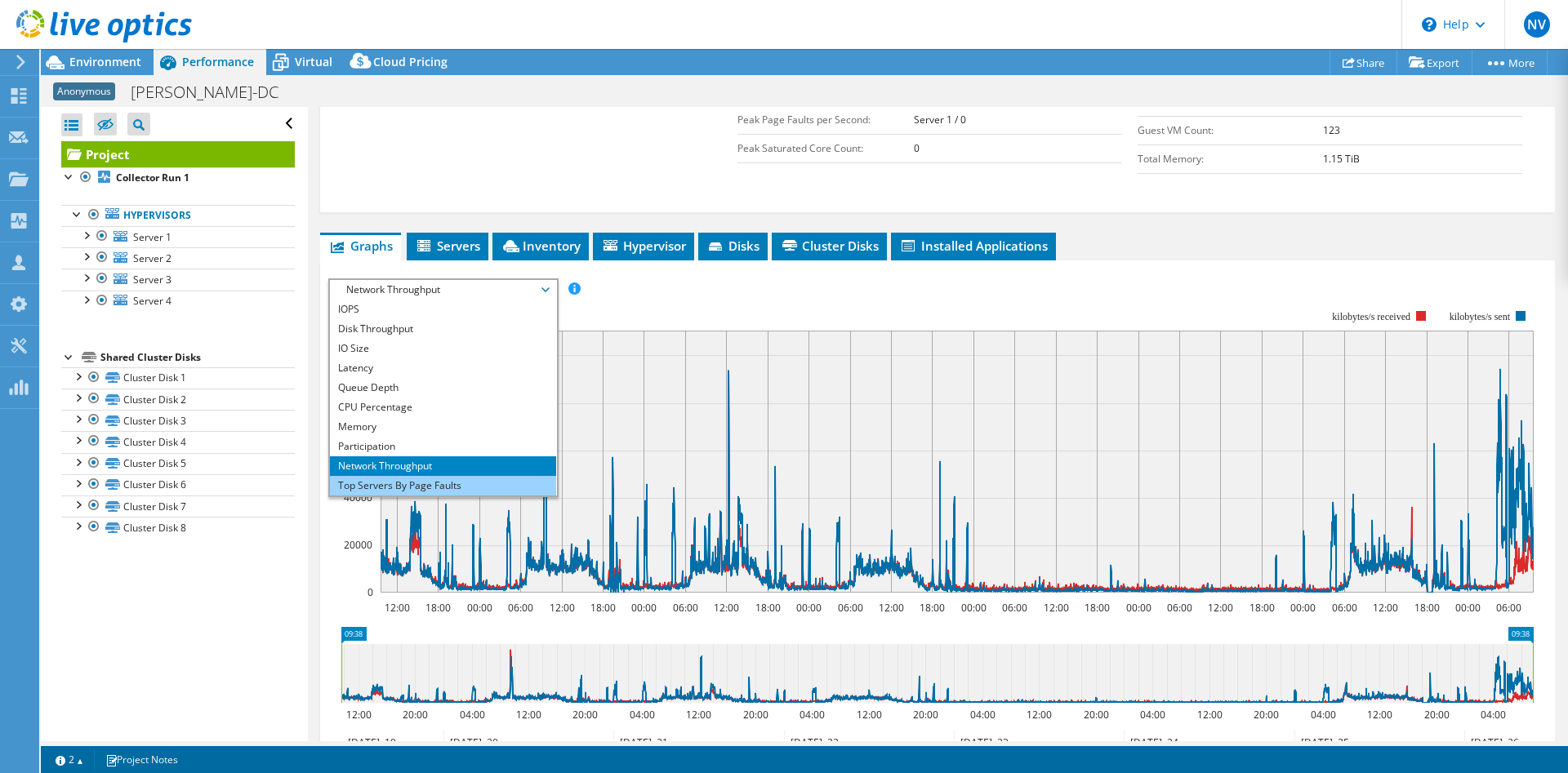
click at [417, 476] on li "Top Servers By Page Faults" at bounding box center [443, 486] width 226 height 20
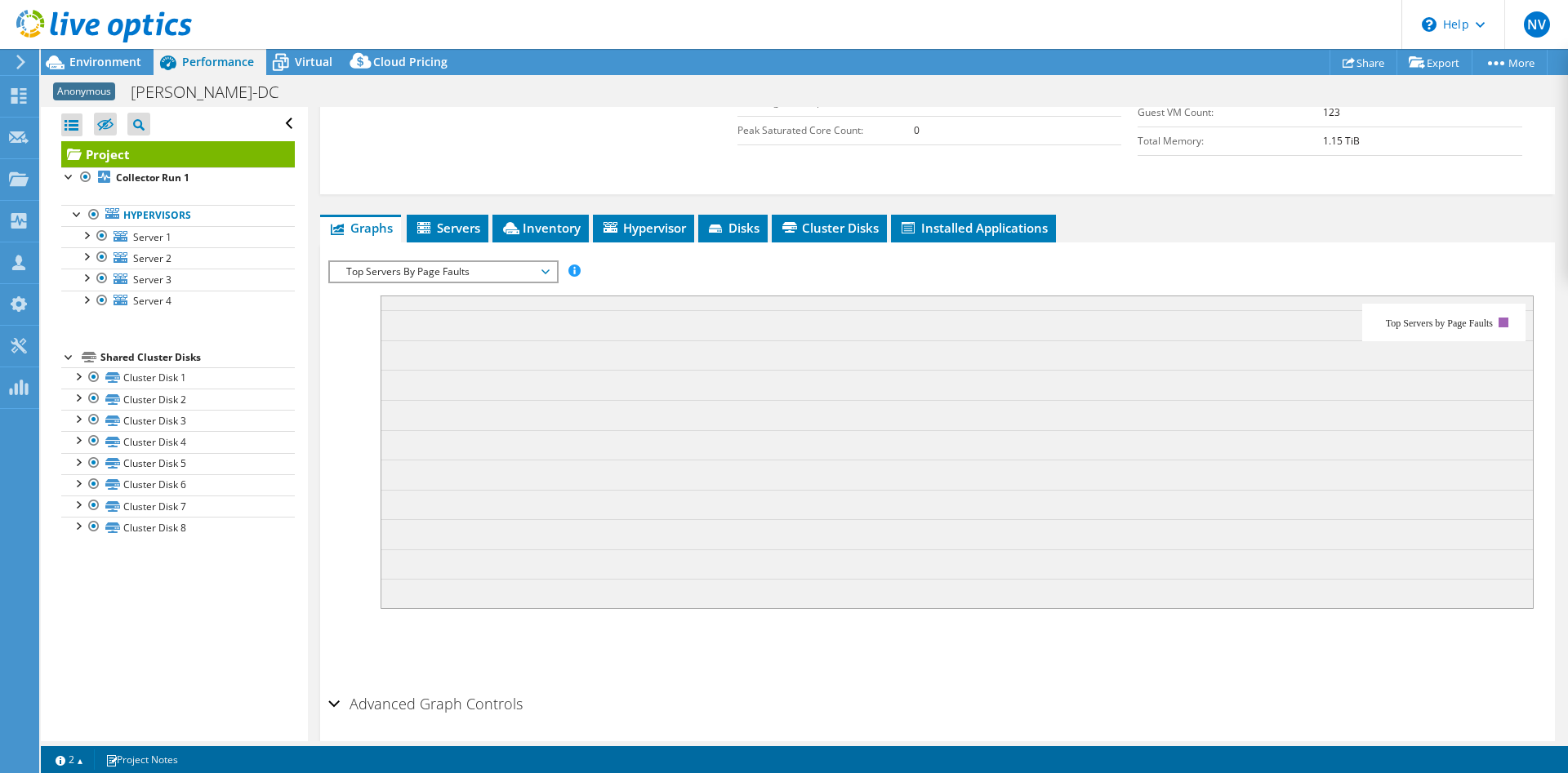
scroll to position [459, 0]
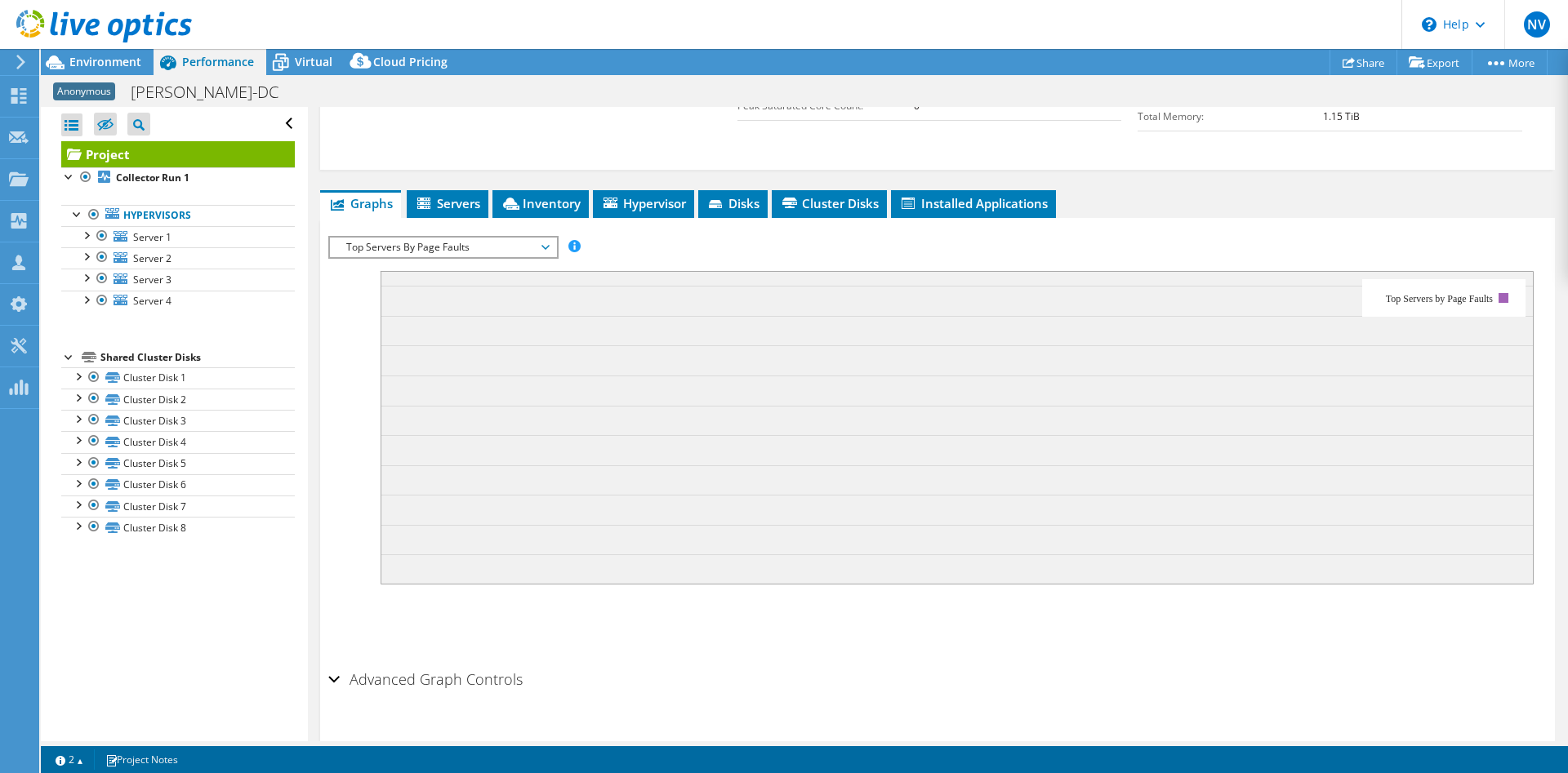
click at [499, 237] on span "Top Servers By Page Faults" at bounding box center [443, 247] width 210 height 20
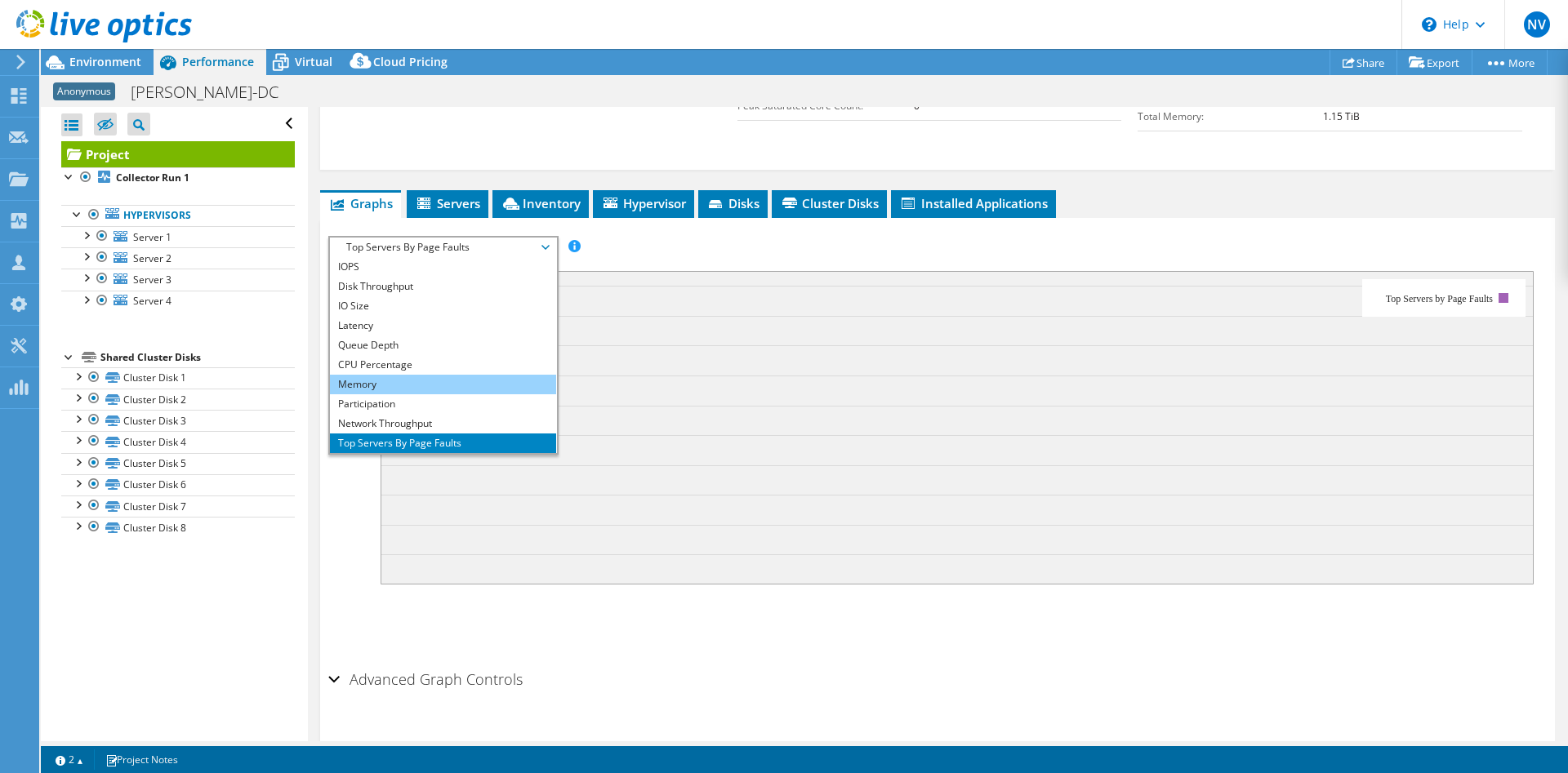
scroll to position [59, 0]
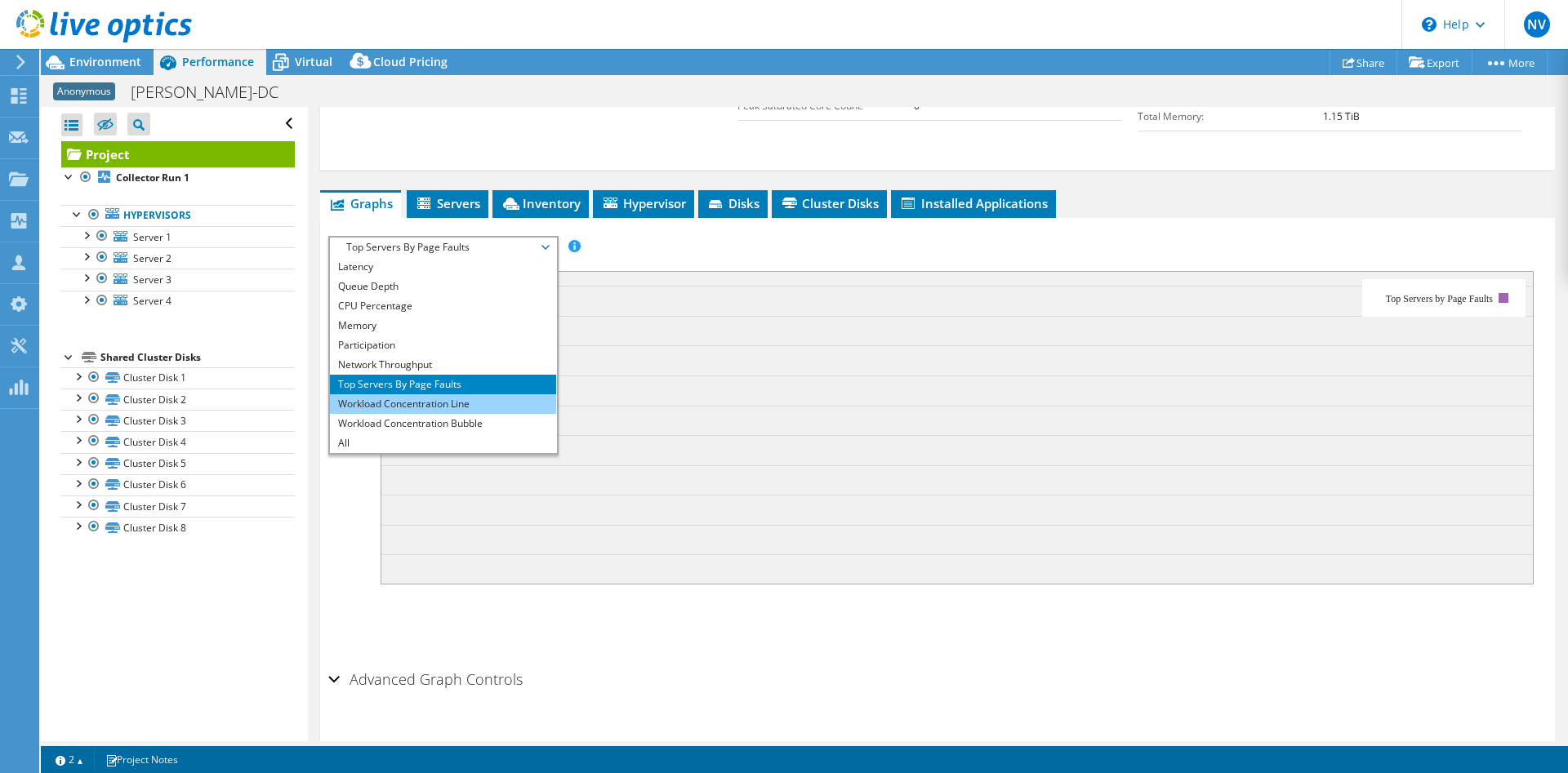
click at [497, 394] on li "Workload Concentration Line" at bounding box center [443, 404] width 226 height 20
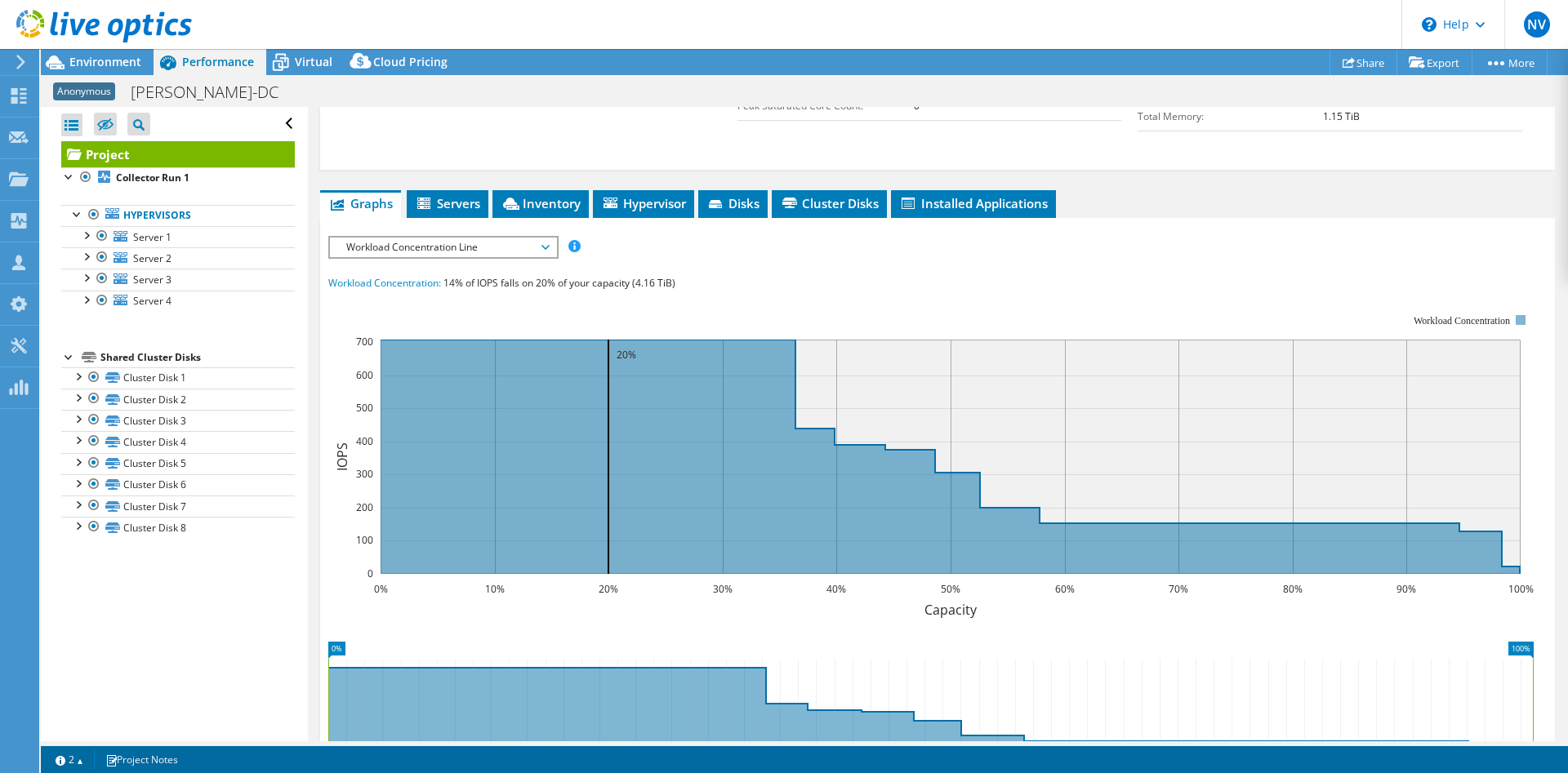
click at [511, 237] on span "Workload Concentration Line" at bounding box center [443, 247] width 210 height 20
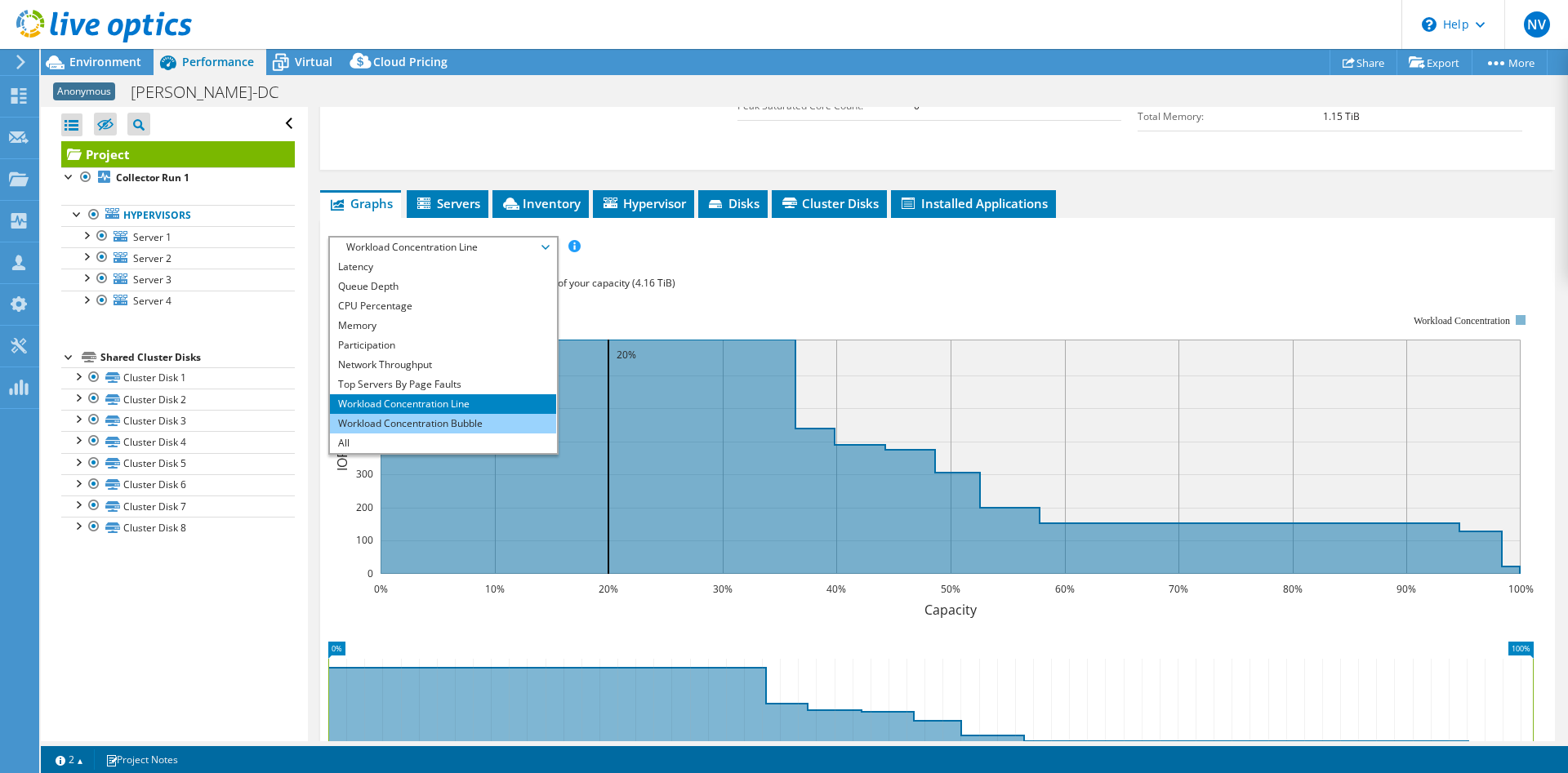
click at [419, 414] on li "Workload Concentration Bubble" at bounding box center [443, 424] width 226 height 20
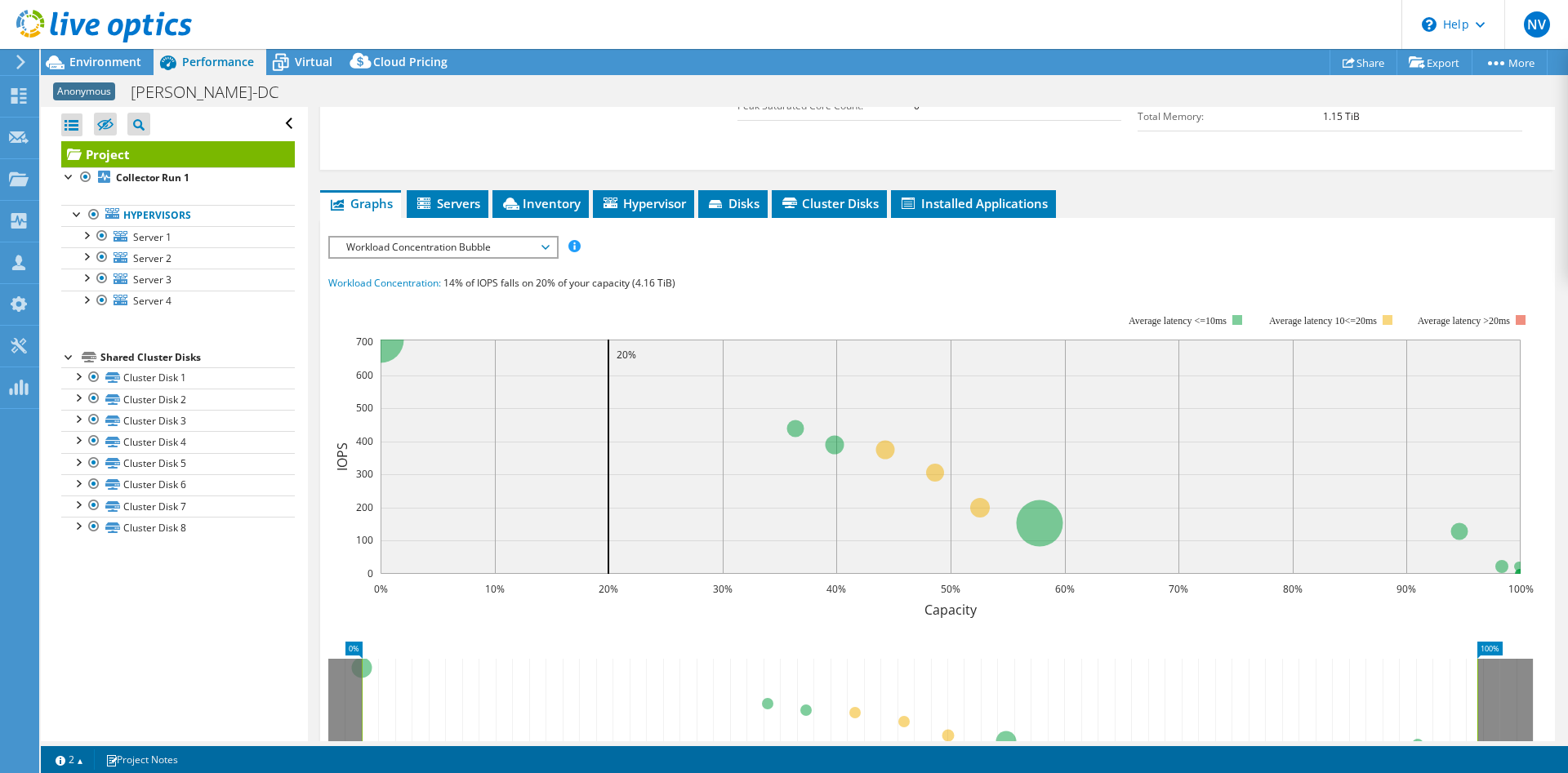
click at [453, 237] on span "Workload Concentration Bubble" at bounding box center [443, 247] width 210 height 20
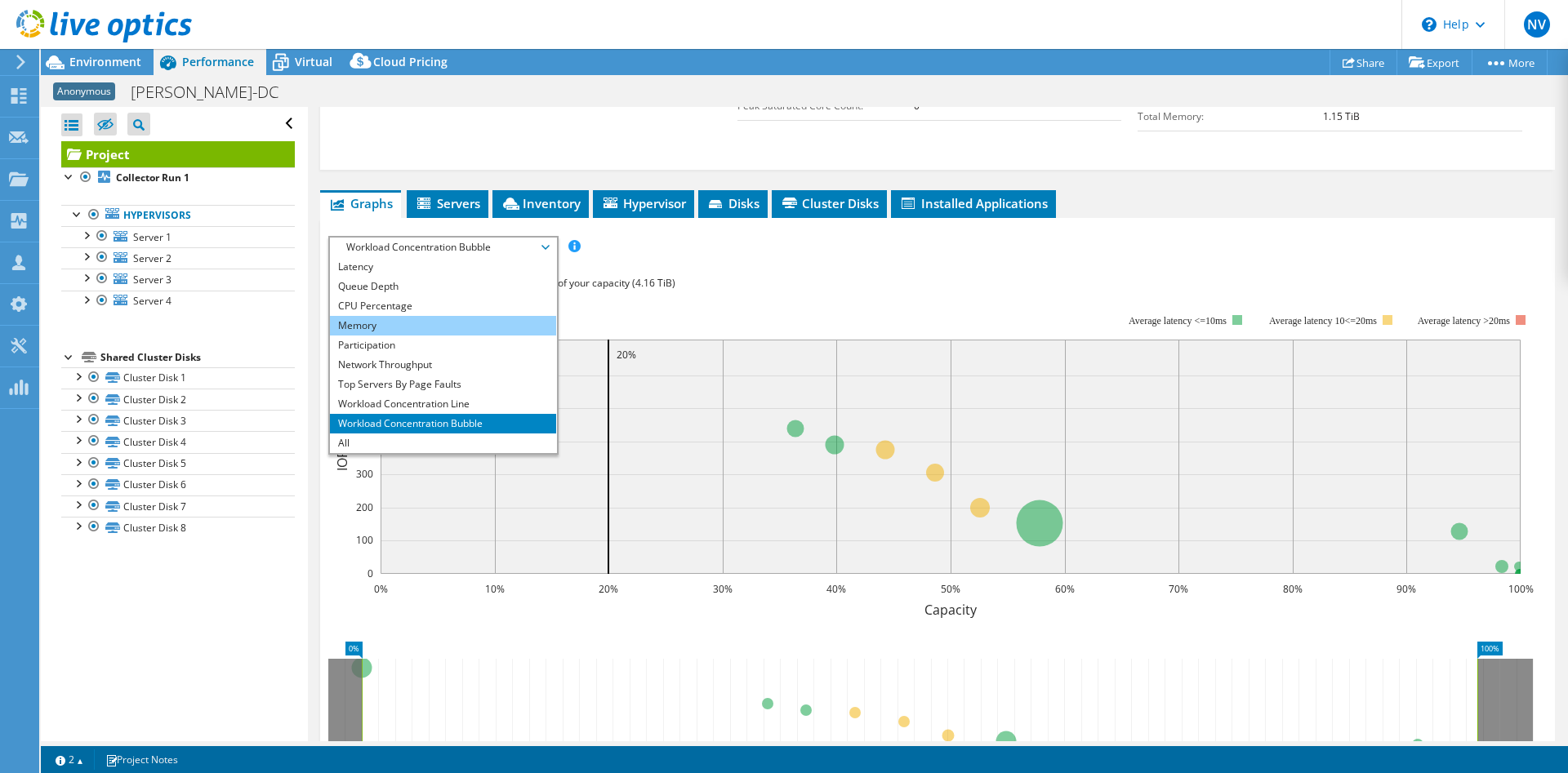
click at [392, 316] on li "Memory" at bounding box center [443, 326] width 226 height 20
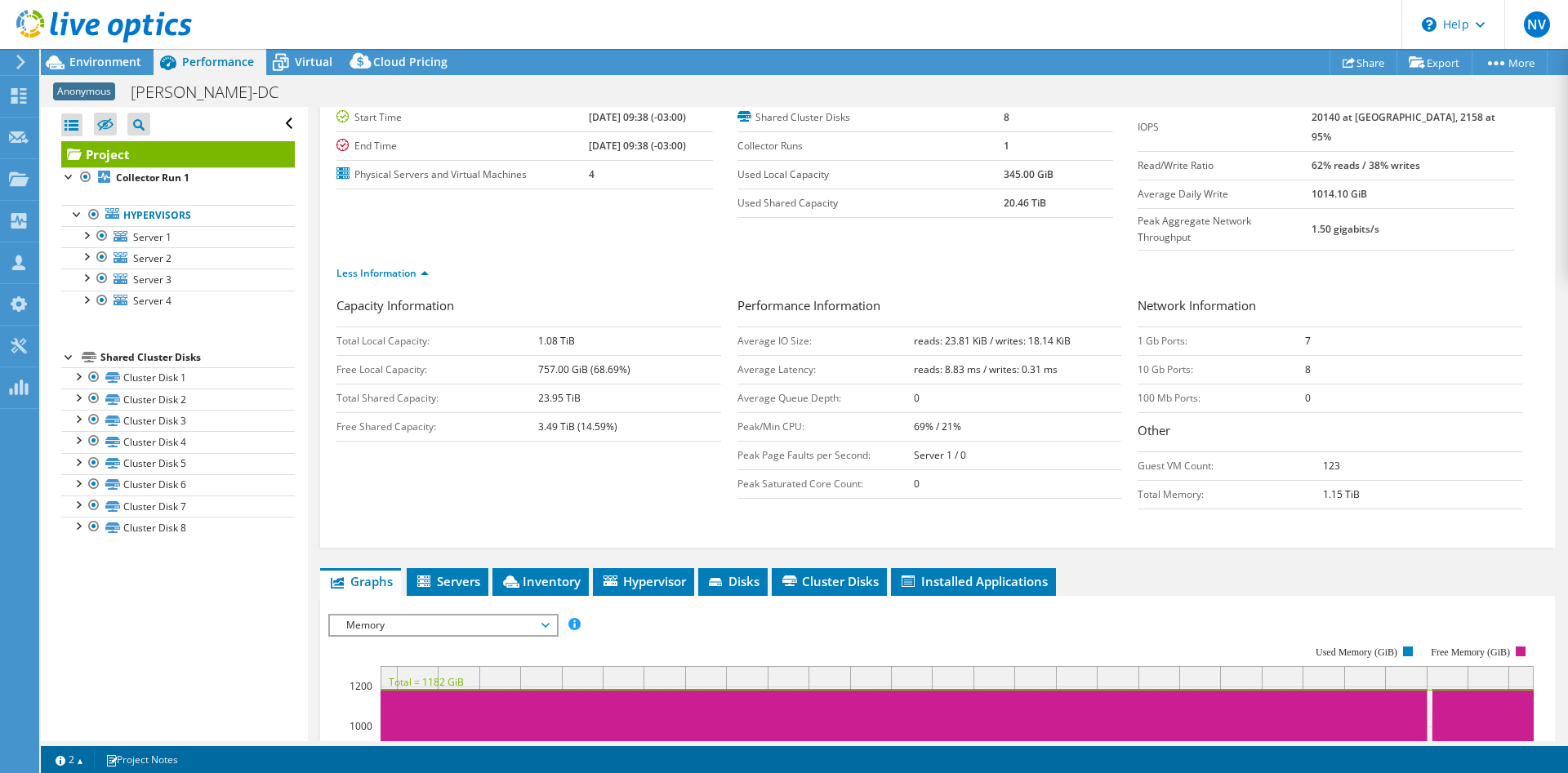
scroll to position [0, 0]
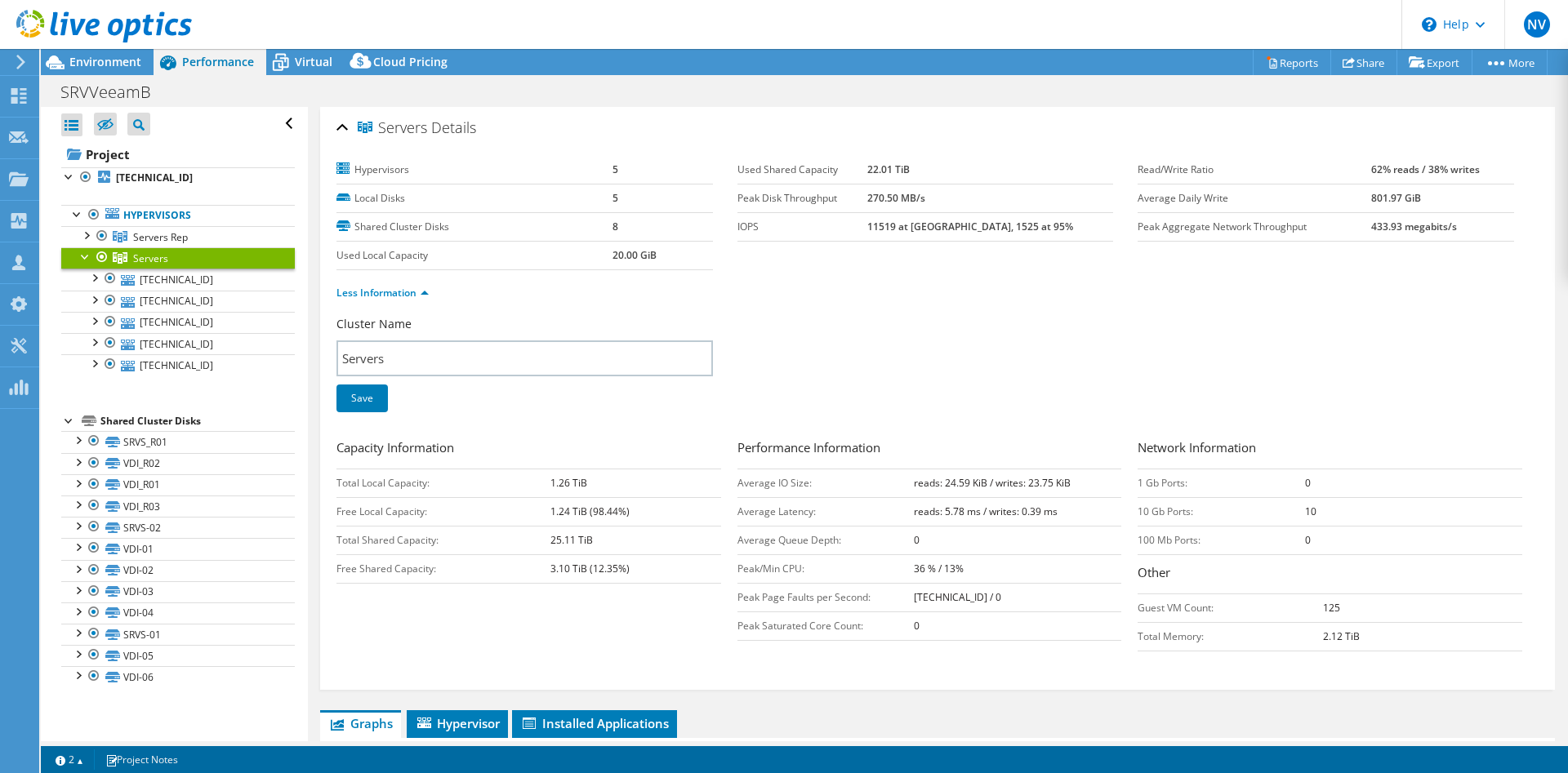
select select "USD"
drag, startPoint x: 983, startPoint y: 224, endPoint x: 996, endPoint y: 224, distance: 13.0
click at [996, 224] on b "11519 at [GEOGRAPHIC_DATA], 1525 at 95%" at bounding box center [970, 227] width 206 height 14
